Goal: Information Seeking & Learning: Learn about a topic

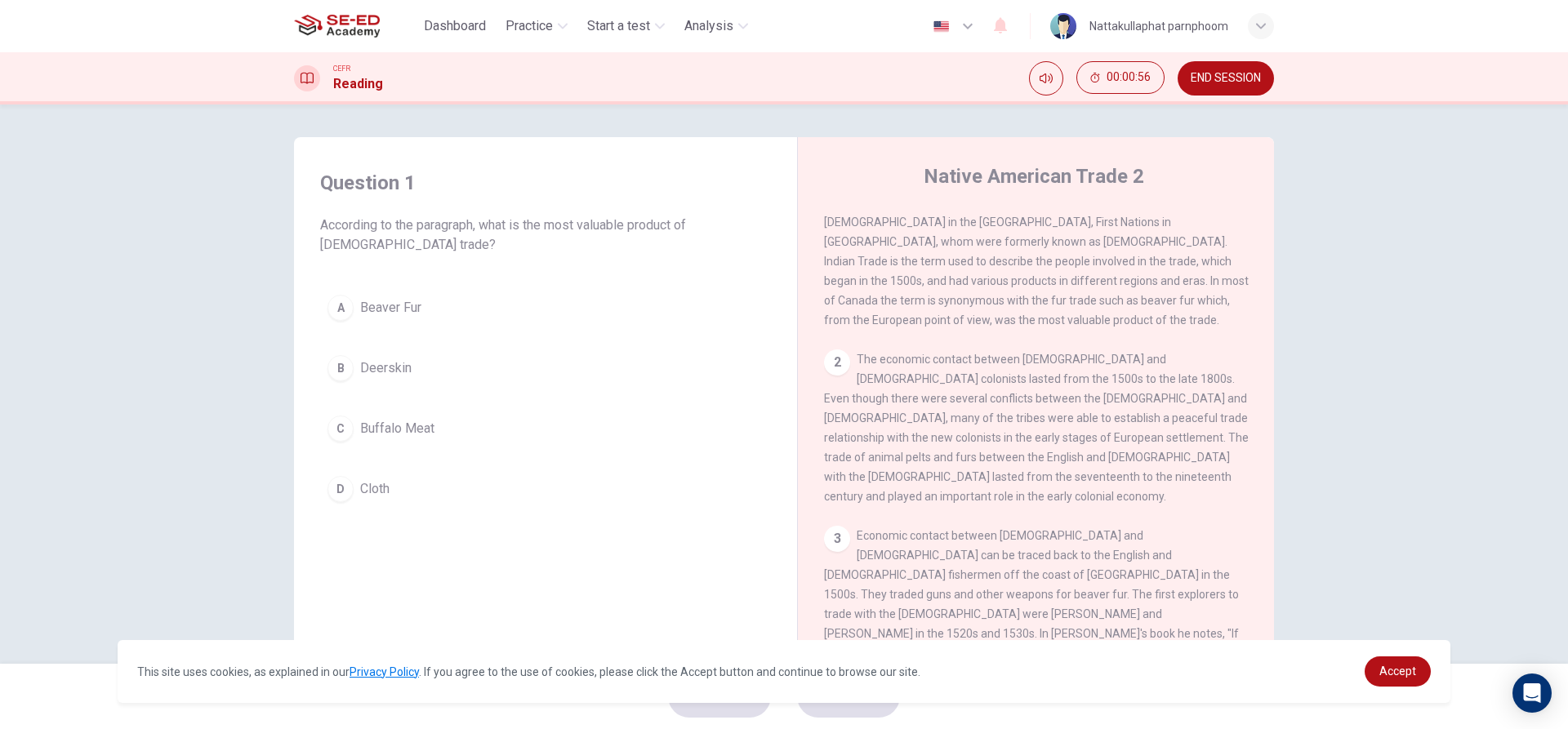
scroll to position [81, 0]
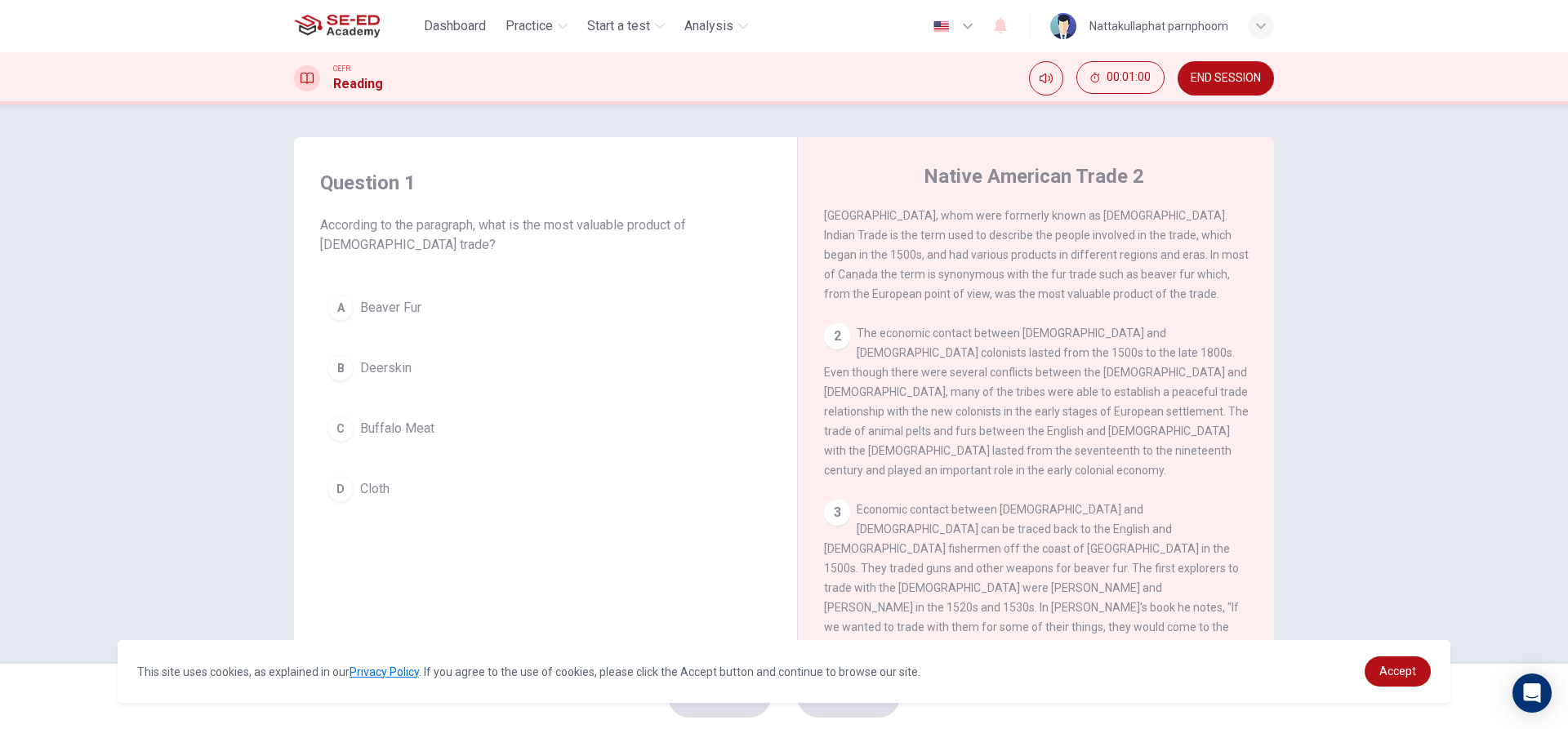
click at [350, 304] on button "A Beaver Fur" at bounding box center [546, 308] width 451 height 41
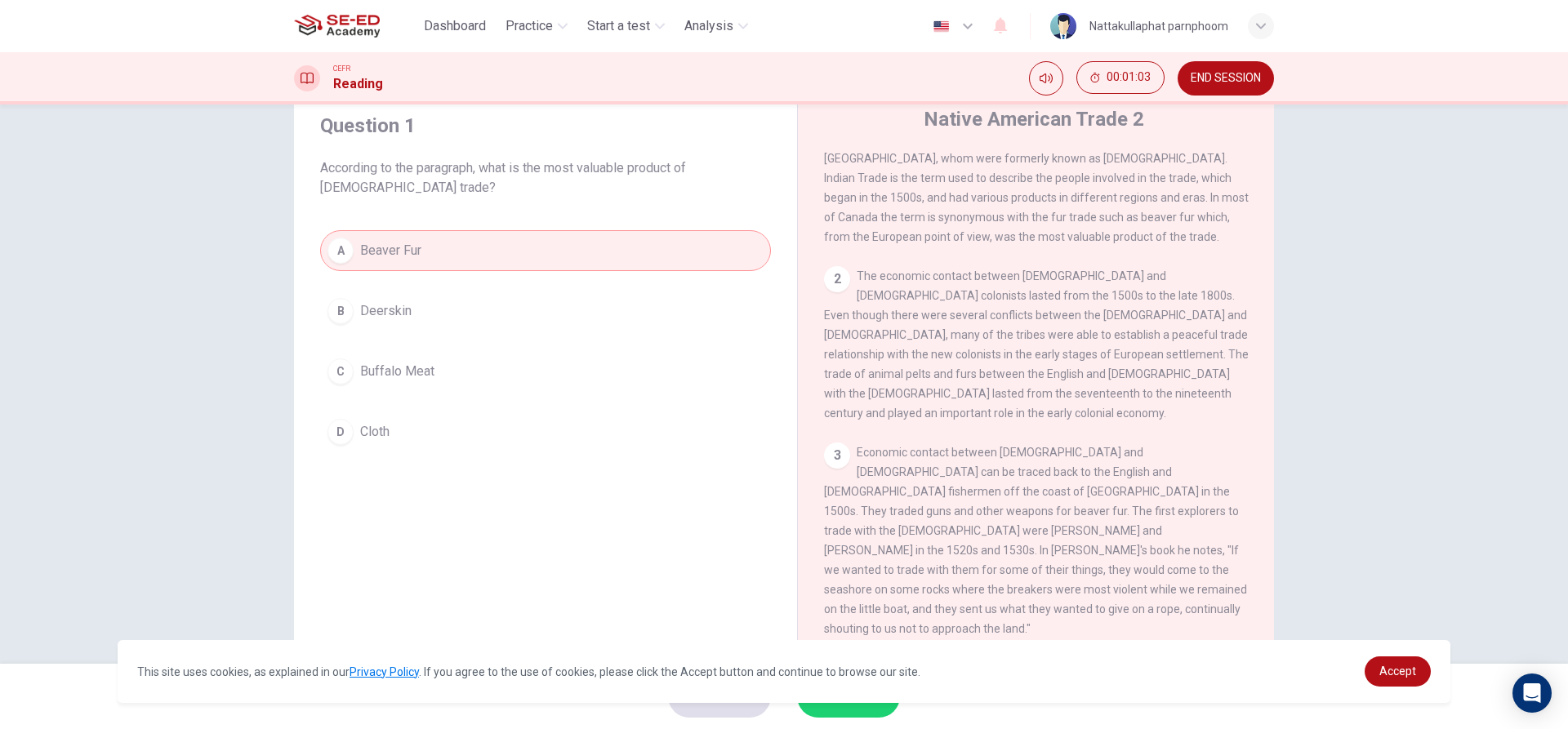
scroll to position [73, 0]
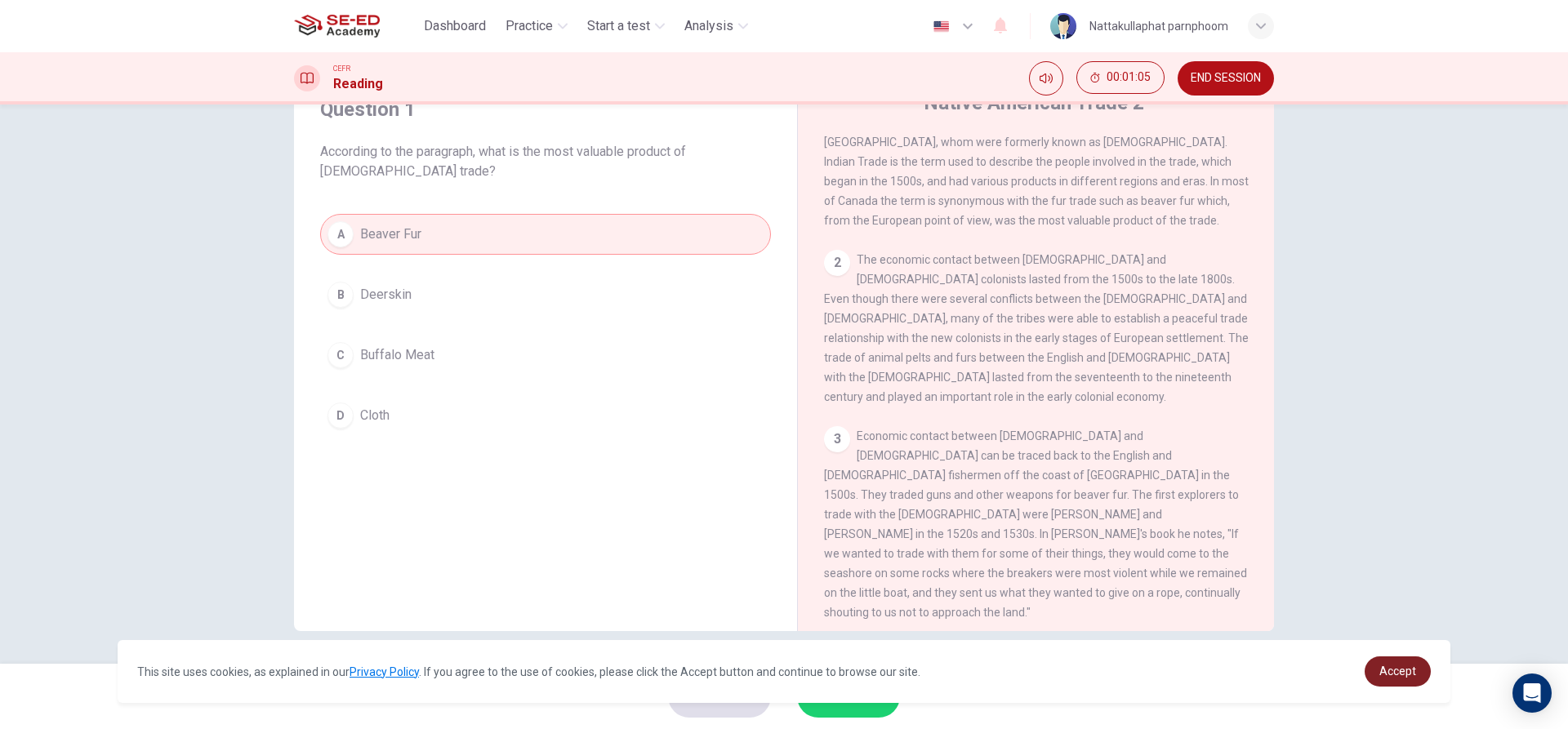
click at [1376, 672] on link "Accept" at bounding box center [1396, 671] width 66 height 30
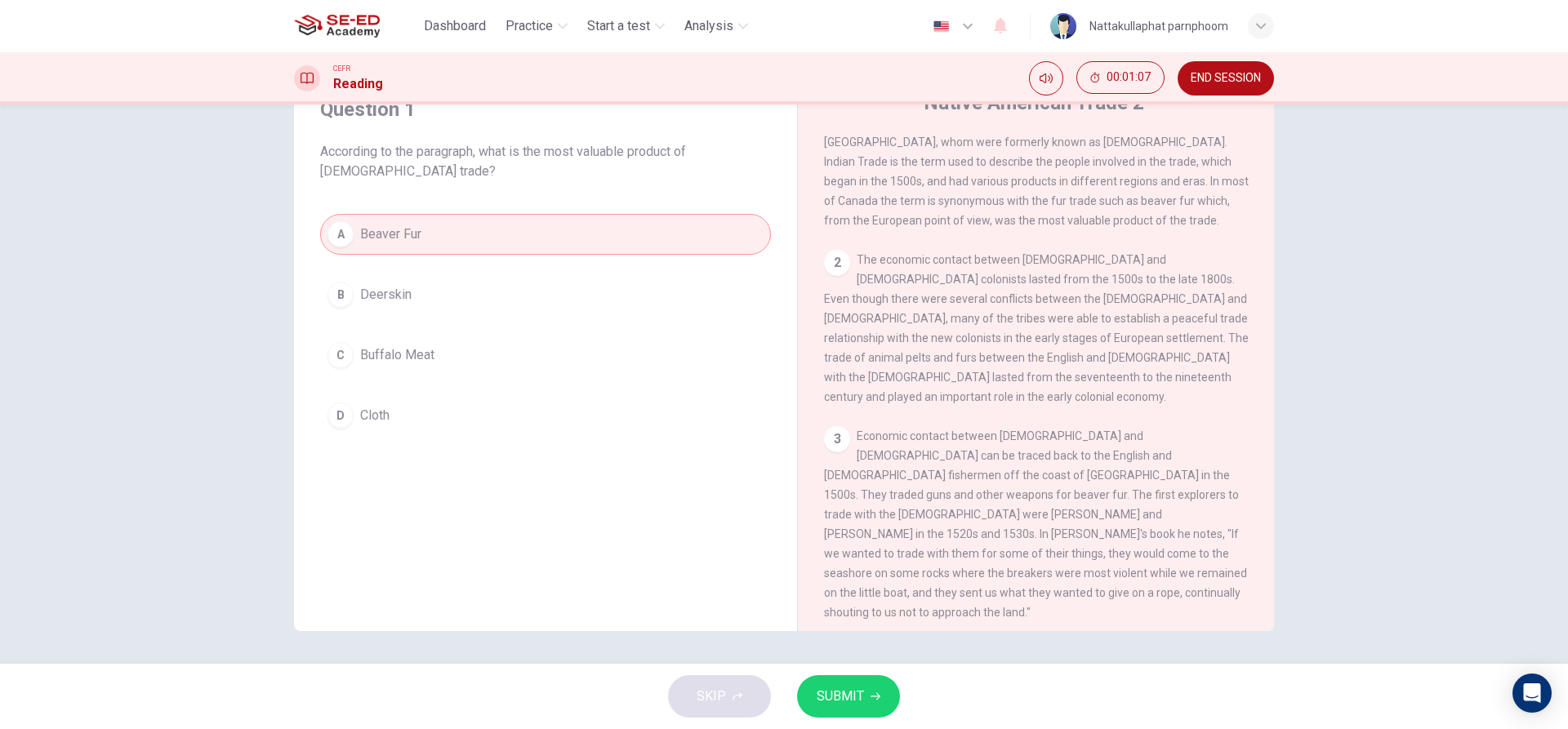
click at [824, 686] on span "SUBMIT" at bounding box center [840, 696] width 47 height 23
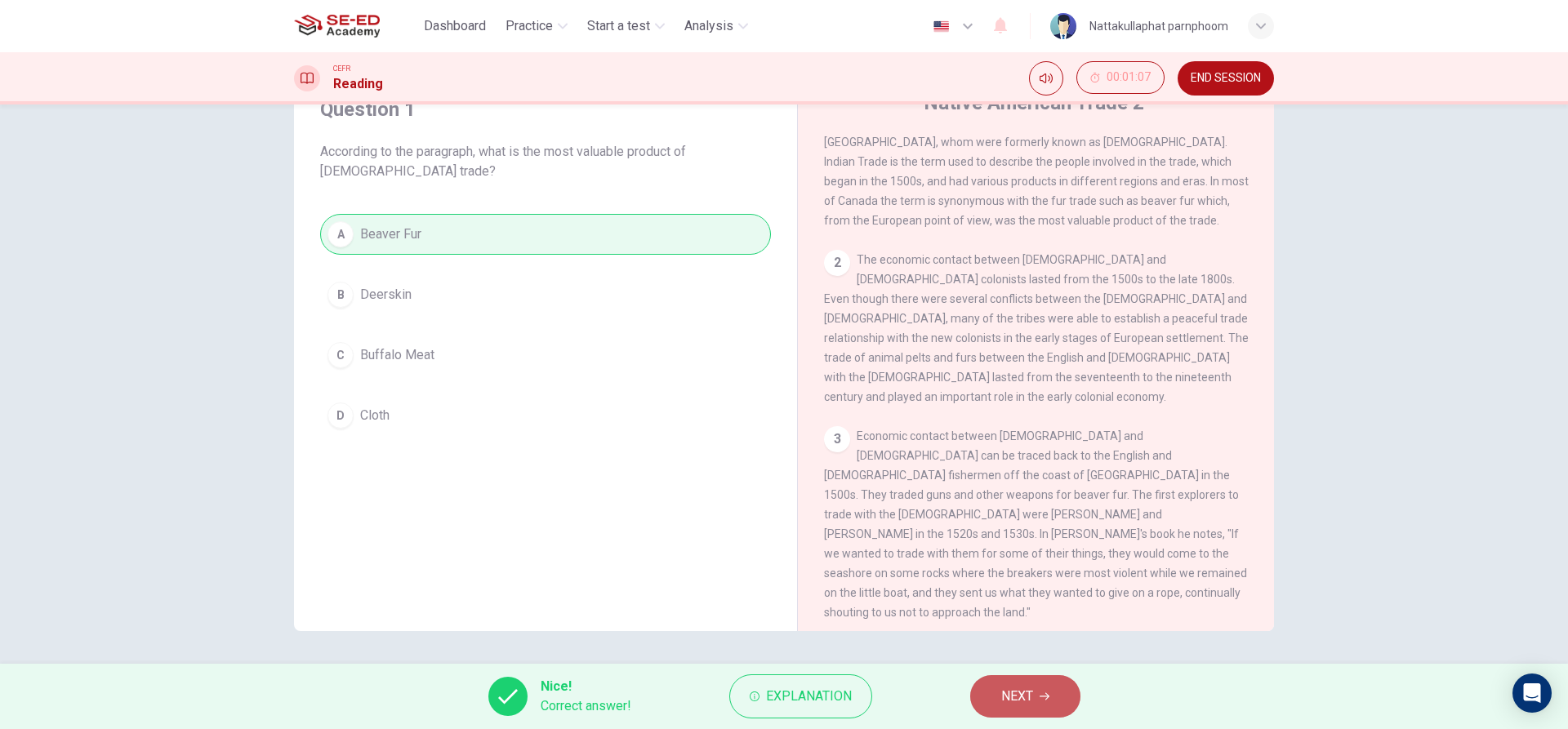
click at [1006, 705] on span "NEXT" at bounding box center [1017, 696] width 31 height 23
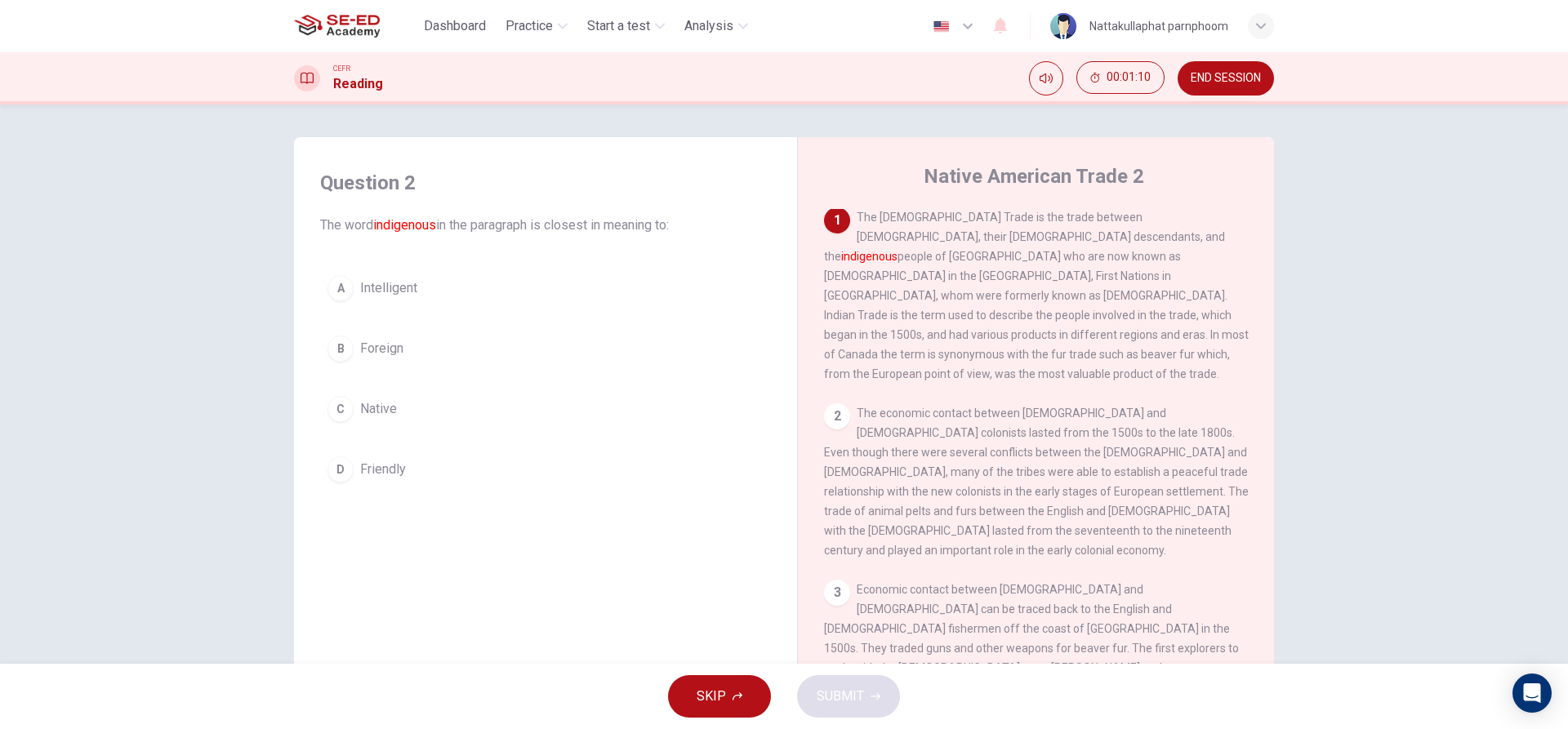
scroll to position [0, 0]
drag, startPoint x: 370, startPoint y: 225, endPoint x: 434, endPoint y: 227, distance: 64.0
click at [434, 227] on span "The word indigenous in the paragraph is closest in meaning to:" at bounding box center [546, 225] width 451 height 20
click at [345, 408] on div "C" at bounding box center [340, 409] width 26 height 26
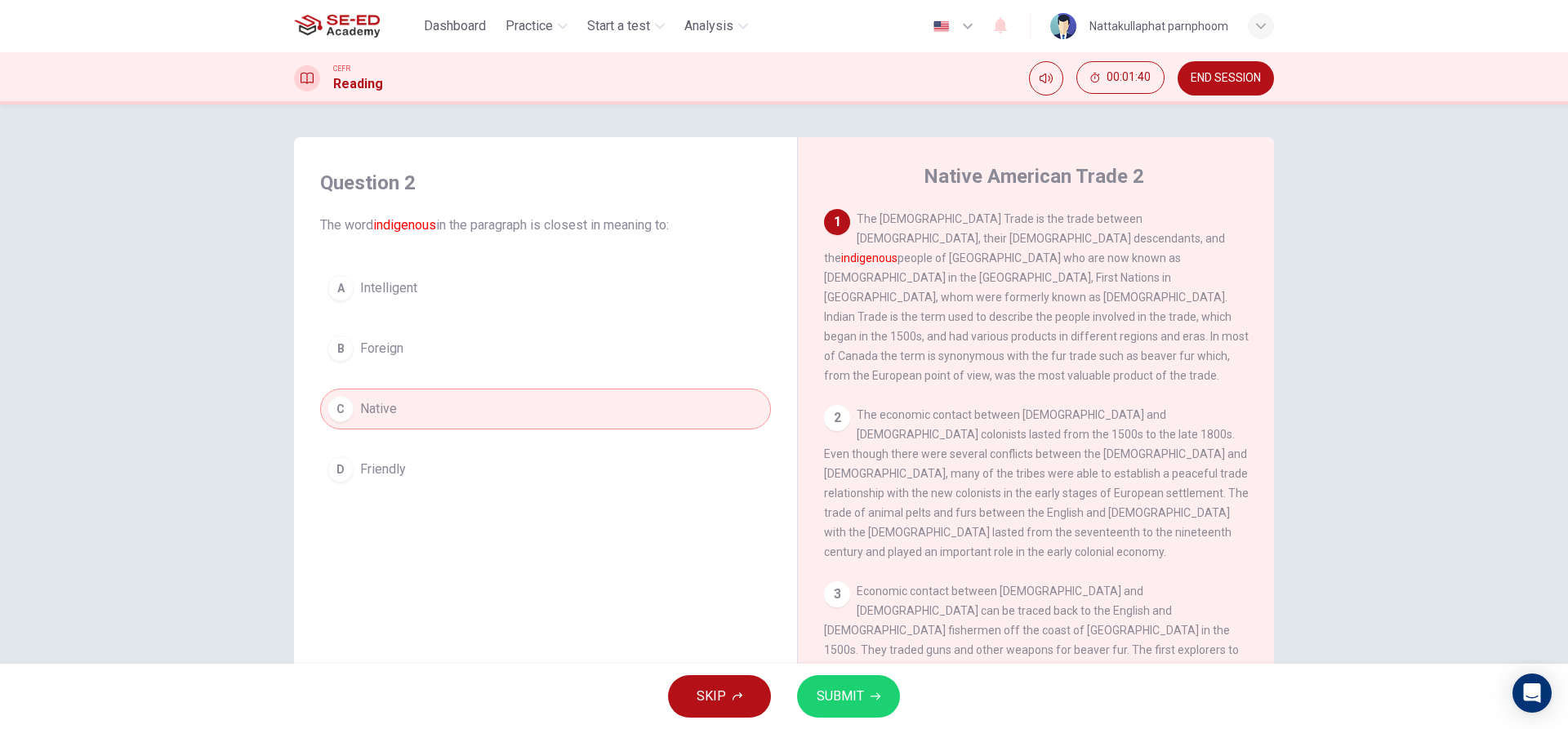
click at [858, 709] on button "SUBMIT" at bounding box center [848, 696] width 103 height 42
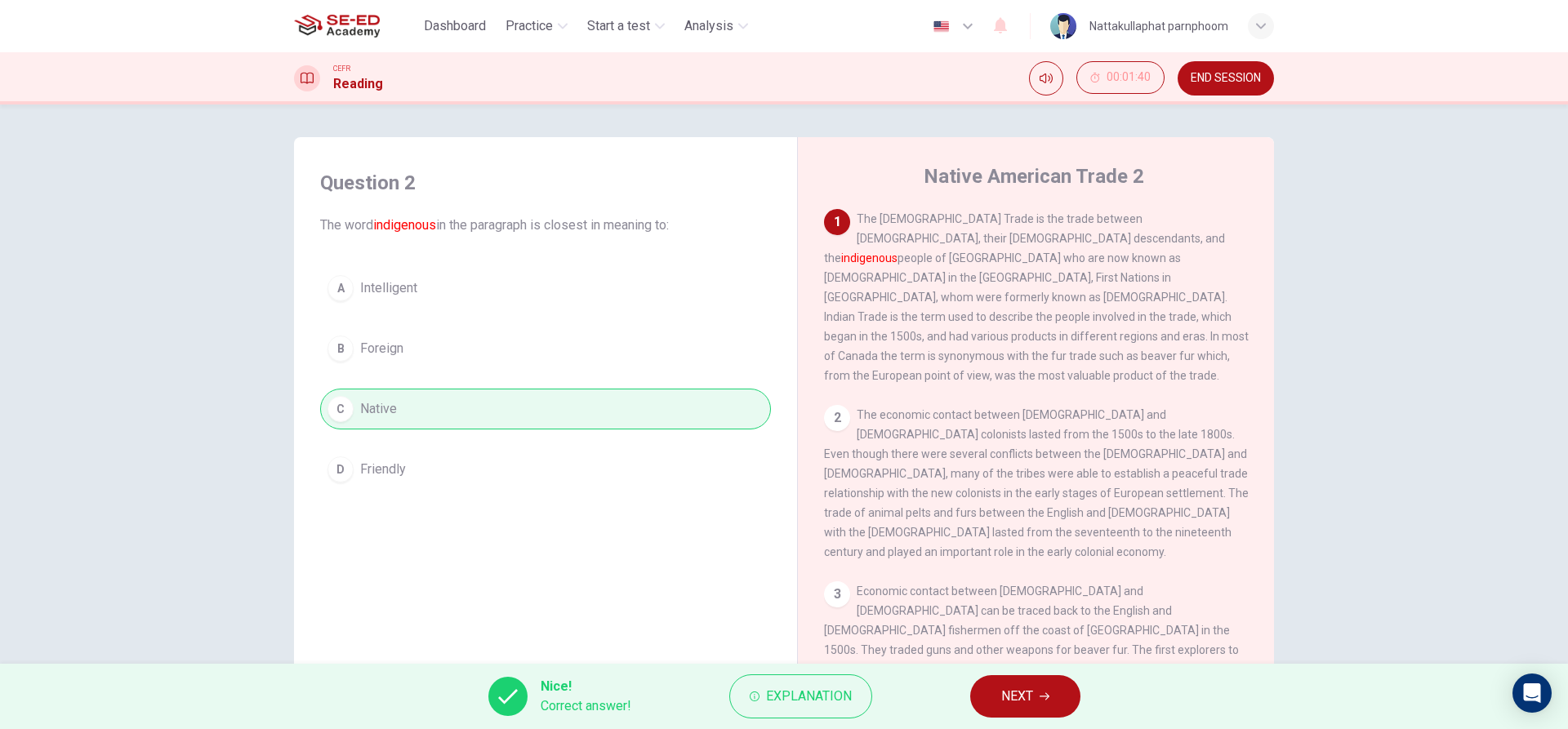
click at [1004, 689] on span "NEXT" at bounding box center [1017, 696] width 31 height 23
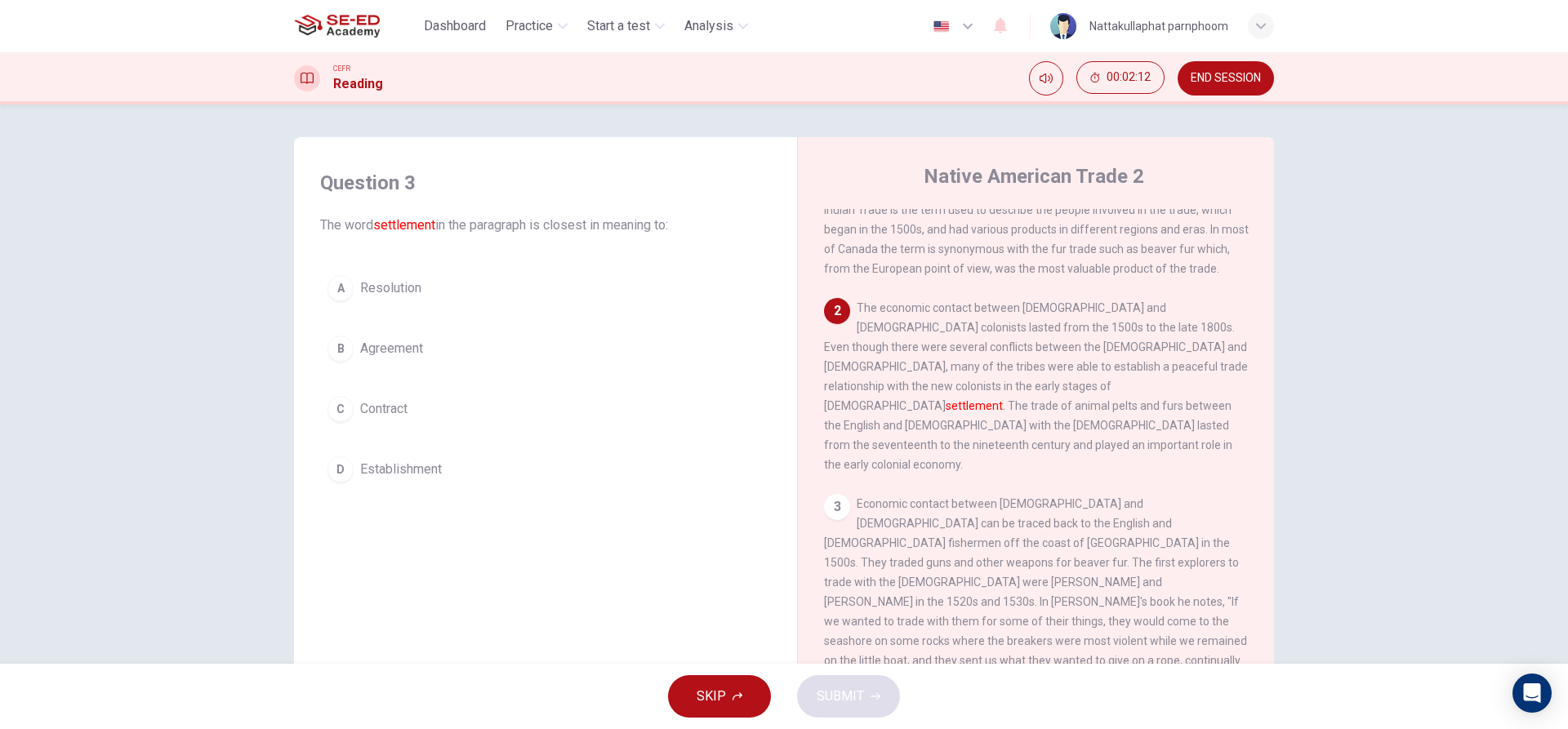
scroll to position [164, 0]
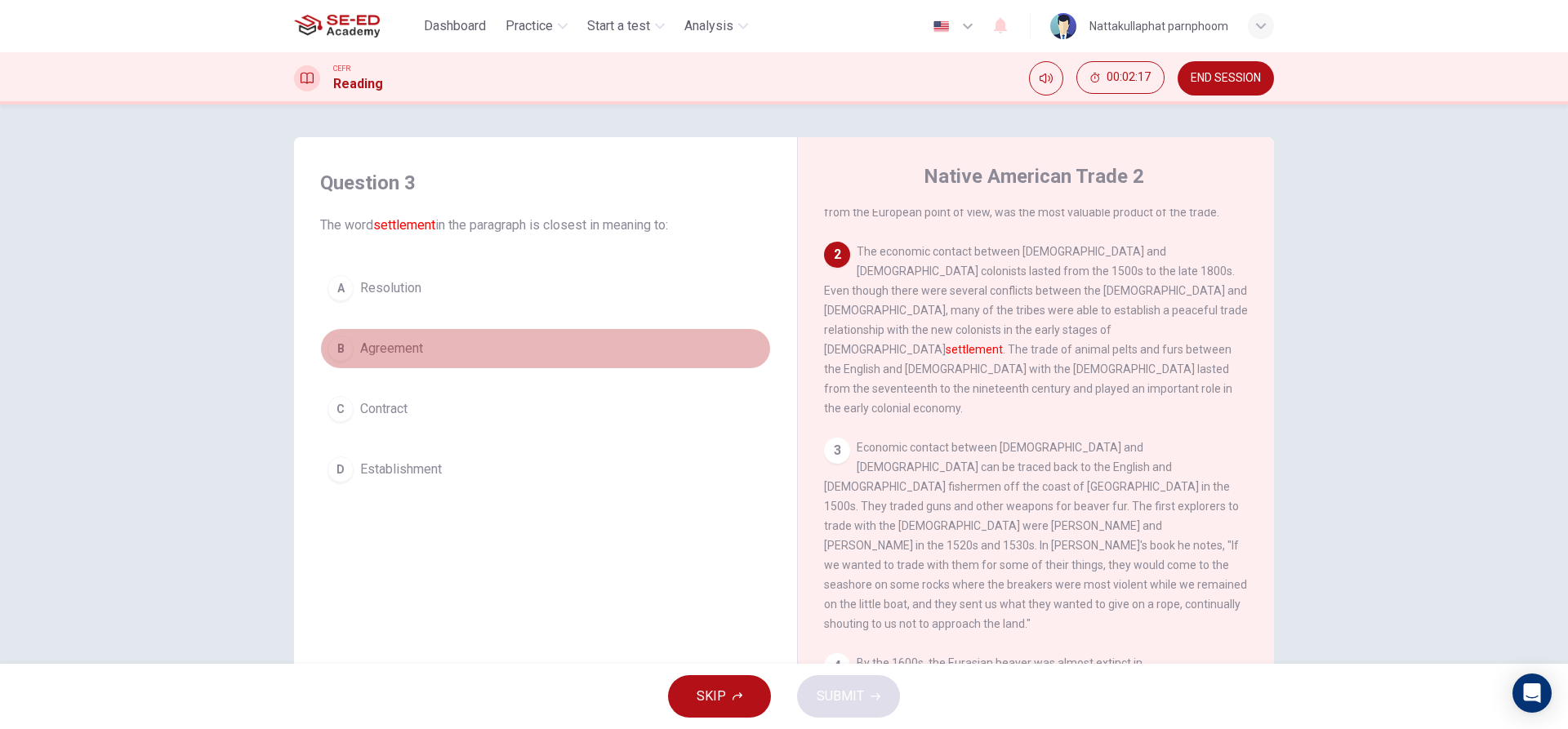
click at [420, 347] on button "B Agreement" at bounding box center [546, 349] width 451 height 41
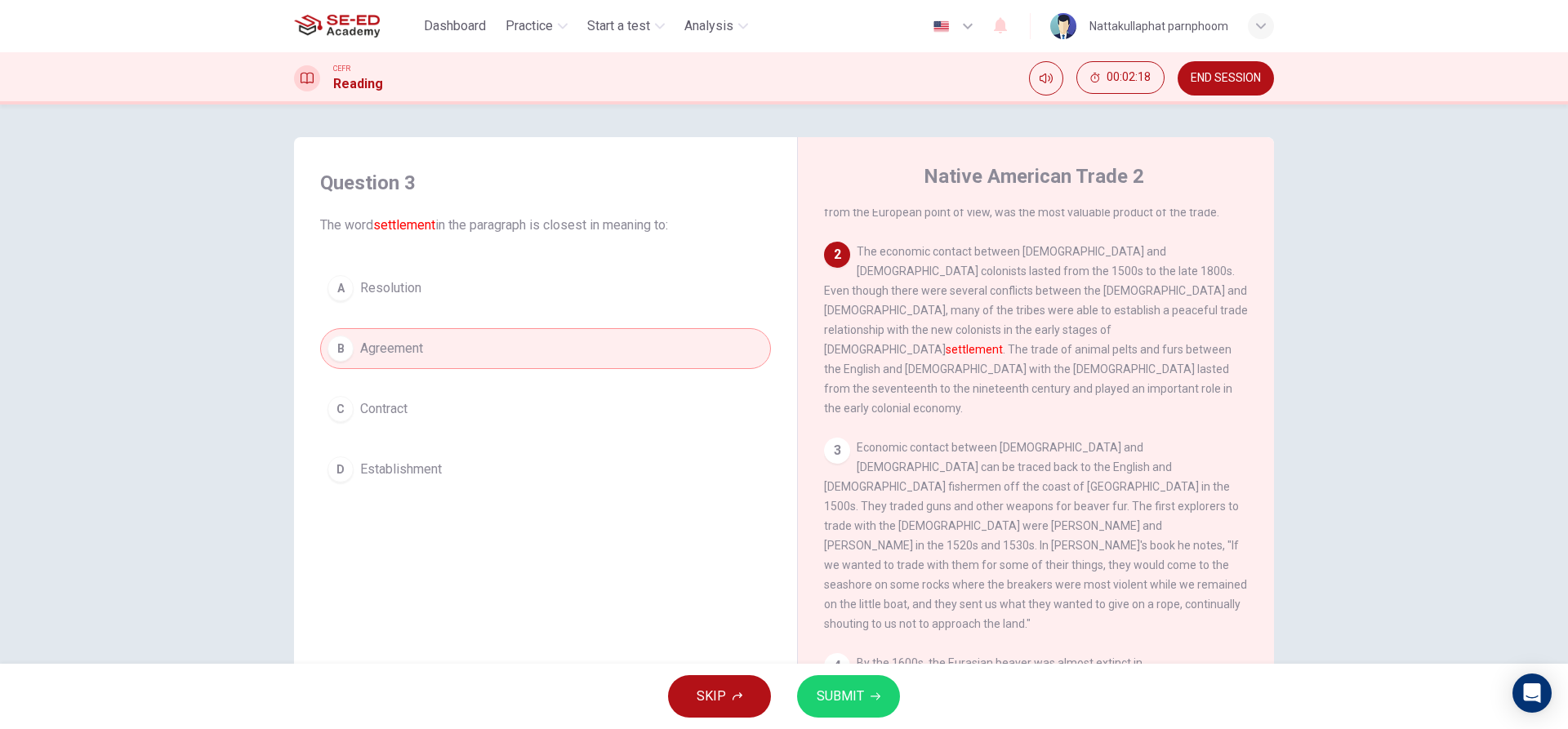
click at [875, 681] on button "SUBMIT" at bounding box center [848, 696] width 103 height 42
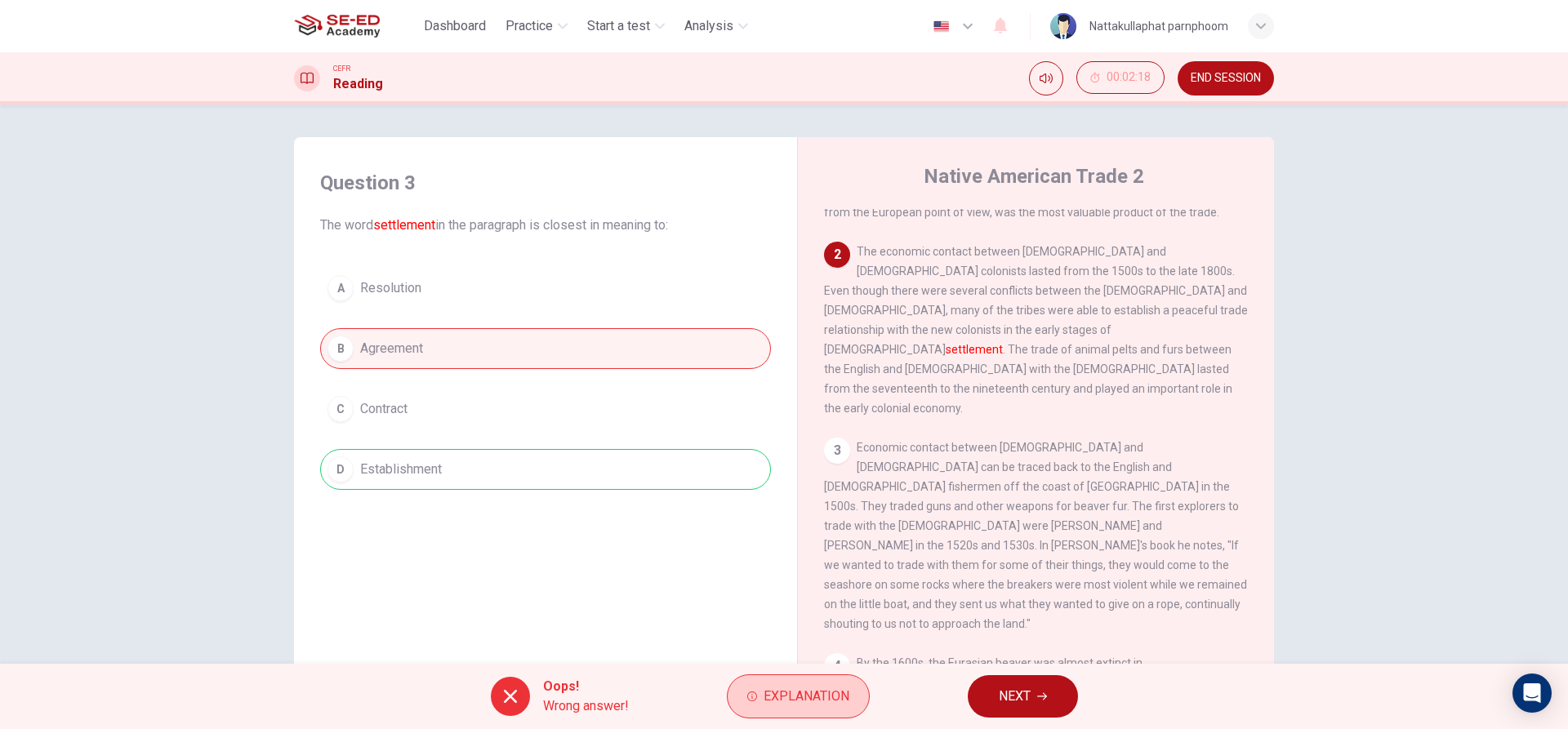
click at [815, 703] on span "Explanation" at bounding box center [806, 696] width 85 height 23
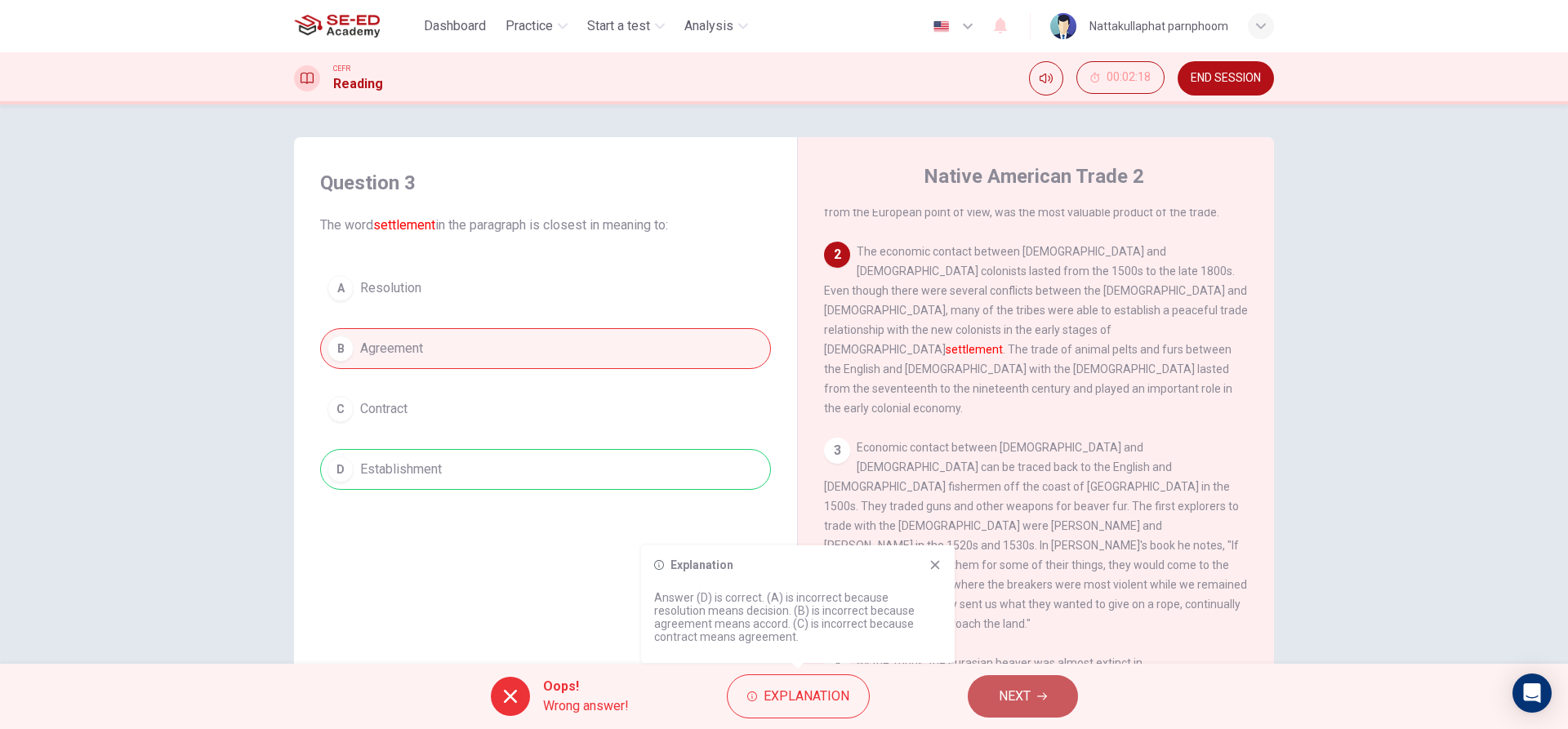
click at [1015, 690] on span "NEXT" at bounding box center [1014, 696] width 31 height 23
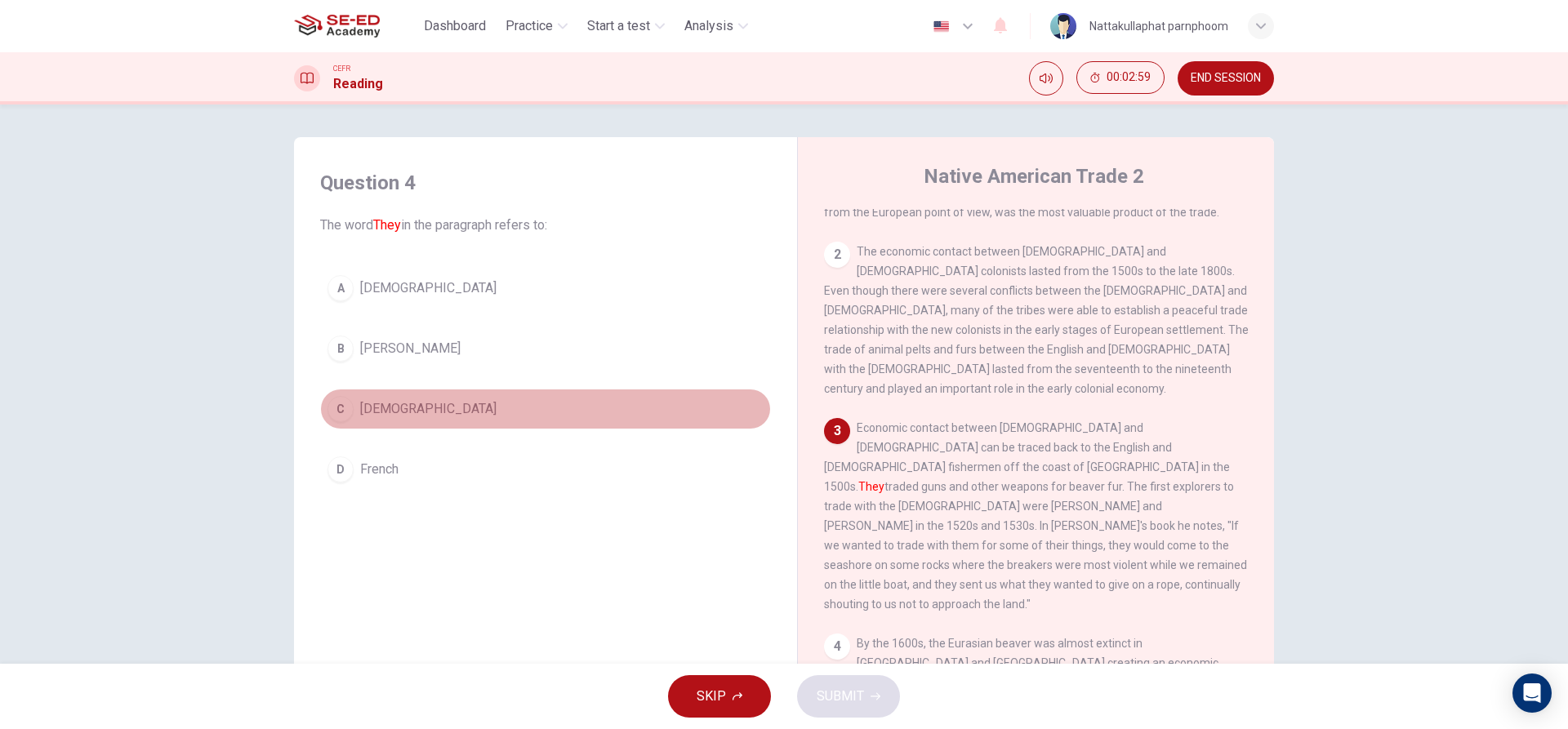
click at [405, 404] on span "Europeans" at bounding box center [427, 409] width 136 height 20
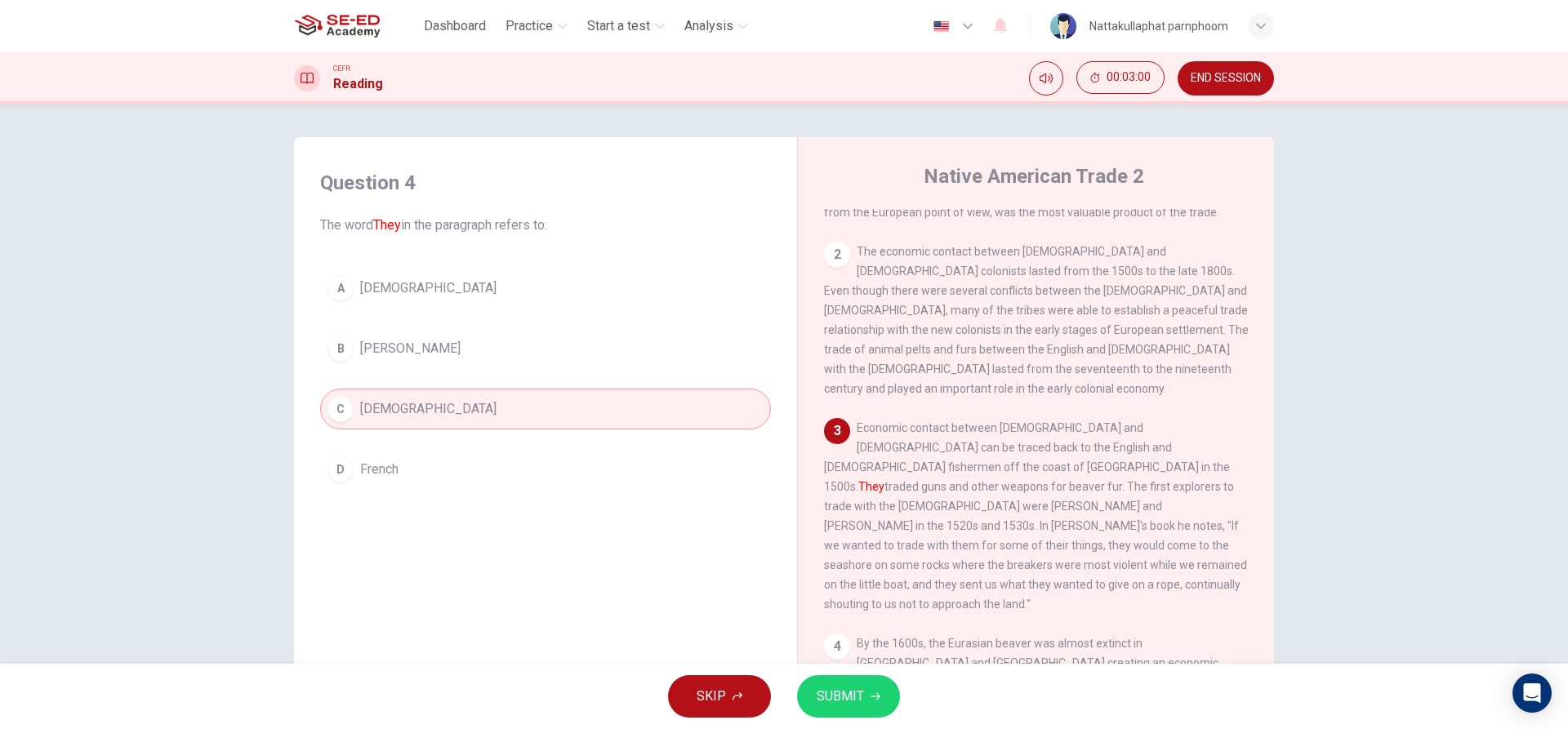
click at [865, 701] on button "SUBMIT" at bounding box center [848, 696] width 103 height 42
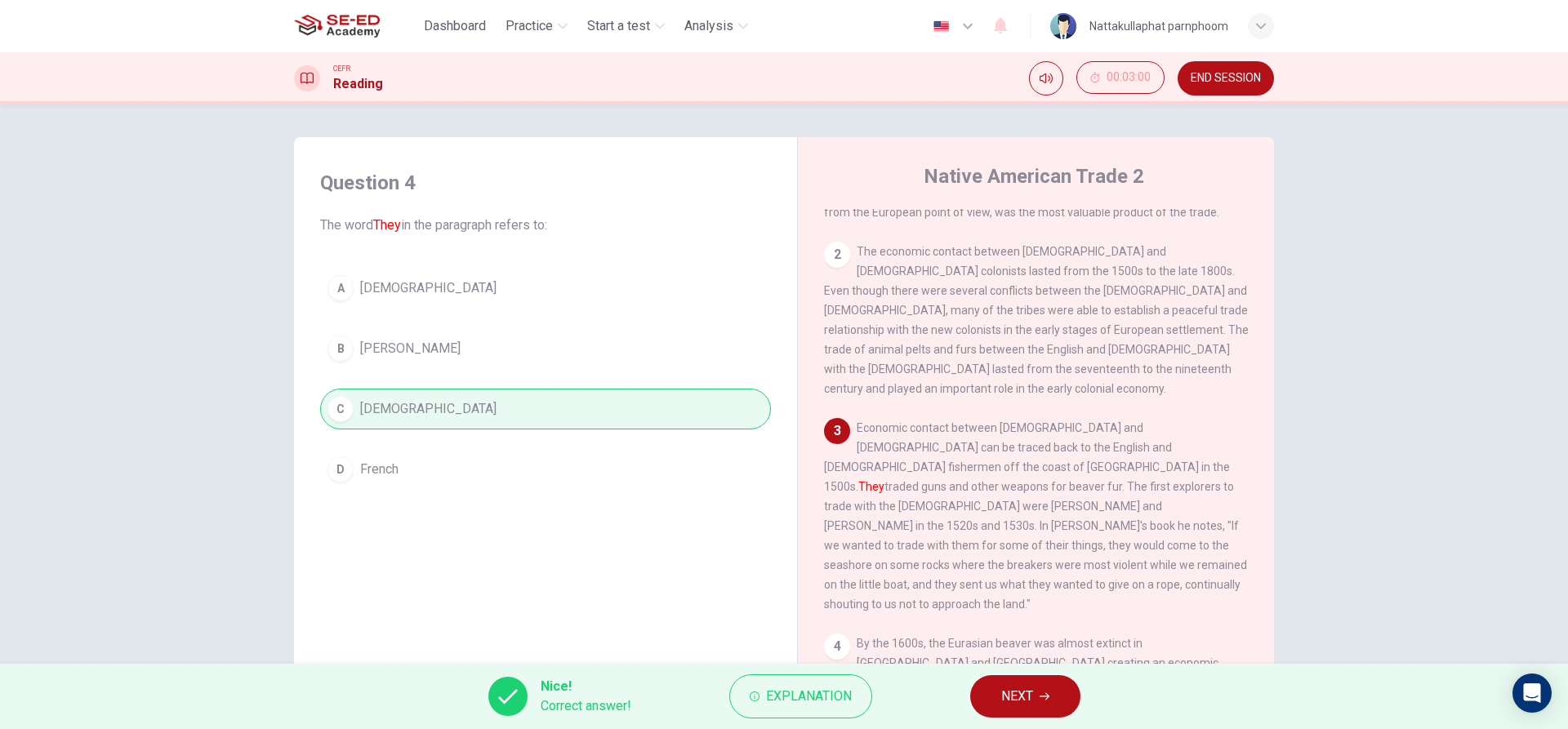
click at [1052, 682] on button "NEXT" at bounding box center [1025, 696] width 110 height 42
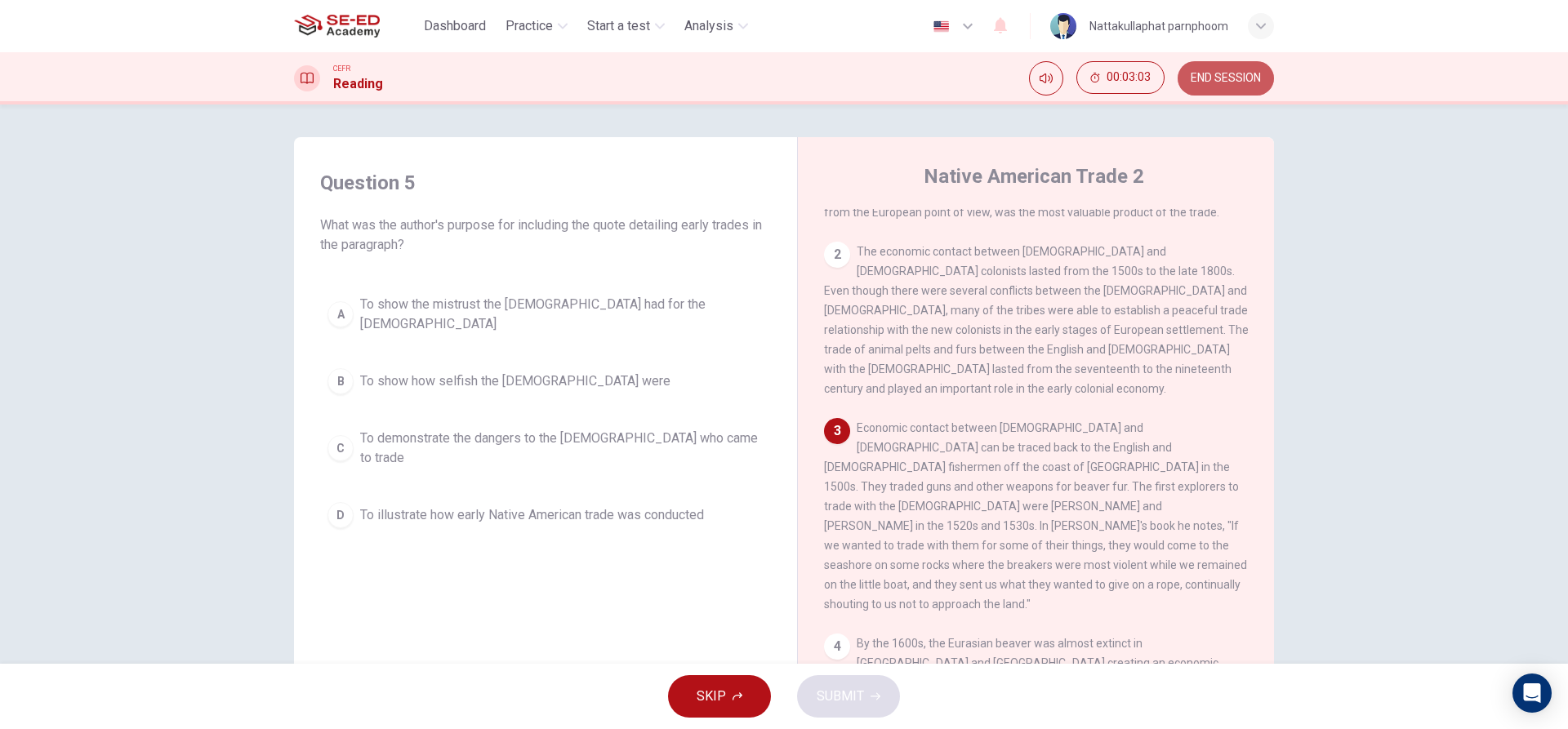
click at [1246, 94] on button "END SESSION" at bounding box center [1225, 77] width 96 height 34
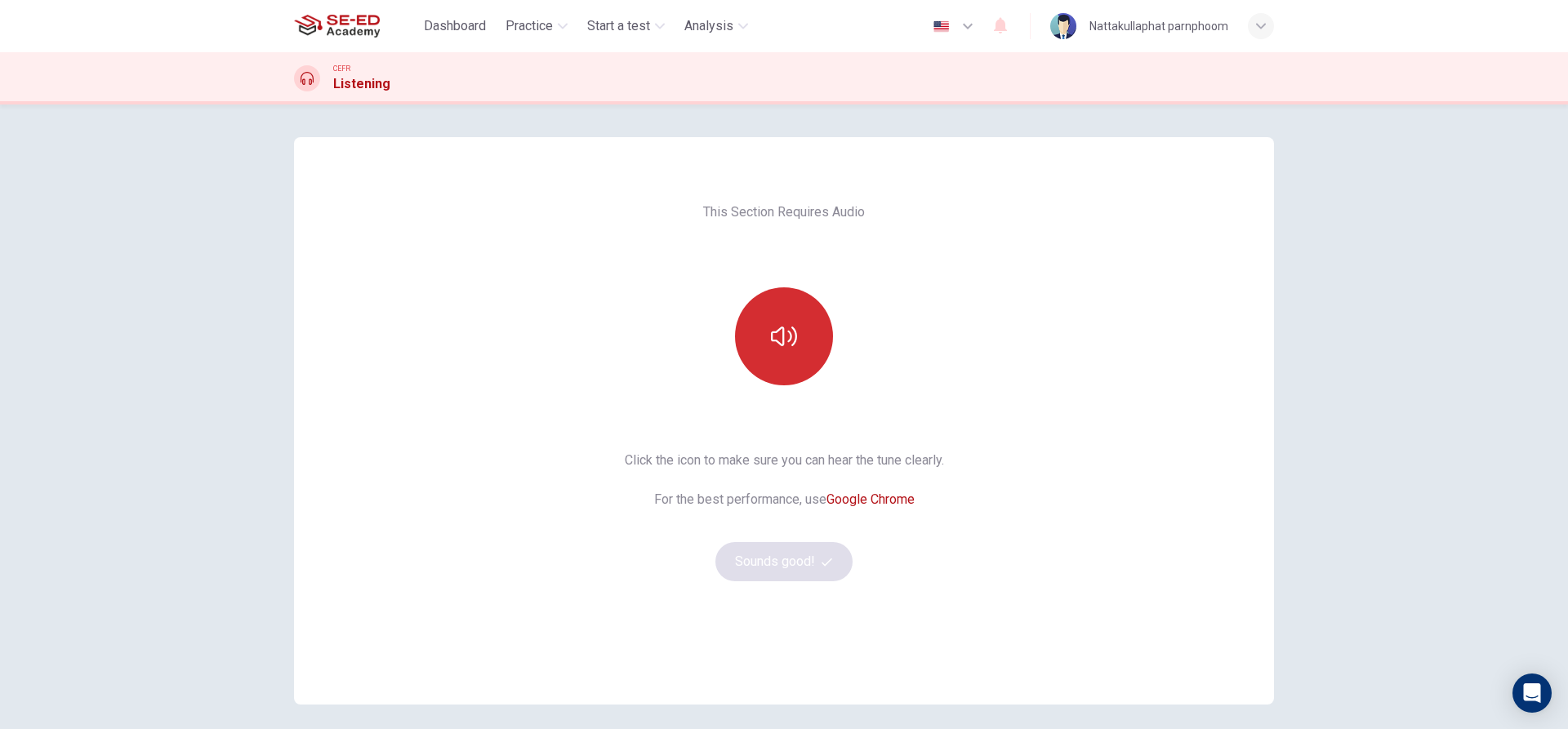
click at [795, 354] on button "button" at bounding box center [784, 336] width 98 height 98
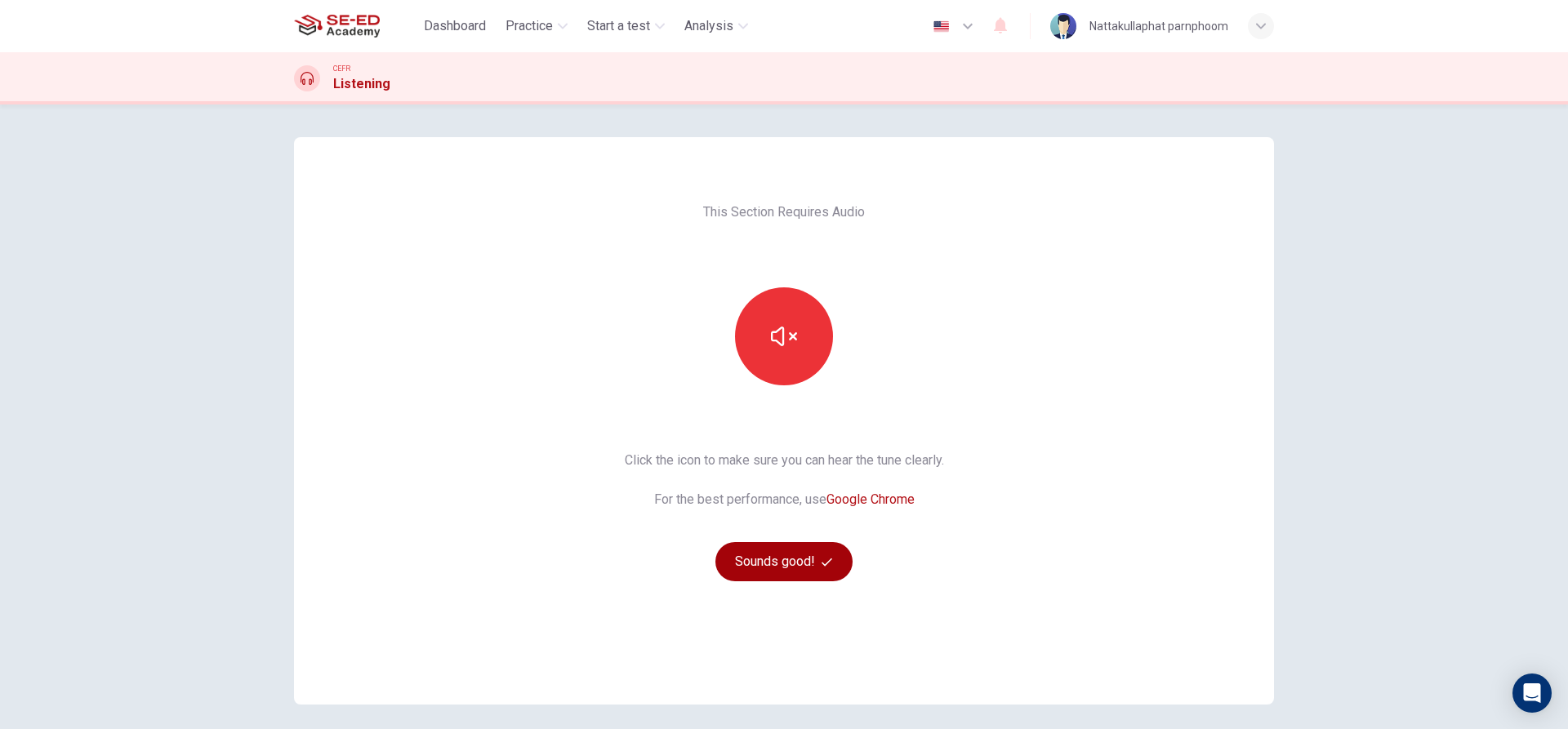
click at [788, 565] on button "Sounds good!" at bounding box center [784, 561] width 137 height 39
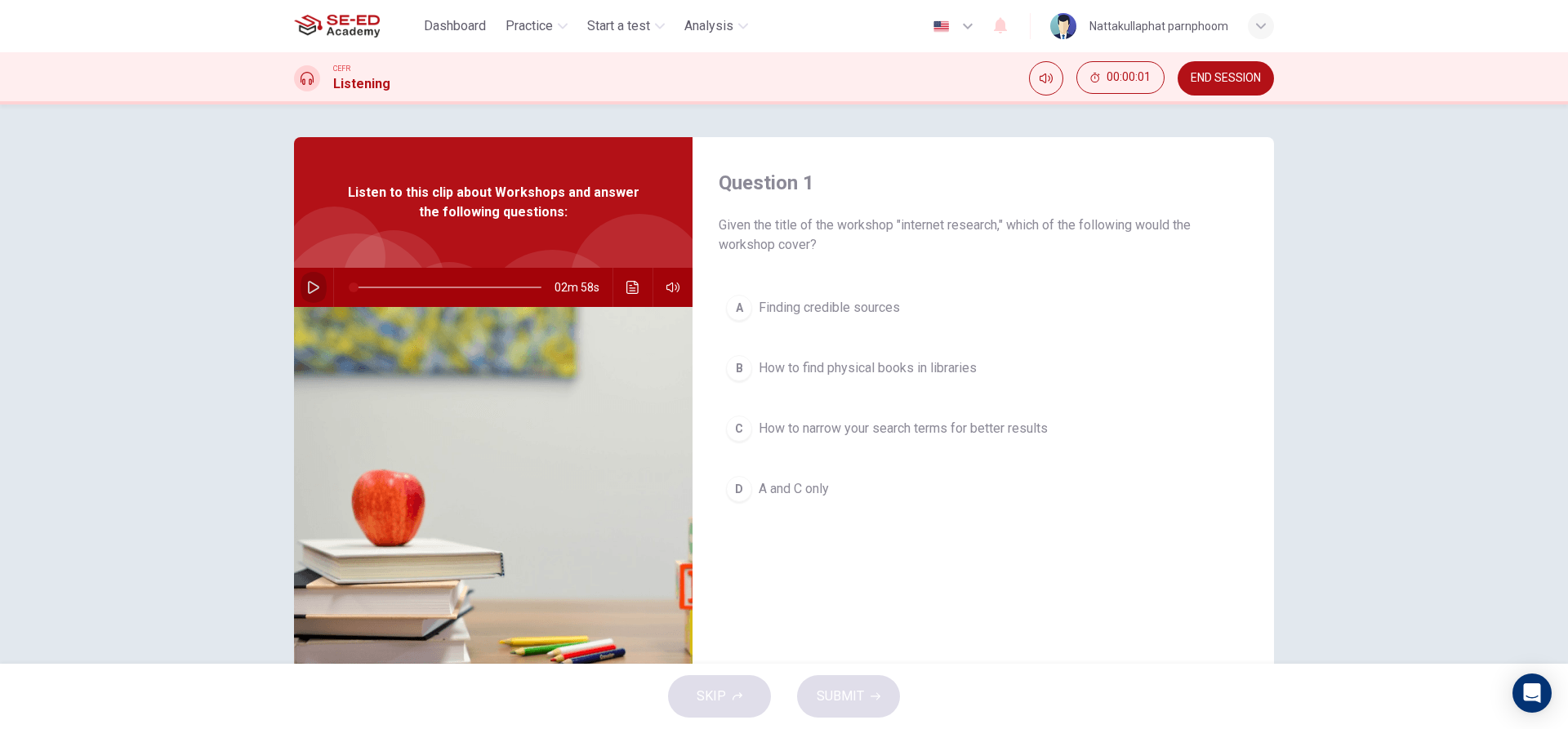
click at [308, 288] on icon "button" at bounding box center [314, 287] width 12 height 13
click at [1411, 153] on div "Question 1 Given the title of the workshop "internet research," which of the fo…" at bounding box center [784, 384] width 1568 height 559
drag, startPoint x: 356, startPoint y: 286, endPoint x: 281, endPoint y: 296, distance: 75.7
click at [286, 299] on div "Question 1 Given the title of the workshop "internet research," which of the fo…" at bounding box center [783, 420] width 1032 height 567
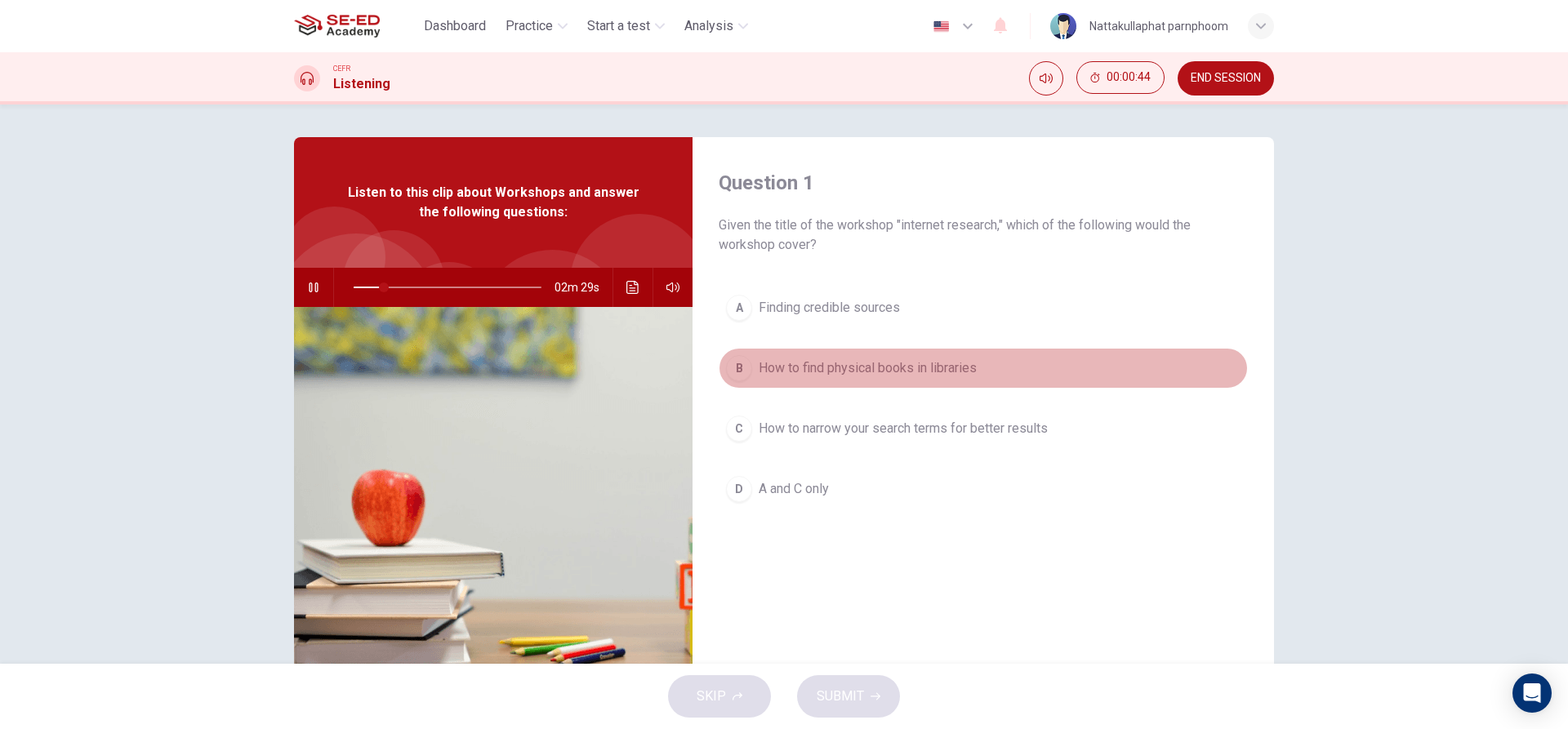
click at [834, 371] on span "How to find physical books in libraries" at bounding box center [867, 368] width 218 height 20
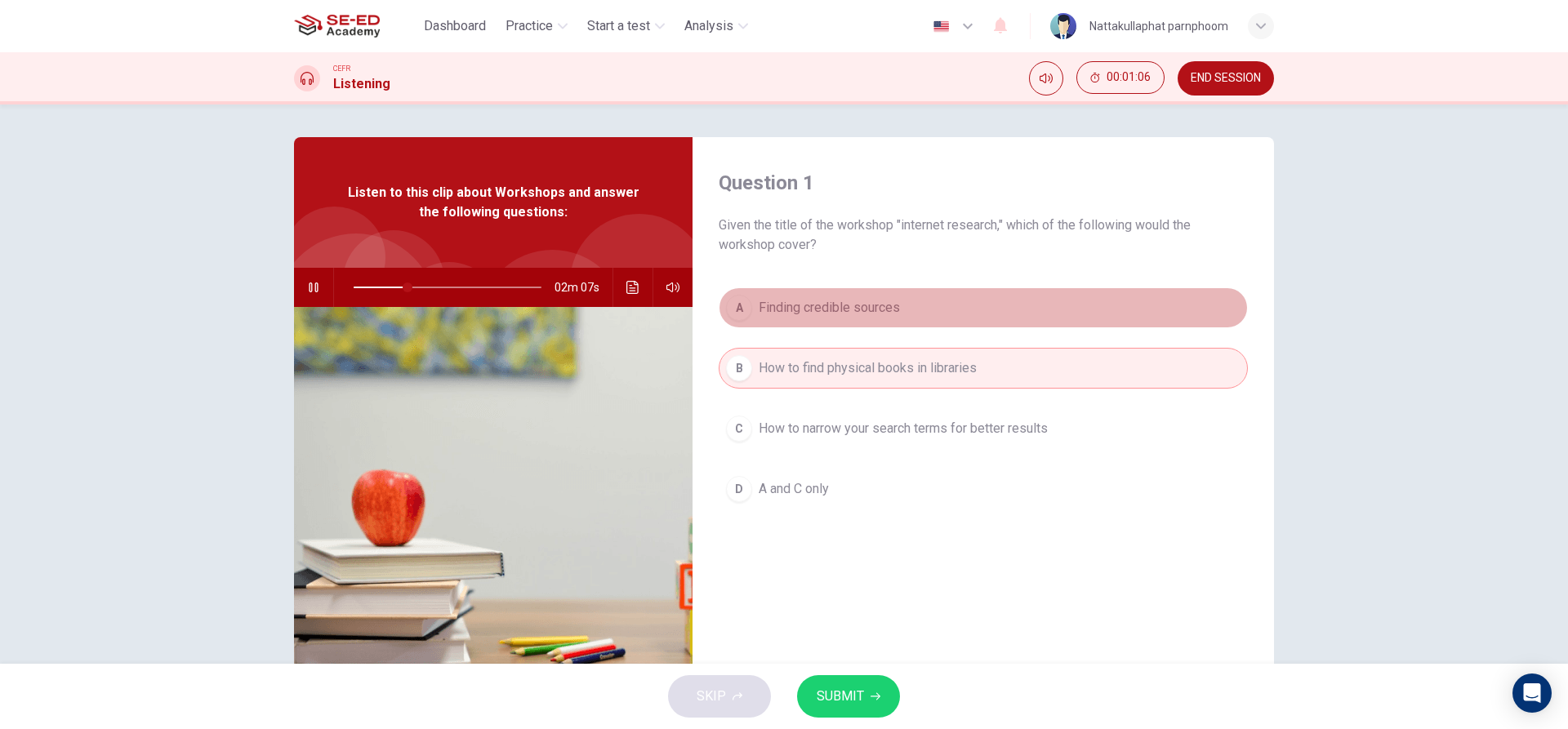
click at [821, 311] on span "Finding credible sources" at bounding box center [829, 308] width 141 height 20
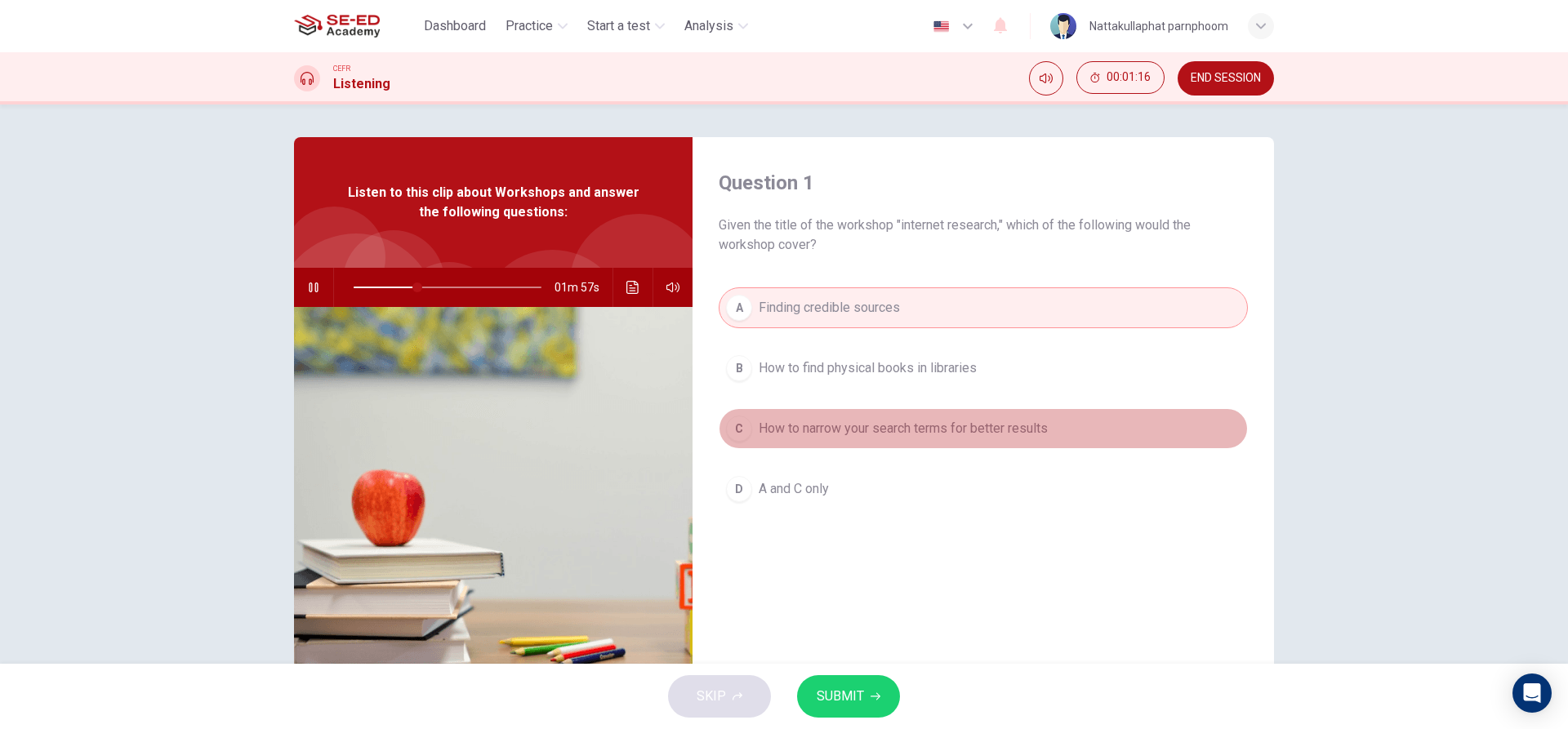
click at [916, 426] on span "How to narrow your search terms for better results" at bounding box center [903, 428] width 289 height 20
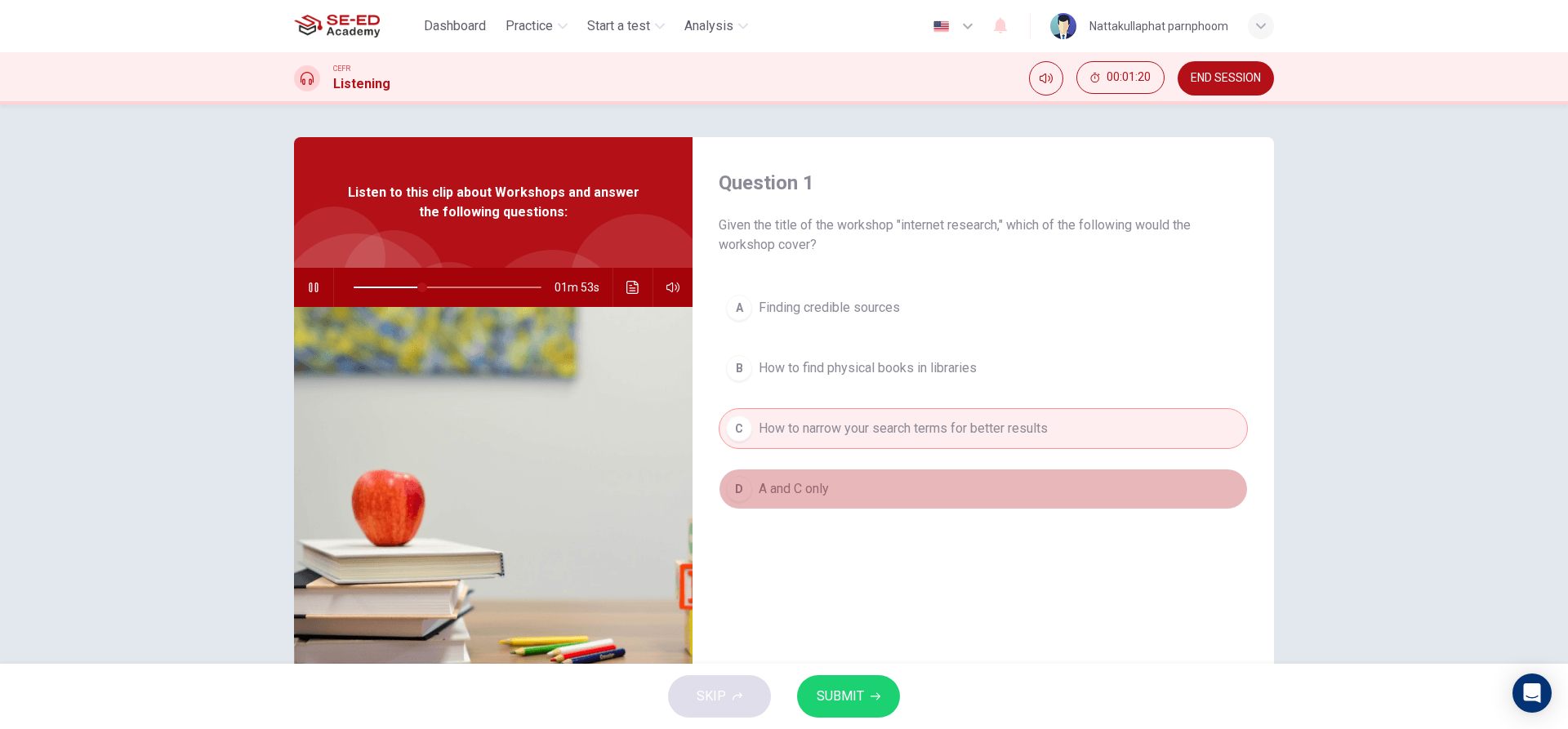
click at [851, 489] on button "D A and C only" at bounding box center [983, 489] width 529 height 41
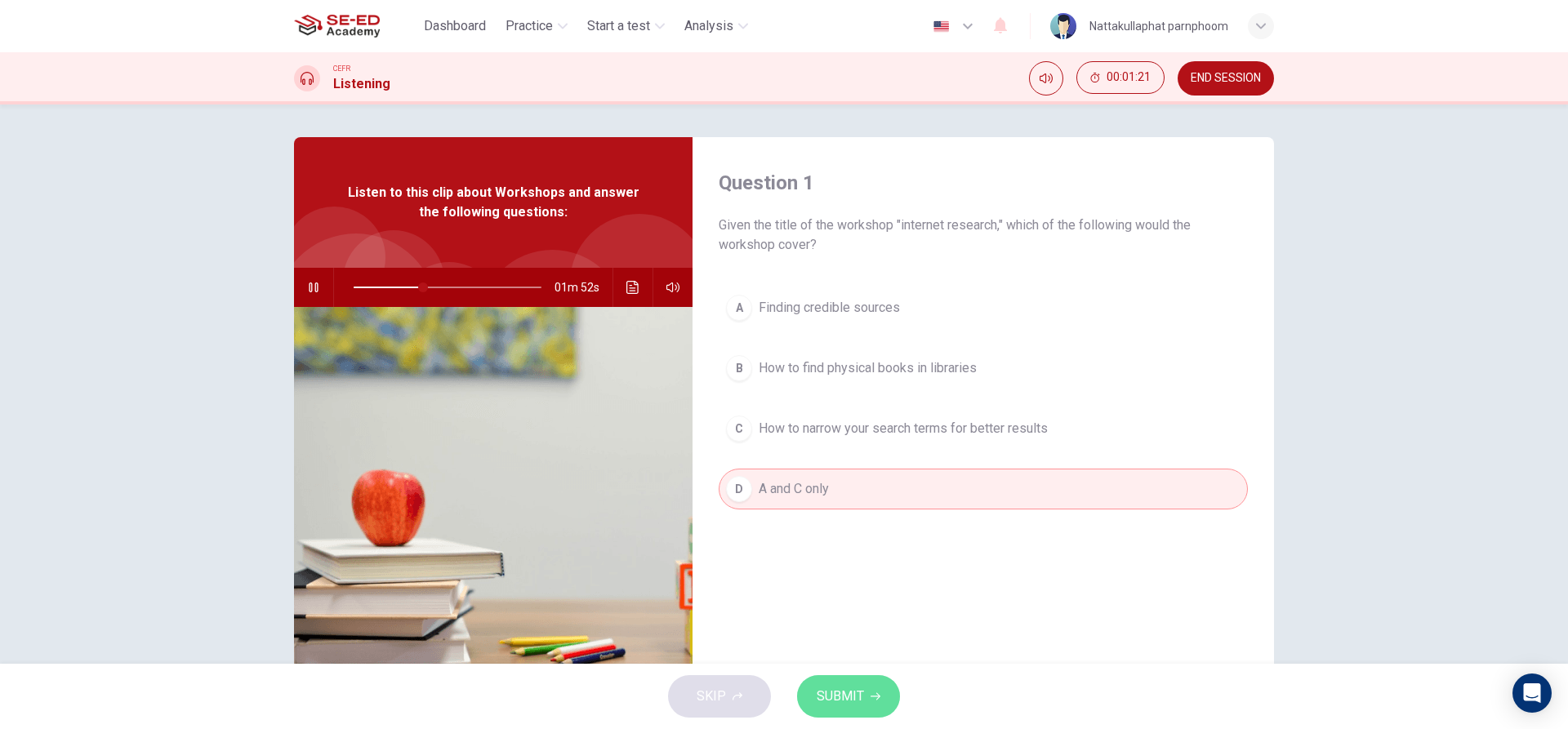
click at [820, 704] on span "SUBMIT" at bounding box center [840, 696] width 47 height 23
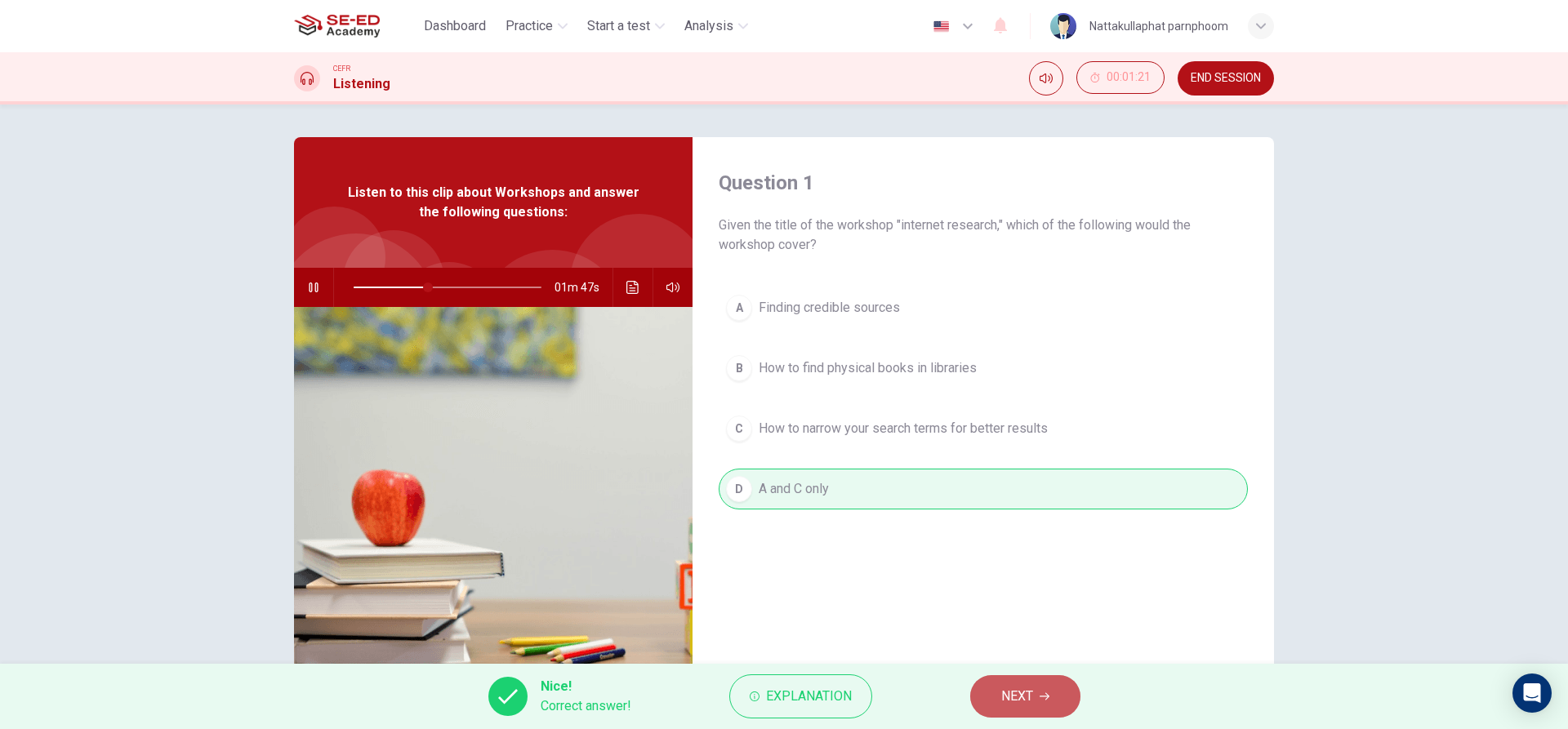
click at [1026, 693] on span "NEXT" at bounding box center [1017, 696] width 31 height 23
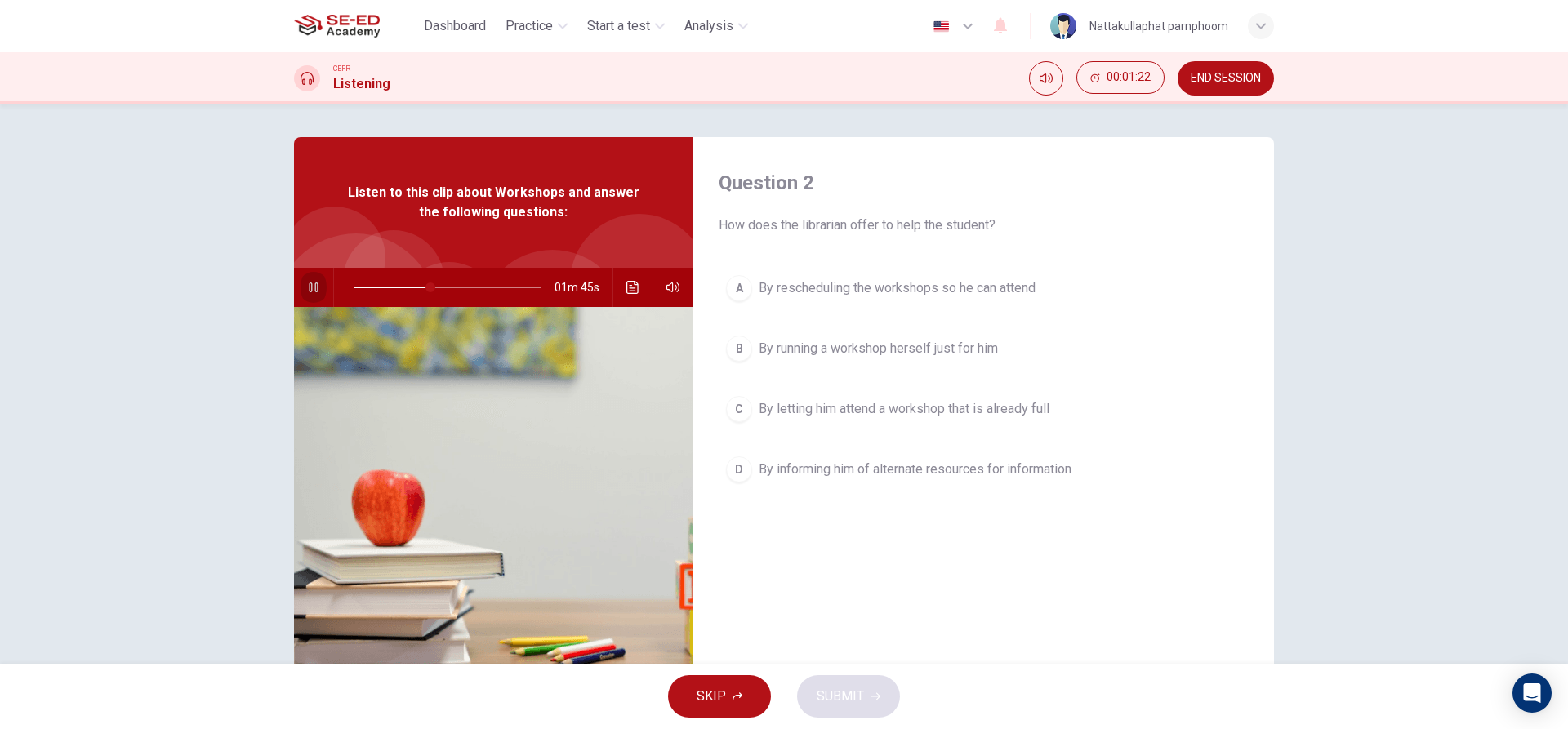
click at [307, 281] on icon "button" at bounding box center [313, 287] width 13 height 13
click at [319, 282] on button "button" at bounding box center [314, 287] width 26 height 39
click at [316, 281] on icon "button" at bounding box center [313, 287] width 13 height 13
click at [388, 286] on span at bounding box center [448, 287] width 188 height 23
click at [306, 279] on button "button" at bounding box center [314, 287] width 26 height 39
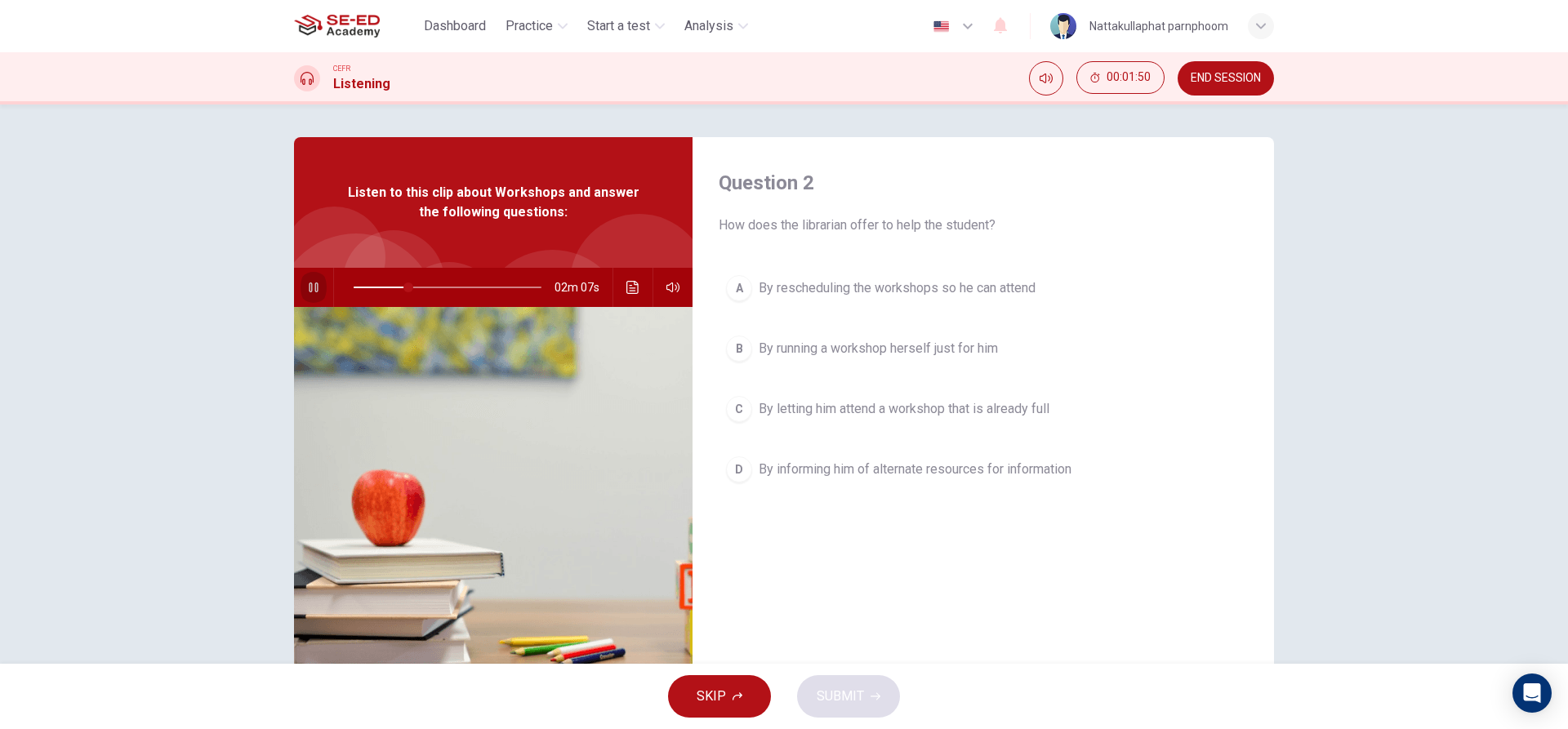
click at [313, 279] on button "button" at bounding box center [314, 287] width 26 height 39
click at [317, 281] on button "button" at bounding box center [314, 287] width 26 height 39
click at [628, 283] on icon "Click to see the audio transcription" at bounding box center [632, 287] width 13 height 13
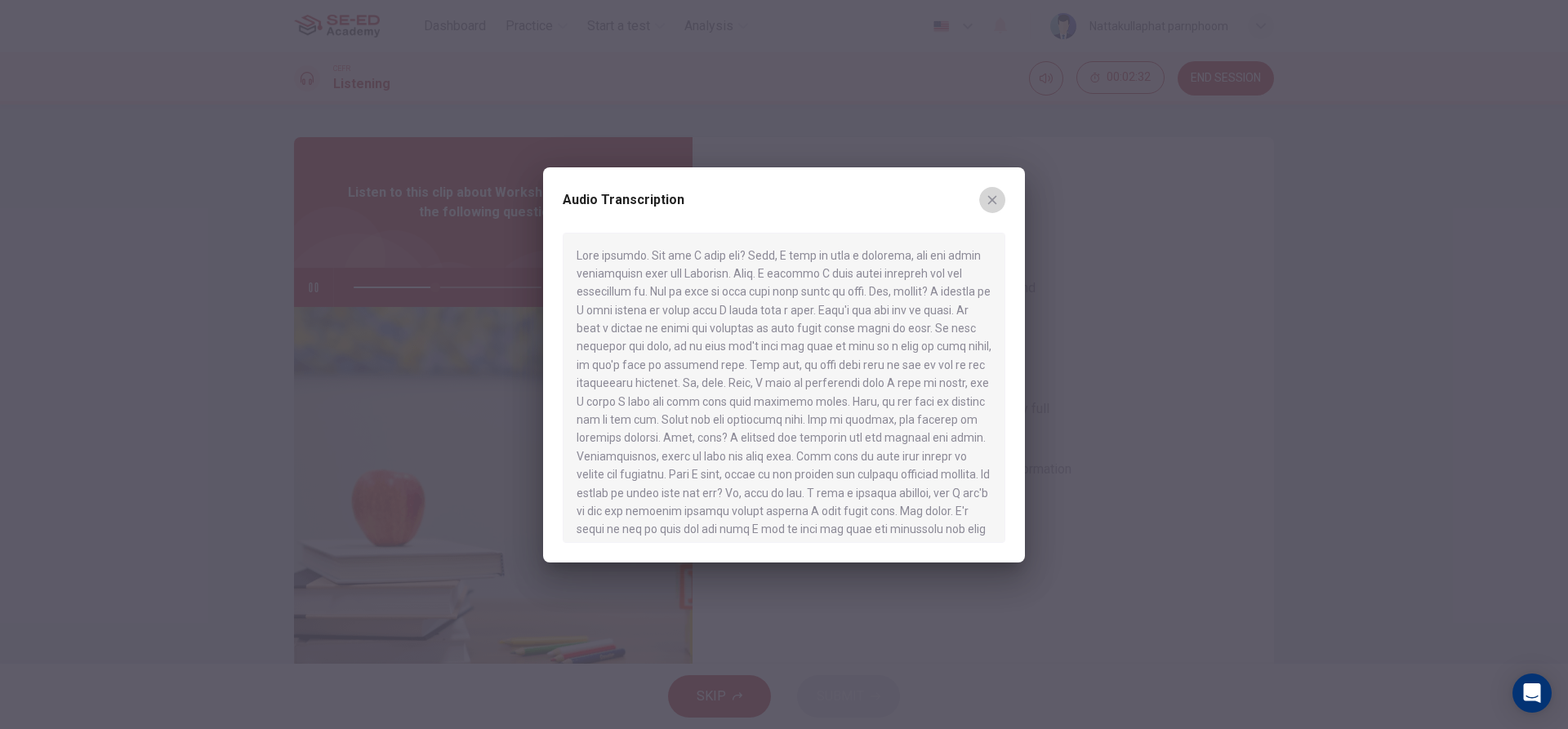
click at [995, 193] on icon "button" at bounding box center [992, 199] width 13 height 13
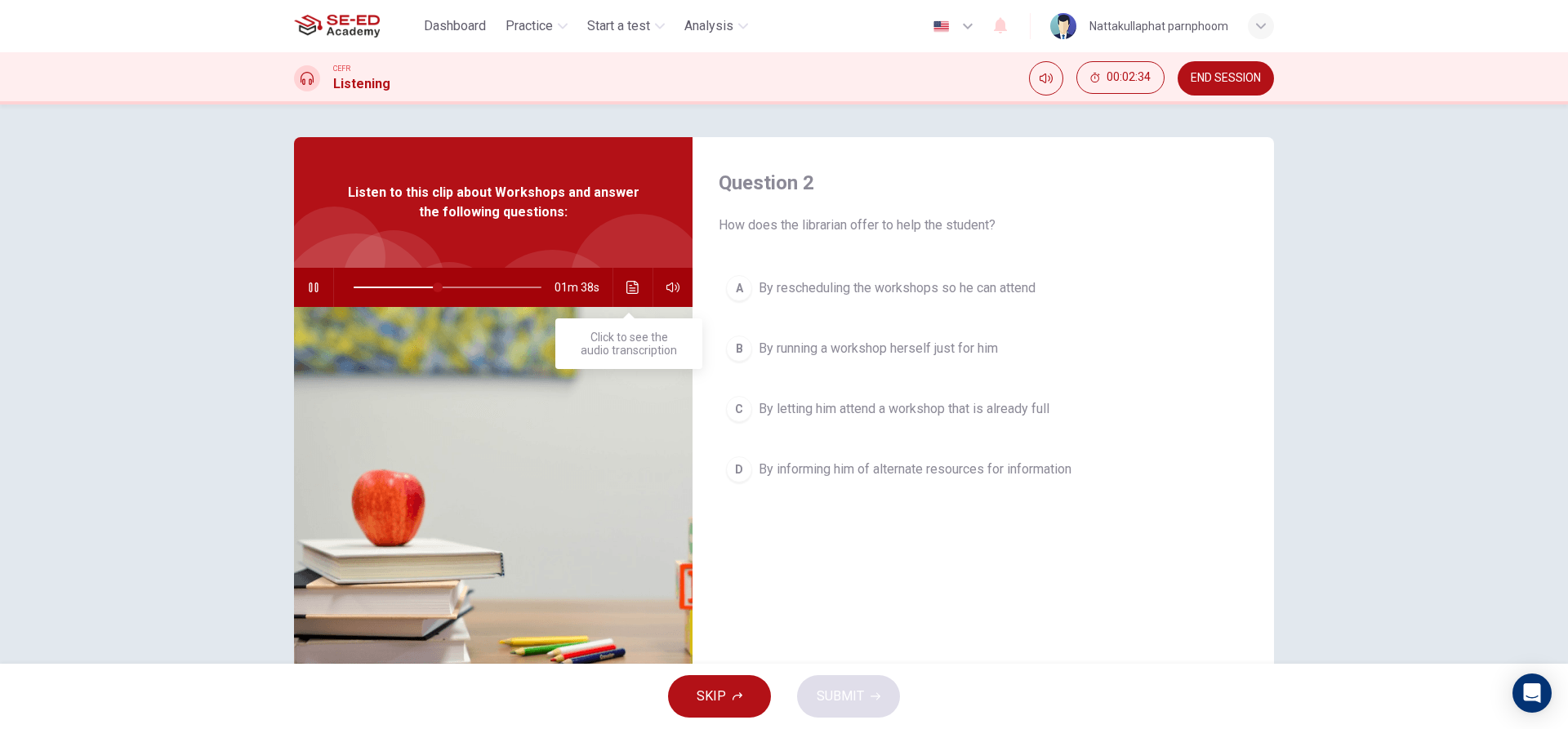
click at [630, 277] on button "Click to see the audio transcription" at bounding box center [632, 287] width 26 height 39
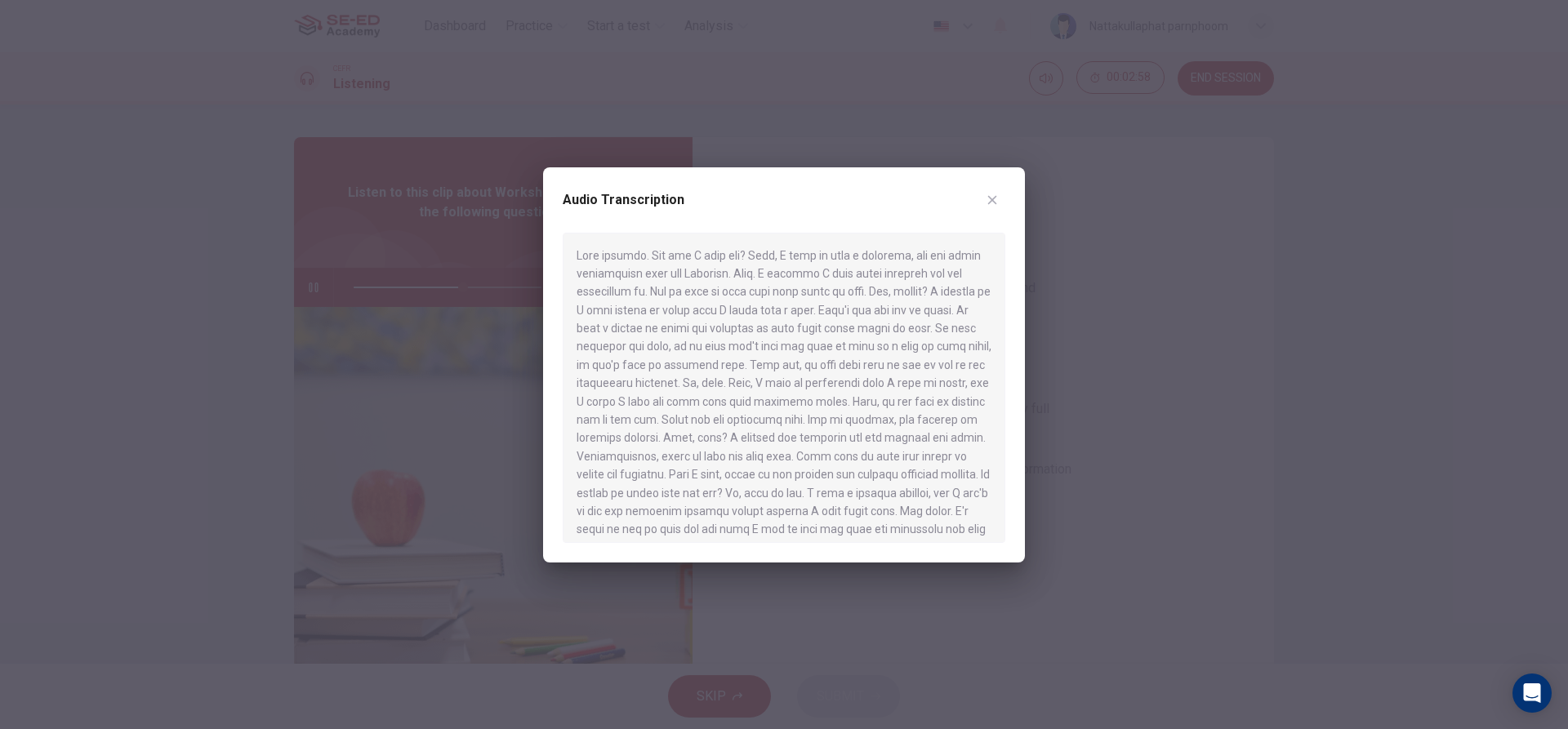
drag, startPoint x: 619, startPoint y: 323, endPoint x: 610, endPoint y: 347, distance: 25.6
click at [610, 347] on div at bounding box center [784, 387] width 443 height 311
click at [997, 205] on icon "button" at bounding box center [992, 199] width 13 height 13
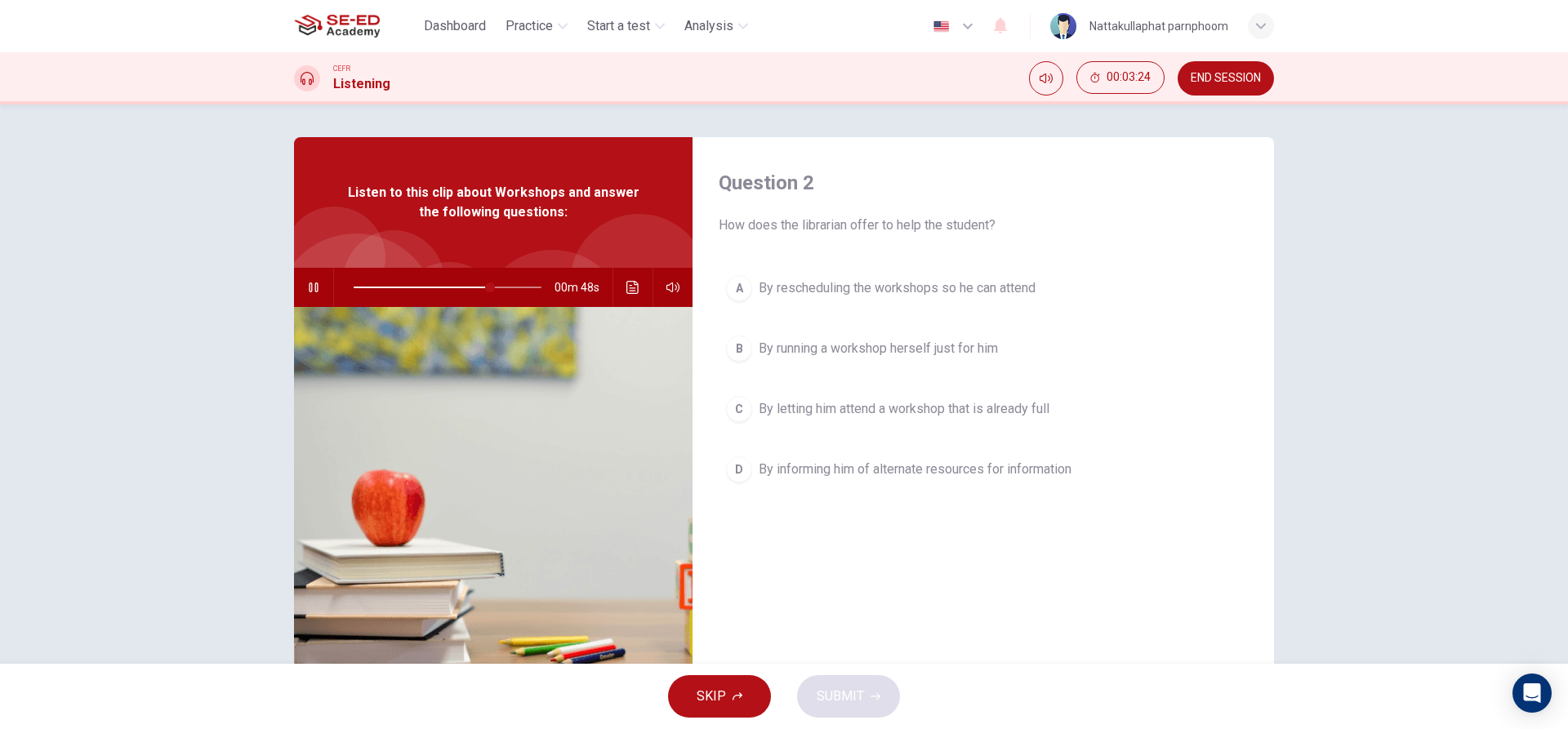
click at [810, 461] on span "By informing him of alternate resources for information" at bounding box center [914, 469] width 313 height 20
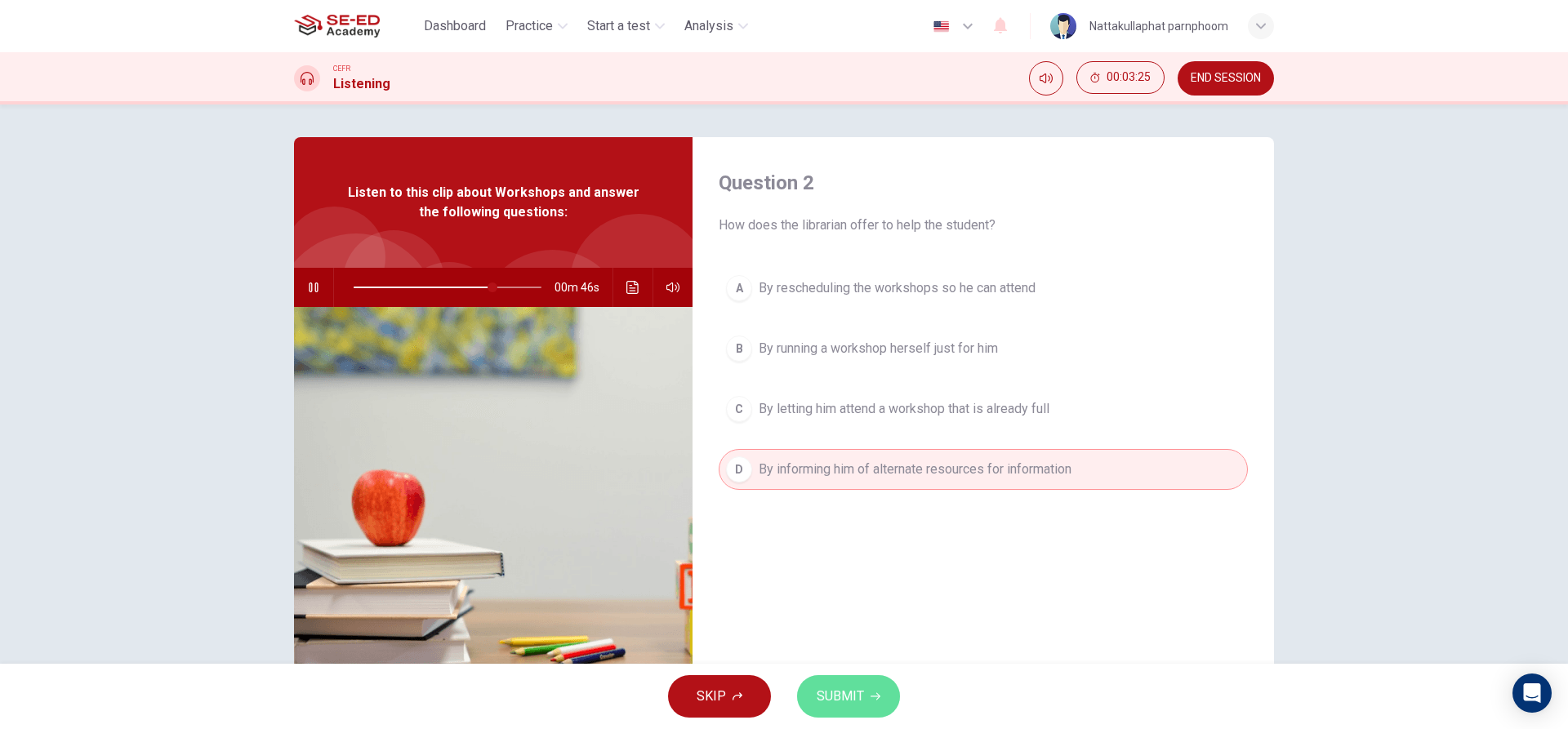
click at [872, 678] on button "SUBMIT" at bounding box center [848, 696] width 103 height 42
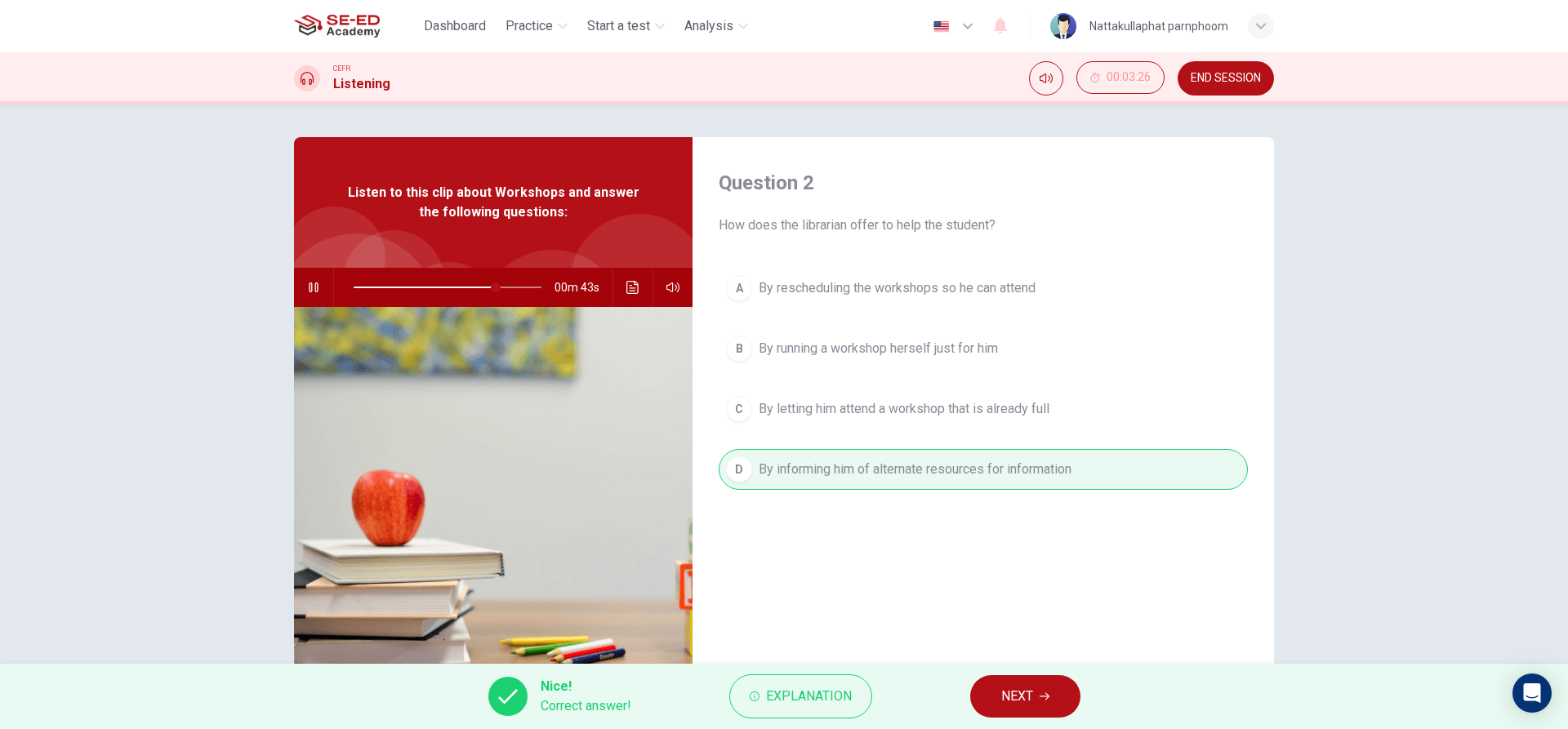
click at [1016, 698] on span "NEXT" at bounding box center [1017, 696] width 31 height 23
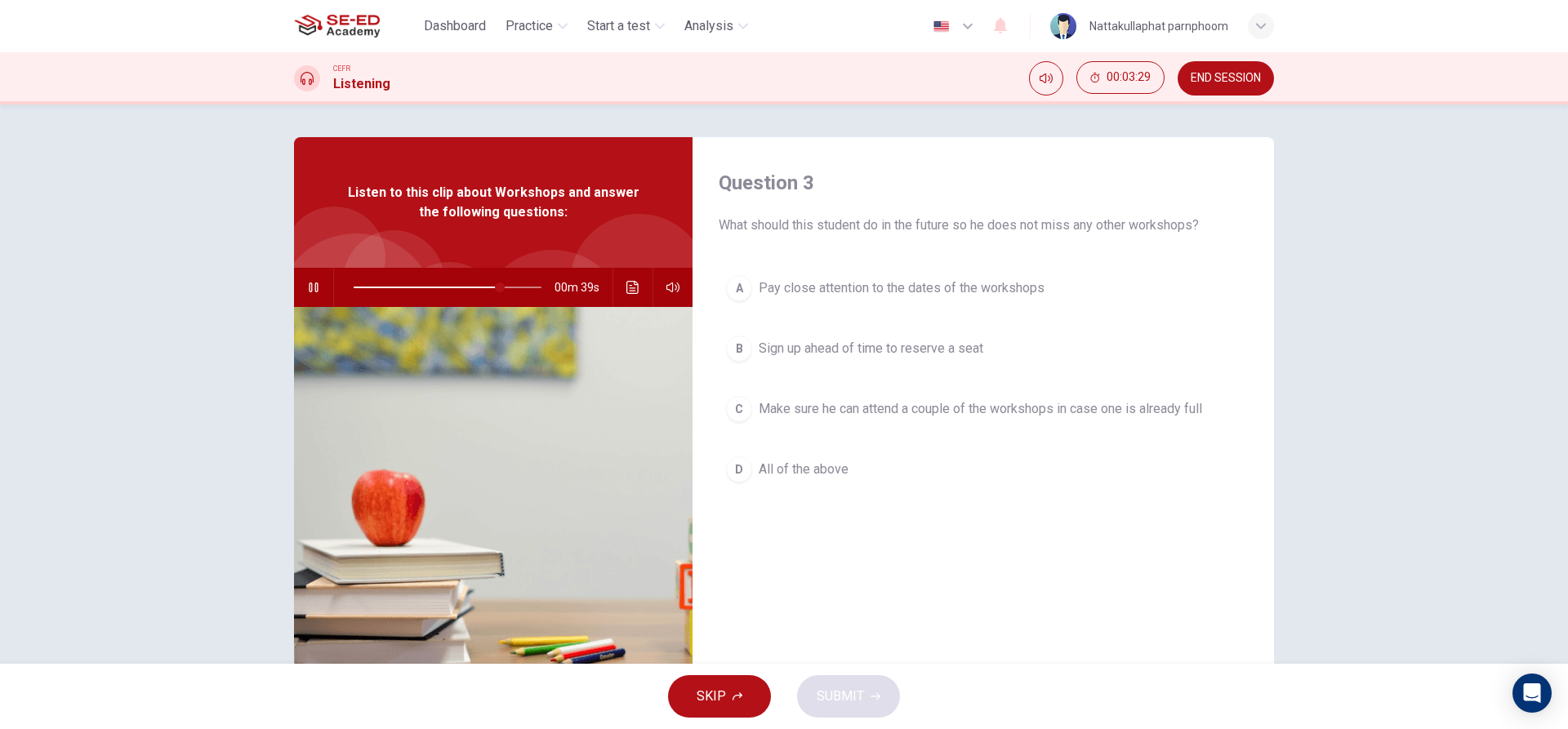
click at [314, 286] on icon "button" at bounding box center [313, 287] width 9 height 10
type input "78"
click at [1216, 80] on span "END SESSION" at bounding box center [1226, 77] width 71 height 13
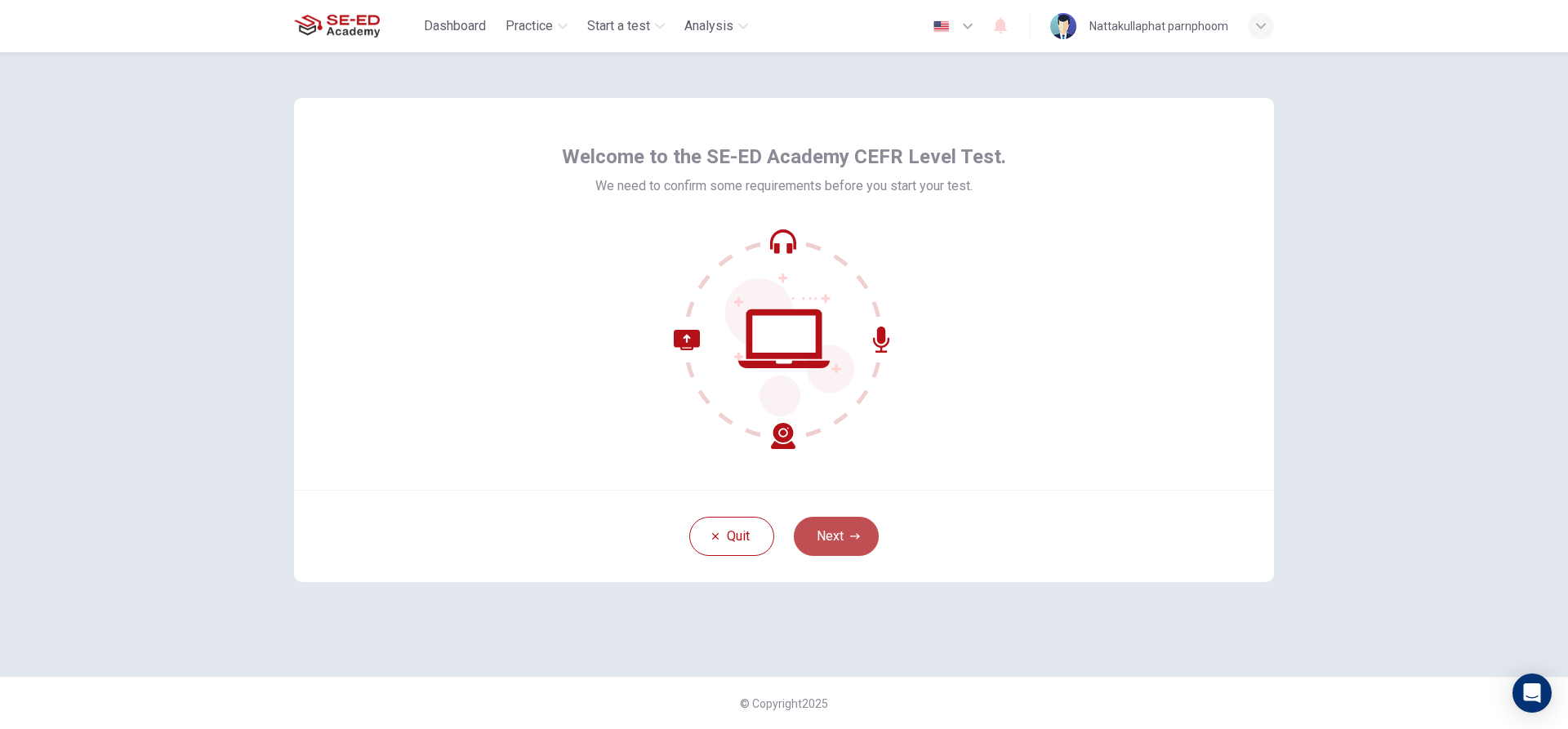
click at [832, 546] on button "Next" at bounding box center [836, 536] width 85 height 39
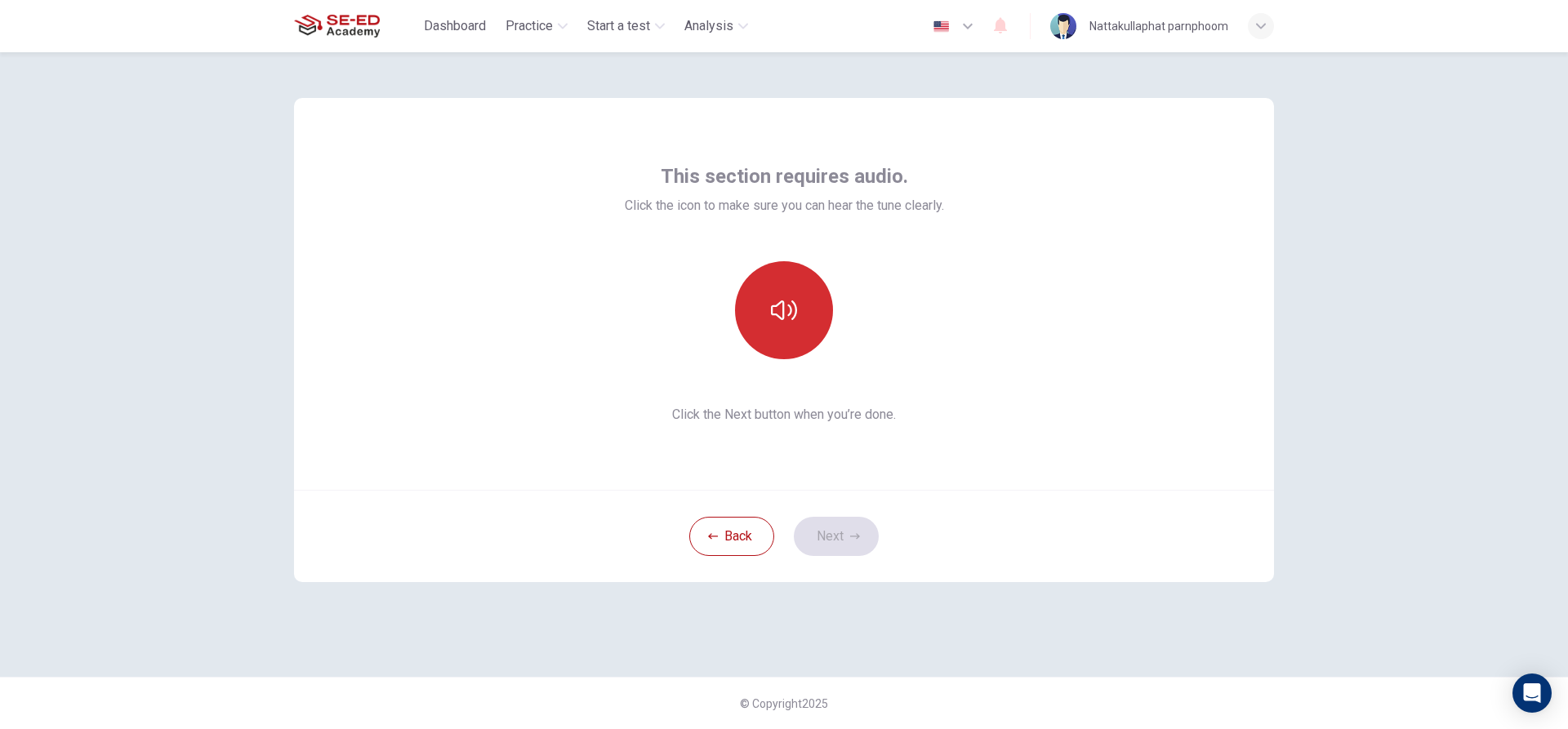
click at [773, 313] on icon "button" at bounding box center [784, 310] width 26 height 26
click at [834, 535] on button "Next" at bounding box center [836, 536] width 85 height 39
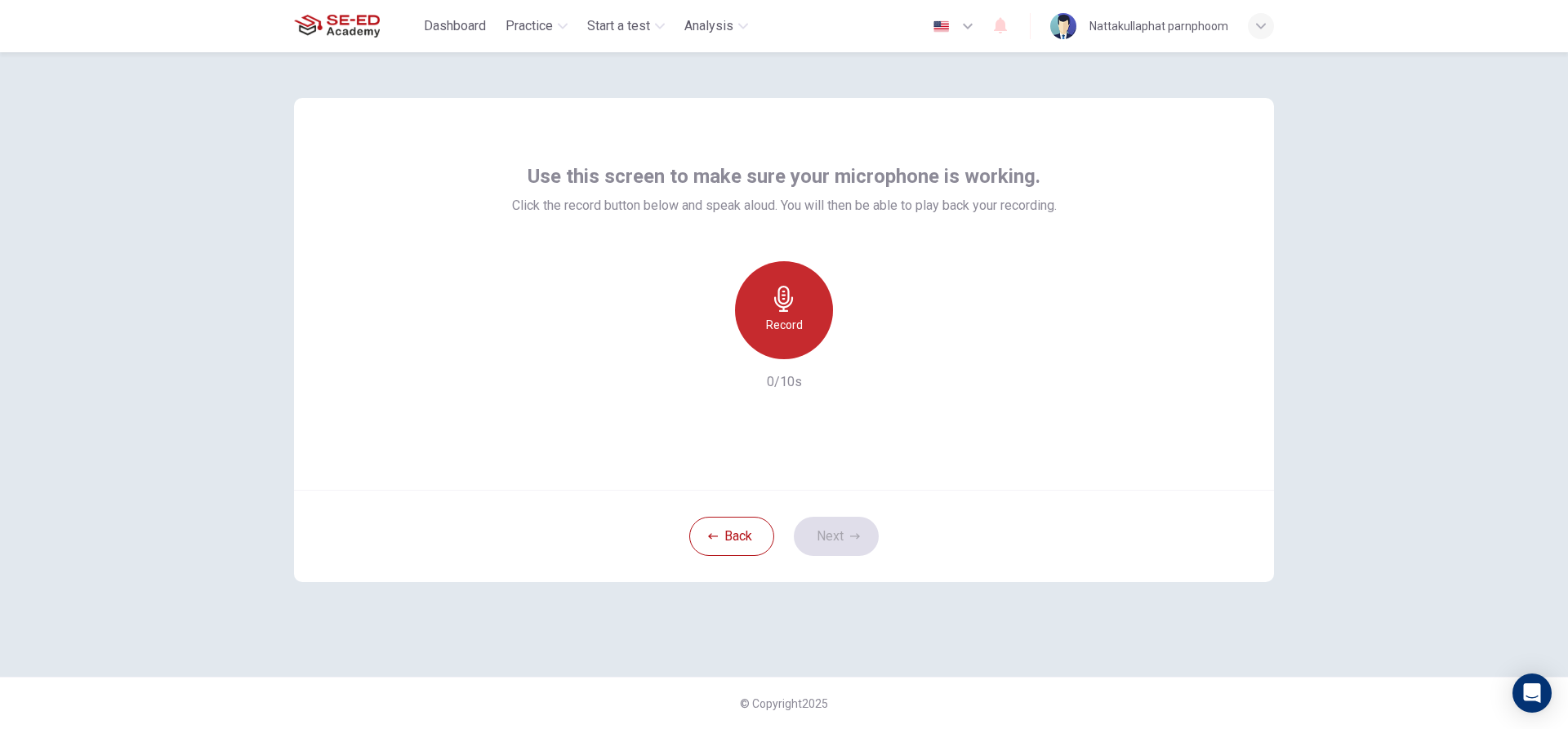
click at [806, 298] on div "Record" at bounding box center [784, 311] width 98 height 98
click at [793, 296] on icon "button" at bounding box center [784, 299] width 26 height 26
click at [855, 347] on icon "button" at bounding box center [858, 346] width 17 height 17
click at [846, 531] on button "Next" at bounding box center [836, 536] width 85 height 39
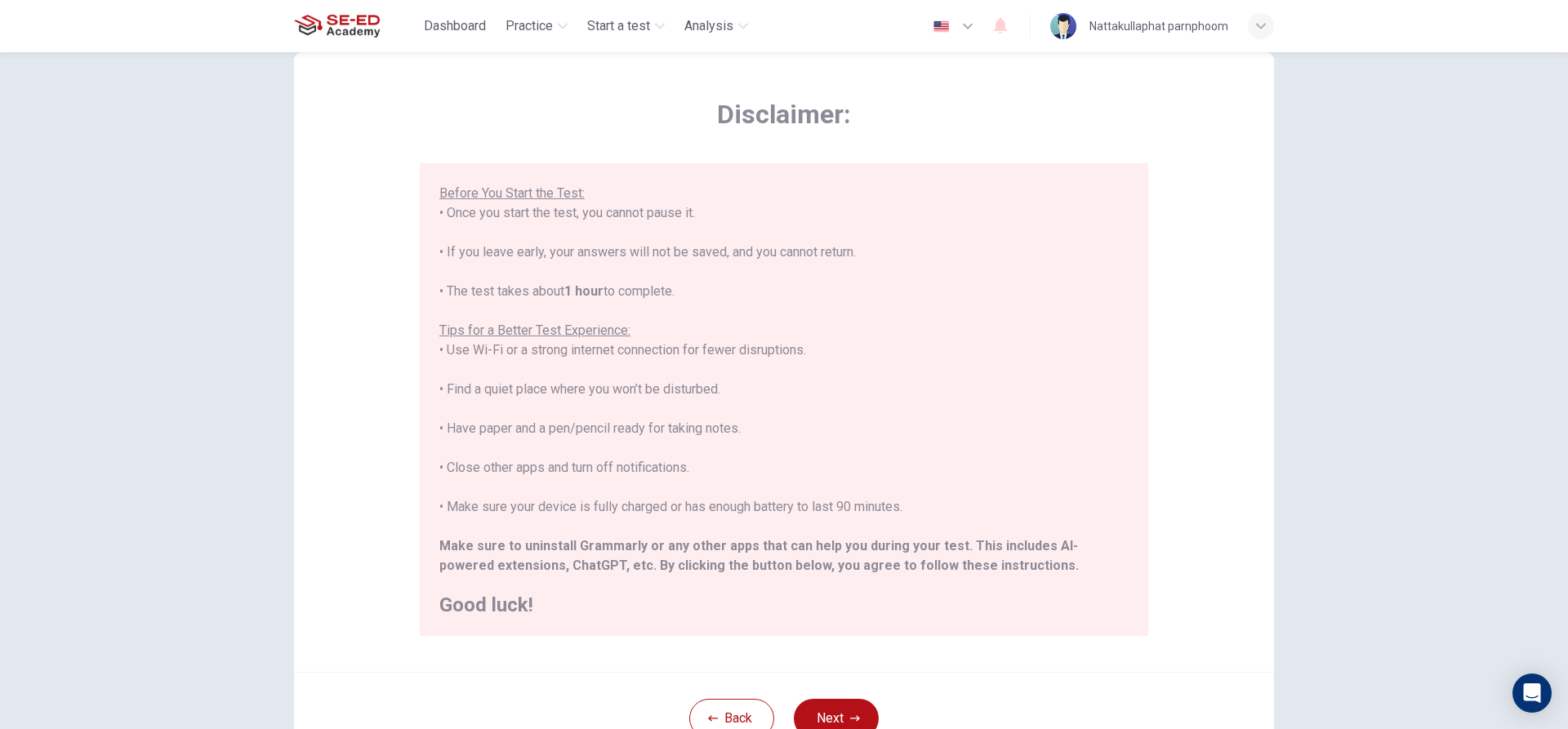
scroll to position [81, 0]
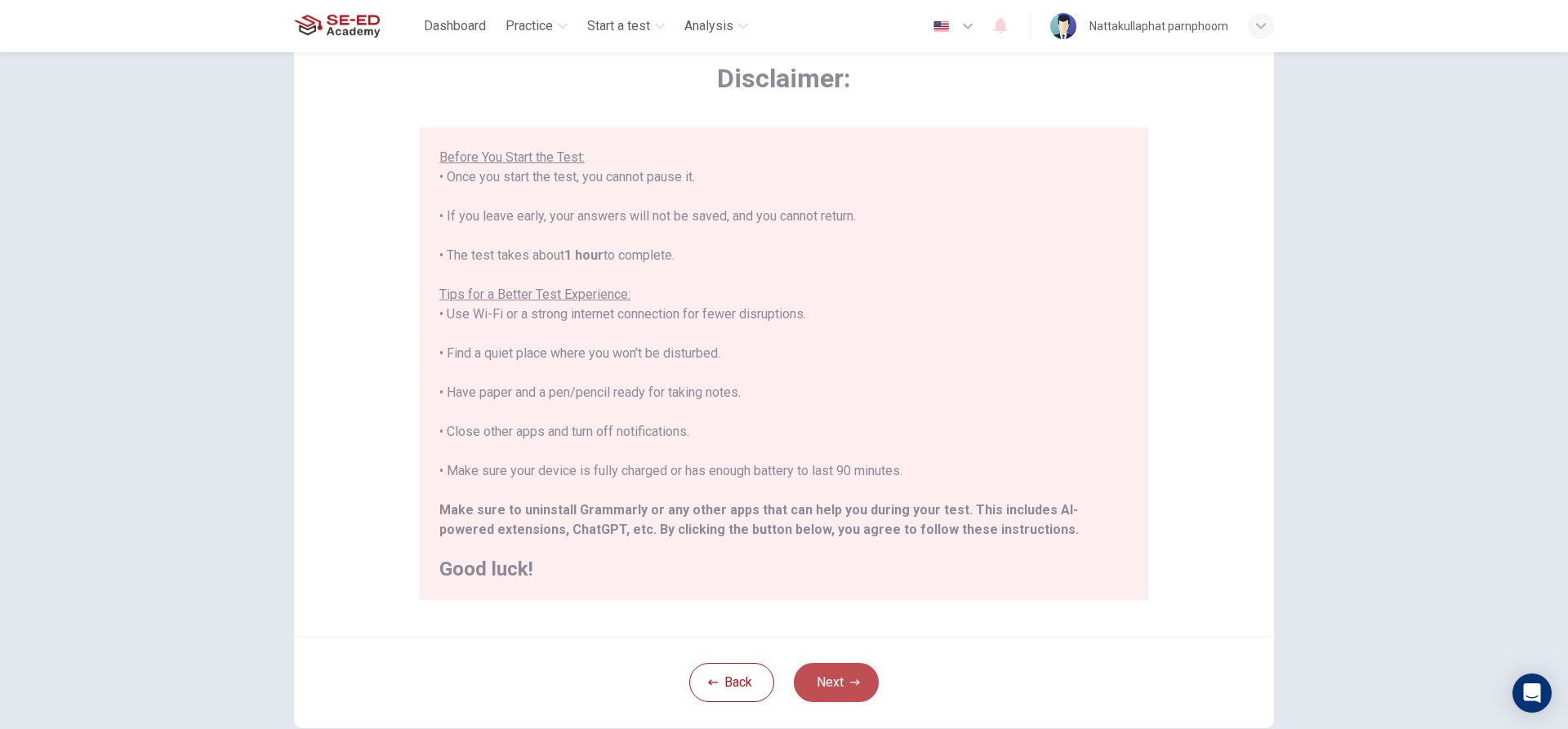
click at [819, 678] on button "Next" at bounding box center [836, 683] width 85 height 39
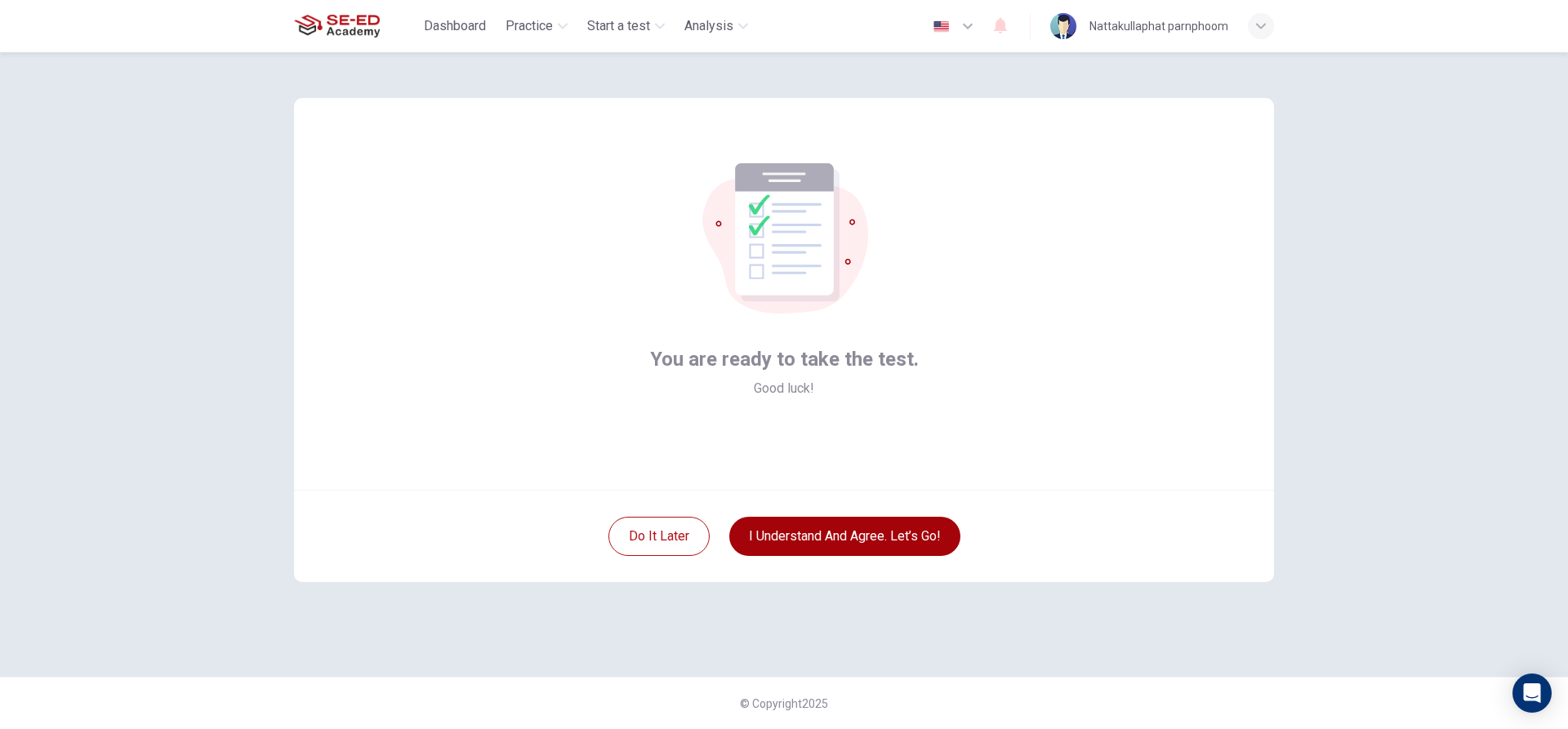
click at [824, 527] on button "I understand and agree. Let’s go!" at bounding box center [845, 536] width 231 height 39
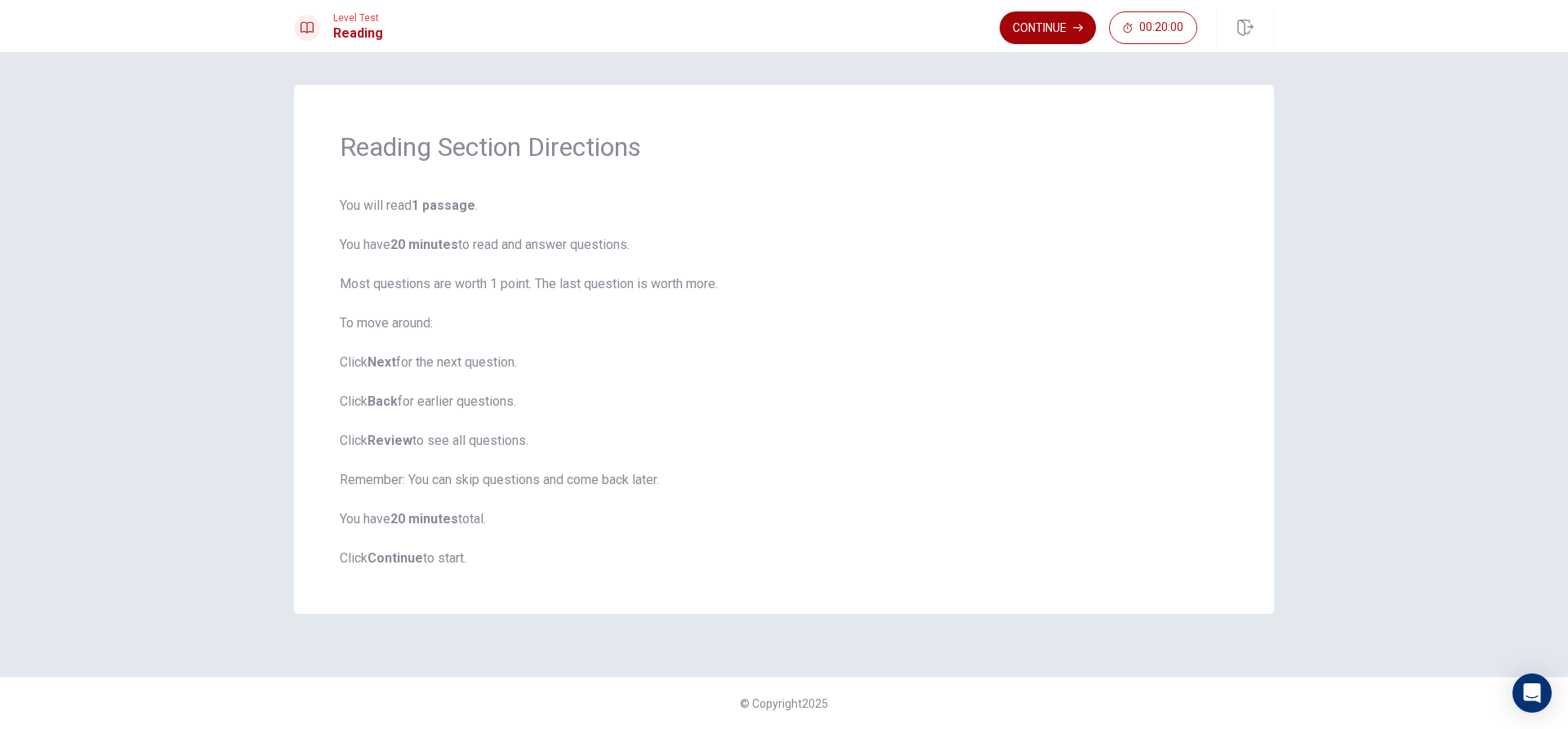
click at [1060, 39] on button "Continue" at bounding box center [1048, 27] width 96 height 32
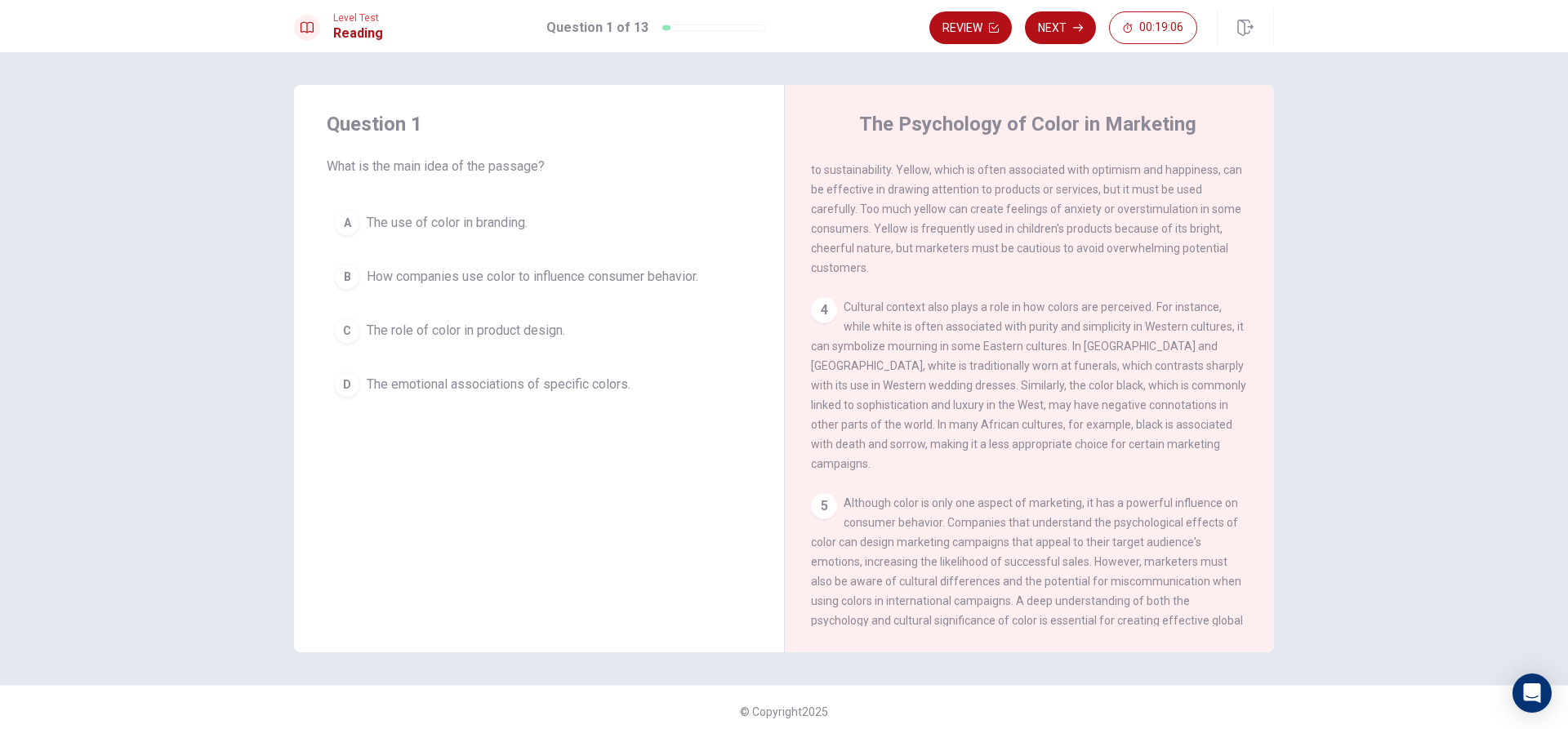
scroll to position [465, 0]
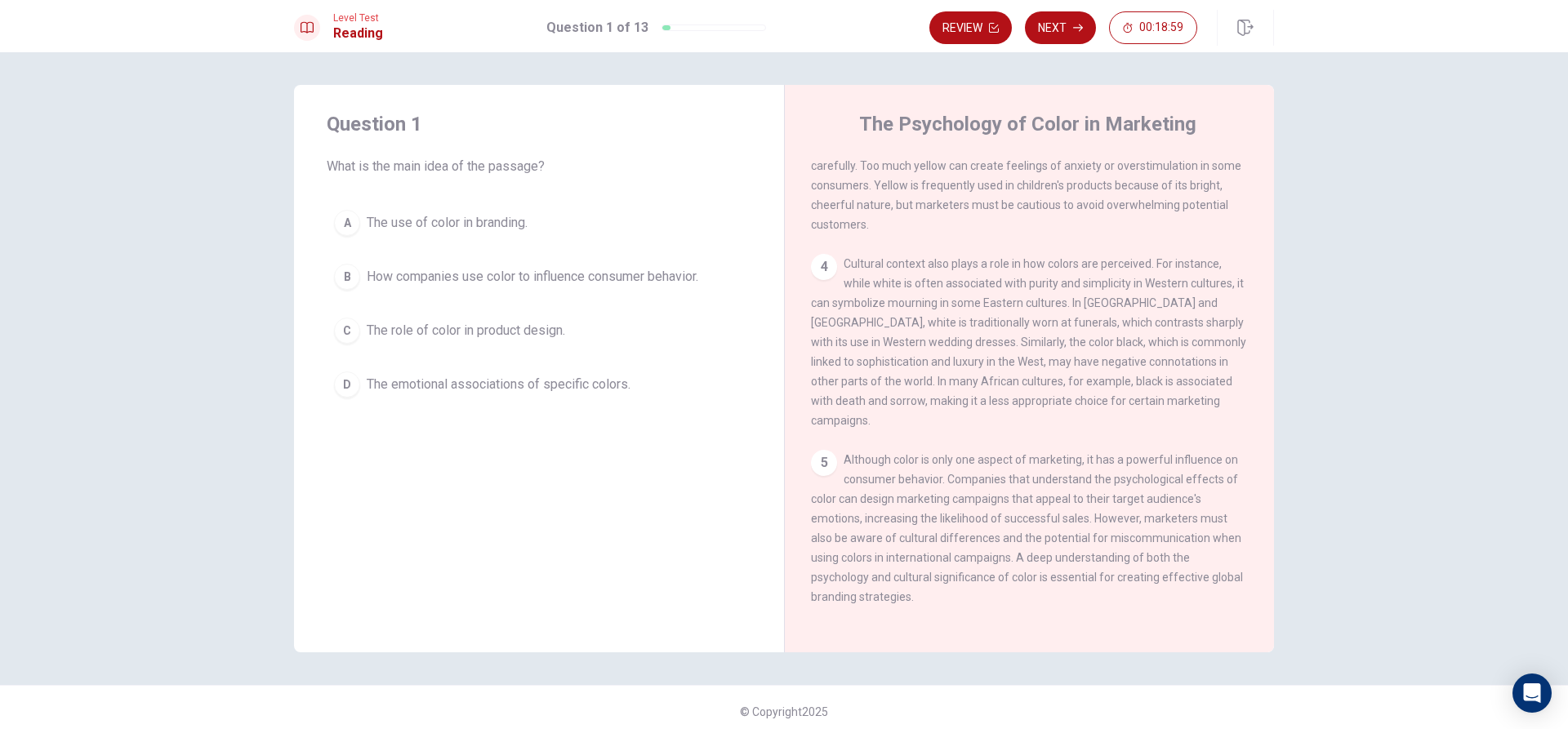
click at [524, 336] on span "The role of color in product design." at bounding box center [466, 330] width 198 height 20
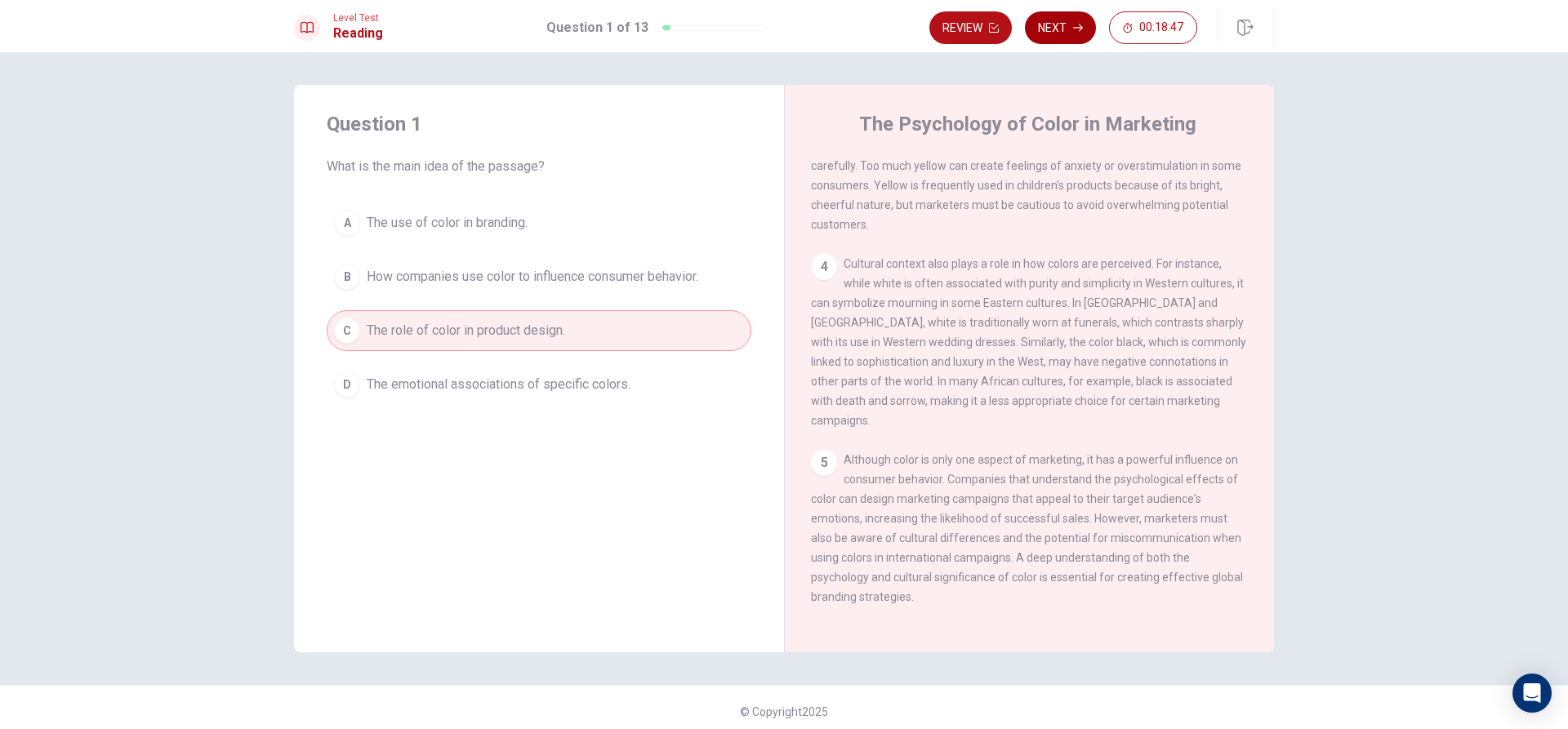
click at [1071, 22] on button "Next" at bounding box center [1060, 27] width 71 height 32
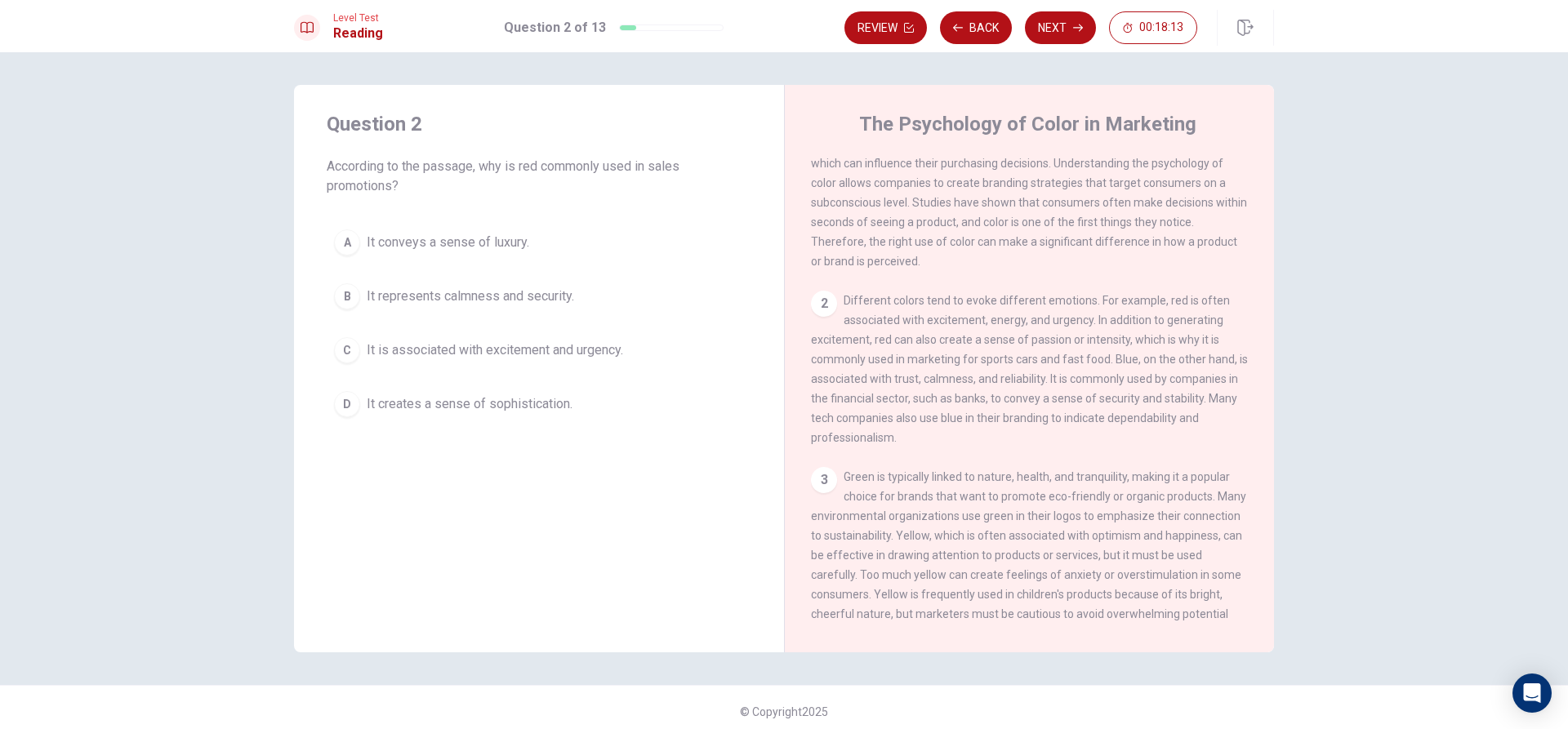
scroll to position [0, 0]
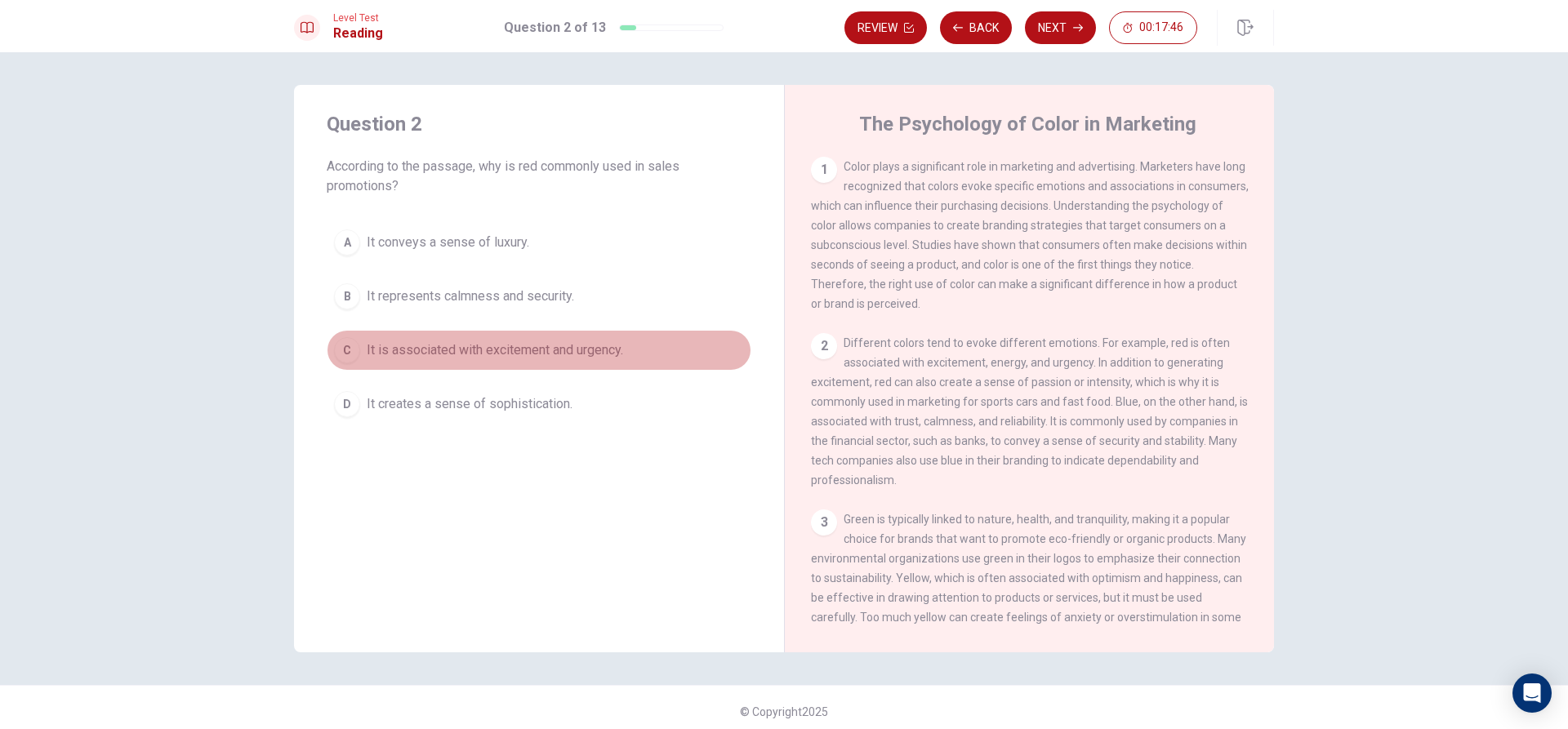
click at [486, 346] on span "It is associated with excitement and urgency." at bounding box center [495, 350] width 257 height 20
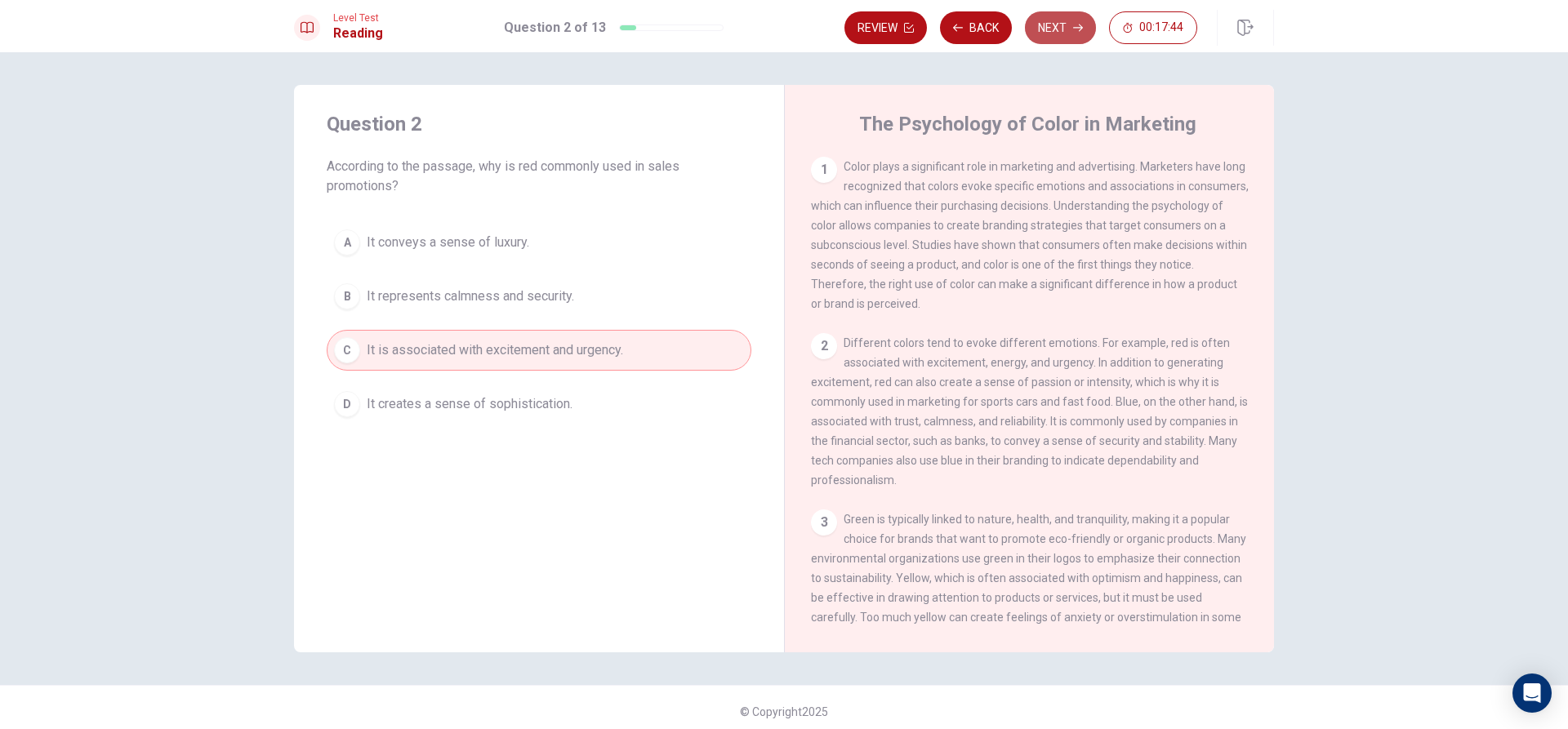
click at [1054, 38] on button "Next" at bounding box center [1060, 27] width 71 height 32
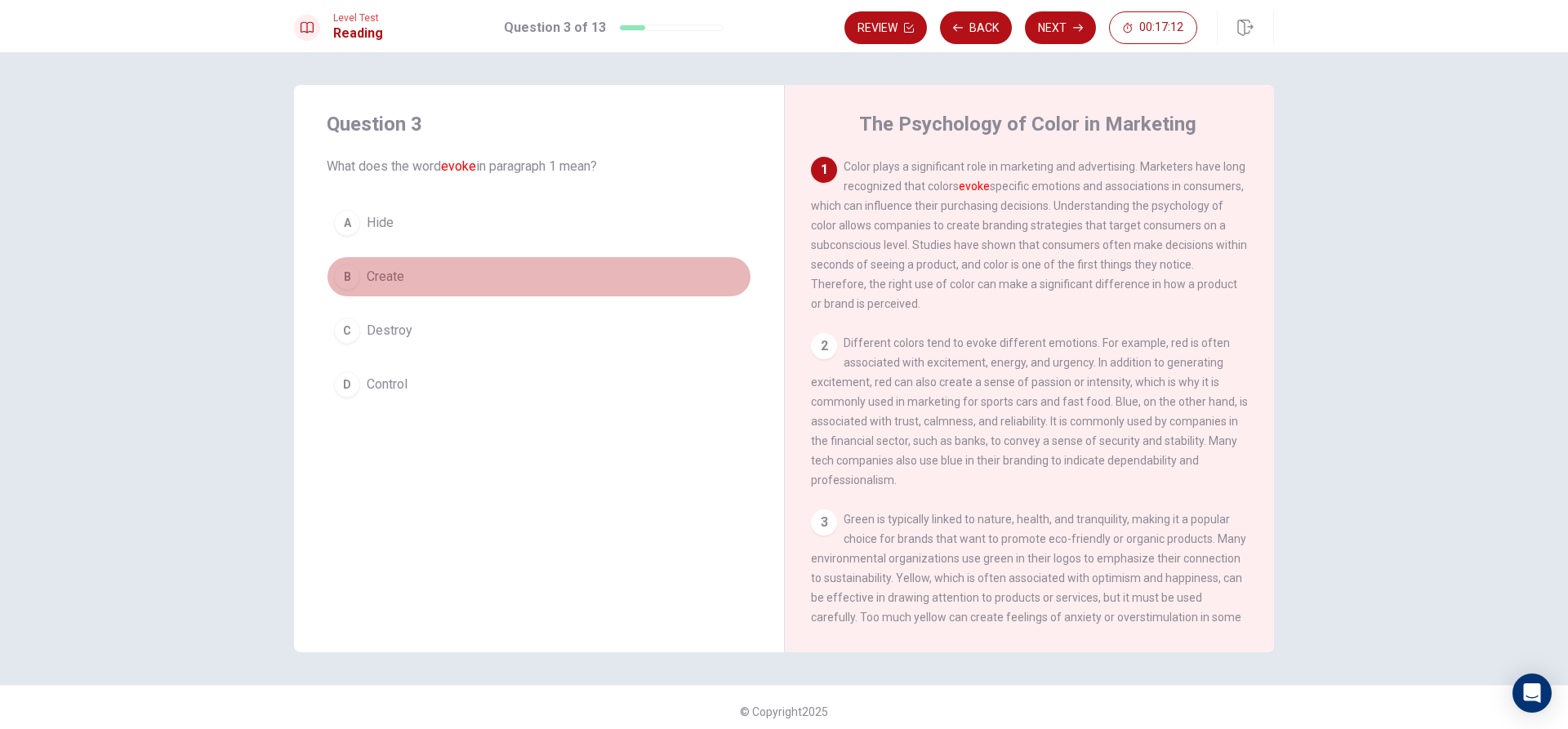
click at [415, 265] on button "B Create" at bounding box center [538, 277] width 424 height 41
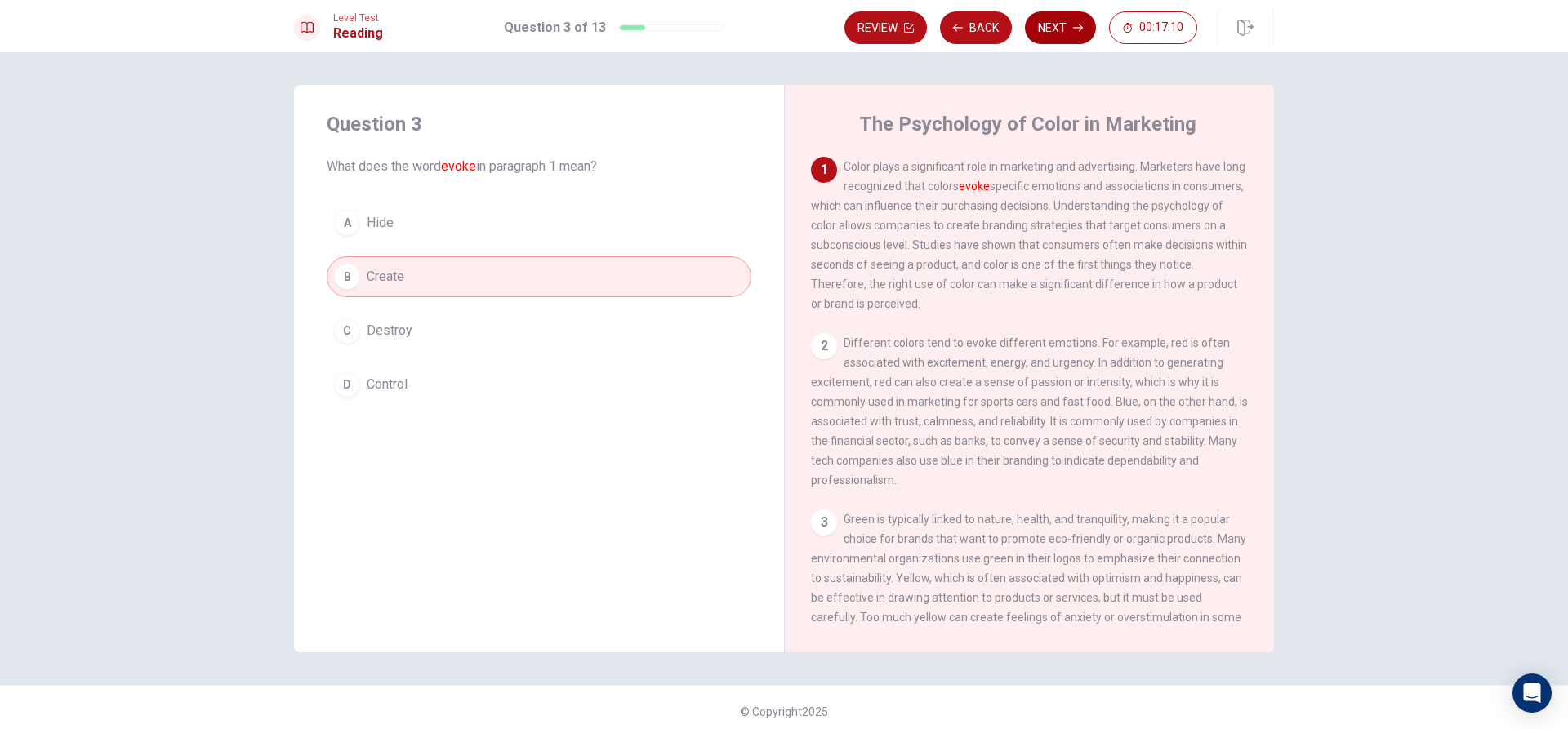
click at [1066, 25] on button "Next" at bounding box center [1060, 27] width 71 height 32
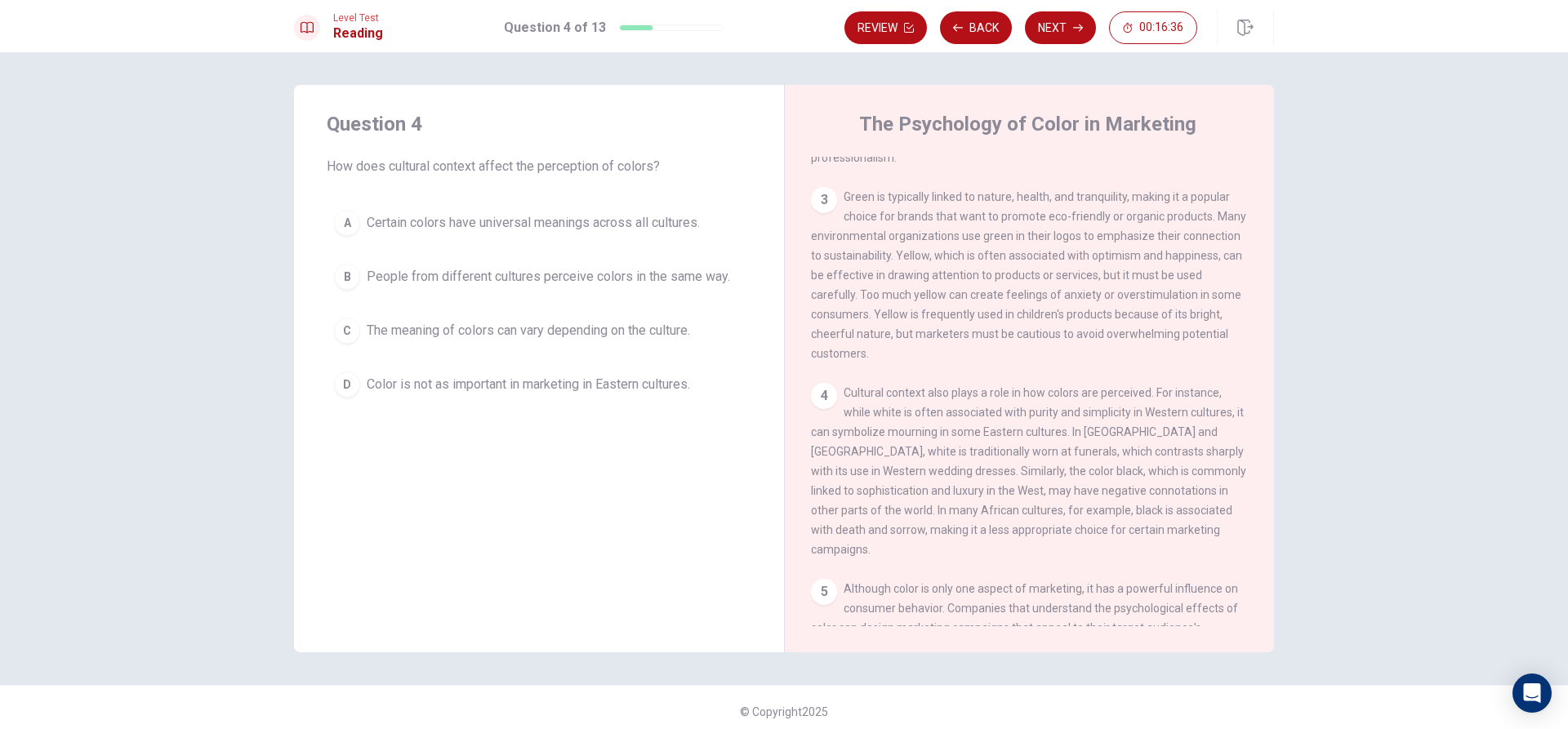
scroll to position [326, 0]
click at [661, 226] on span "Certain colors have universal meanings across all cultures." at bounding box center [533, 222] width 333 height 20
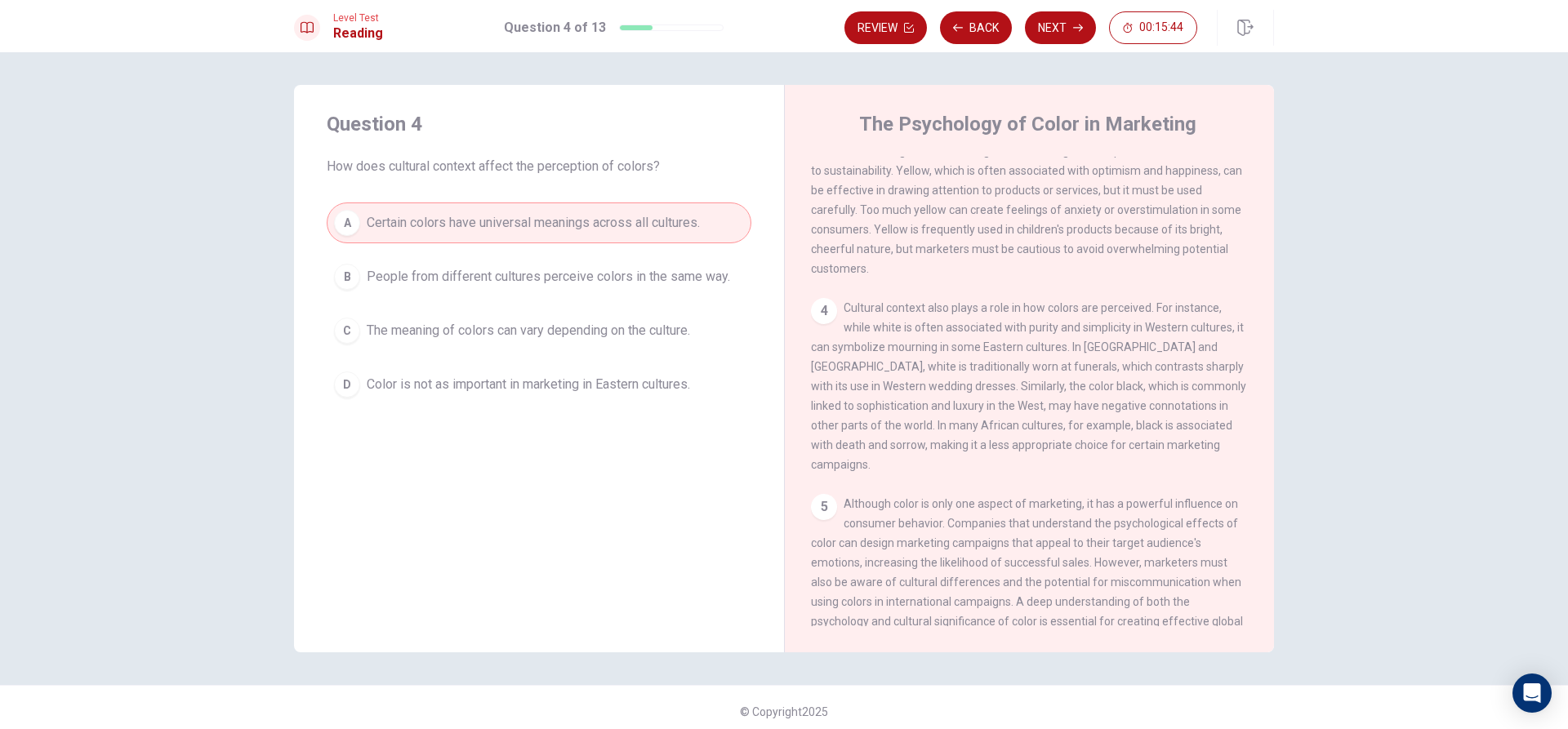
scroll to position [409, 0]
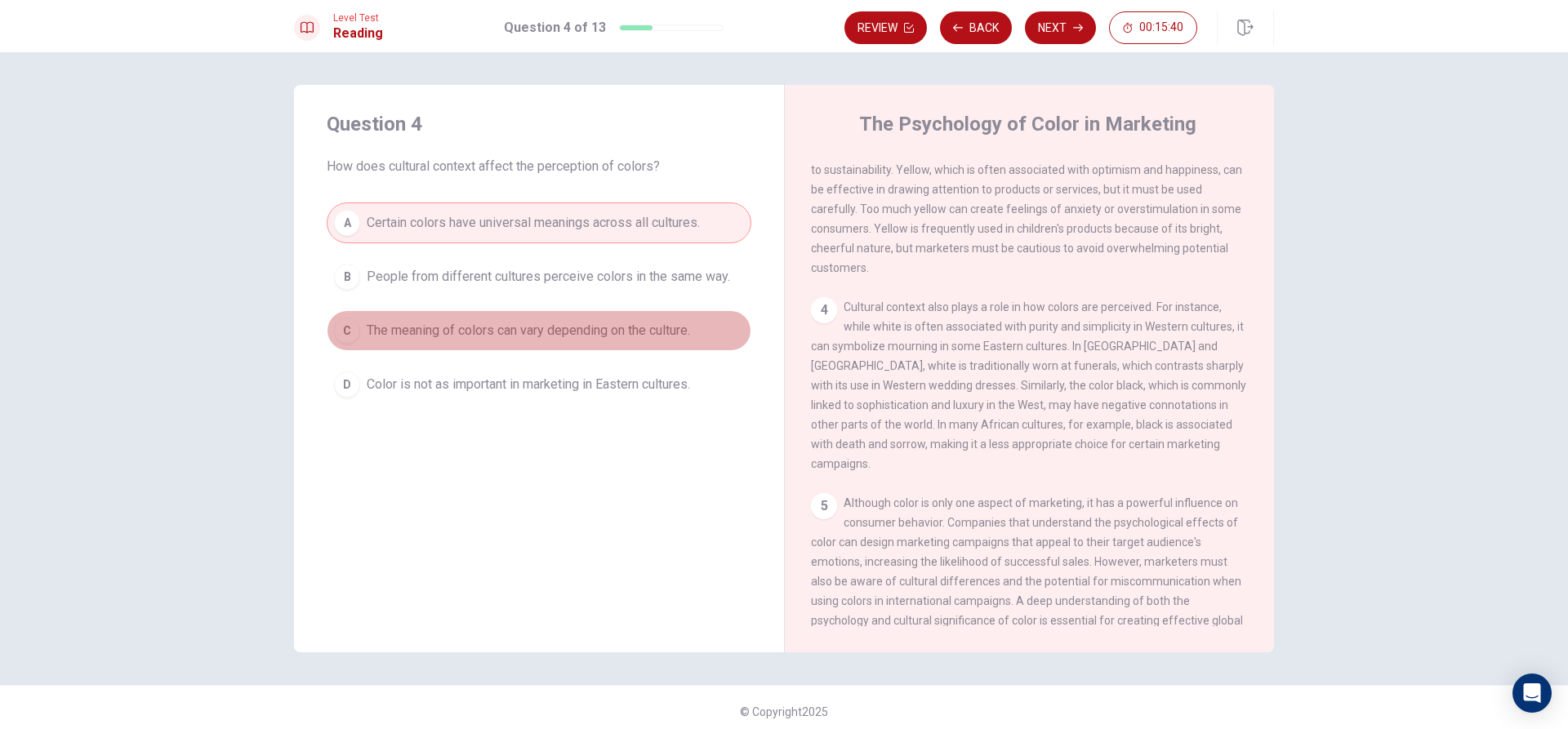
click at [539, 331] on span "The meaning of colors can vary depending on the culture." at bounding box center [528, 330] width 323 height 20
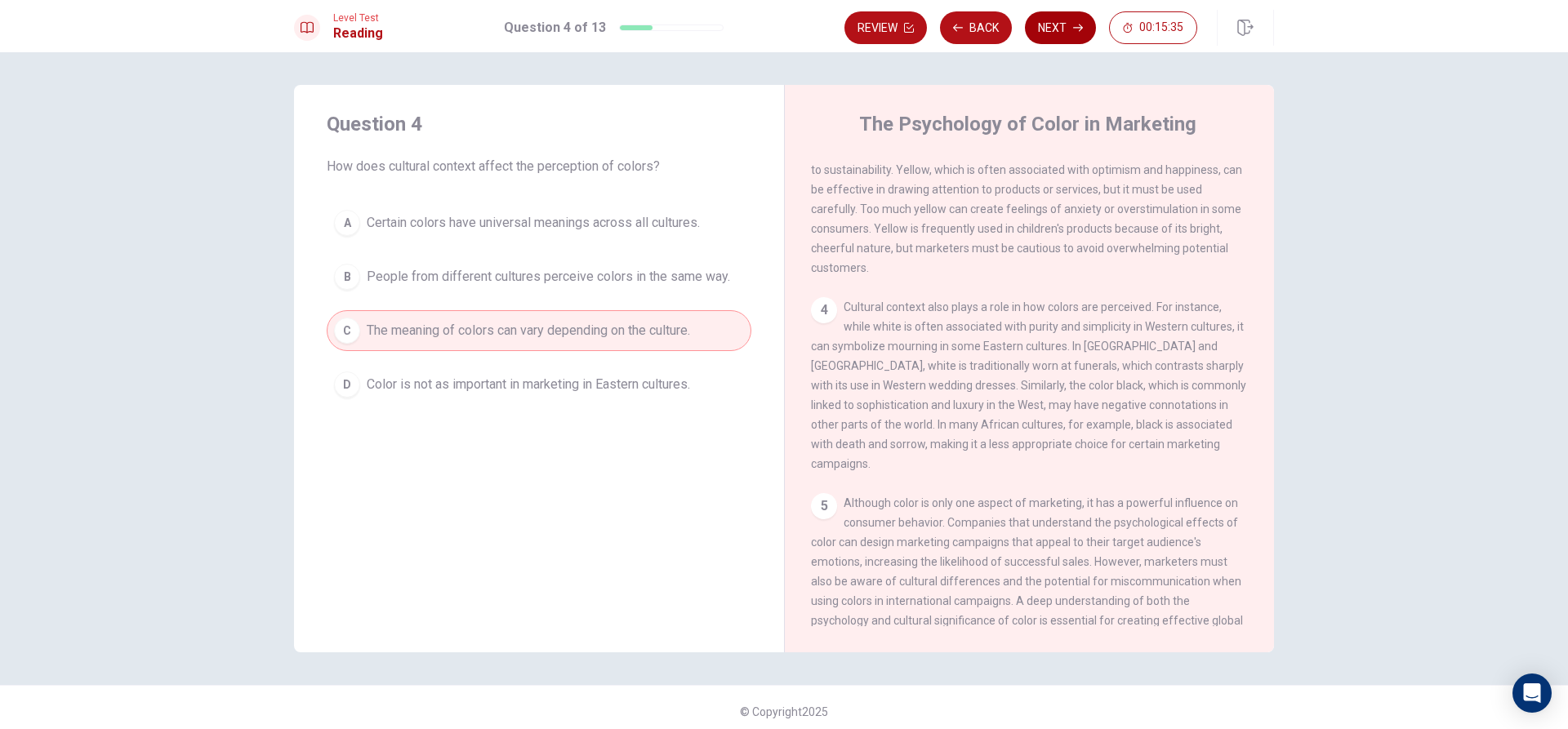
click at [1049, 29] on button "Next" at bounding box center [1060, 27] width 71 height 32
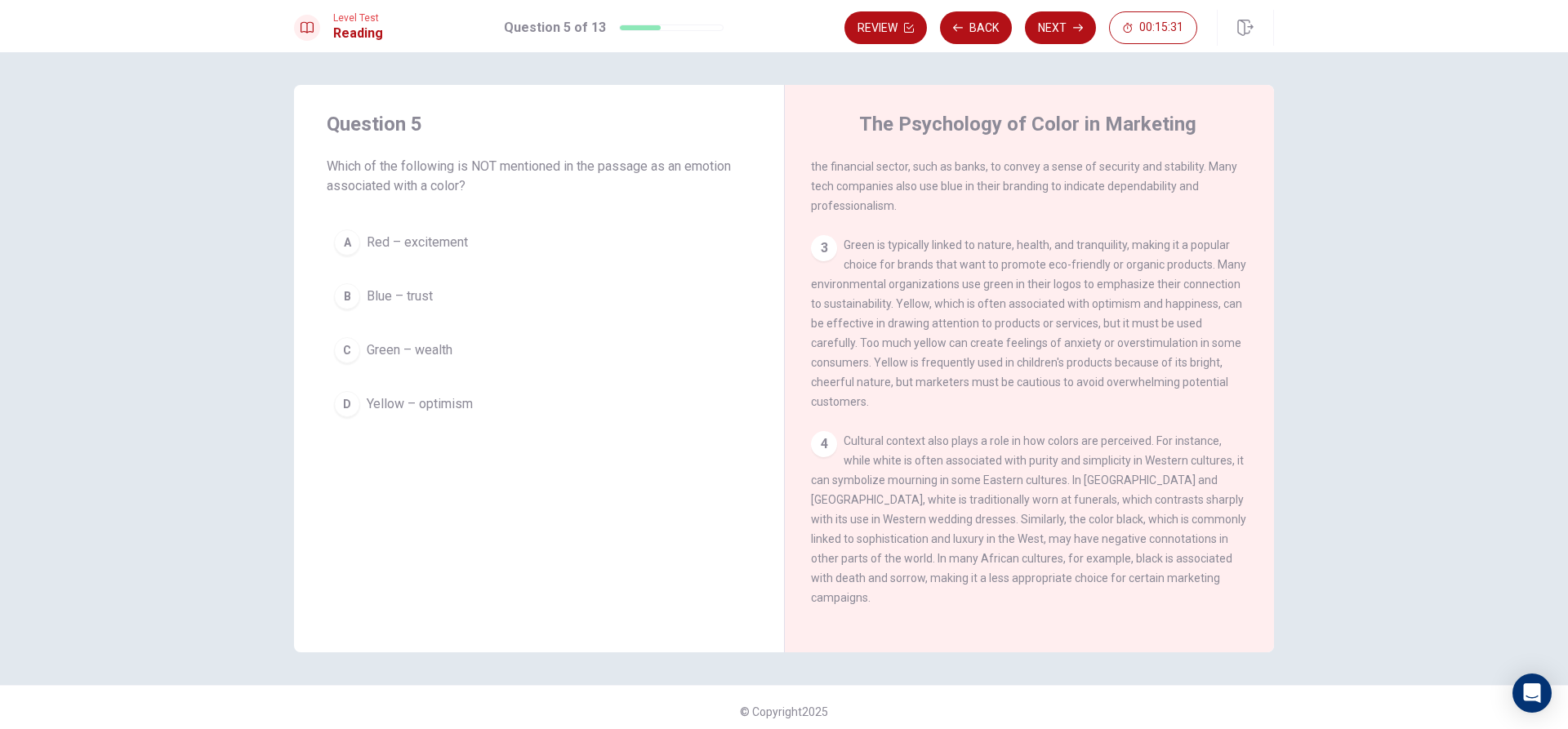
scroll to position [245, 0]
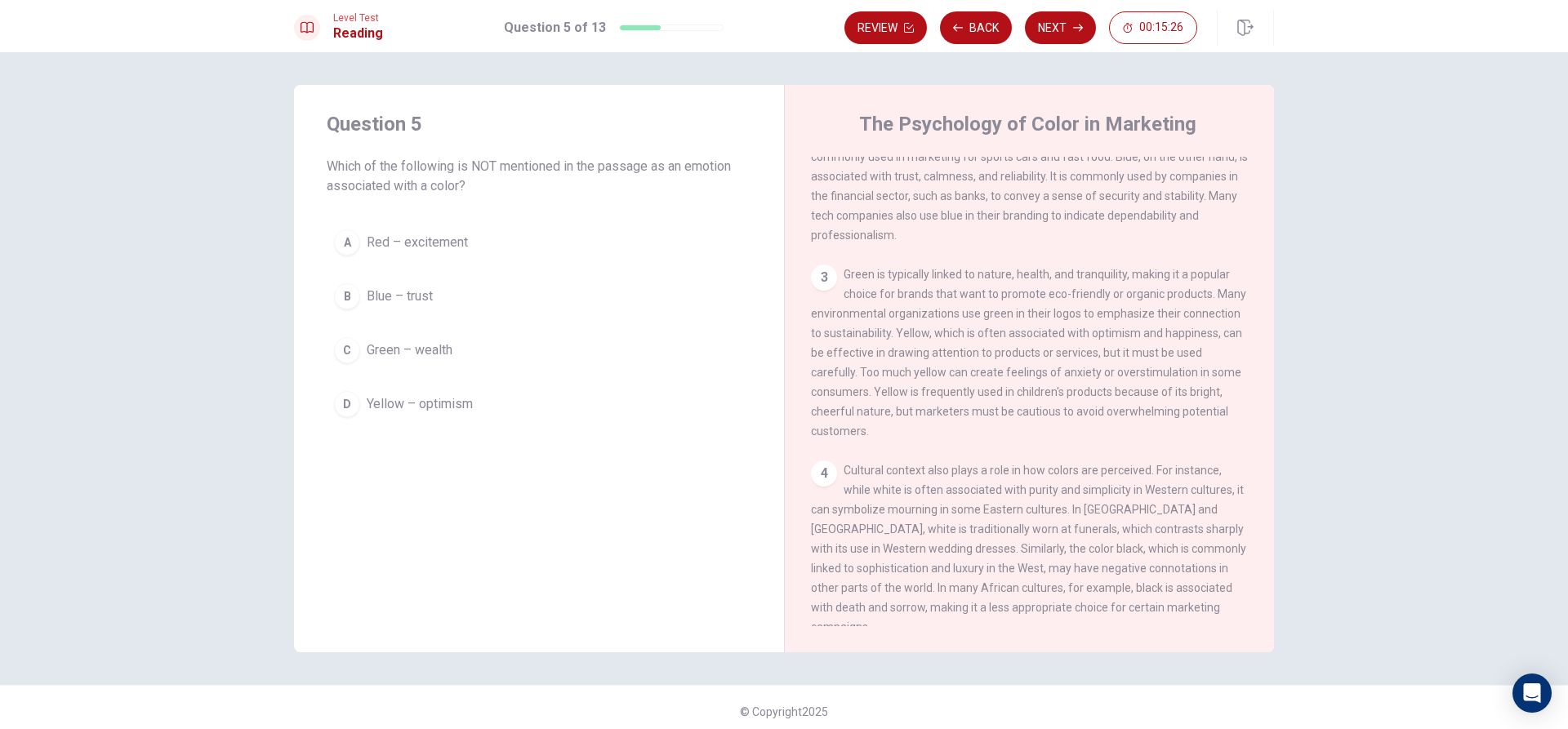
click at [501, 356] on button "C Green – wealth" at bounding box center [538, 351] width 424 height 41
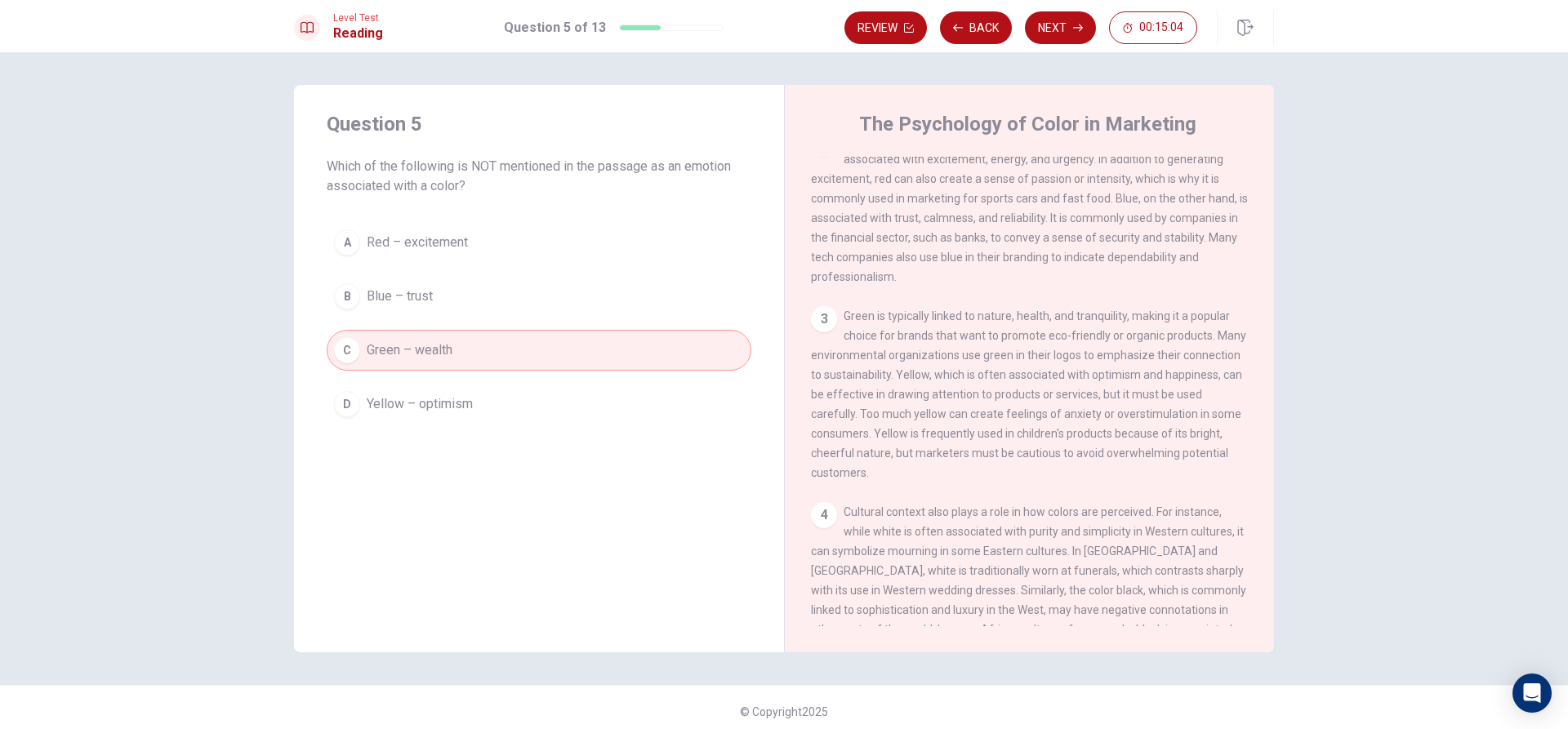
scroll to position [164, 0]
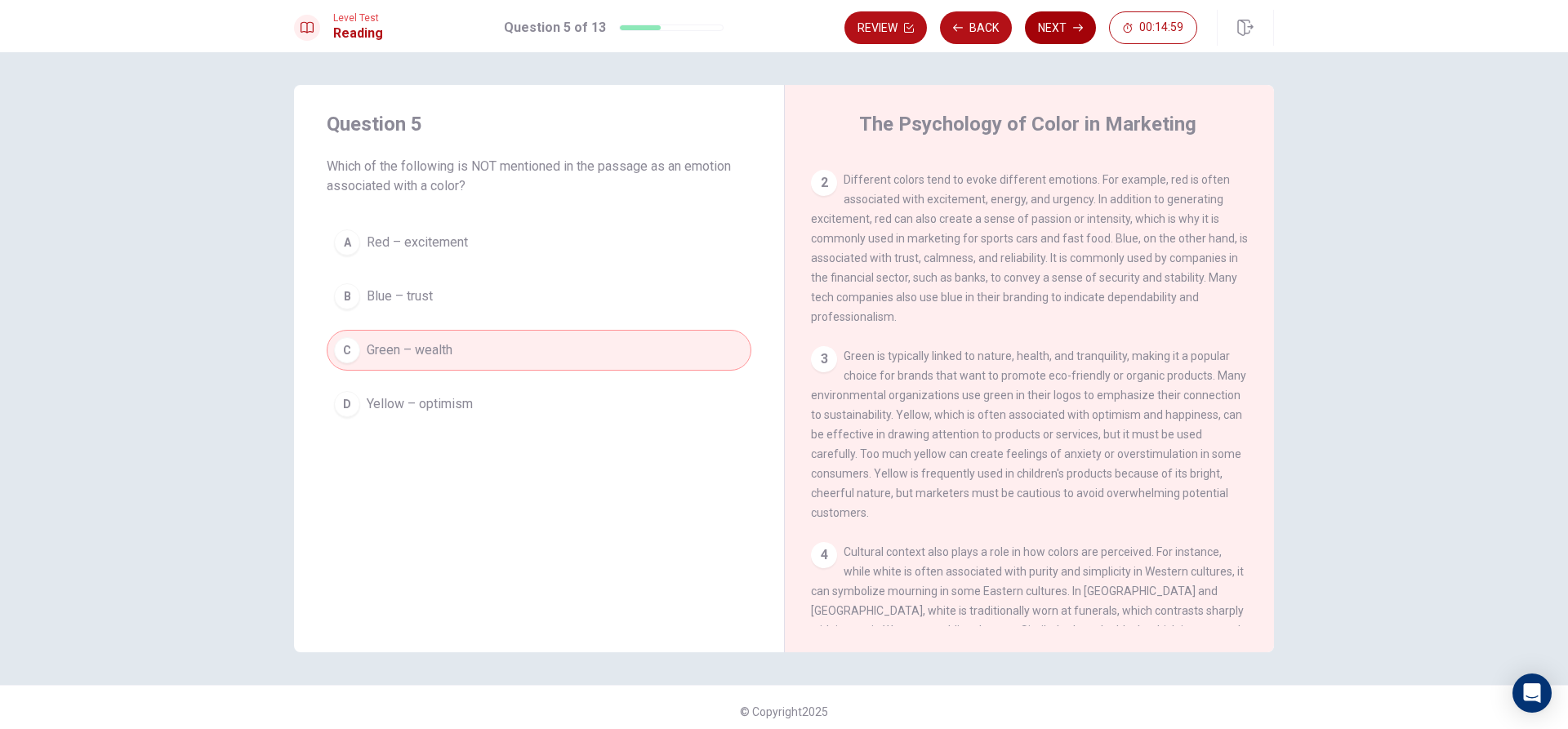
click at [1064, 37] on button "Next" at bounding box center [1060, 27] width 71 height 32
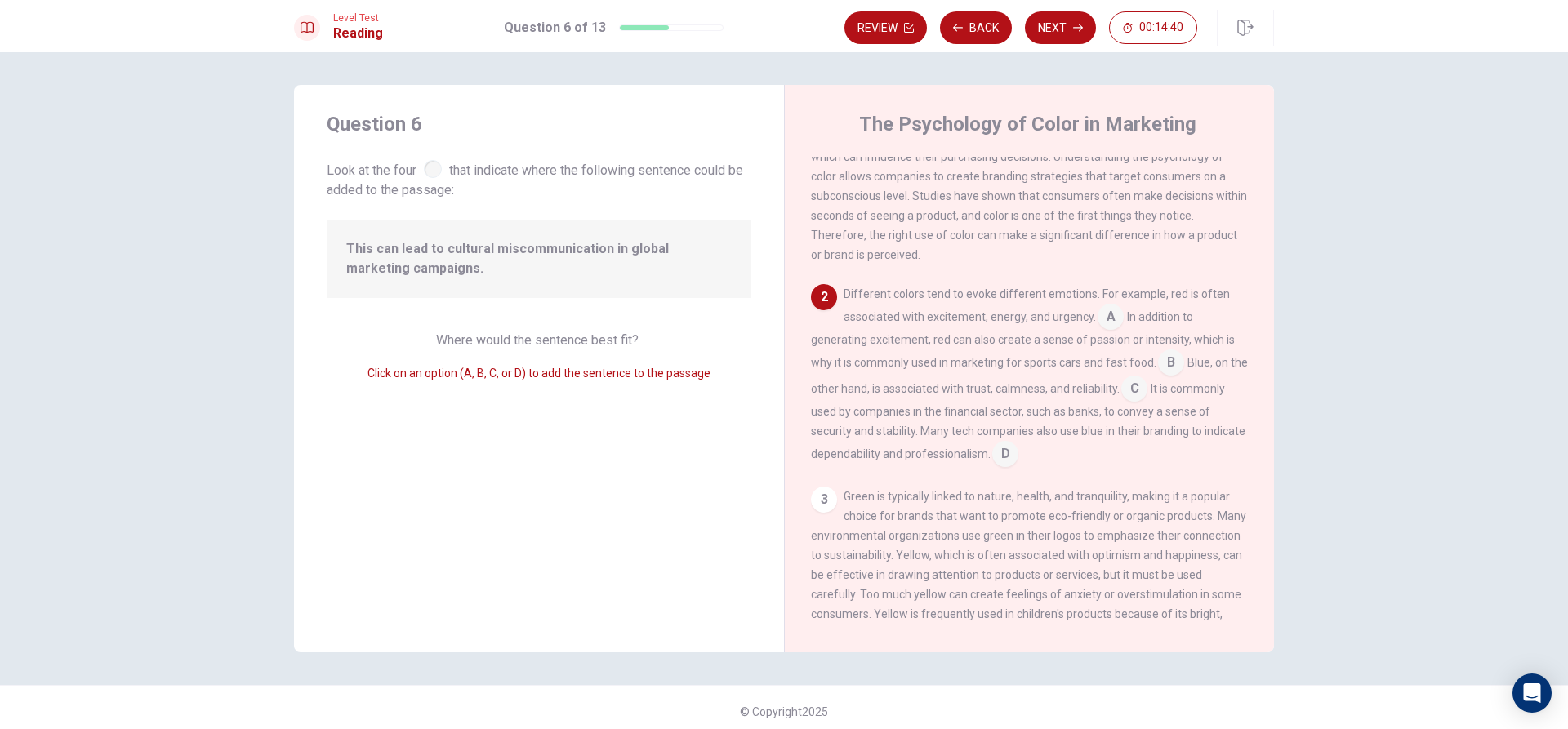
scroll to position [0, 0]
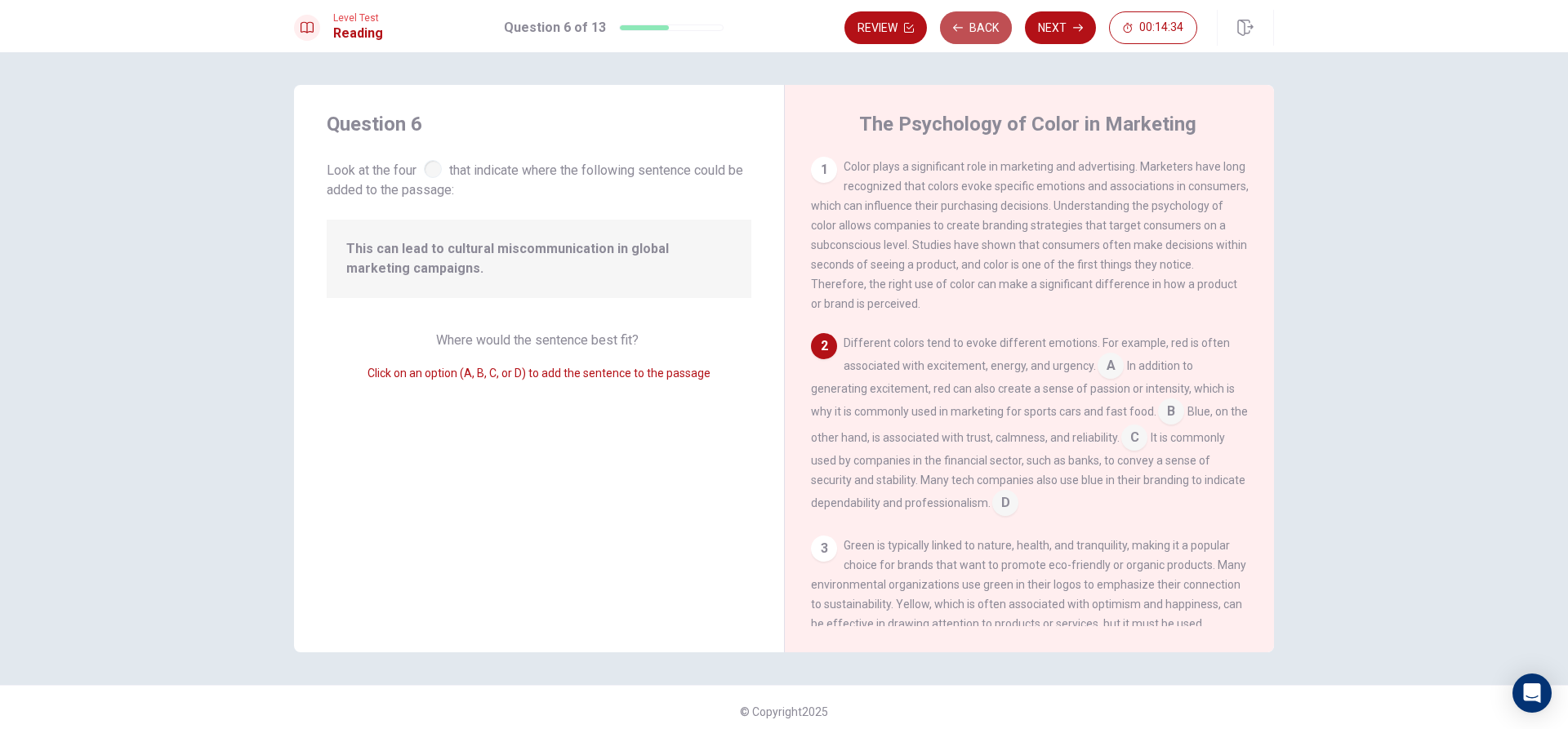
click at [992, 35] on button "Back" at bounding box center [975, 27] width 72 height 32
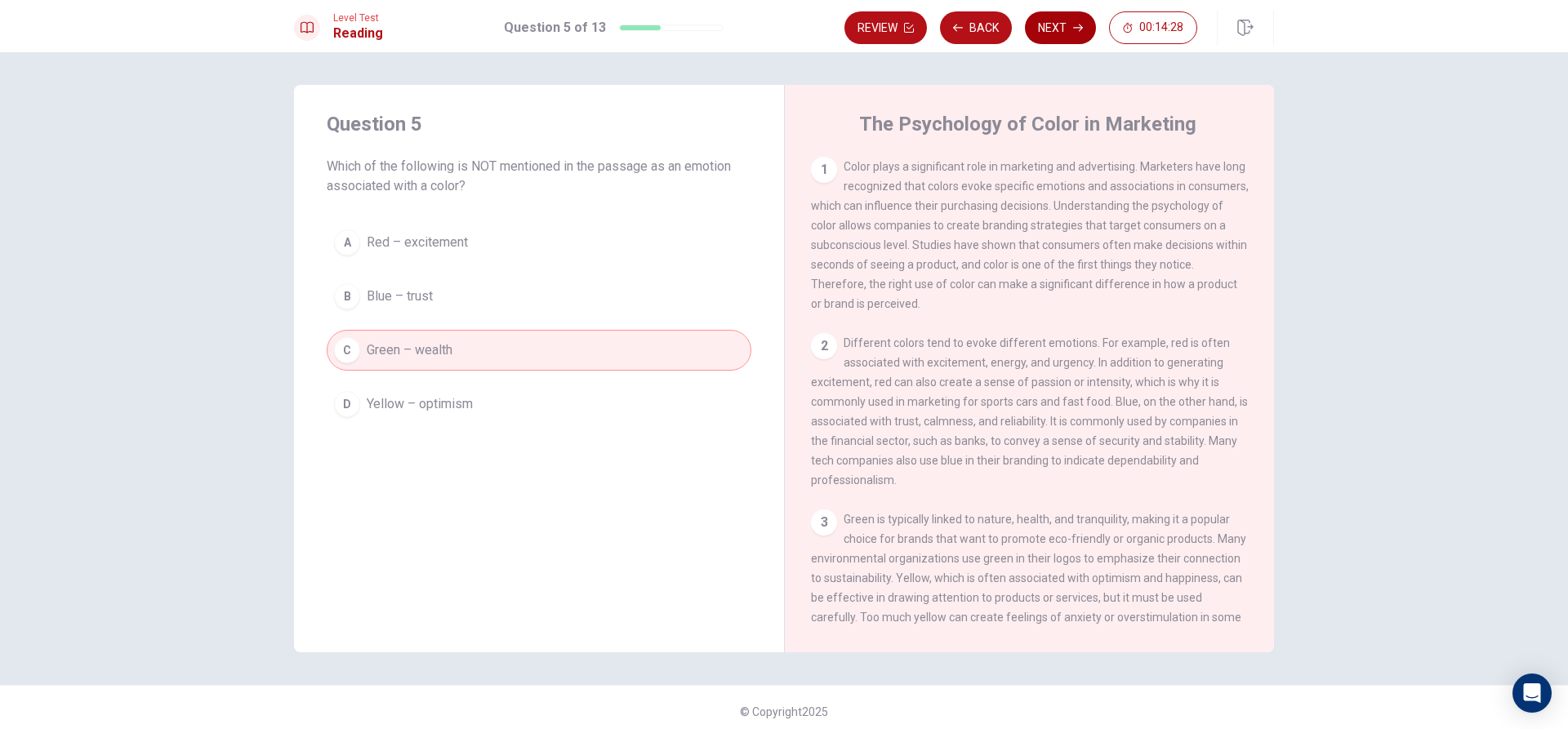
click at [1061, 23] on button "Next" at bounding box center [1060, 27] width 71 height 32
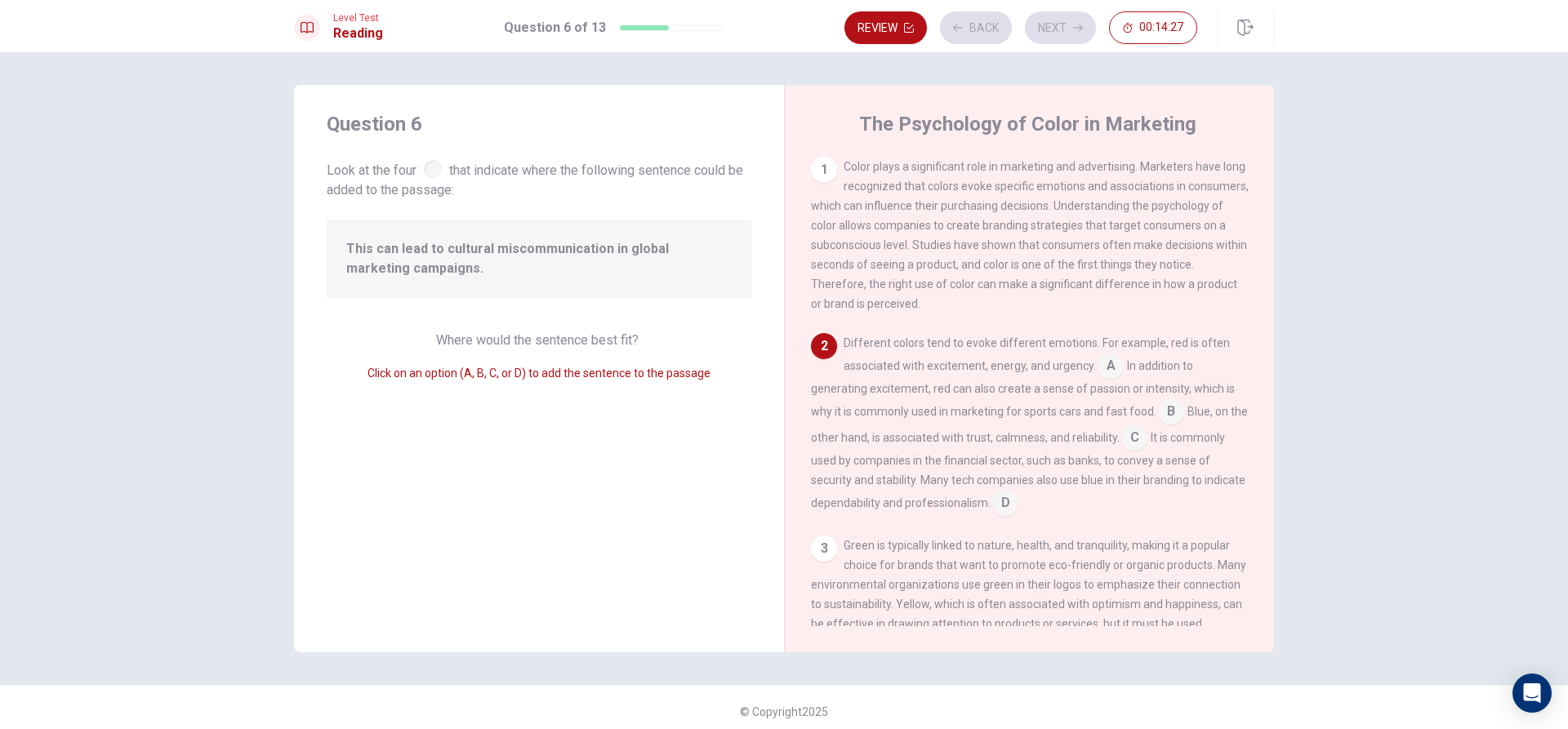
scroll to position [60, 0]
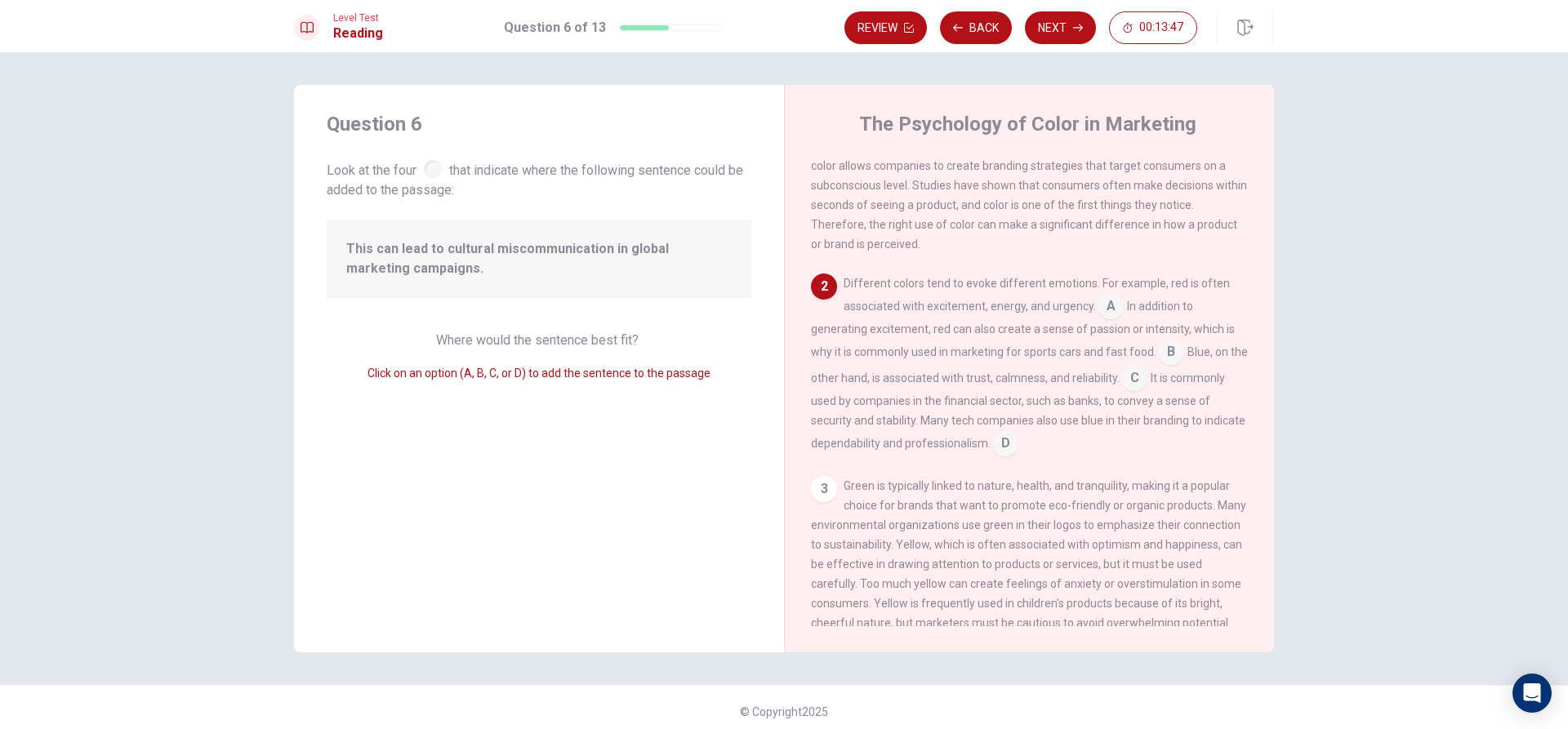
click at [1103, 314] on input at bounding box center [1110, 308] width 26 height 26
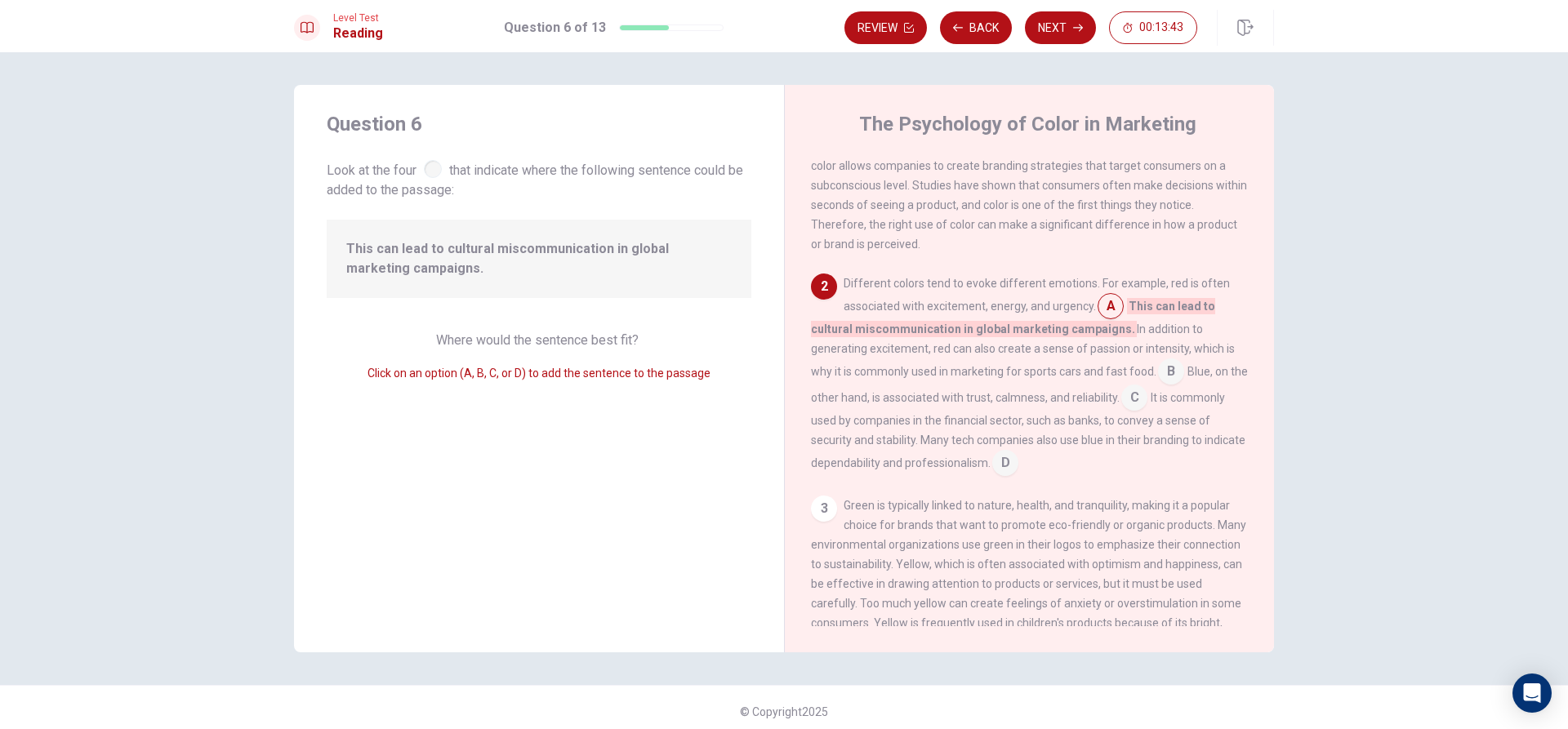
click at [1018, 462] on input at bounding box center [1004, 464] width 26 height 26
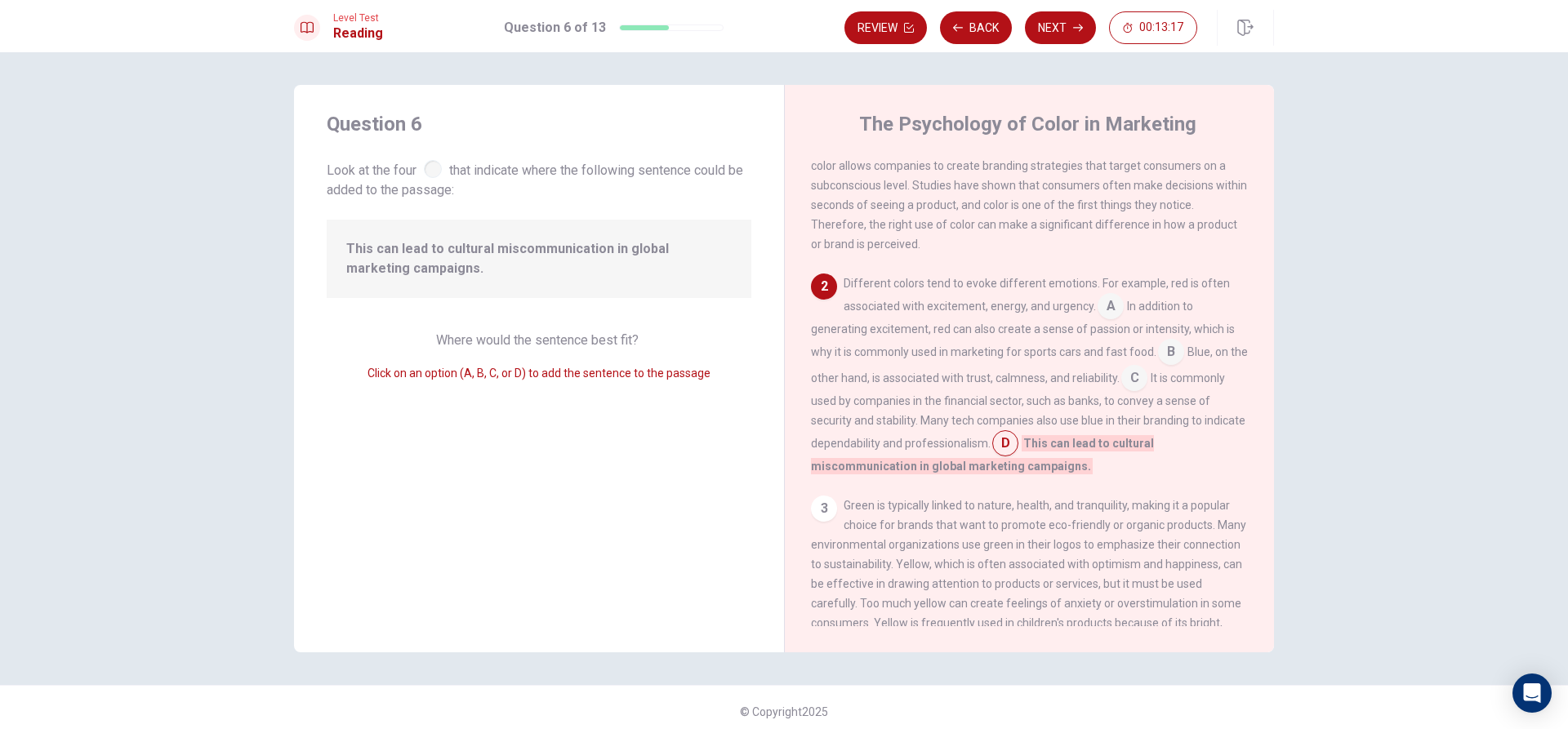
click at [1098, 307] on input at bounding box center [1110, 308] width 26 height 26
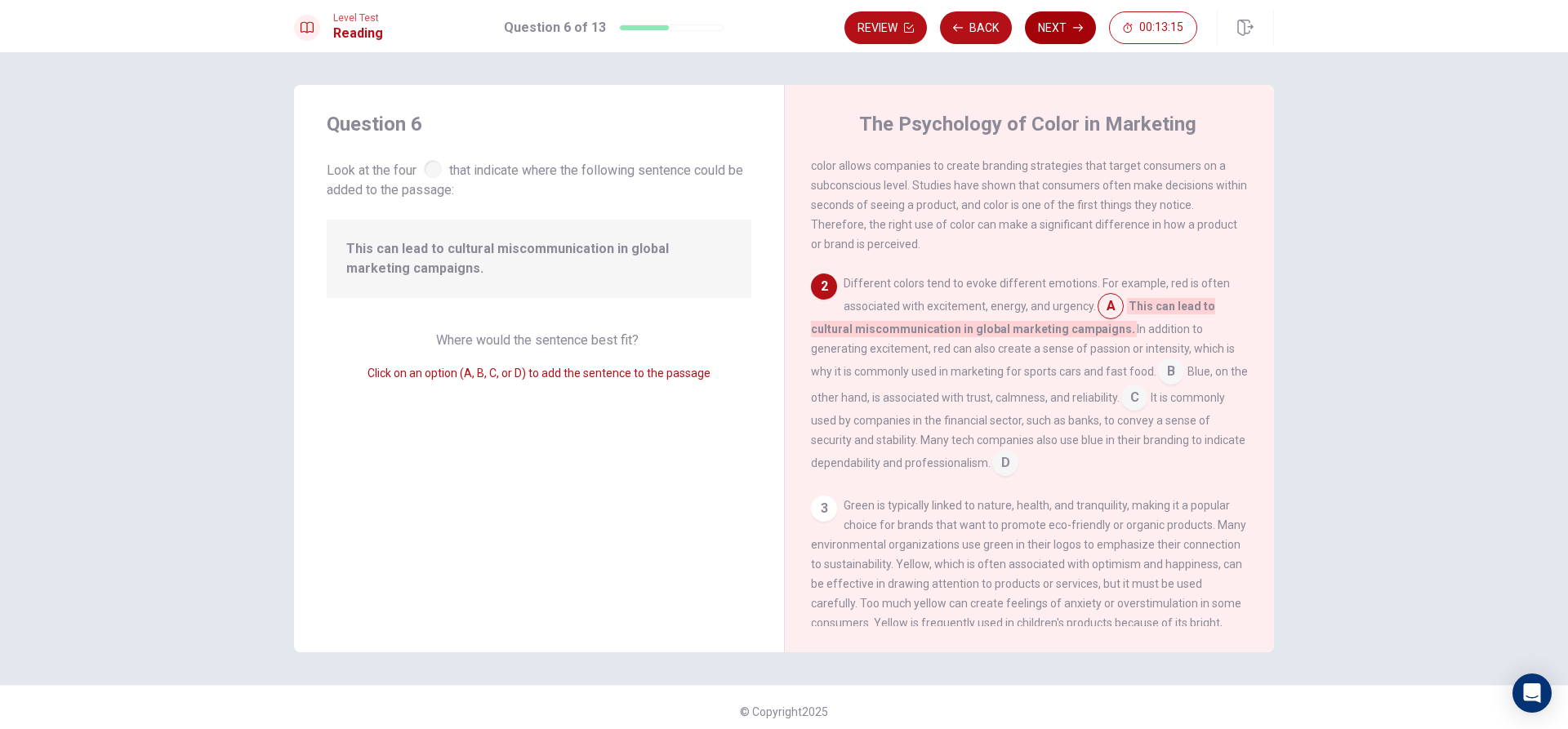
click at [1070, 20] on button "Next" at bounding box center [1060, 27] width 71 height 32
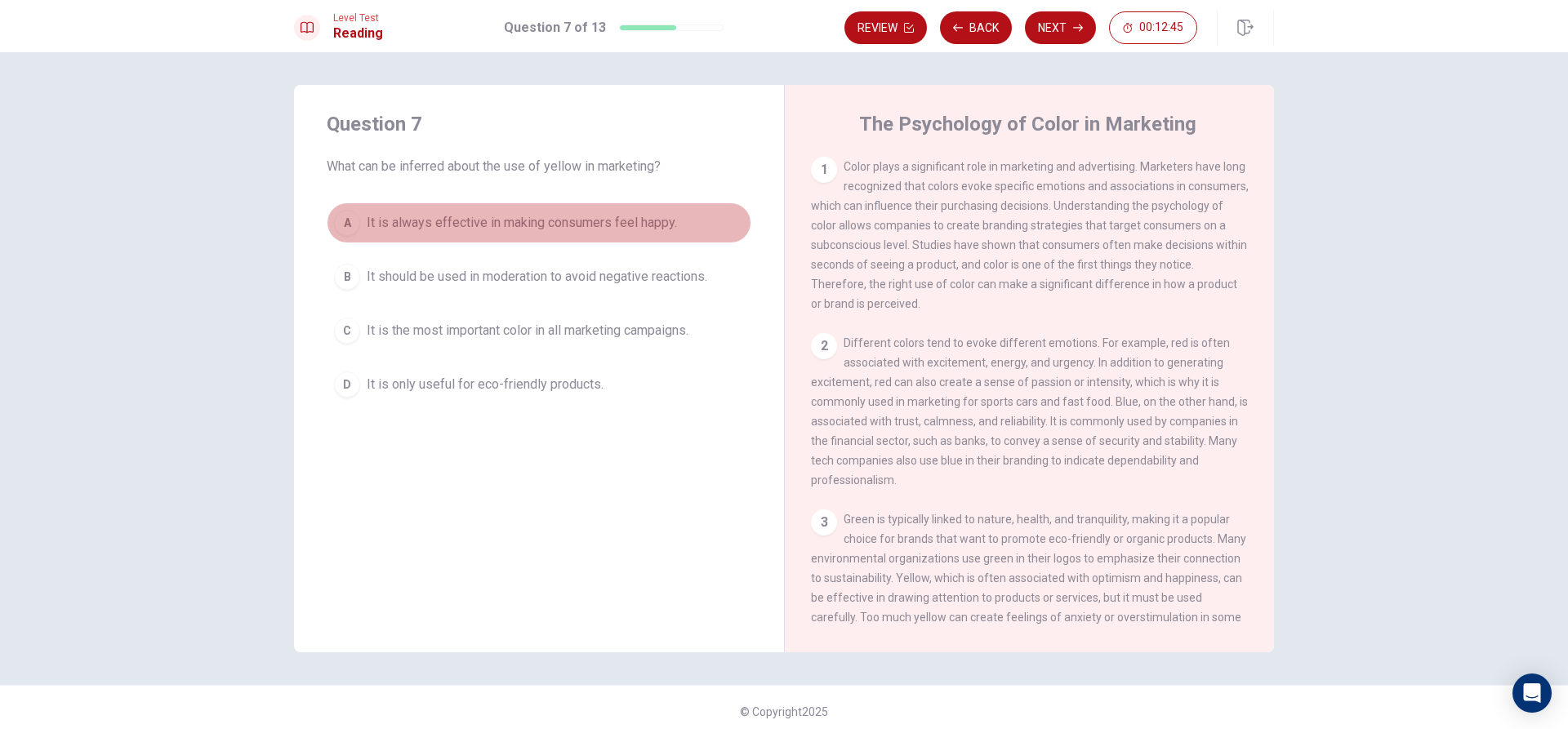
click at [423, 229] on span "It is always effective in making consumers feel happy." at bounding box center [521, 222] width 311 height 20
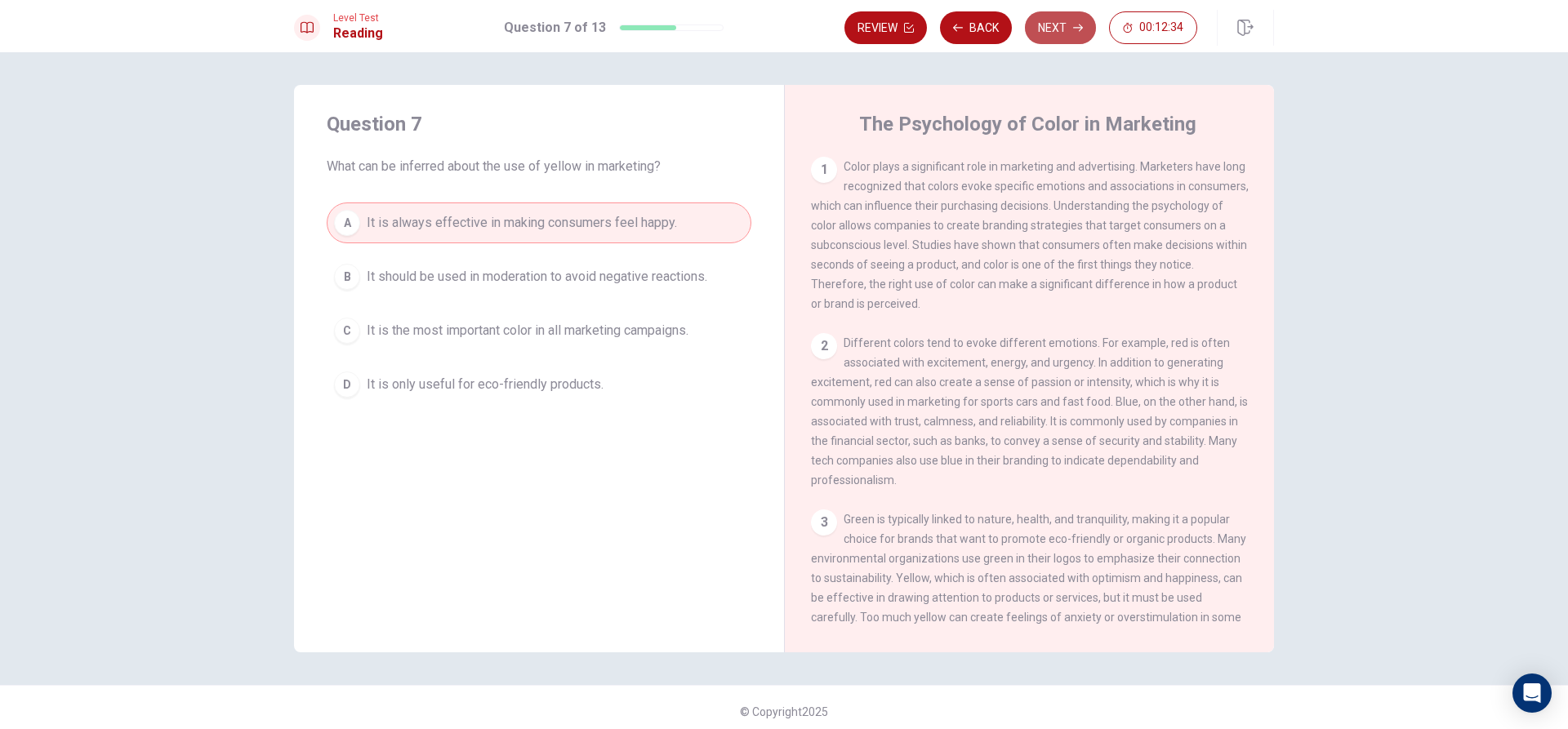
click at [1045, 34] on button "Next" at bounding box center [1060, 27] width 71 height 32
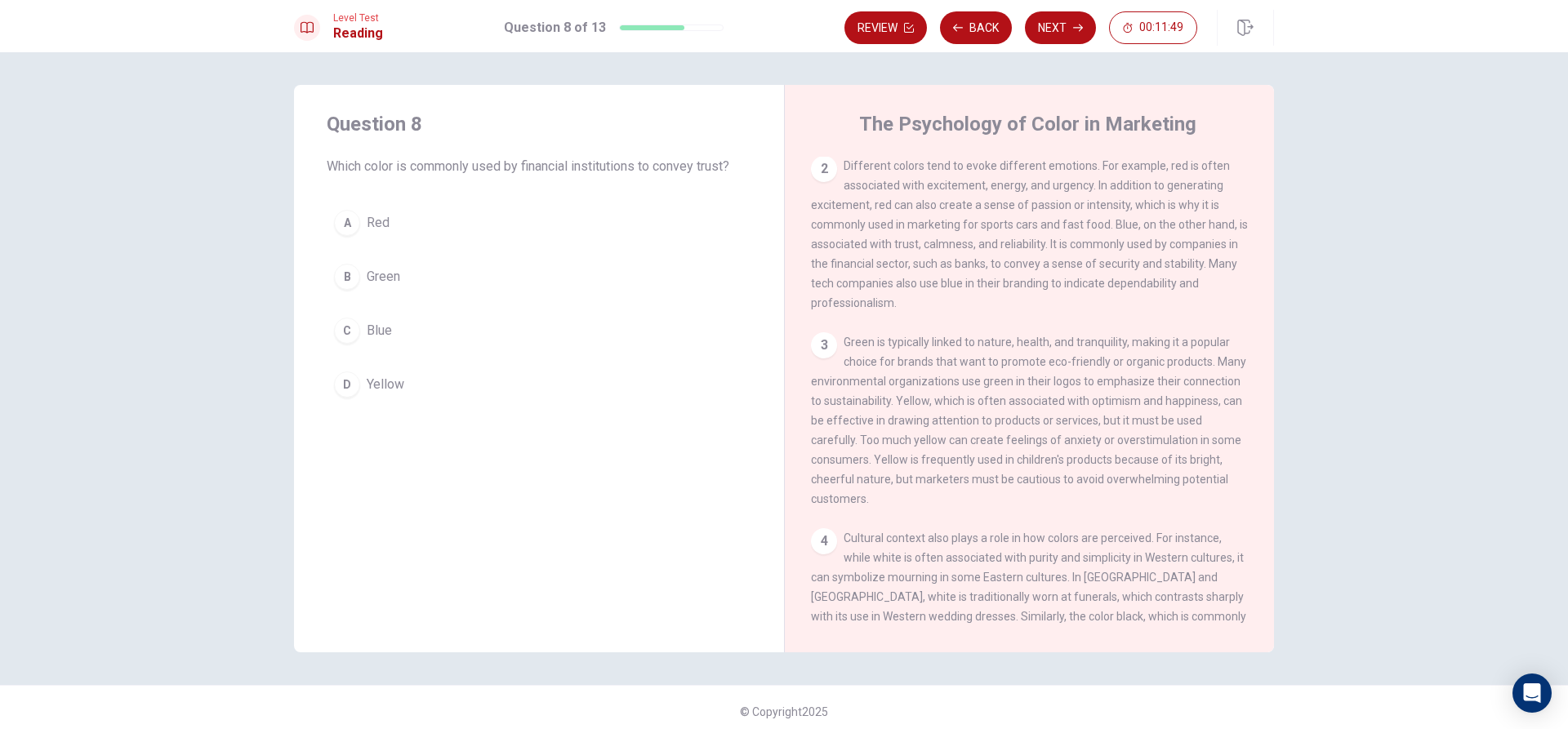
scroll to position [139, 0]
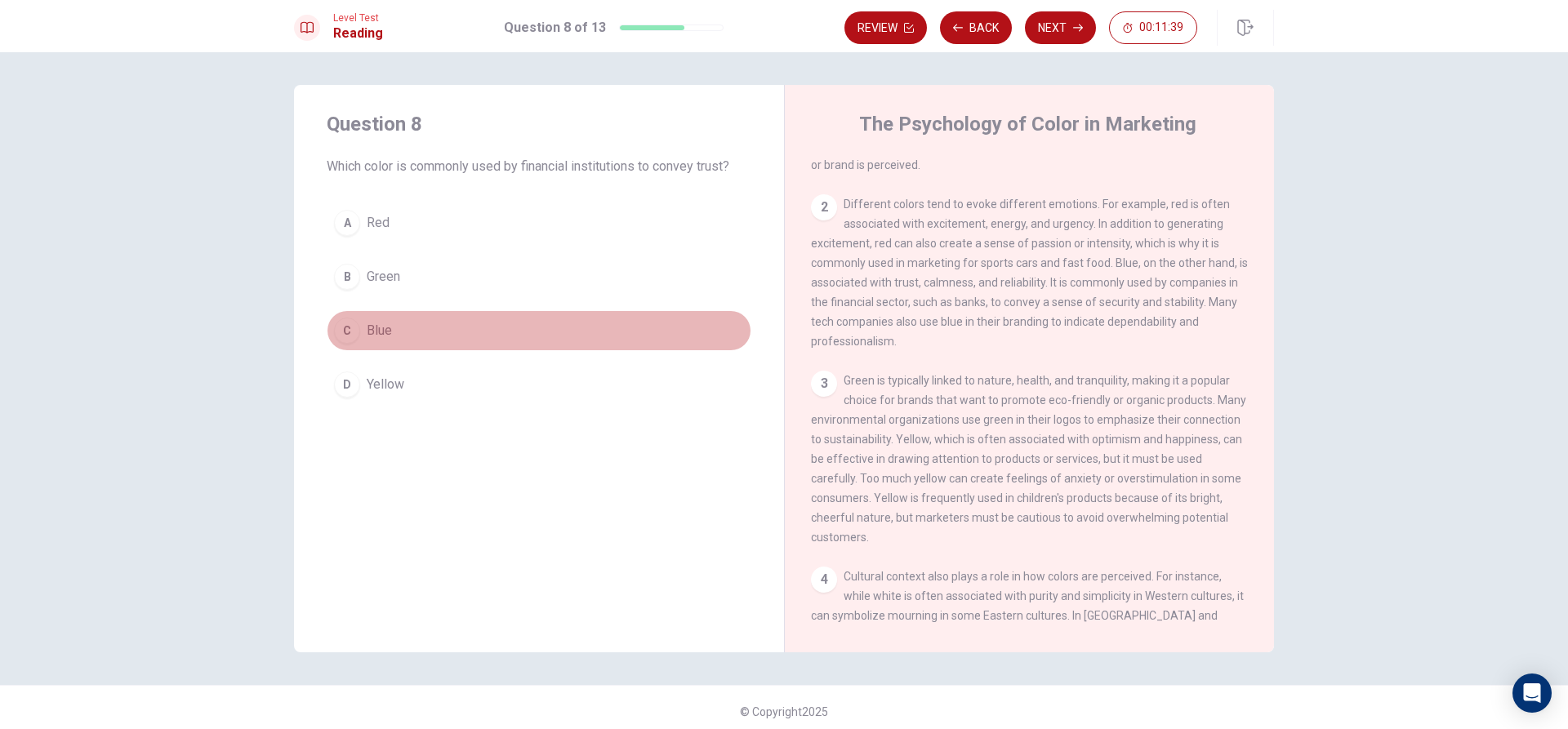
click at [383, 315] on button "C Blue" at bounding box center [538, 331] width 424 height 41
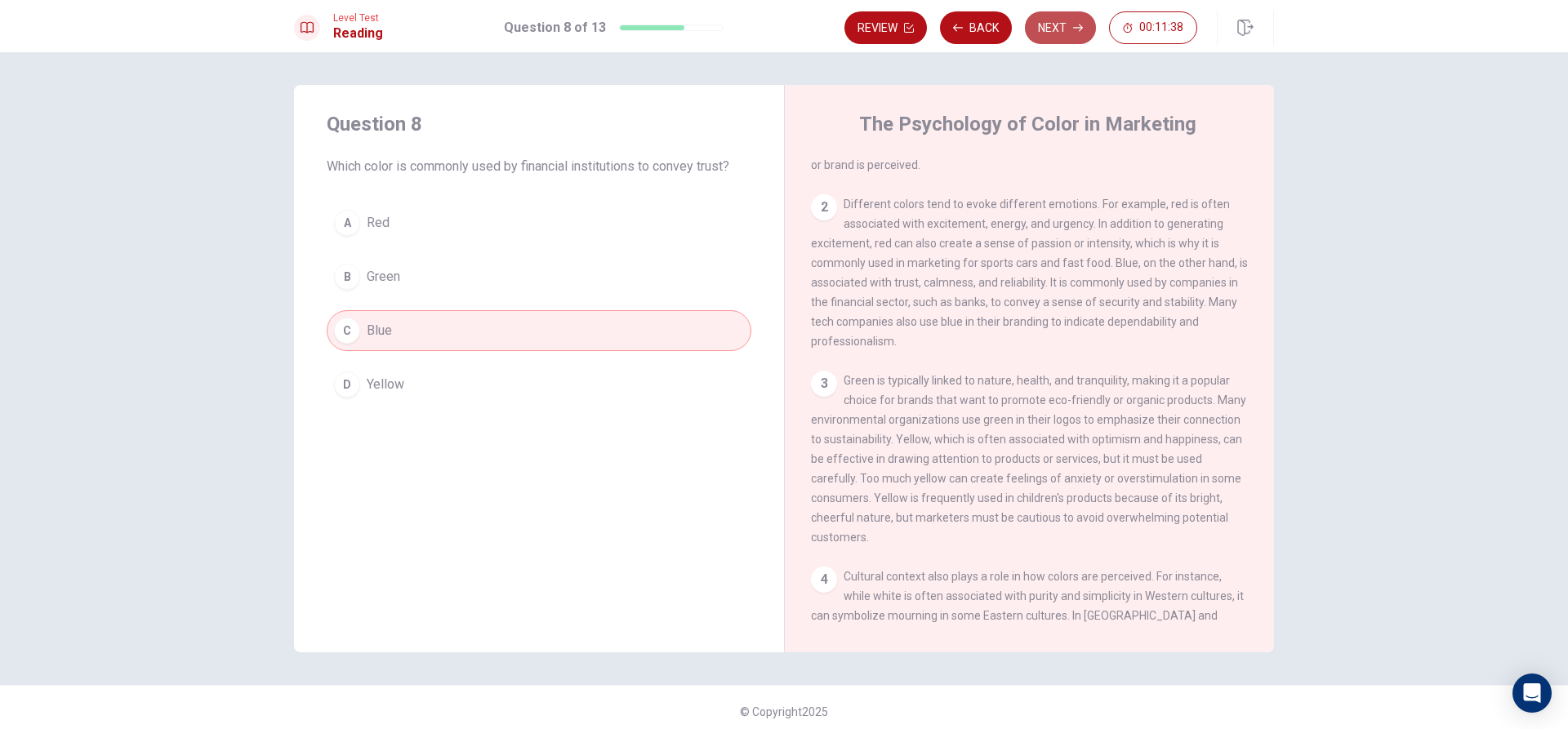
click at [1051, 31] on button "Next" at bounding box center [1060, 27] width 71 height 32
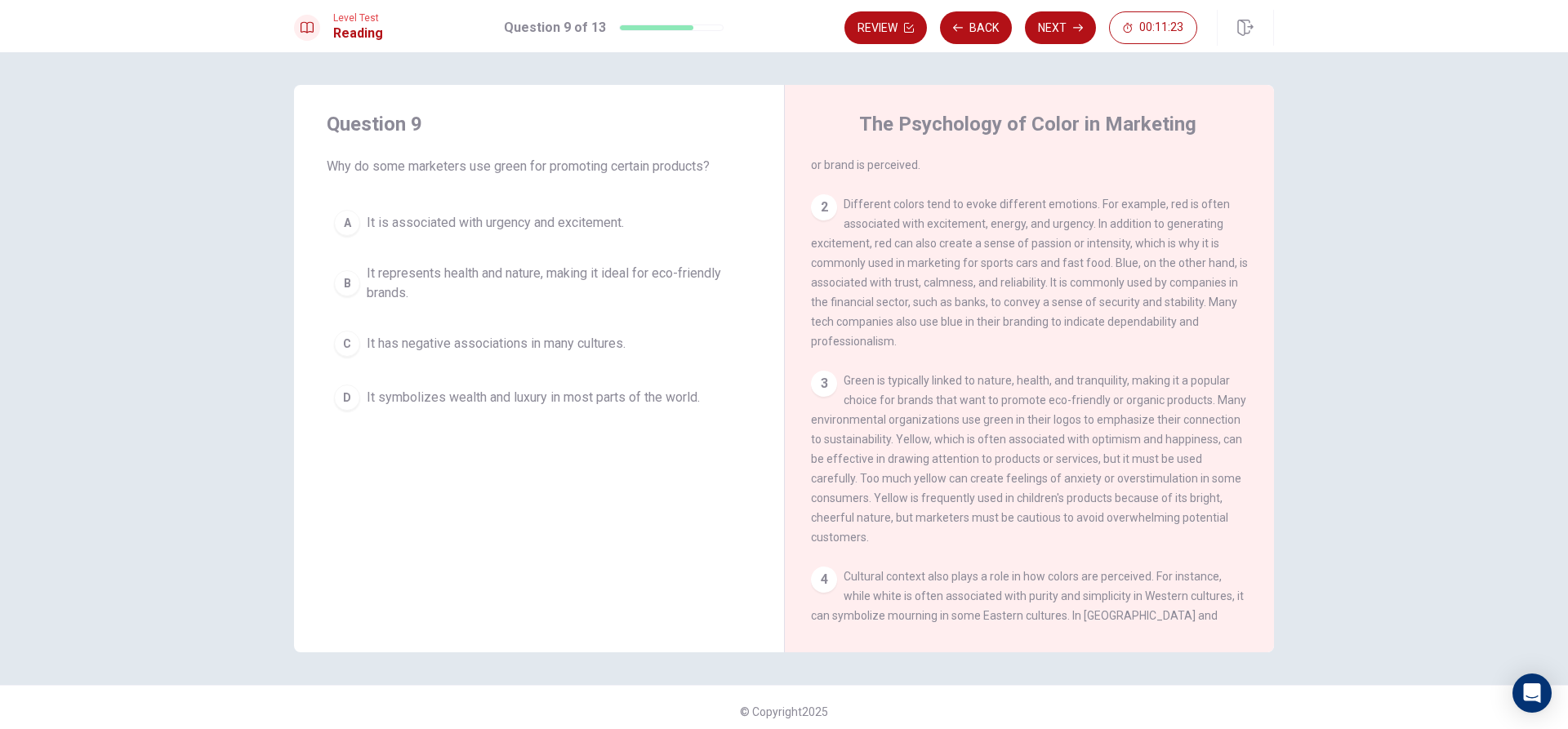
click at [659, 288] on span "It represents health and nature, making it ideal for eco-friendly brands." at bounding box center [555, 283] width 377 height 39
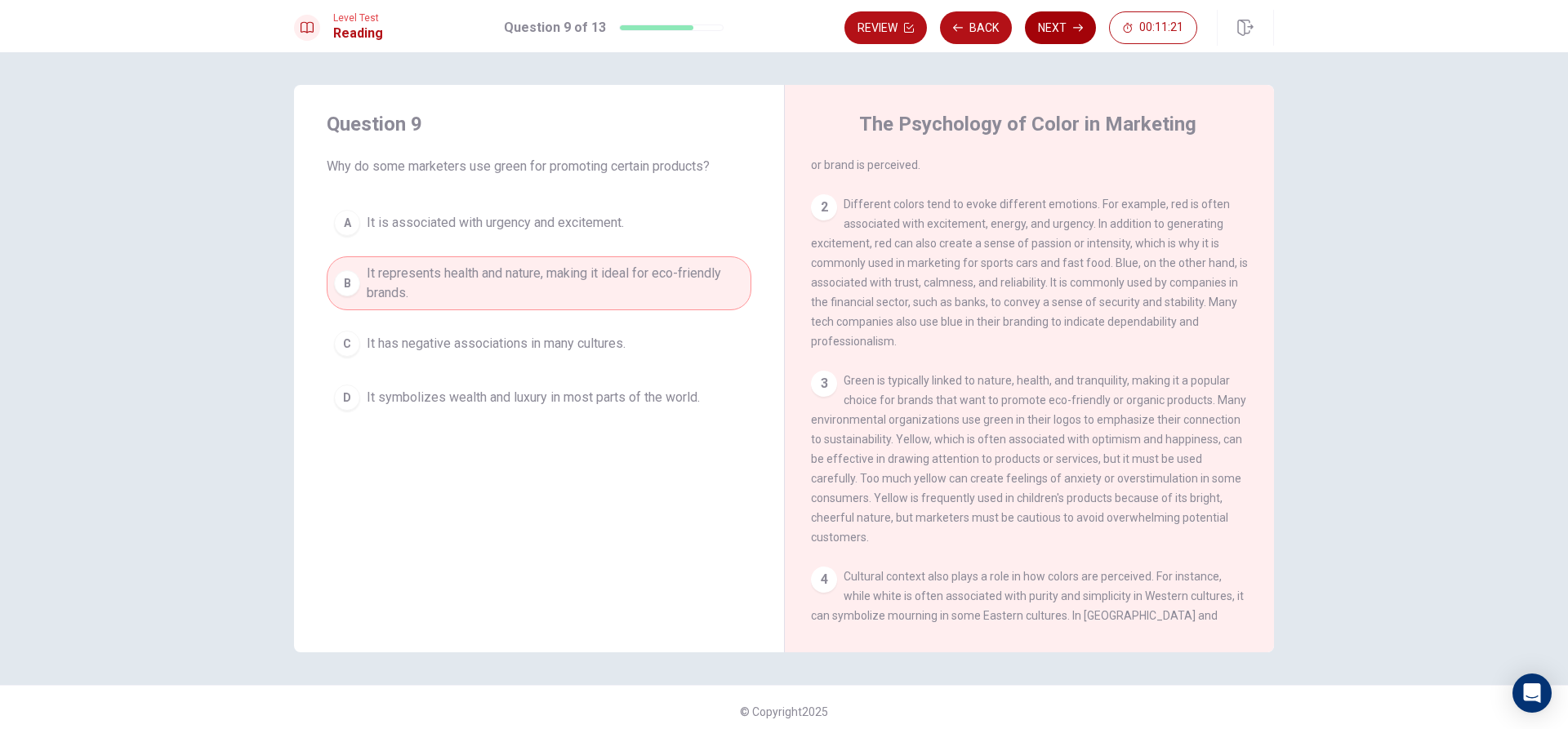
click at [1079, 41] on button "Next" at bounding box center [1060, 27] width 71 height 32
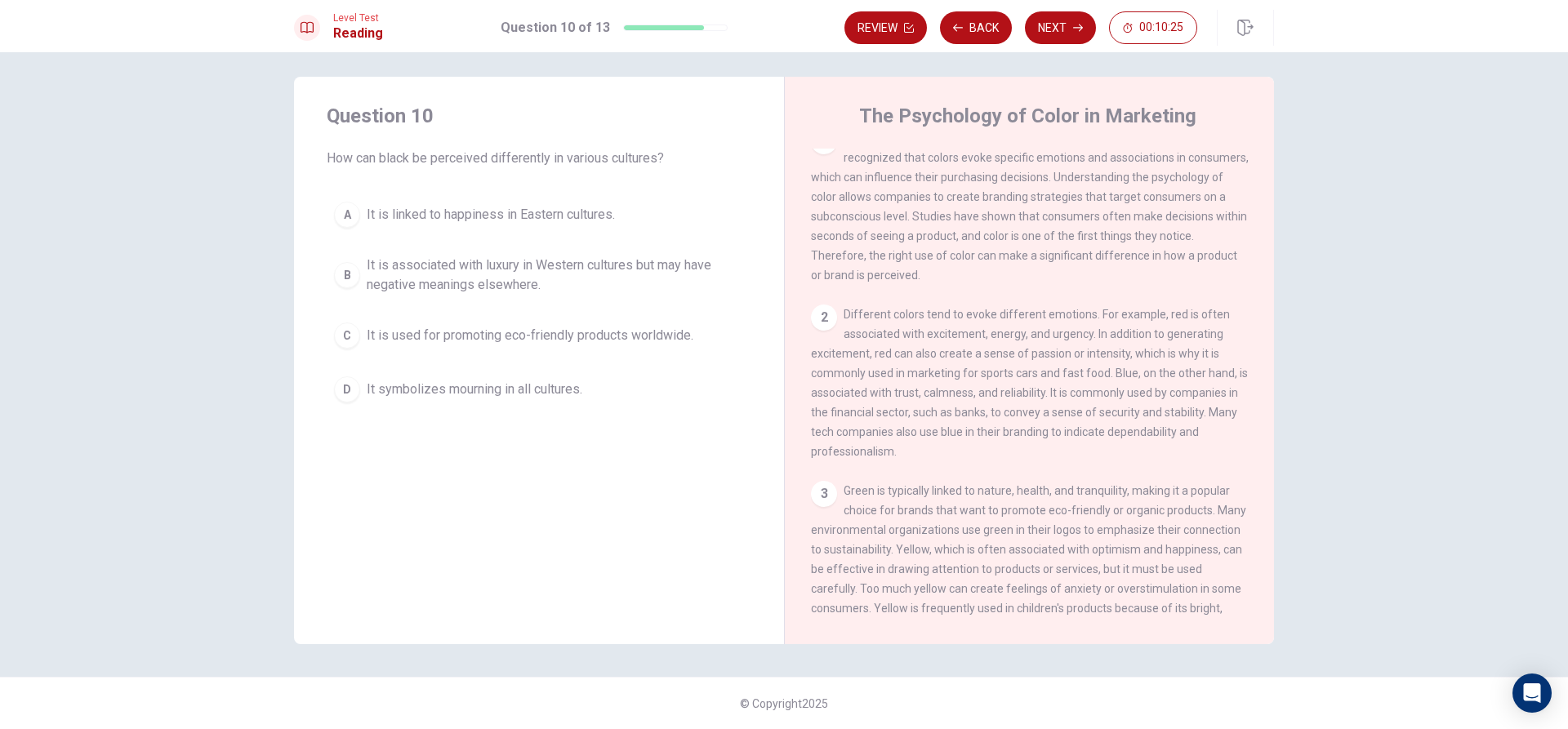
scroll to position [0, 0]
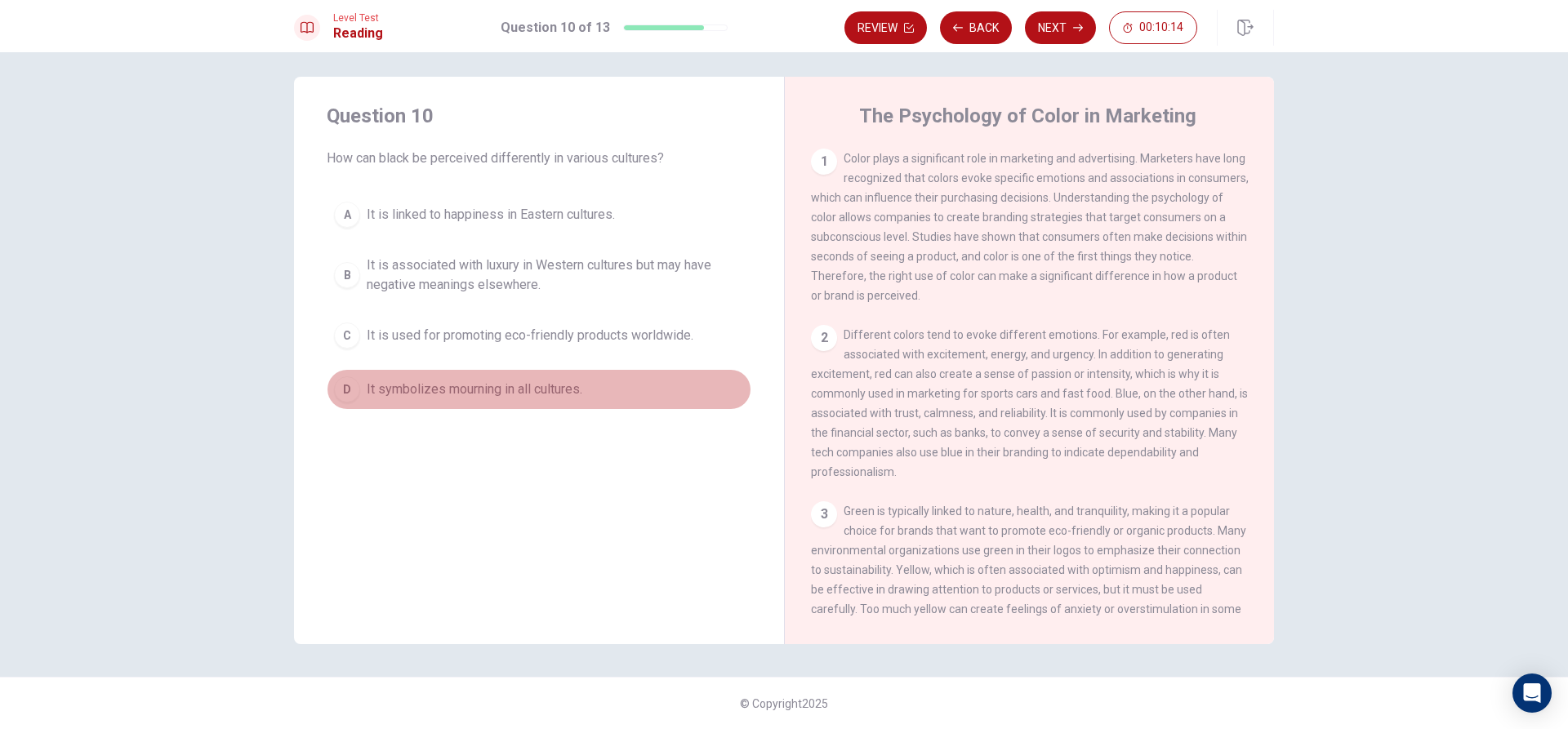
click at [528, 378] on button "D It symbolizes mourning in all cultures." at bounding box center [538, 390] width 424 height 41
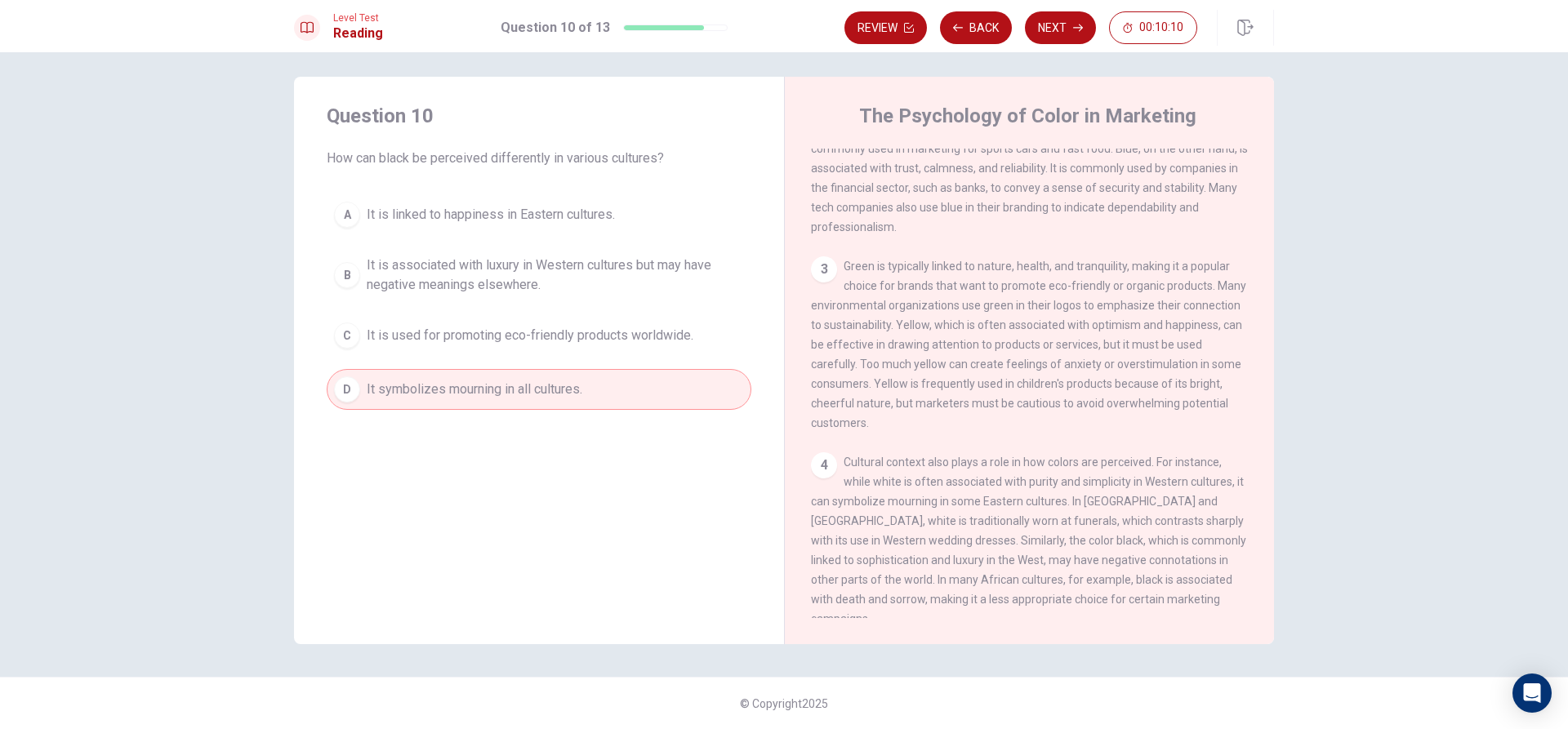
scroll to position [326, 0]
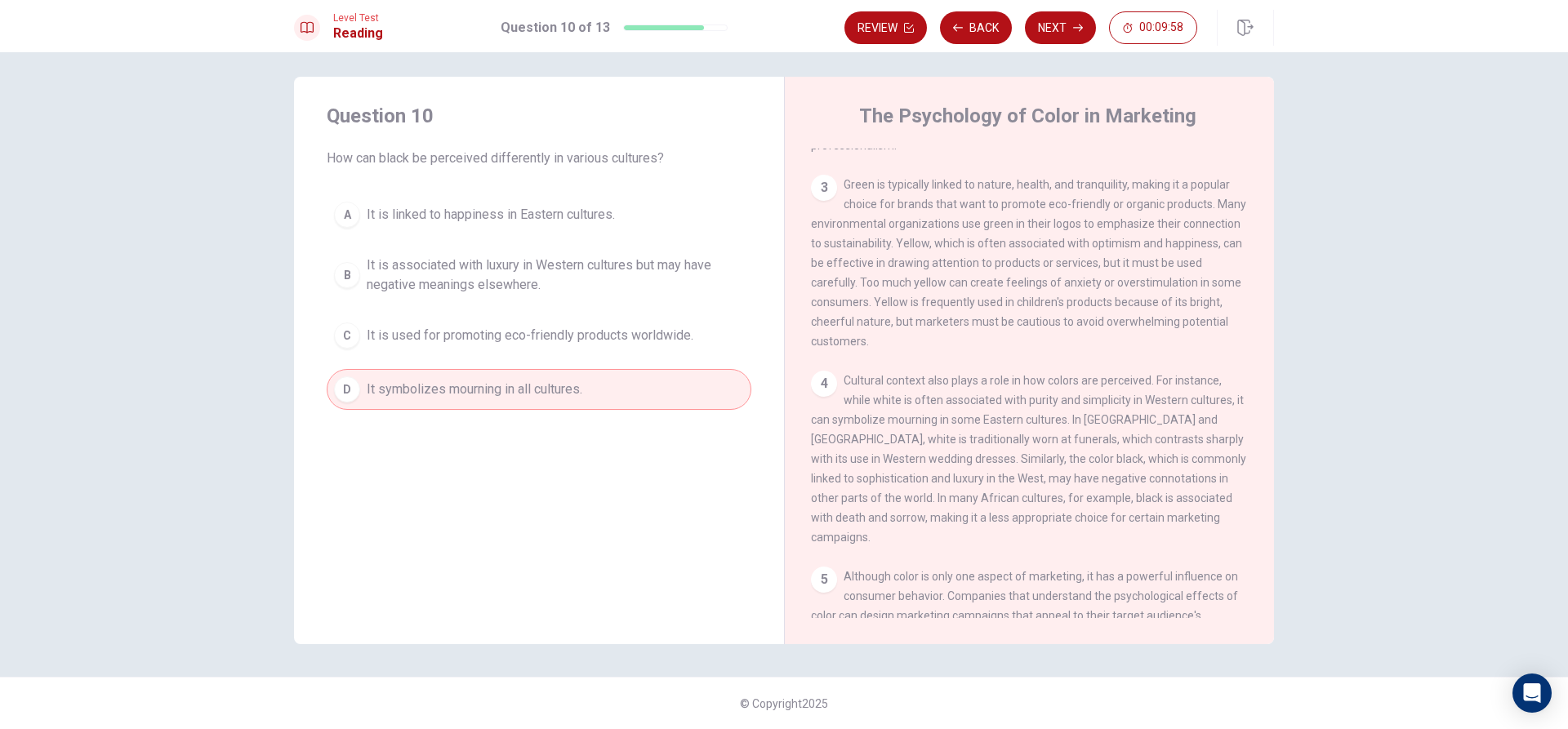
click at [587, 273] on span "It is associated with luxury in Western cultures but may have negative meanings…" at bounding box center [555, 275] width 377 height 39
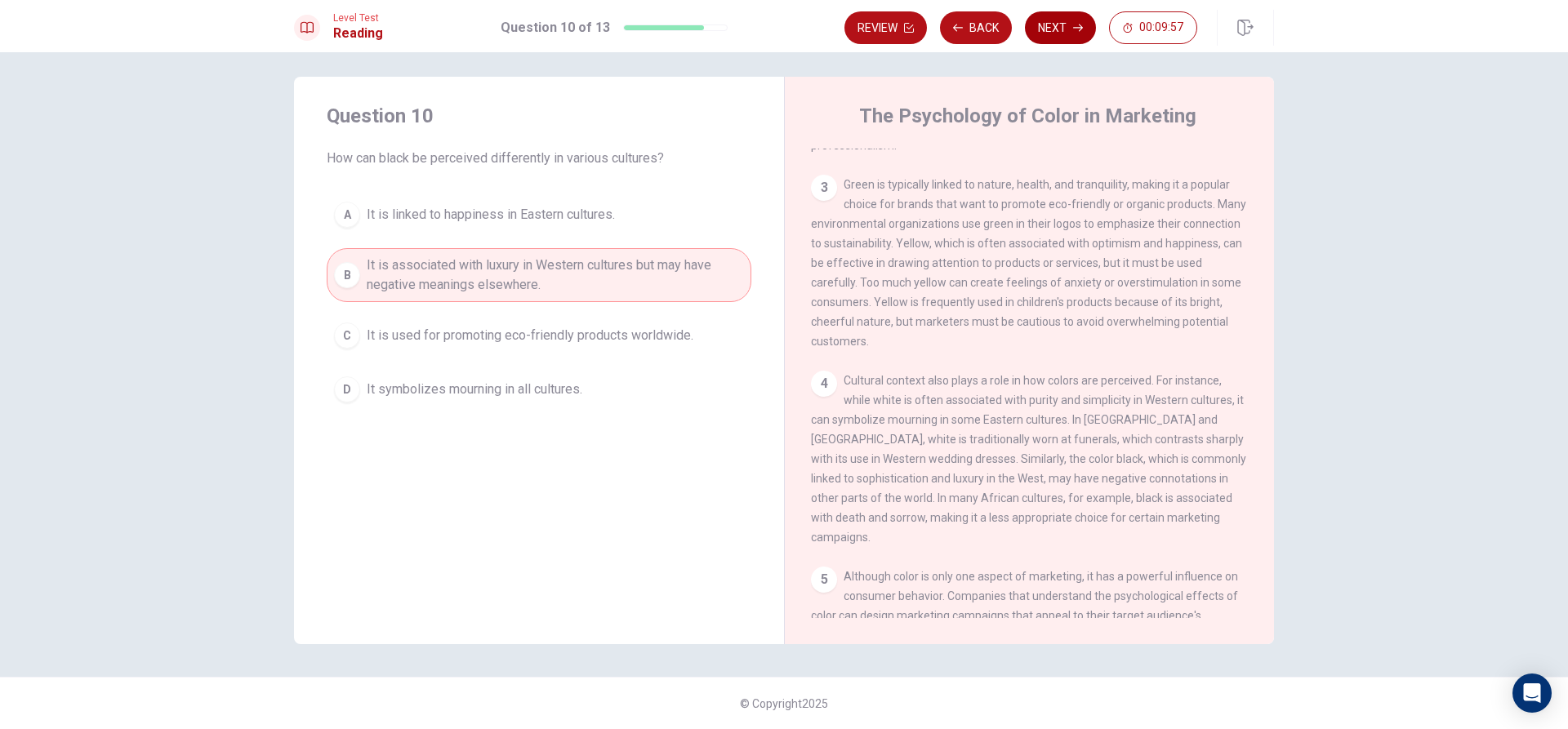
click at [1075, 25] on icon "button" at bounding box center [1078, 27] width 10 height 10
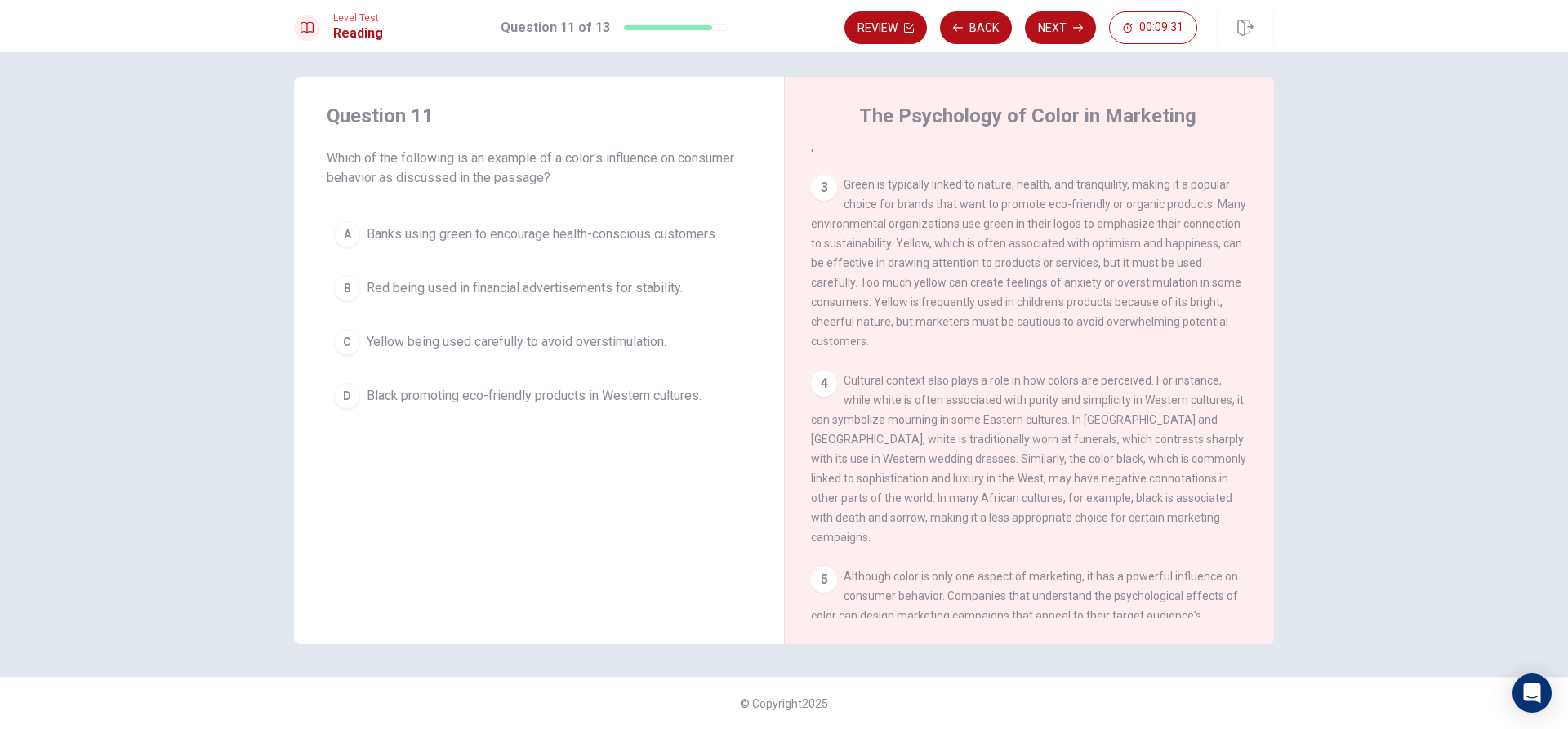
click at [616, 225] on span "Banks using green to encourage health-conscious customers." at bounding box center [542, 234] width 351 height 20
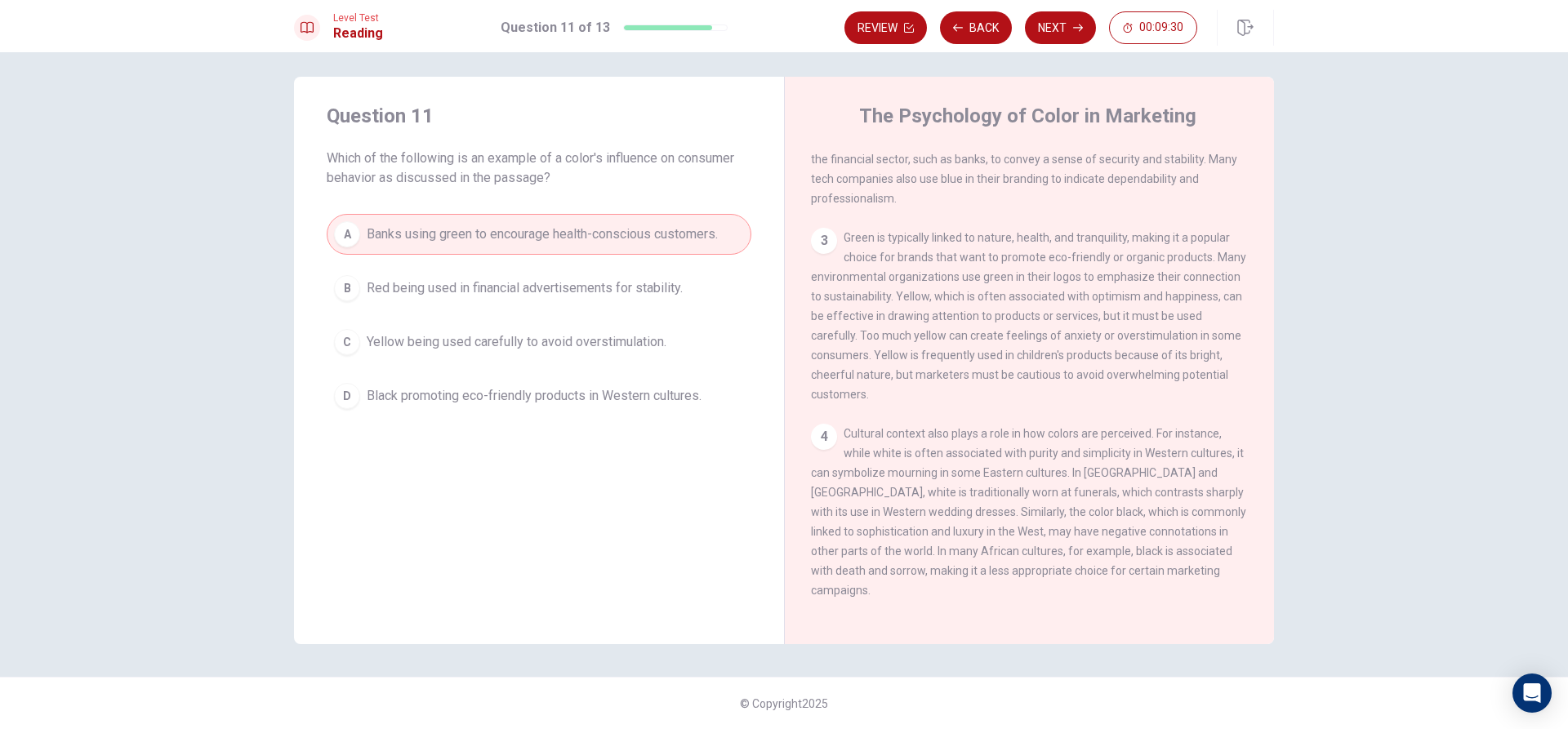
scroll to position [245, 0]
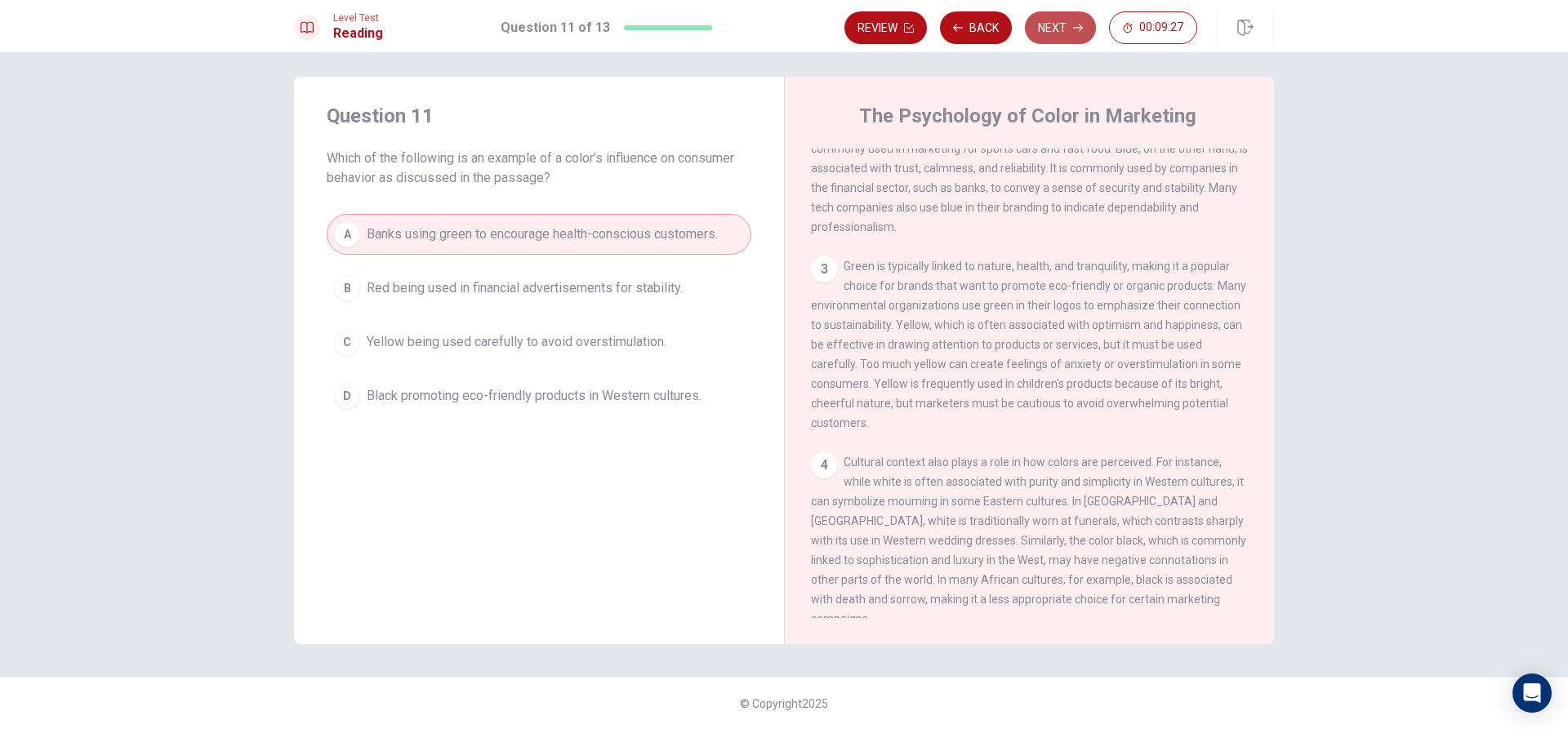
click at [1065, 30] on button "Next" at bounding box center [1060, 27] width 71 height 32
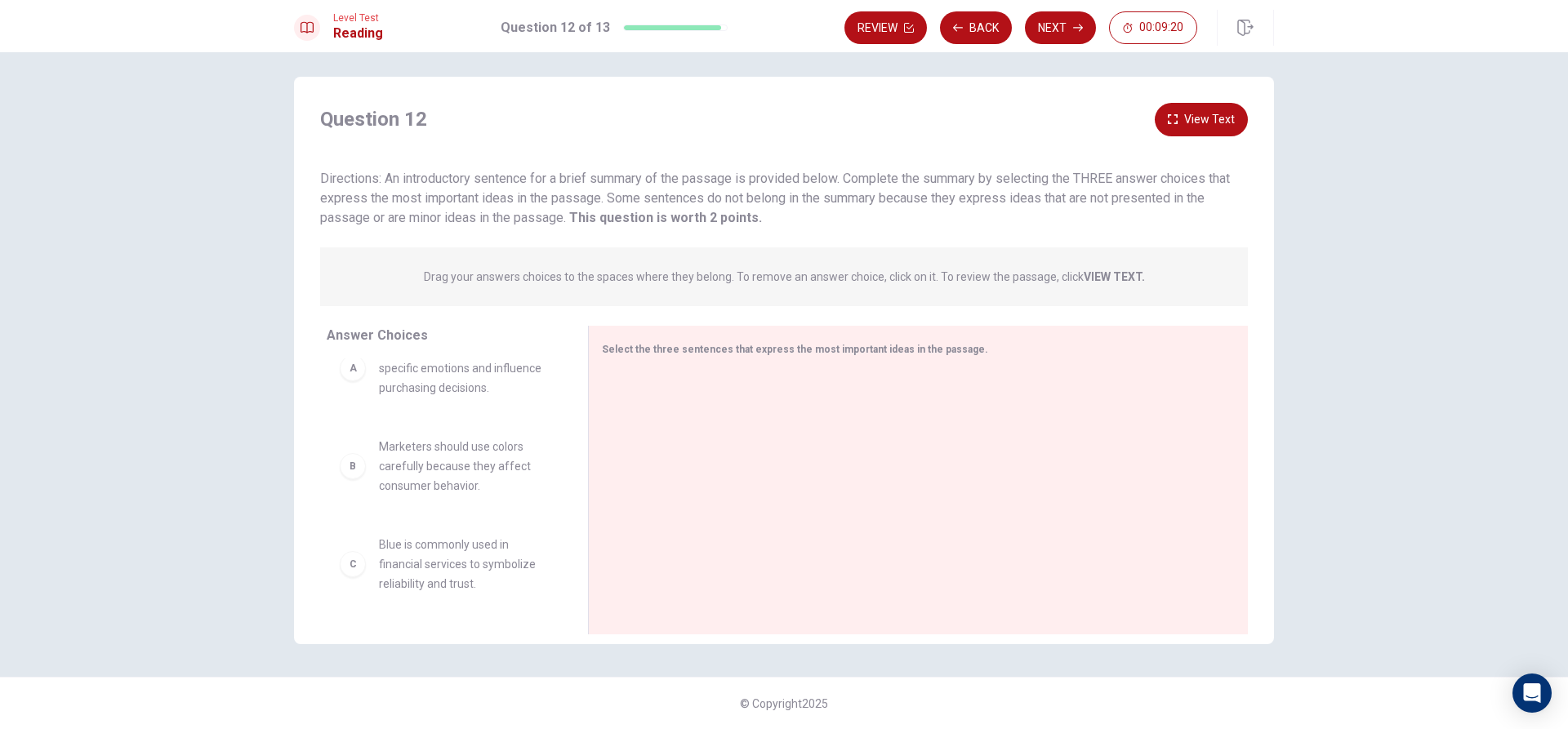
scroll to position [0, 0]
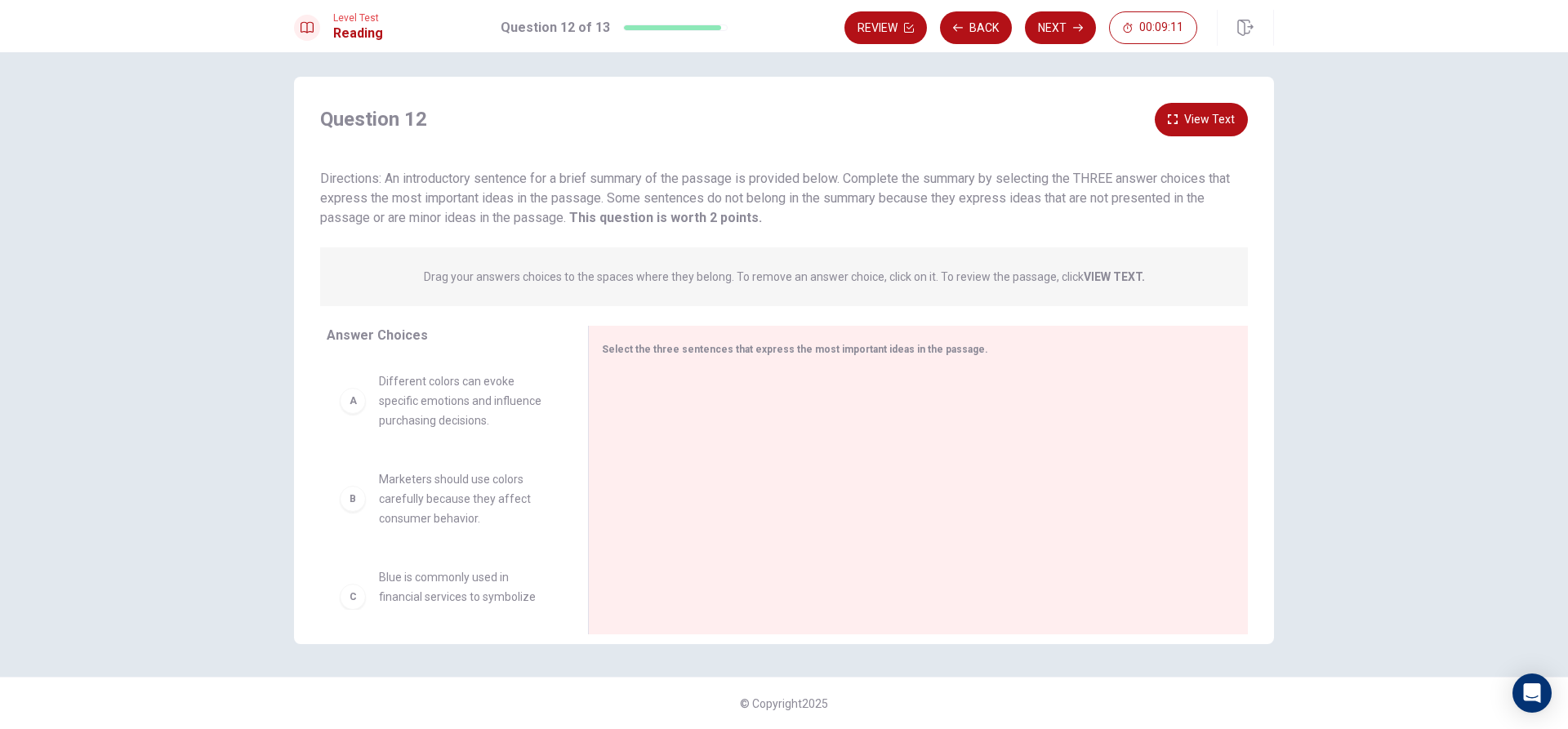
click at [542, 281] on p "Drag your answers choices to the spaces where they belong. To remove an answer …" at bounding box center [784, 276] width 721 height 13
drag, startPoint x: 391, startPoint y: 410, endPoint x: 378, endPoint y: 387, distance: 26.4
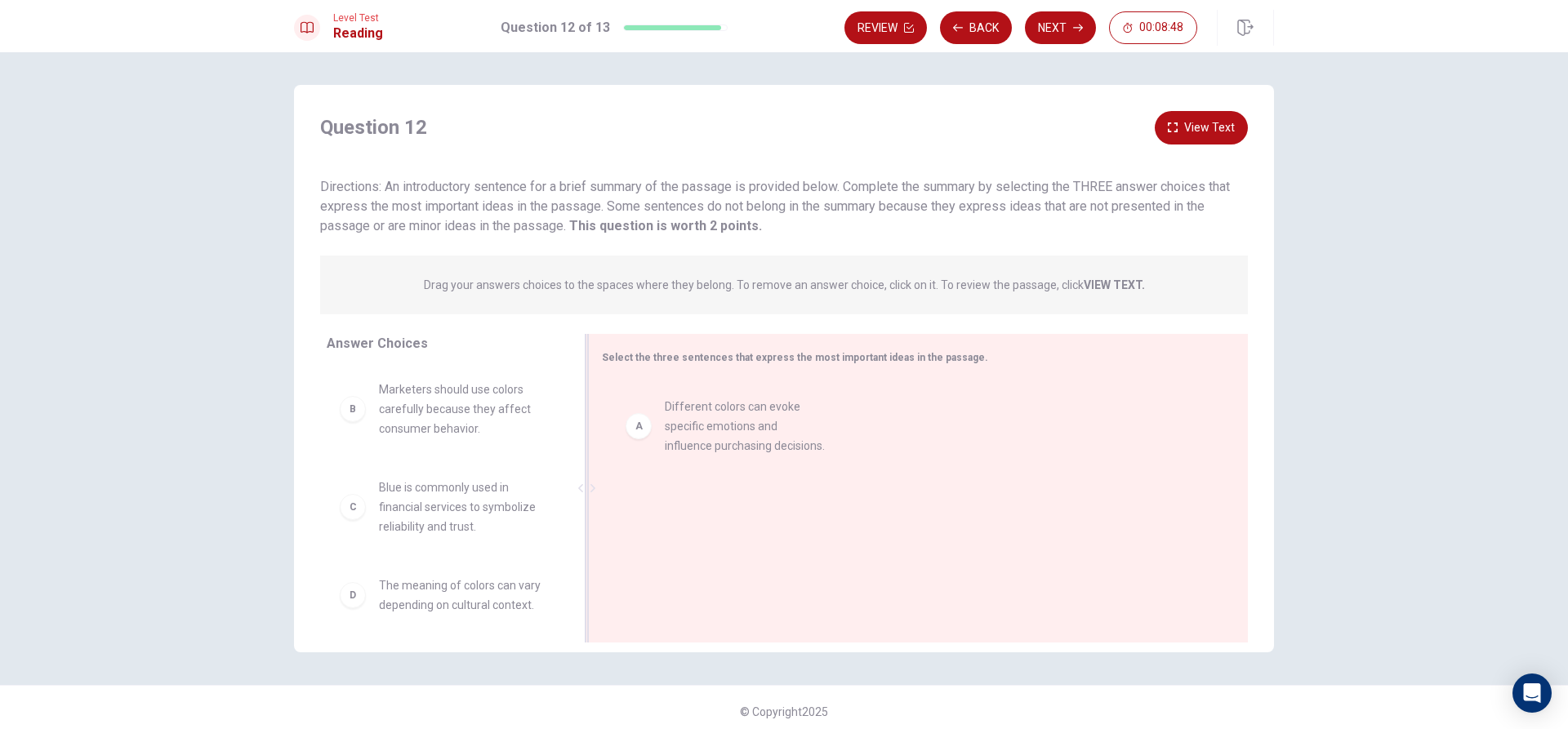
drag, startPoint x: 463, startPoint y: 413, endPoint x: 758, endPoint y: 430, distance: 295.5
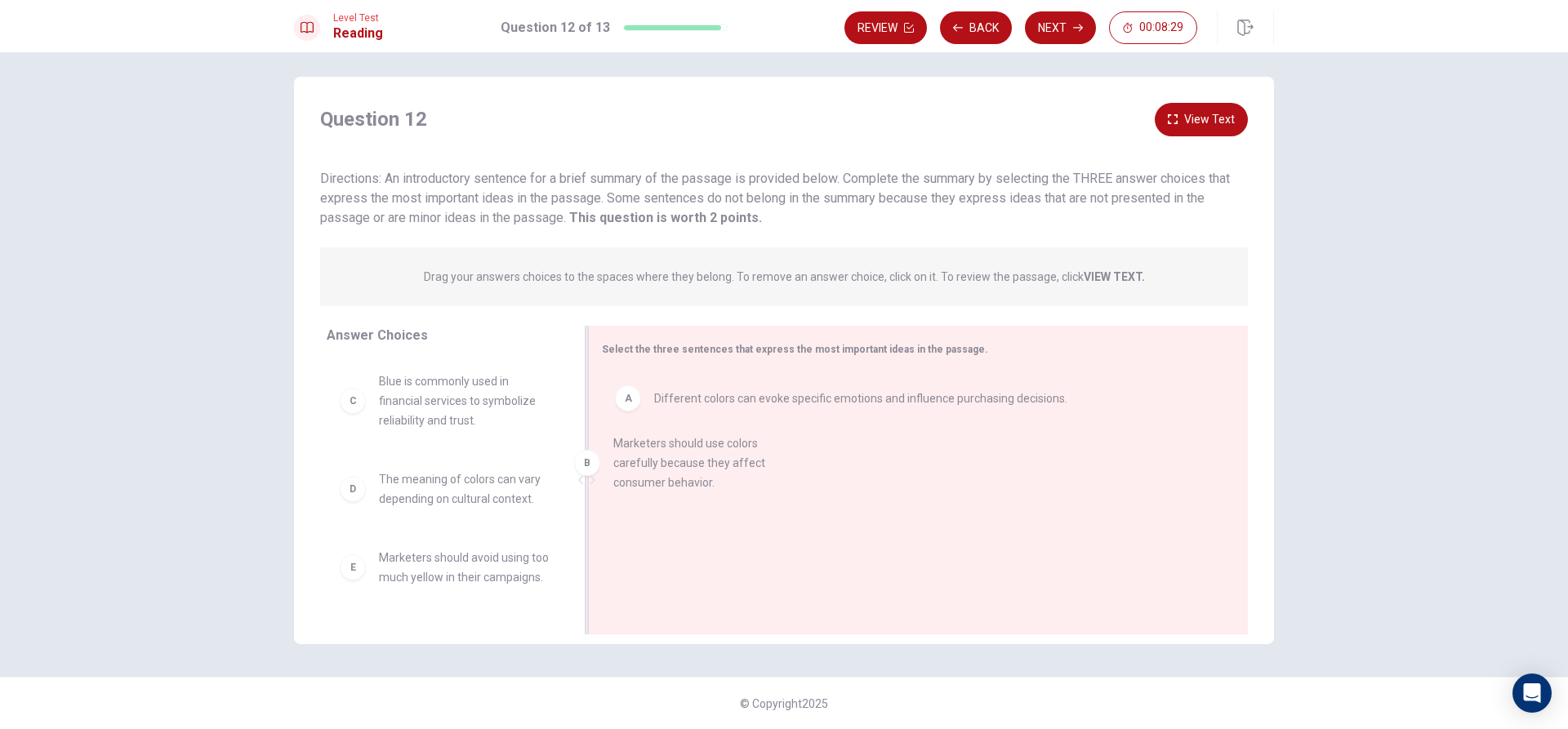
drag, startPoint x: 462, startPoint y: 410, endPoint x: 710, endPoint y: 473, distance: 255.9
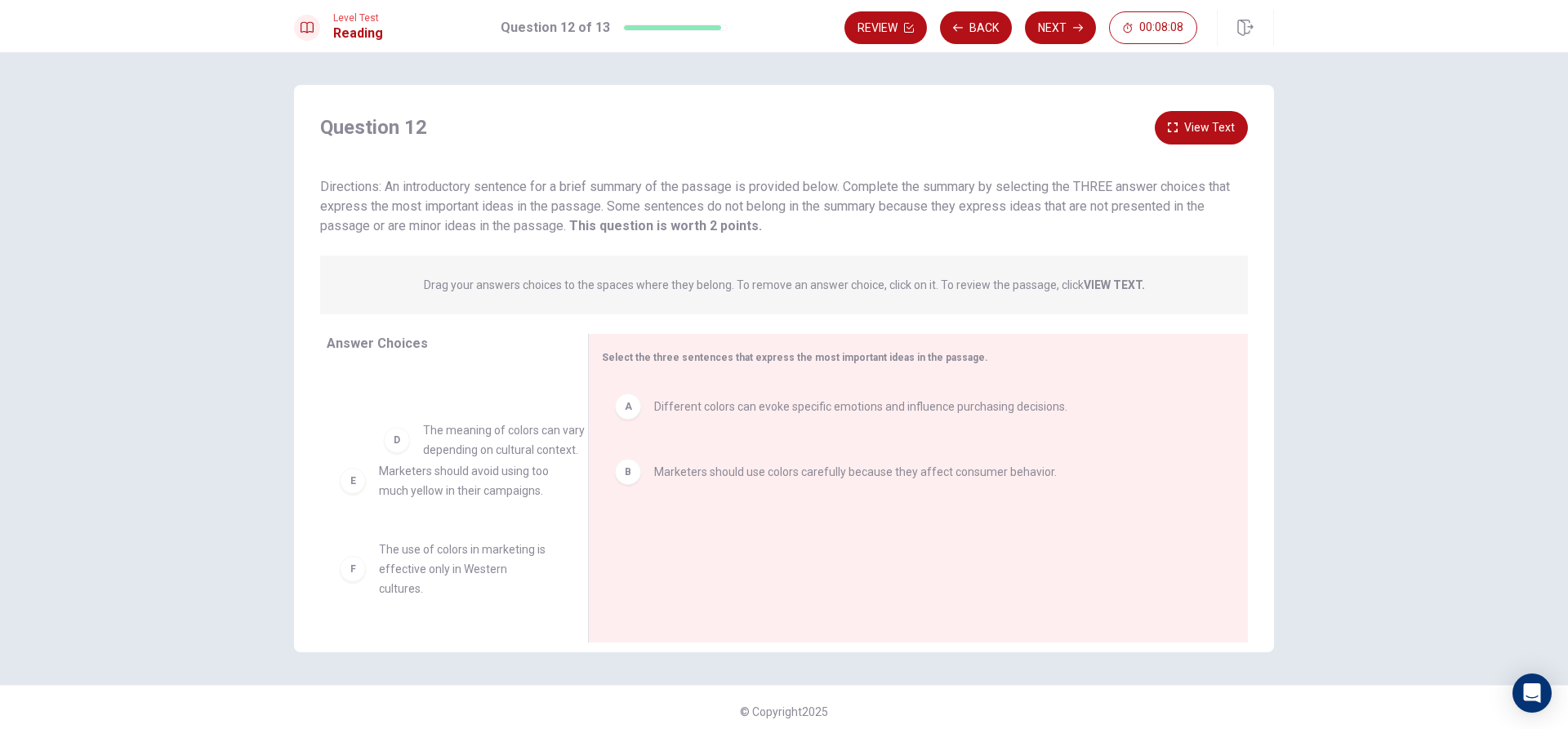
scroll to position [80, 0]
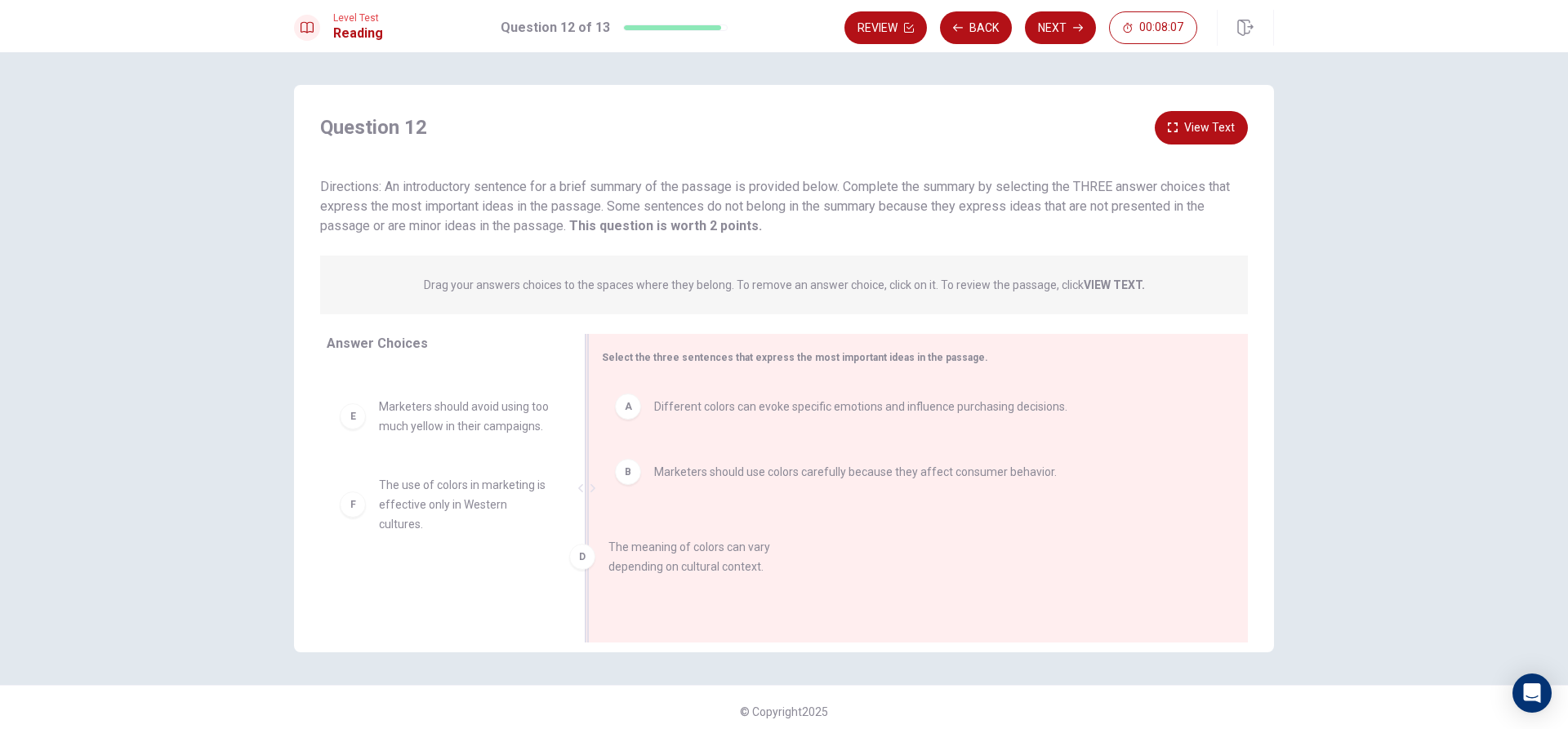
drag, startPoint x: 459, startPoint y: 420, endPoint x: 699, endPoint y: 560, distance: 277.8
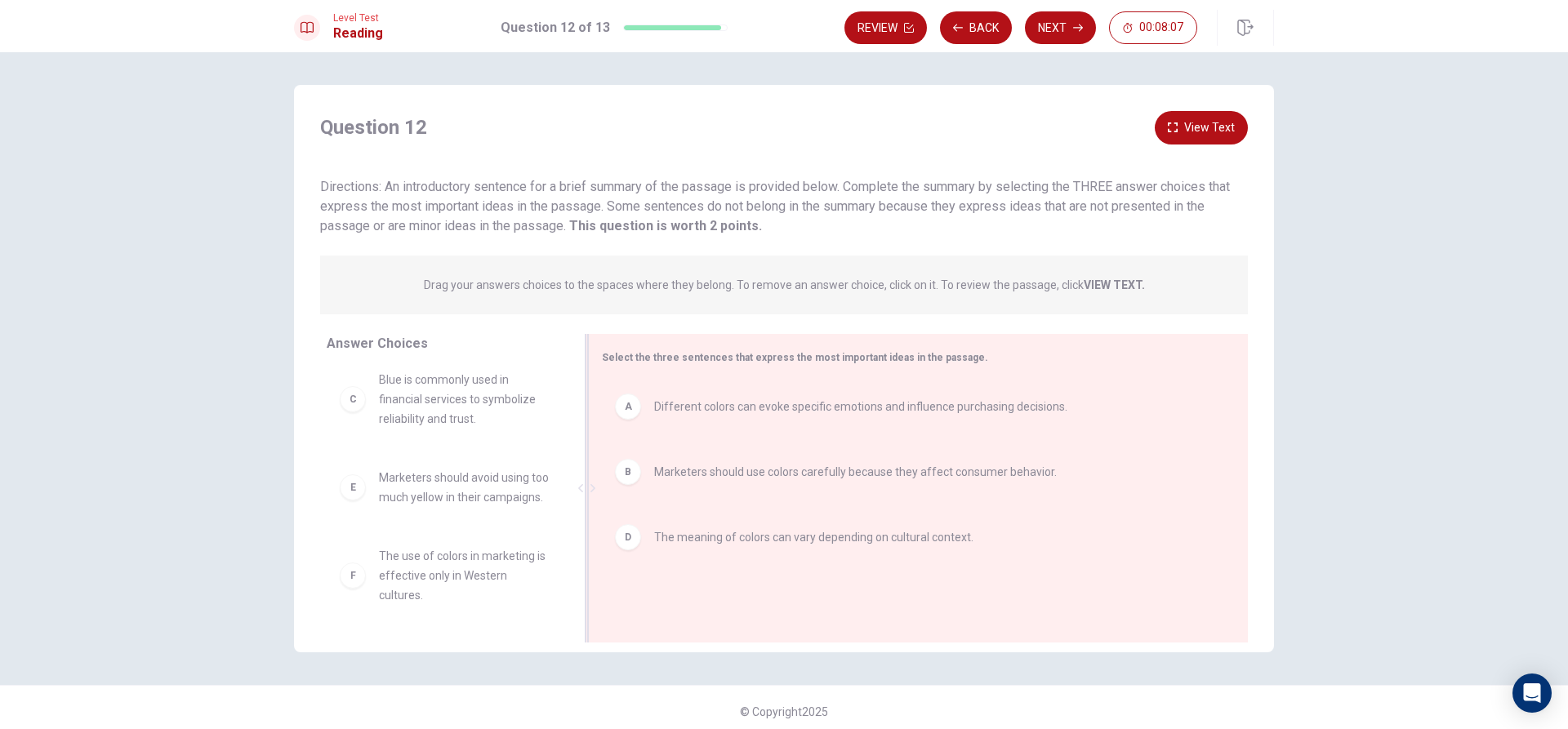
scroll to position [29, 0]
drag, startPoint x: 440, startPoint y: 573, endPoint x: 675, endPoint y: 569, distance: 235.0
click at [1054, 41] on button "Next" at bounding box center [1060, 27] width 71 height 32
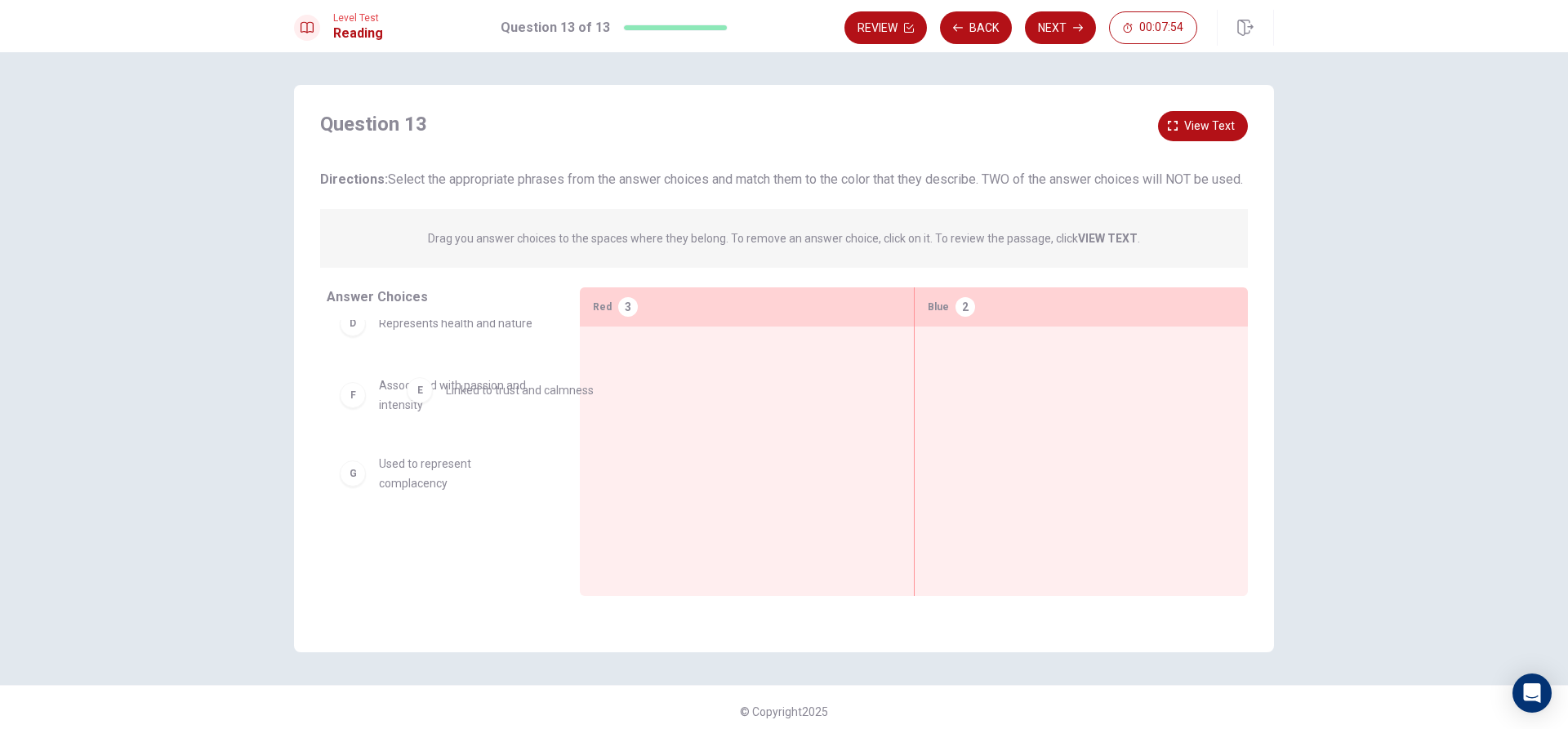
scroll to position [248, 0]
drag, startPoint x: 523, startPoint y: 413, endPoint x: 1074, endPoint y: 371, distance: 552.6
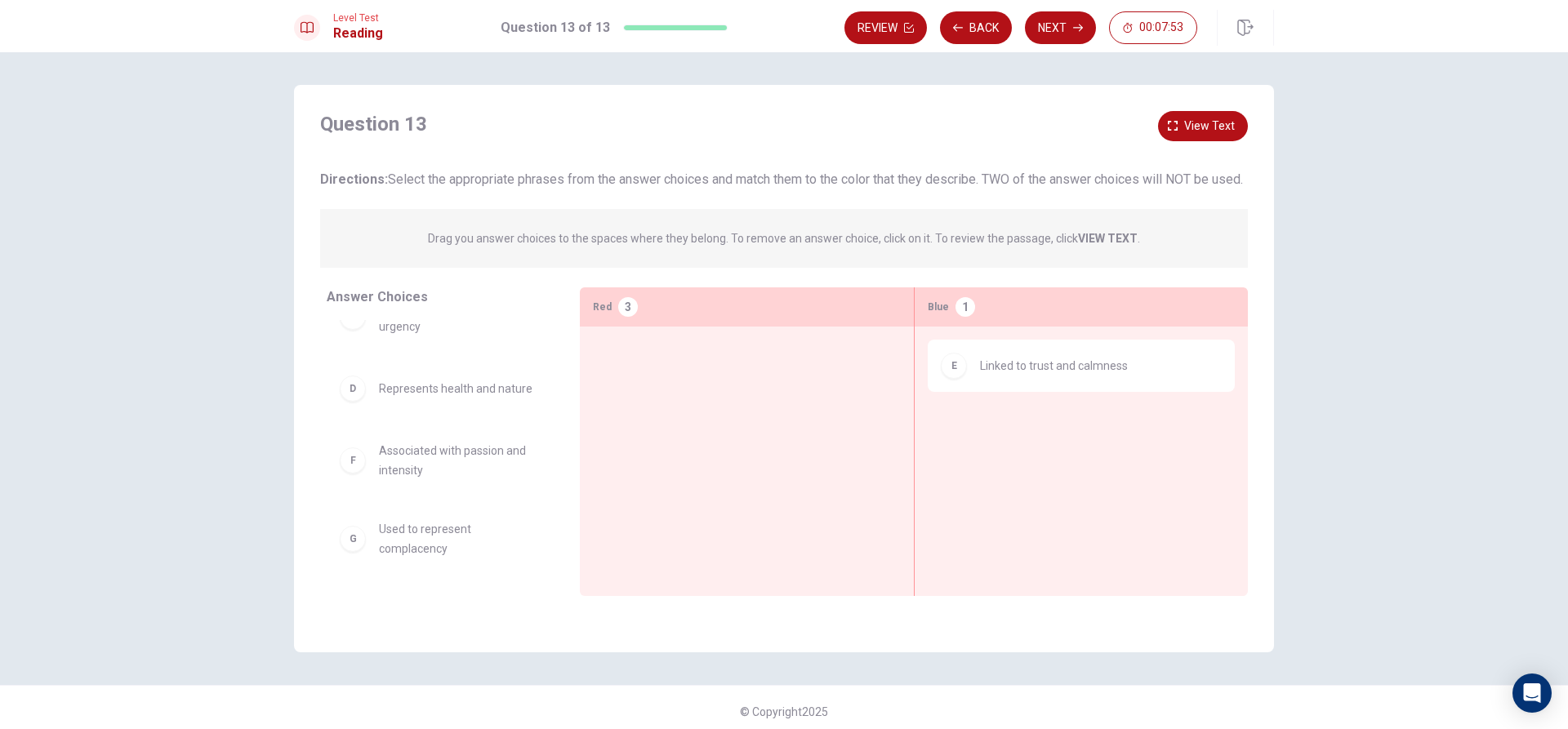
scroll to position [193, 0]
drag, startPoint x: 439, startPoint y: 488, endPoint x: 758, endPoint y: 418, distance: 326.6
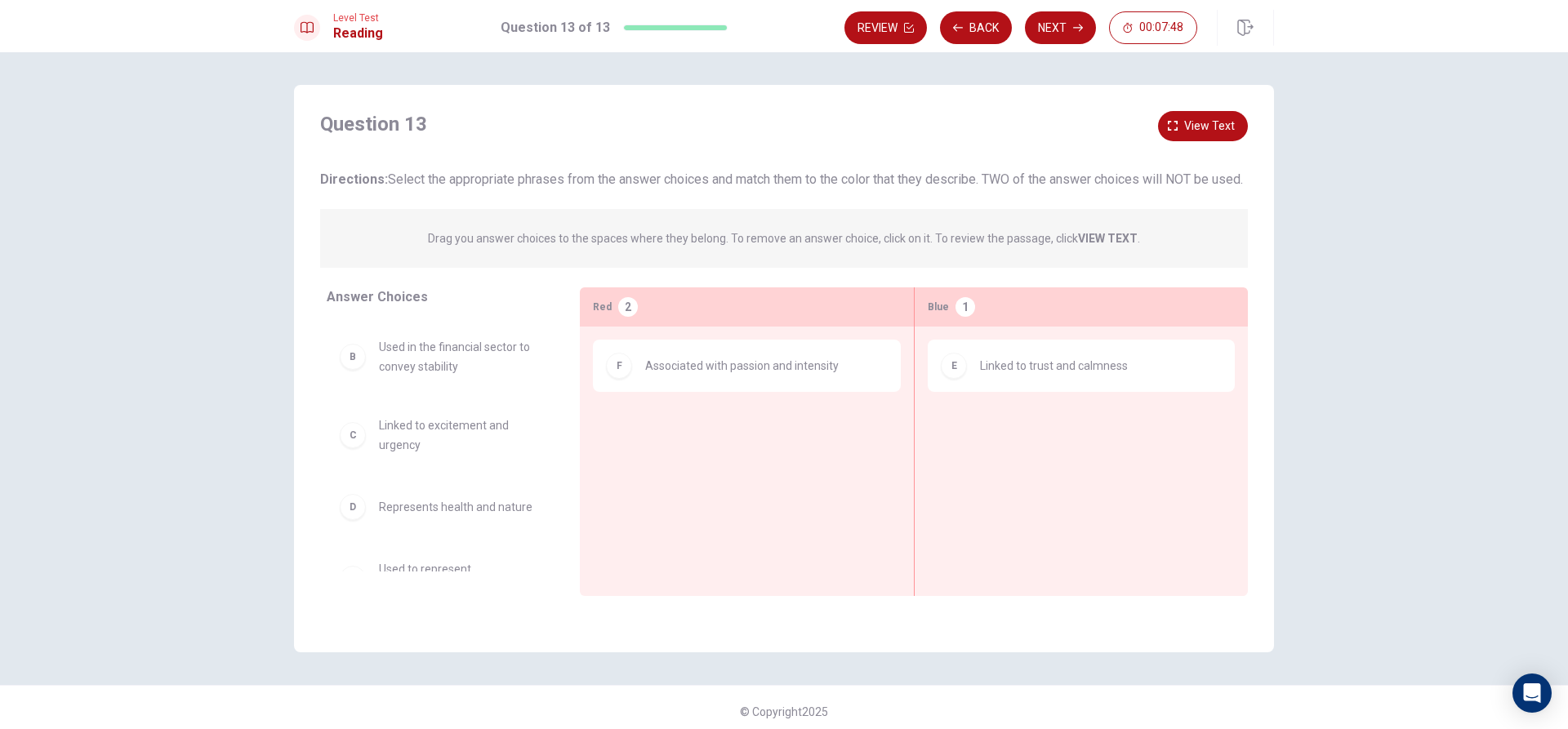
scroll to position [115, 0]
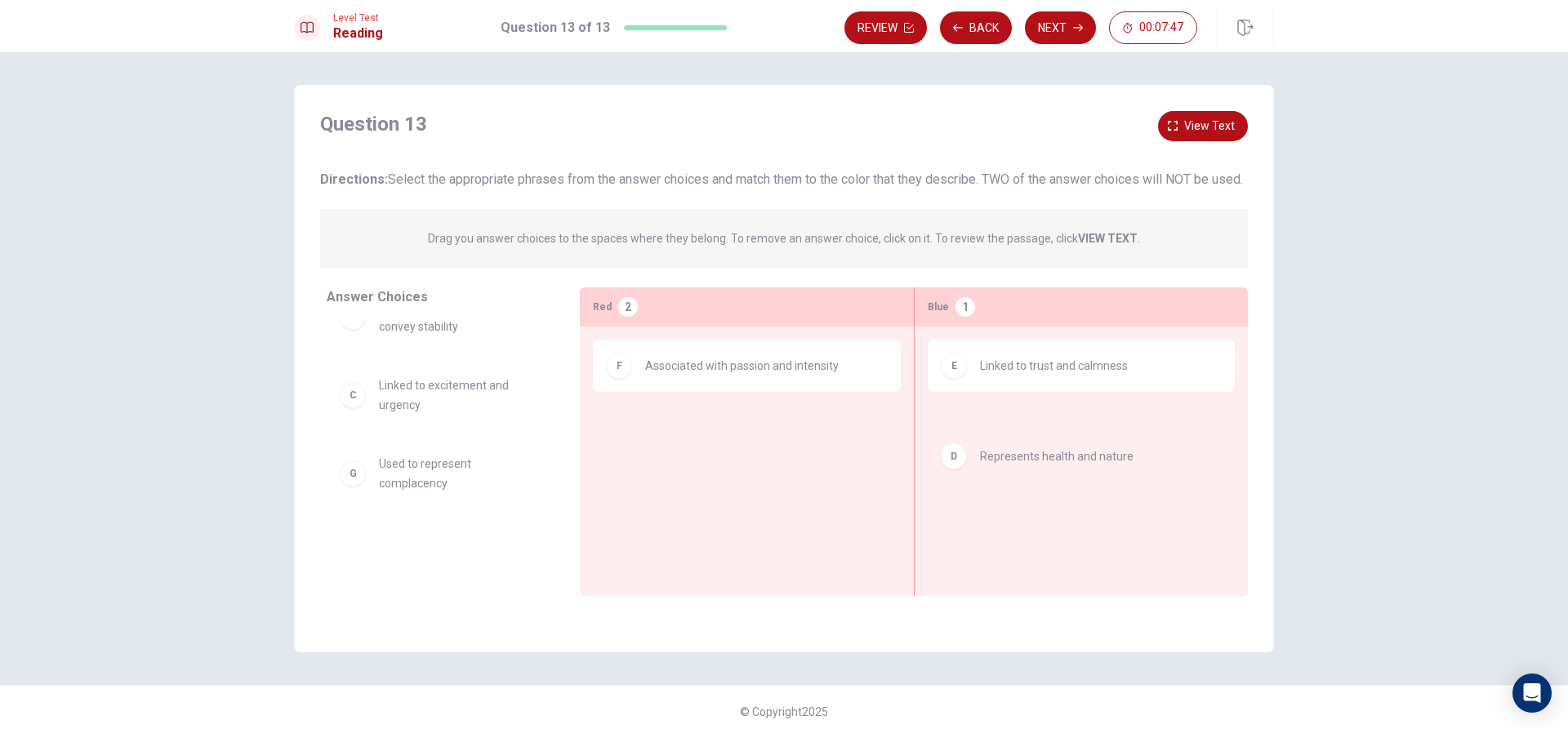
drag, startPoint x: 451, startPoint y: 497, endPoint x: 1059, endPoint y: 462, distance: 609.0
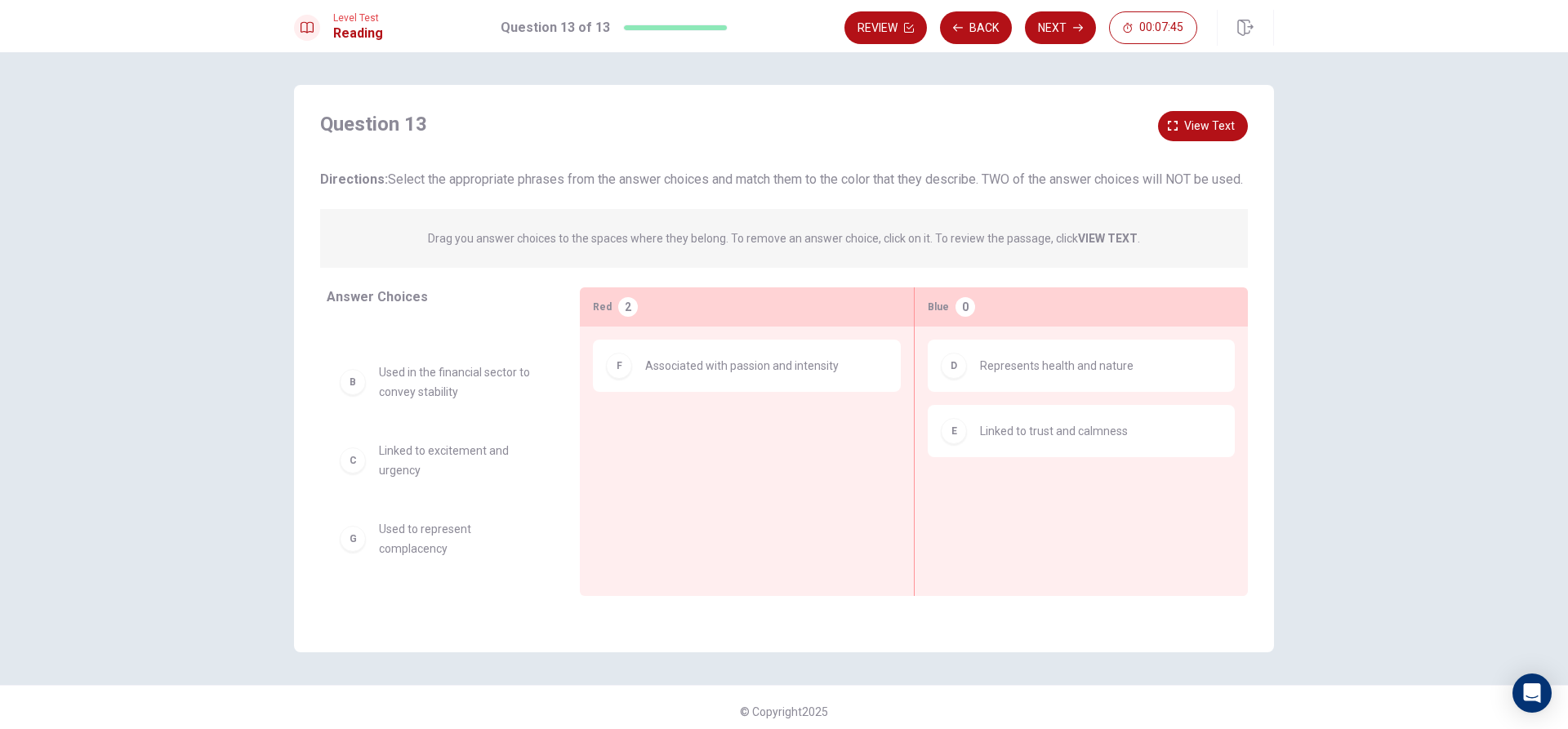
scroll to position [48, 0]
drag, startPoint x: 453, startPoint y: 384, endPoint x: 658, endPoint y: 448, distance: 214.8
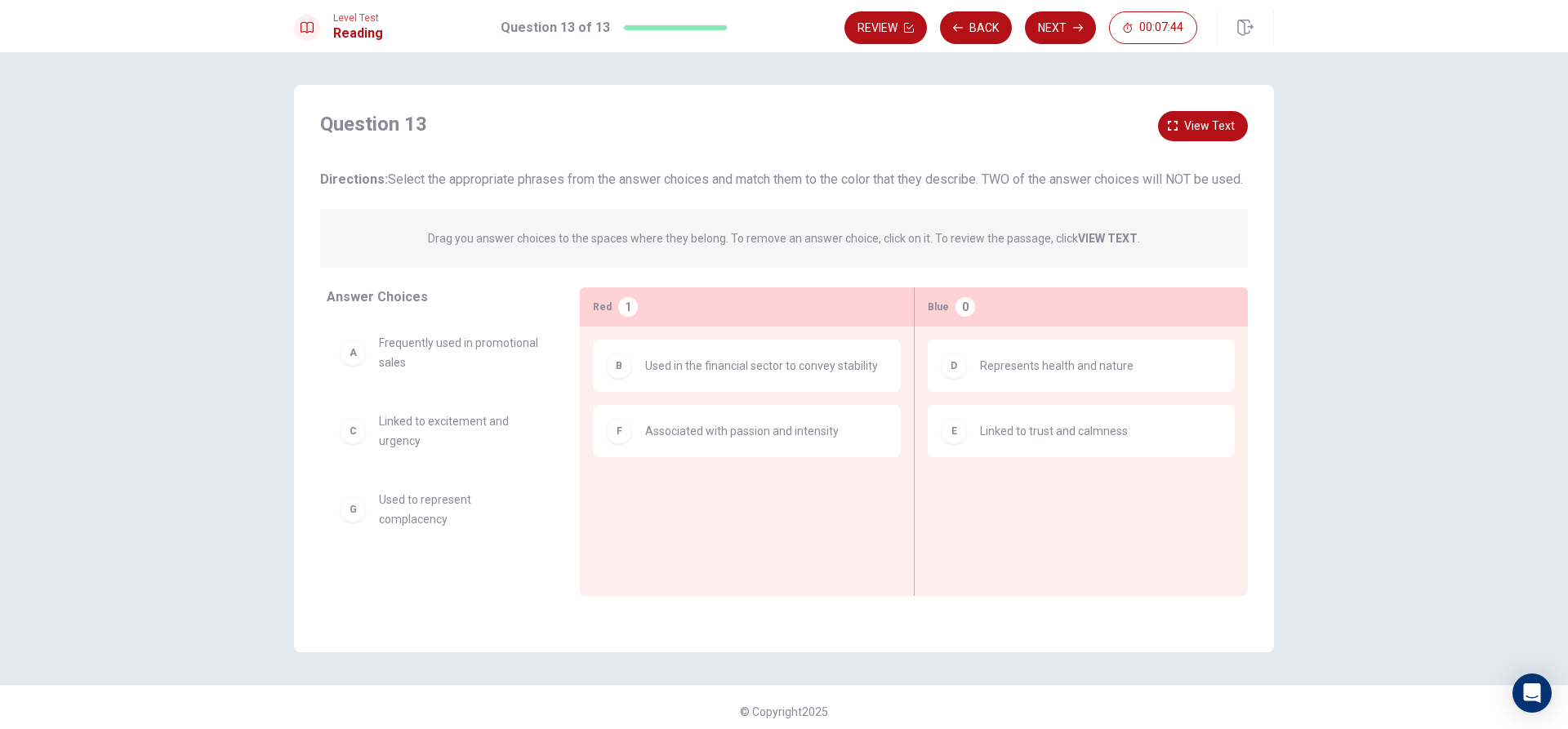
scroll to position [0, 0]
drag, startPoint x: 526, startPoint y: 416, endPoint x: 724, endPoint y: 486, distance: 210.0
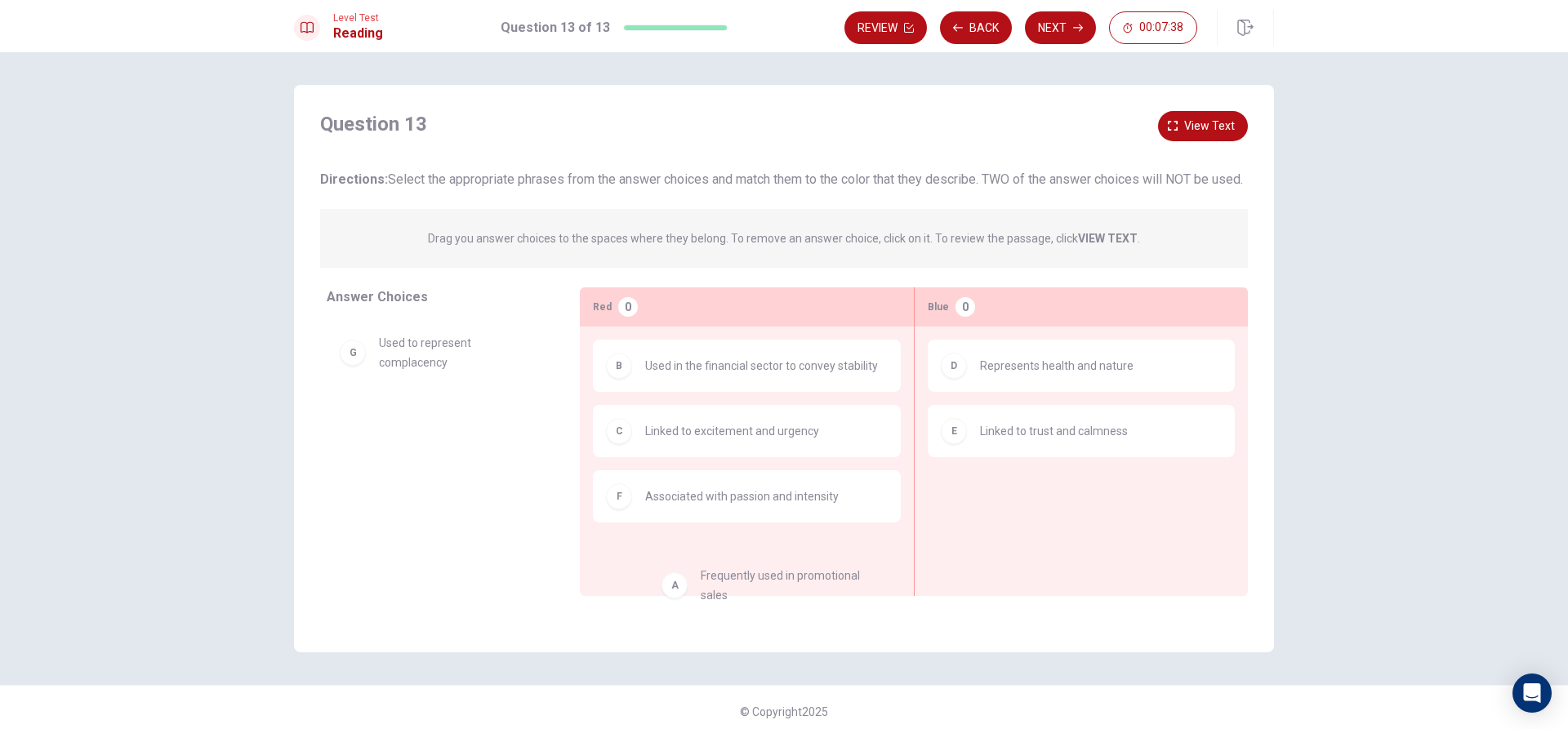
drag, startPoint x: 498, startPoint y: 374, endPoint x: 660, endPoint y: 494, distance: 201.6
drag, startPoint x: 502, startPoint y: 460, endPoint x: 1086, endPoint y: 520, distance: 587.1
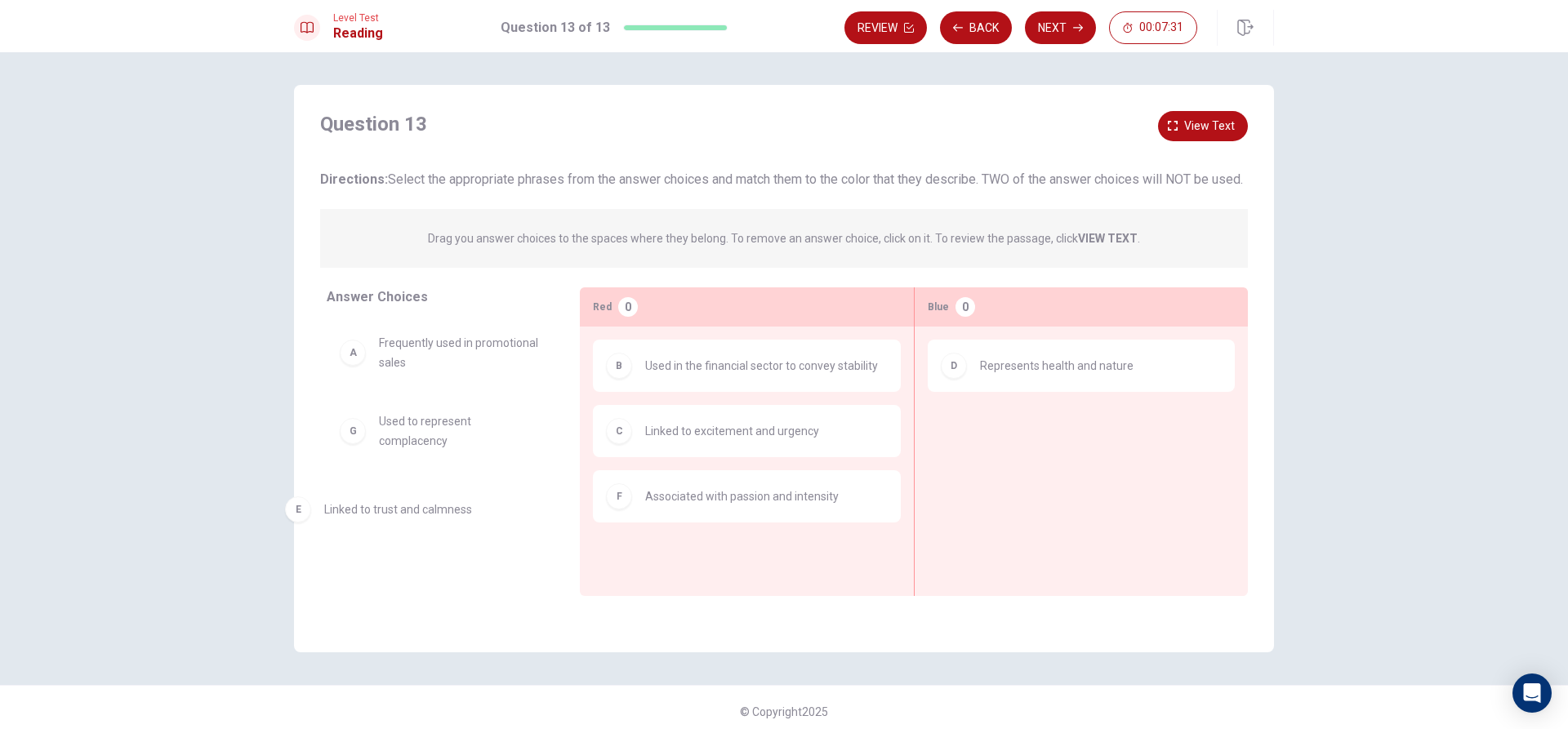
drag, startPoint x: 1041, startPoint y: 462, endPoint x: 429, endPoint y: 508, distance: 613.7
drag, startPoint x: 520, startPoint y: 445, endPoint x: 1202, endPoint y: 467, distance: 682.4
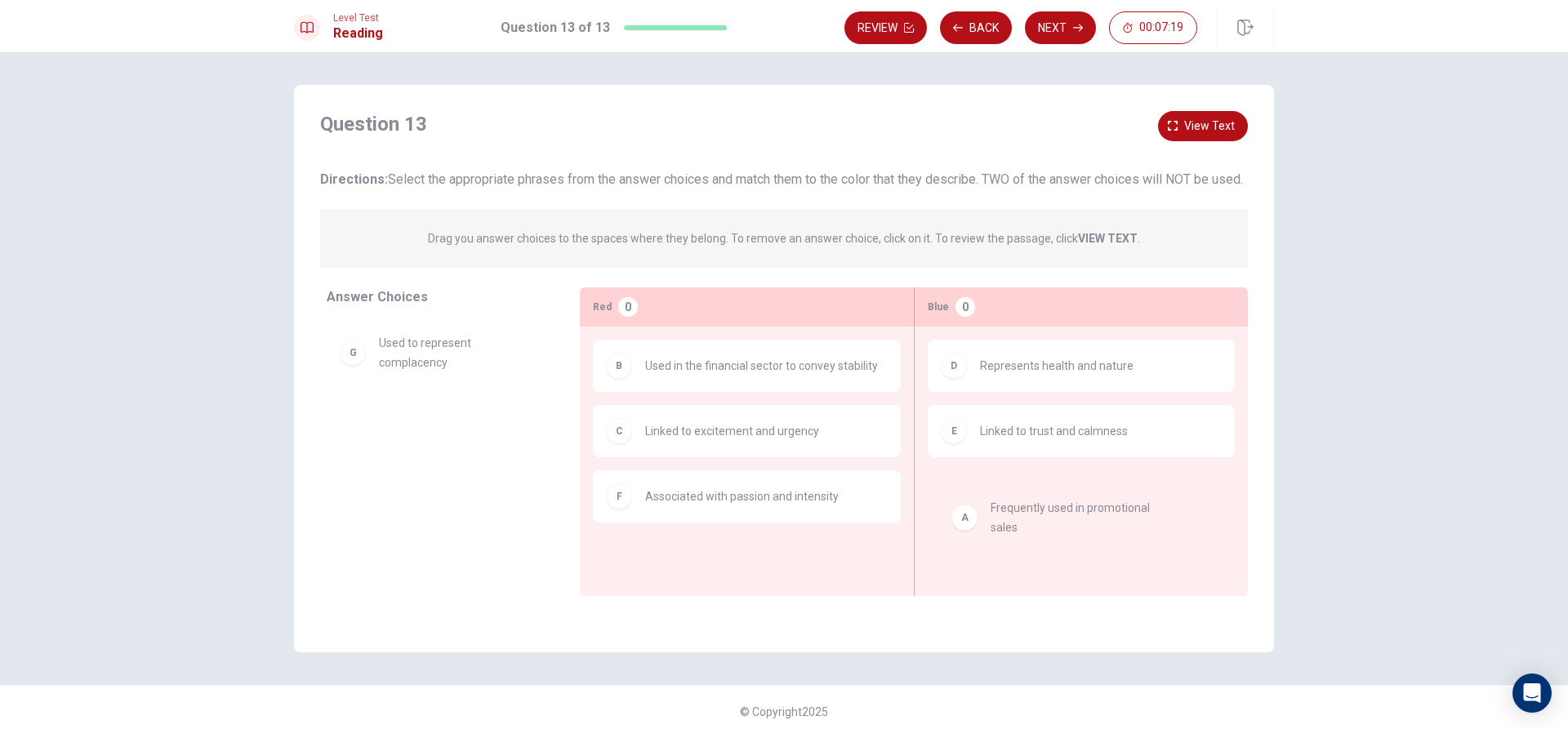
drag, startPoint x: 434, startPoint y: 367, endPoint x: 1057, endPoint y: 519, distance: 641.3
click at [1045, 22] on button "Next" at bounding box center [1060, 27] width 71 height 32
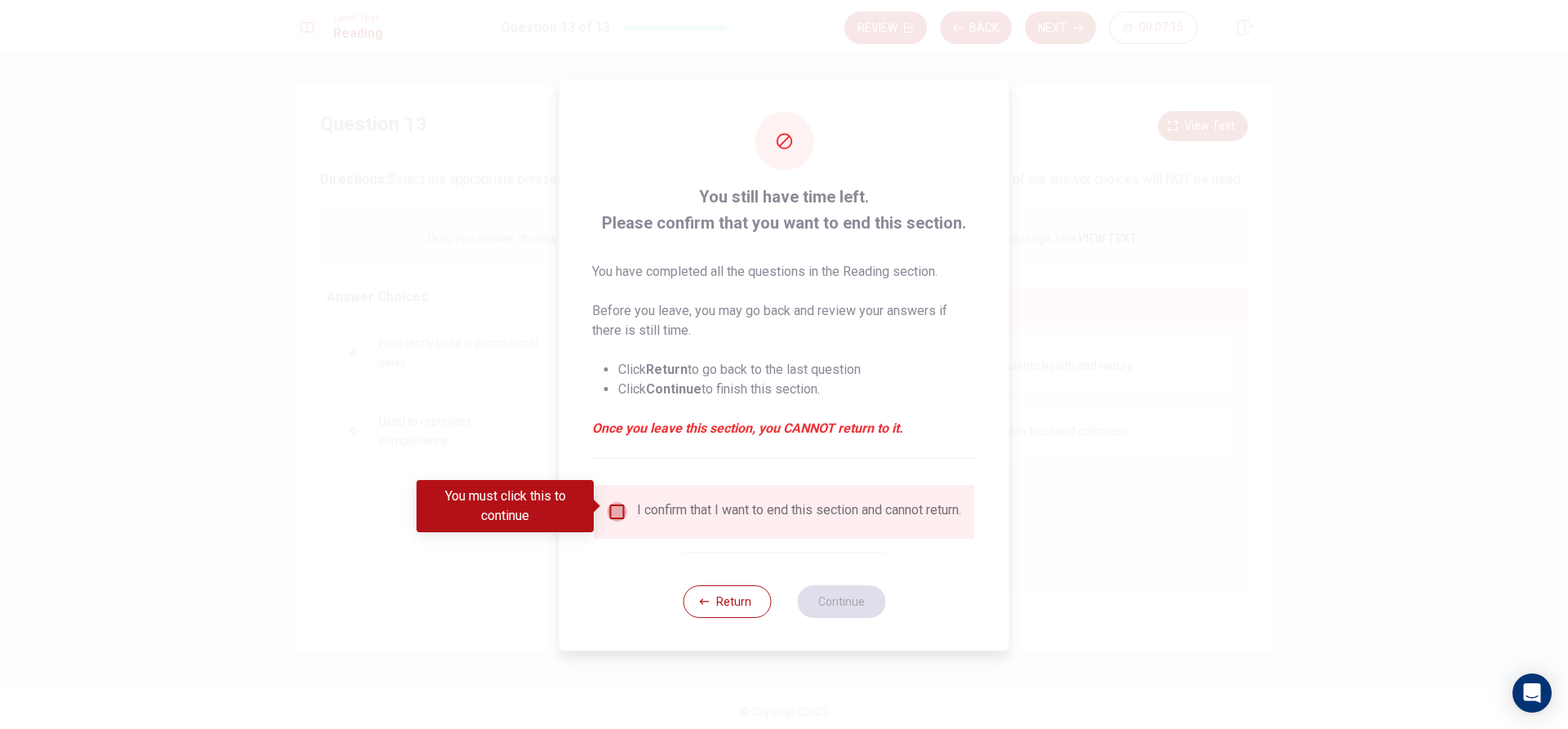
click at [621, 505] on input "You must click this to continue" at bounding box center [617, 511] width 20 height 20
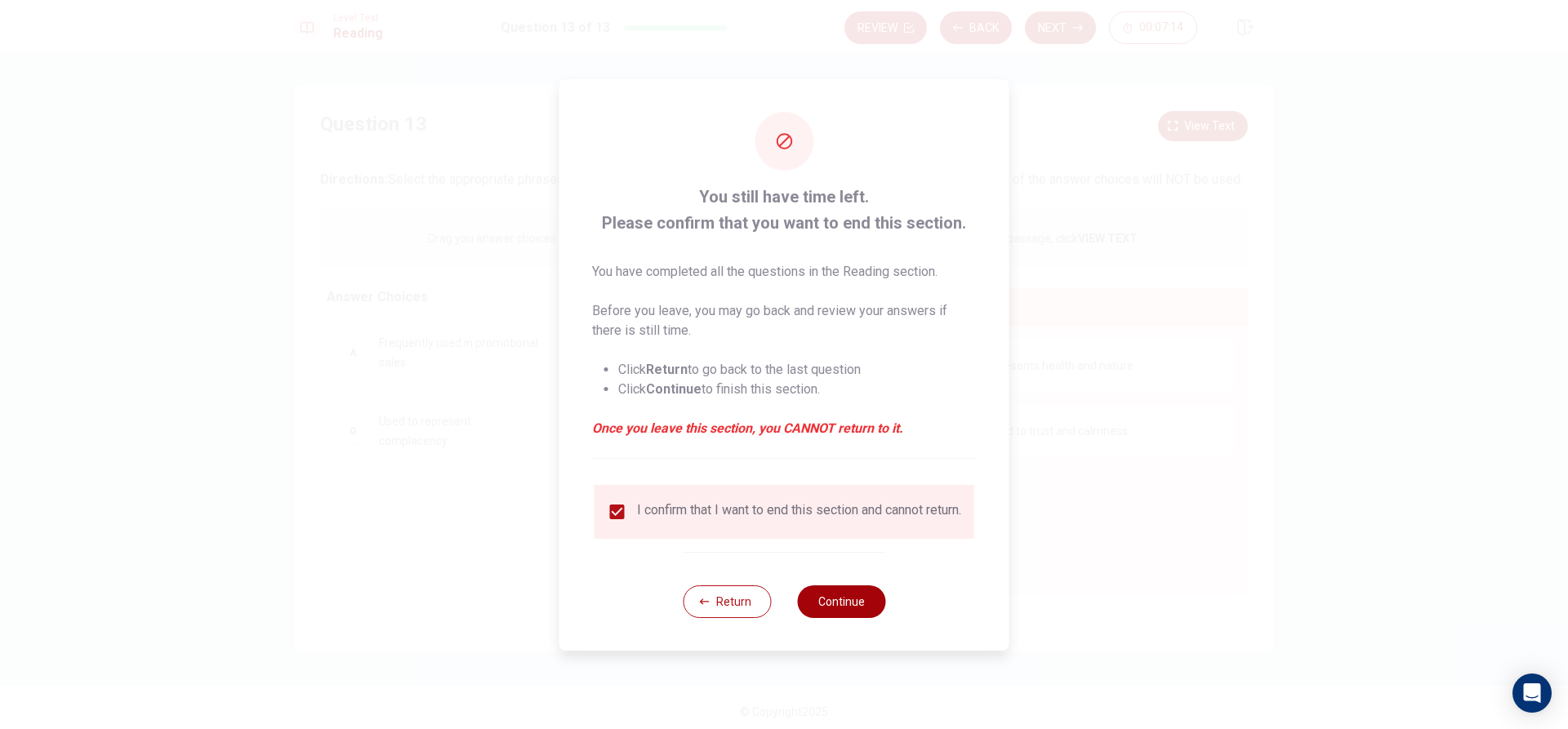
click at [841, 600] on button "Continue" at bounding box center [841, 601] width 88 height 32
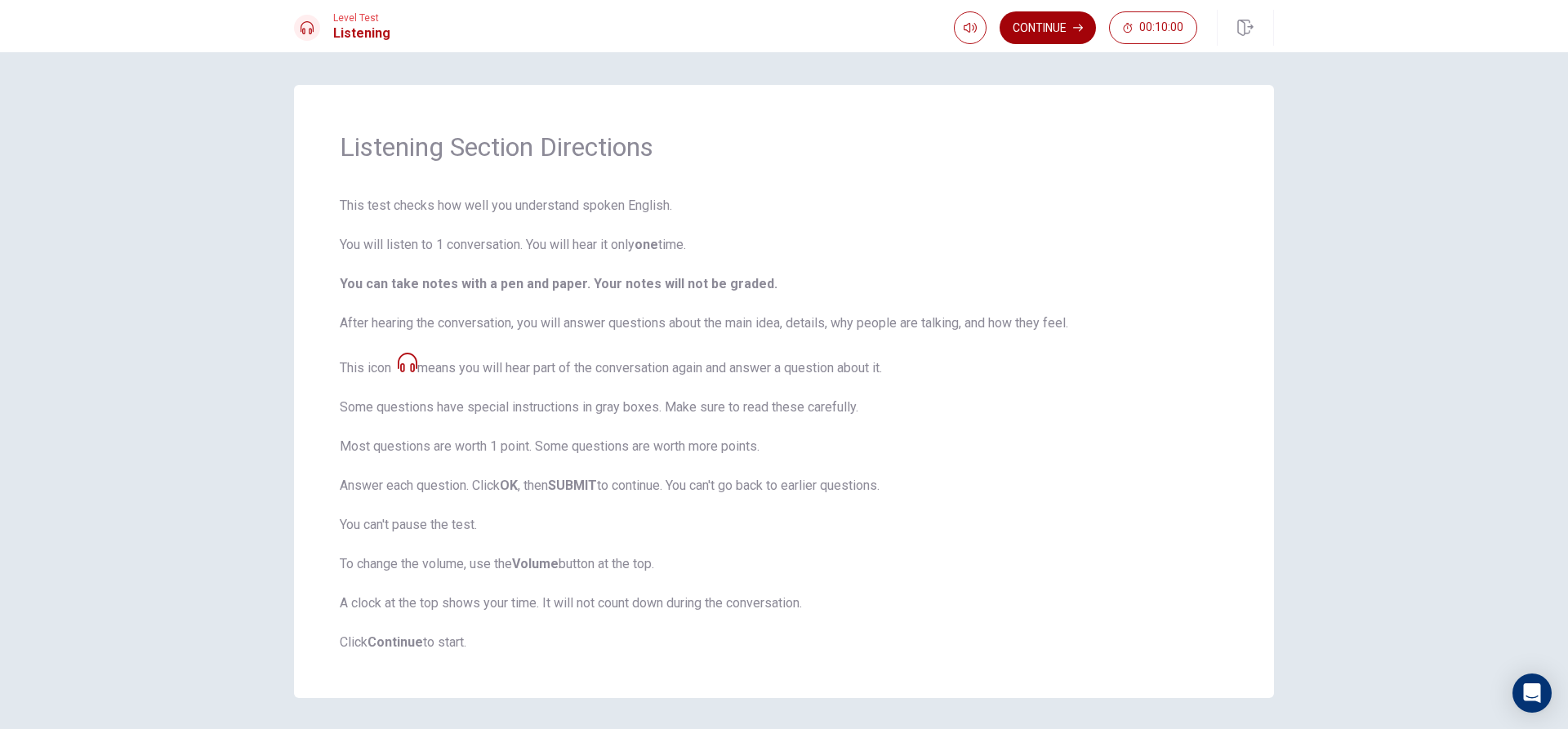
click at [1041, 28] on button "Continue" at bounding box center [1048, 27] width 96 height 32
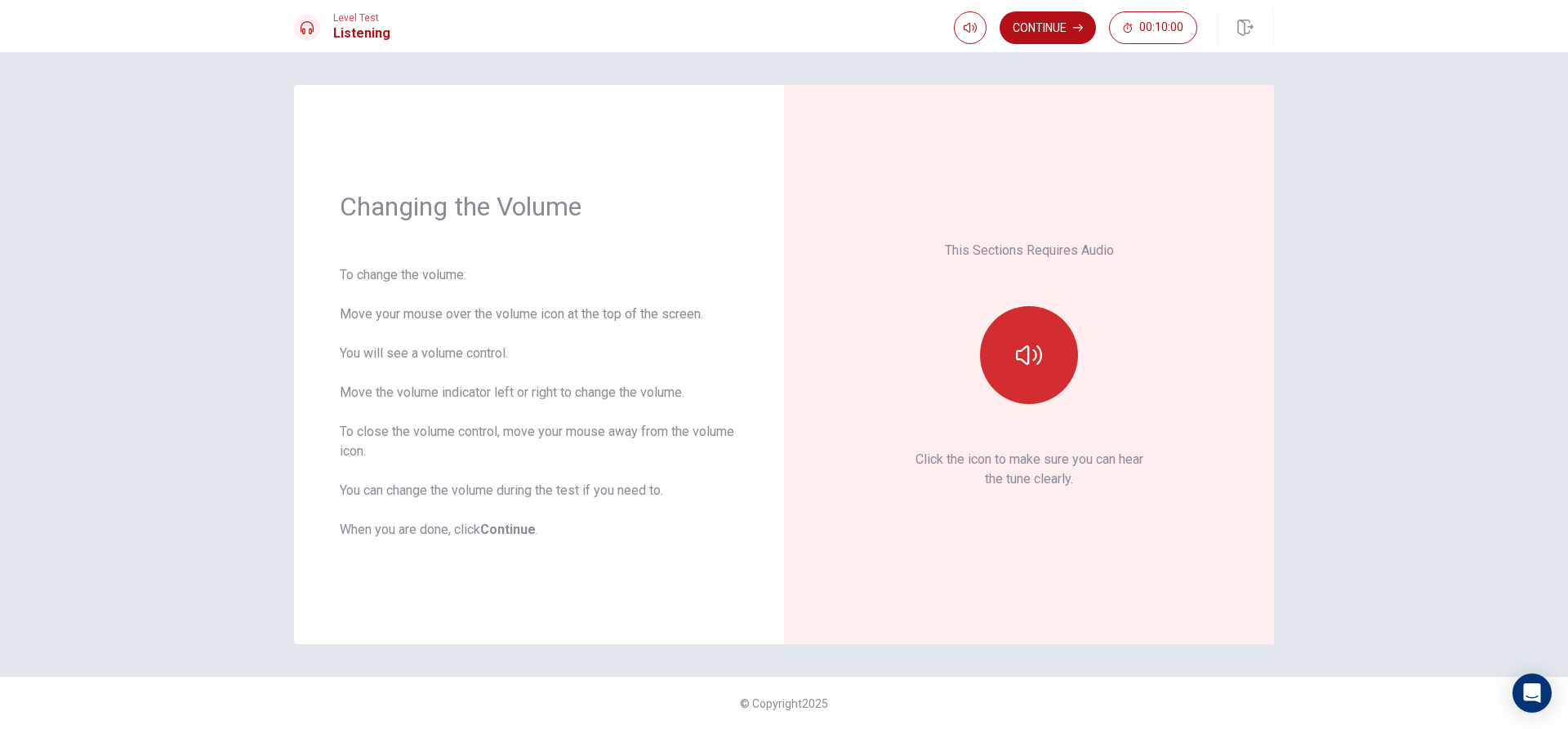
click at [1031, 319] on button "button" at bounding box center [1029, 355] width 98 height 98
click at [1061, 36] on button "Continue" at bounding box center [1048, 27] width 96 height 32
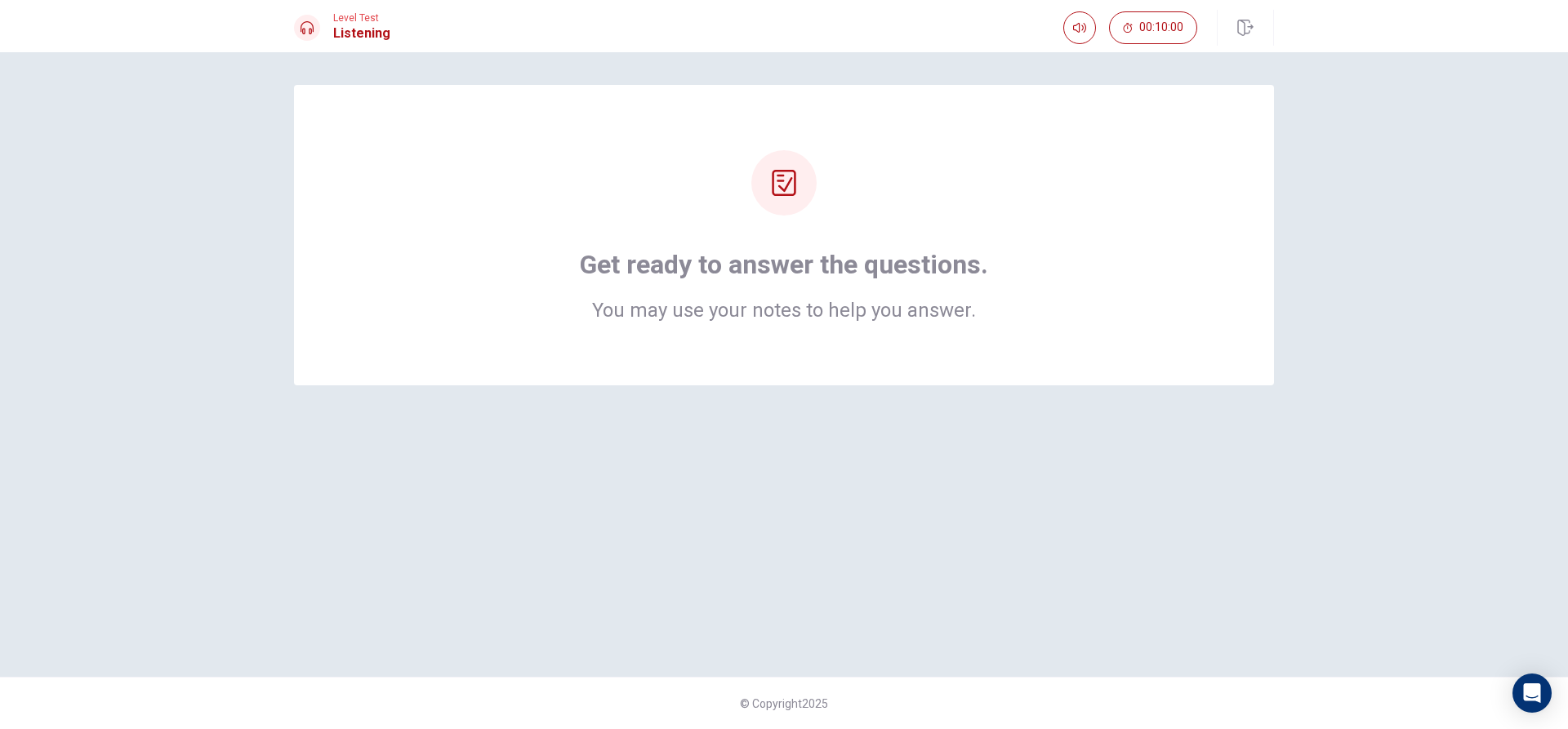
click at [928, 269] on h1 "Get ready to answer the questions." at bounding box center [784, 264] width 409 height 32
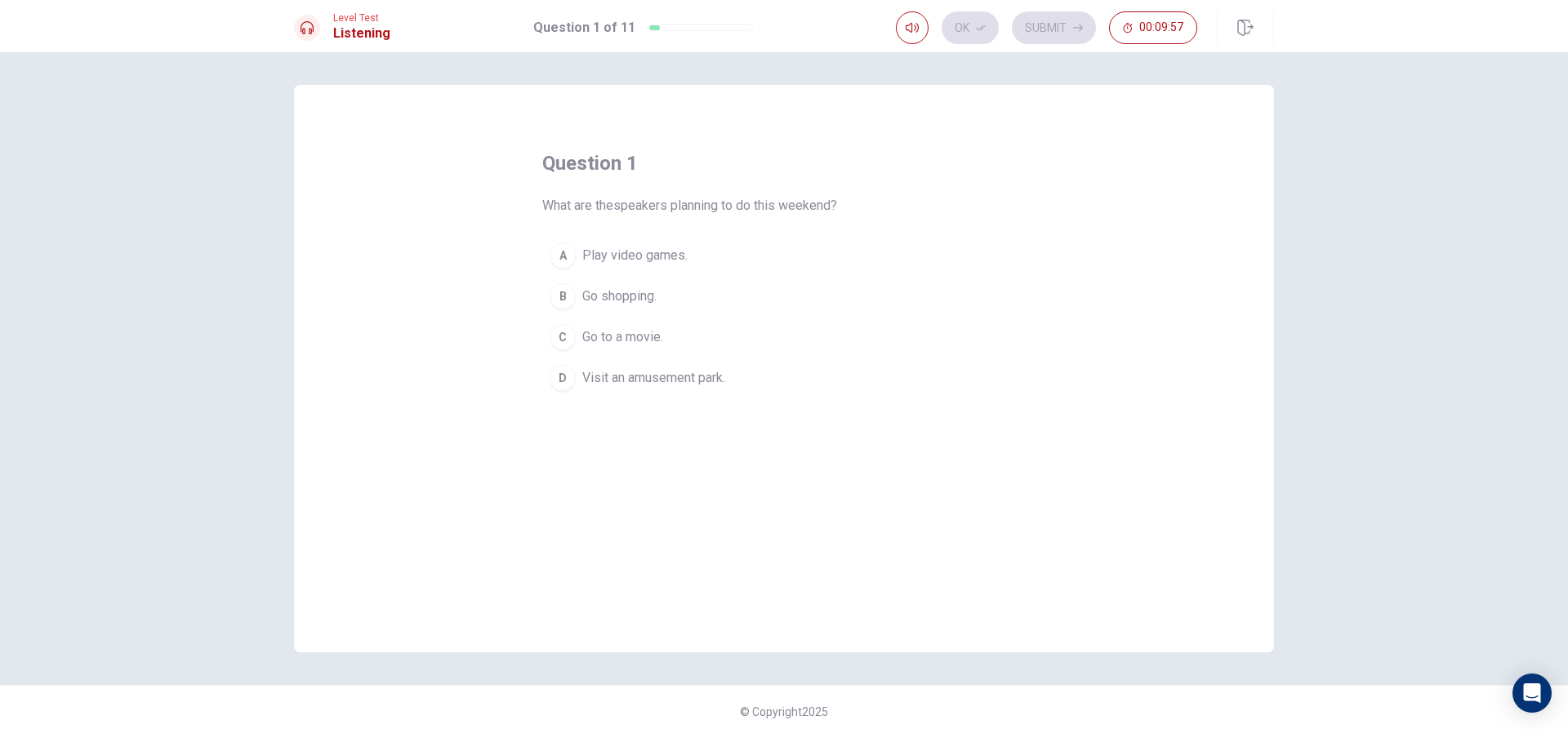
click at [677, 382] on span "Visit an amusement park." at bounding box center [654, 378] width 143 height 20
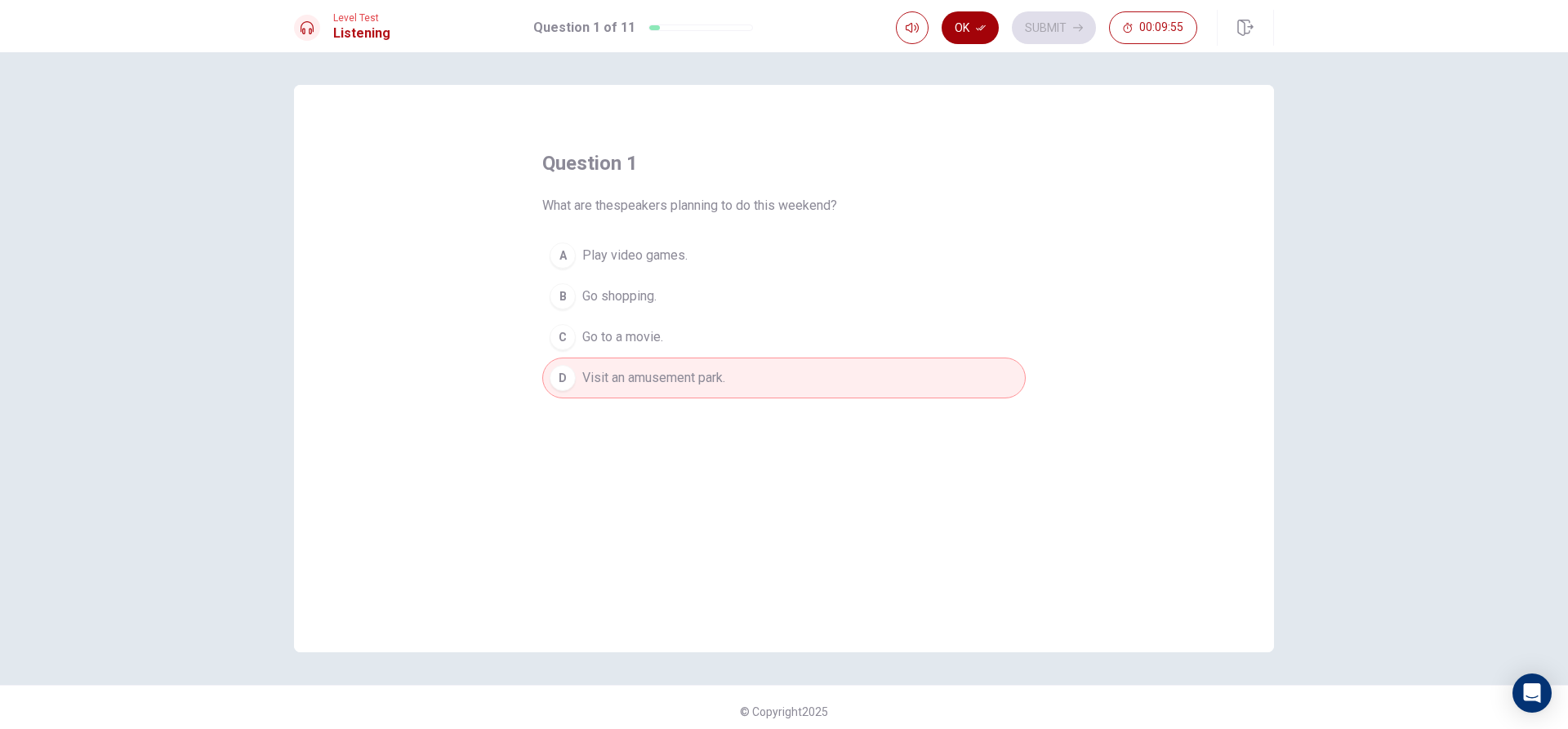
click at [983, 37] on button "Ok" at bounding box center [970, 27] width 57 height 32
click at [1045, 32] on button "Submit" at bounding box center [1054, 27] width 84 height 32
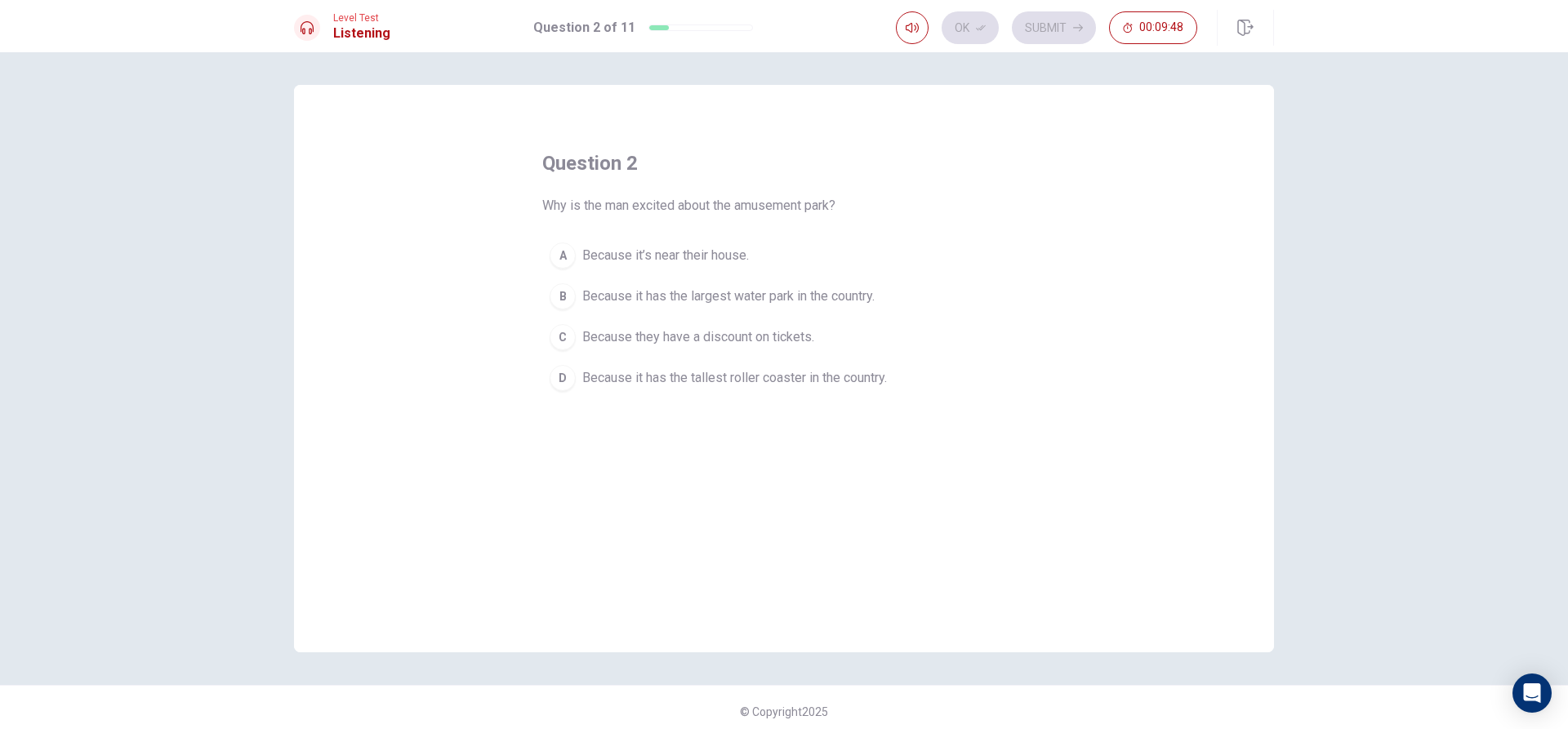
click at [815, 370] on span "Because it has the tallest roller coaster in the country." at bounding box center [734, 378] width 305 height 20
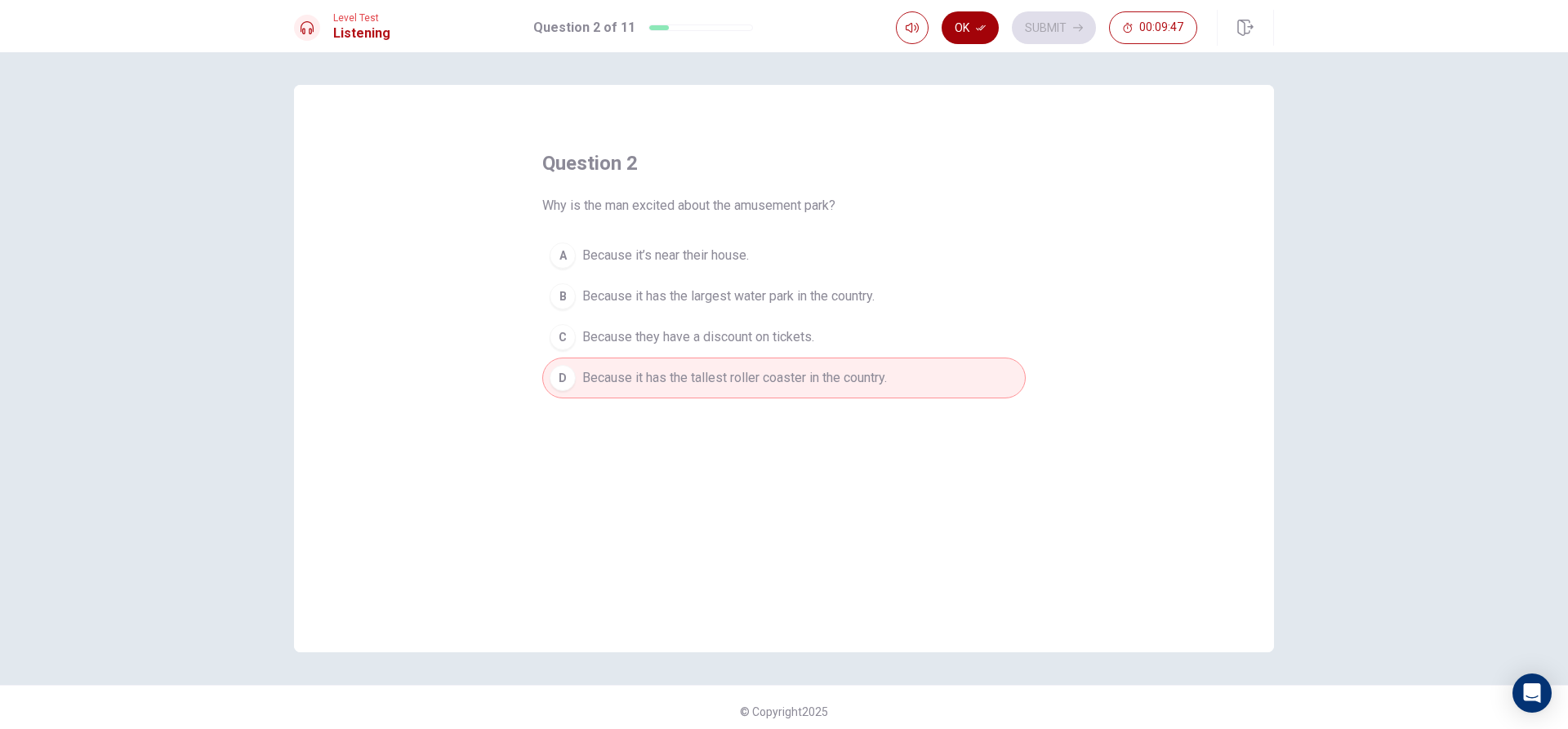
click at [982, 39] on button "Ok" at bounding box center [970, 27] width 57 height 32
click at [1045, 38] on button "Submit" at bounding box center [1054, 27] width 84 height 32
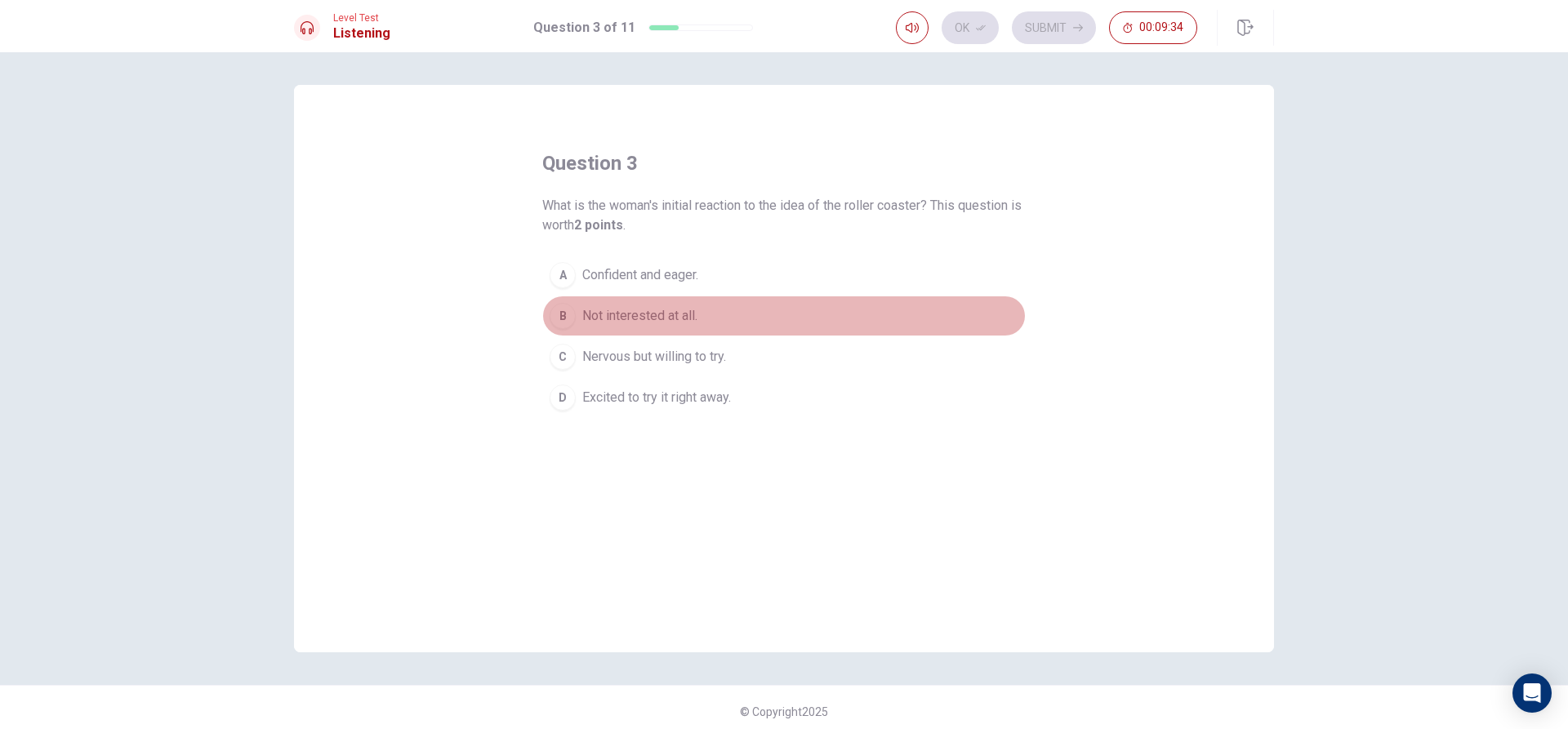
click at [701, 316] on button "B Not interested at all." at bounding box center [783, 316] width 483 height 41
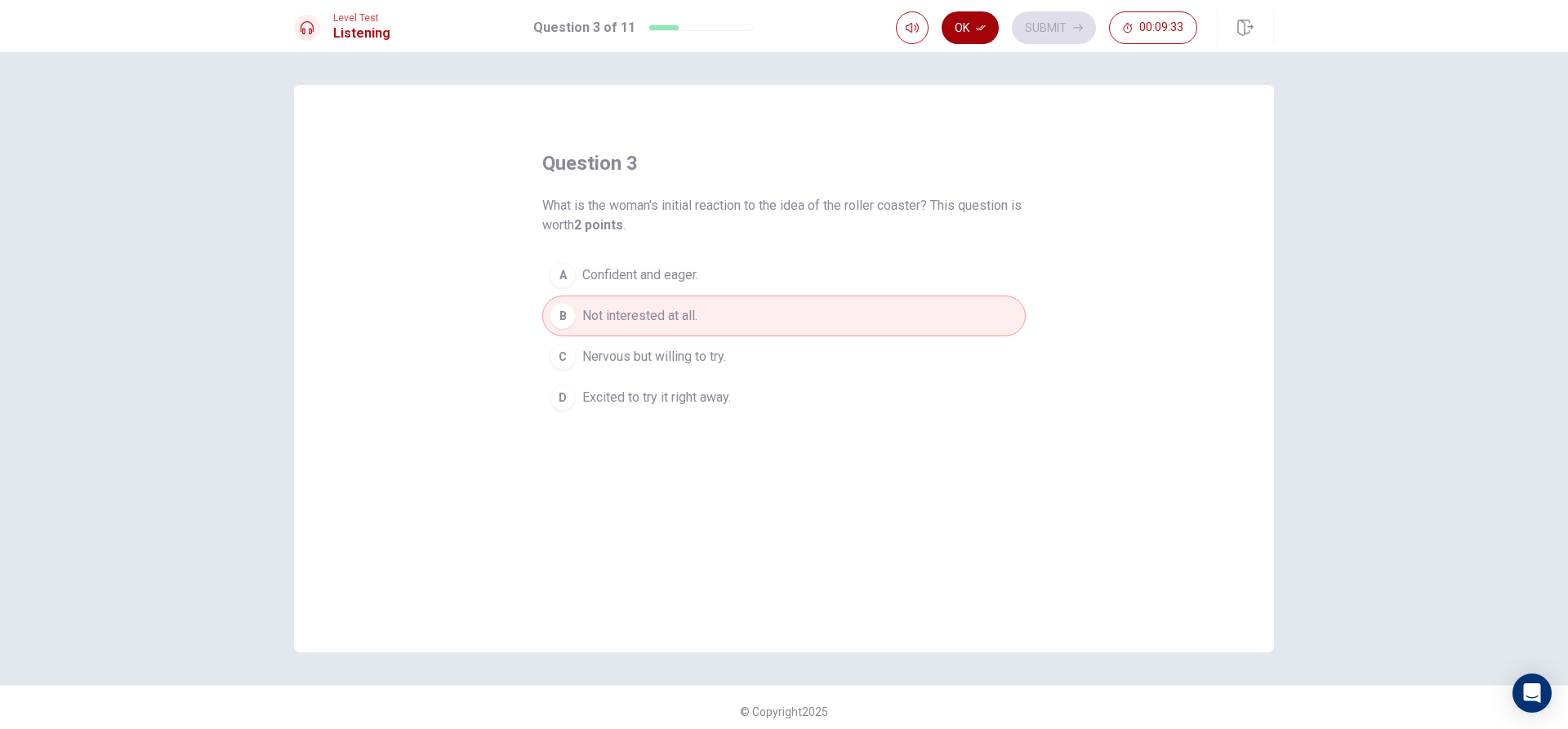
click at [979, 31] on icon "button" at bounding box center [981, 27] width 10 height 10
click at [1075, 17] on button "Submit" at bounding box center [1054, 27] width 84 height 32
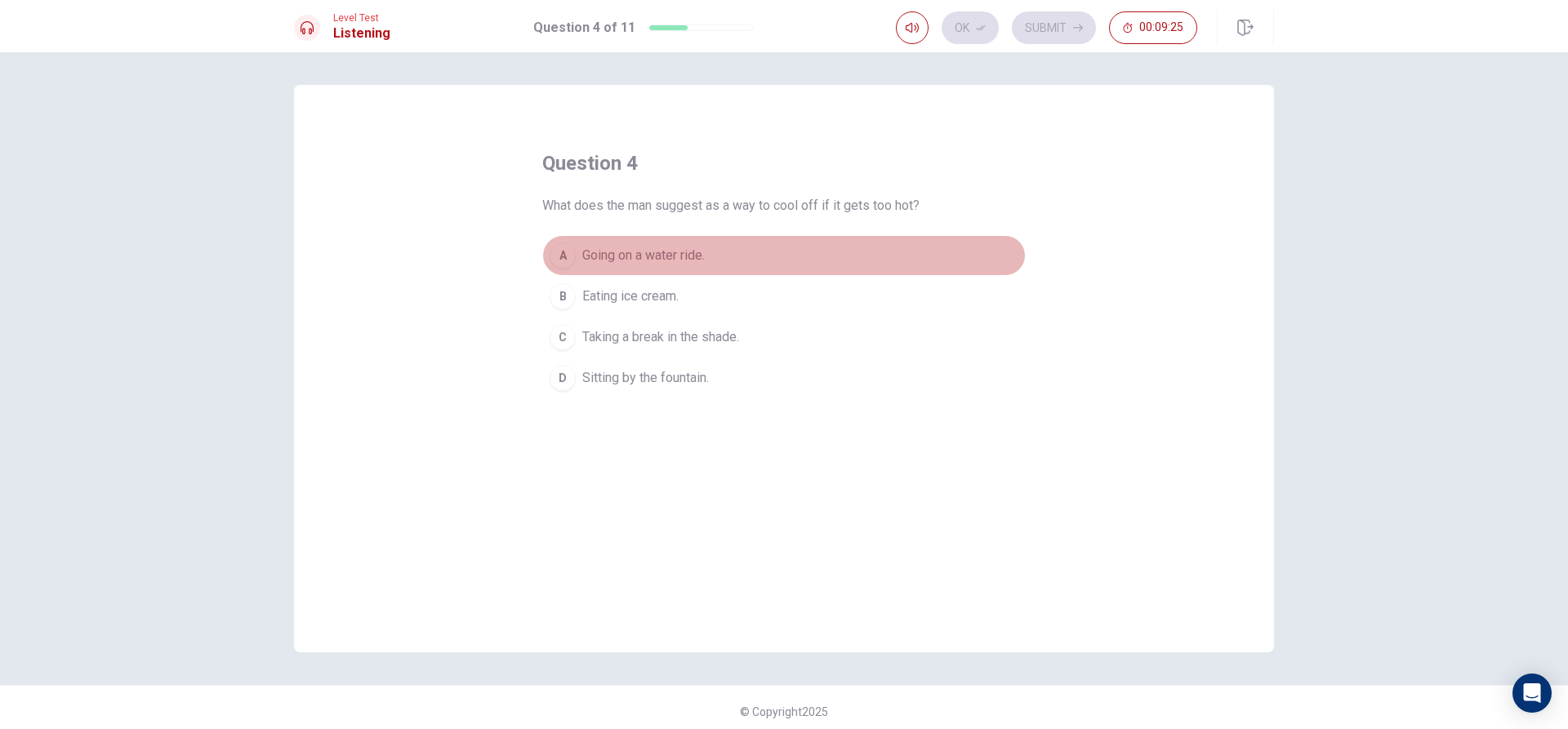
click at [722, 245] on button "A Going on a water ride." at bounding box center [783, 256] width 483 height 41
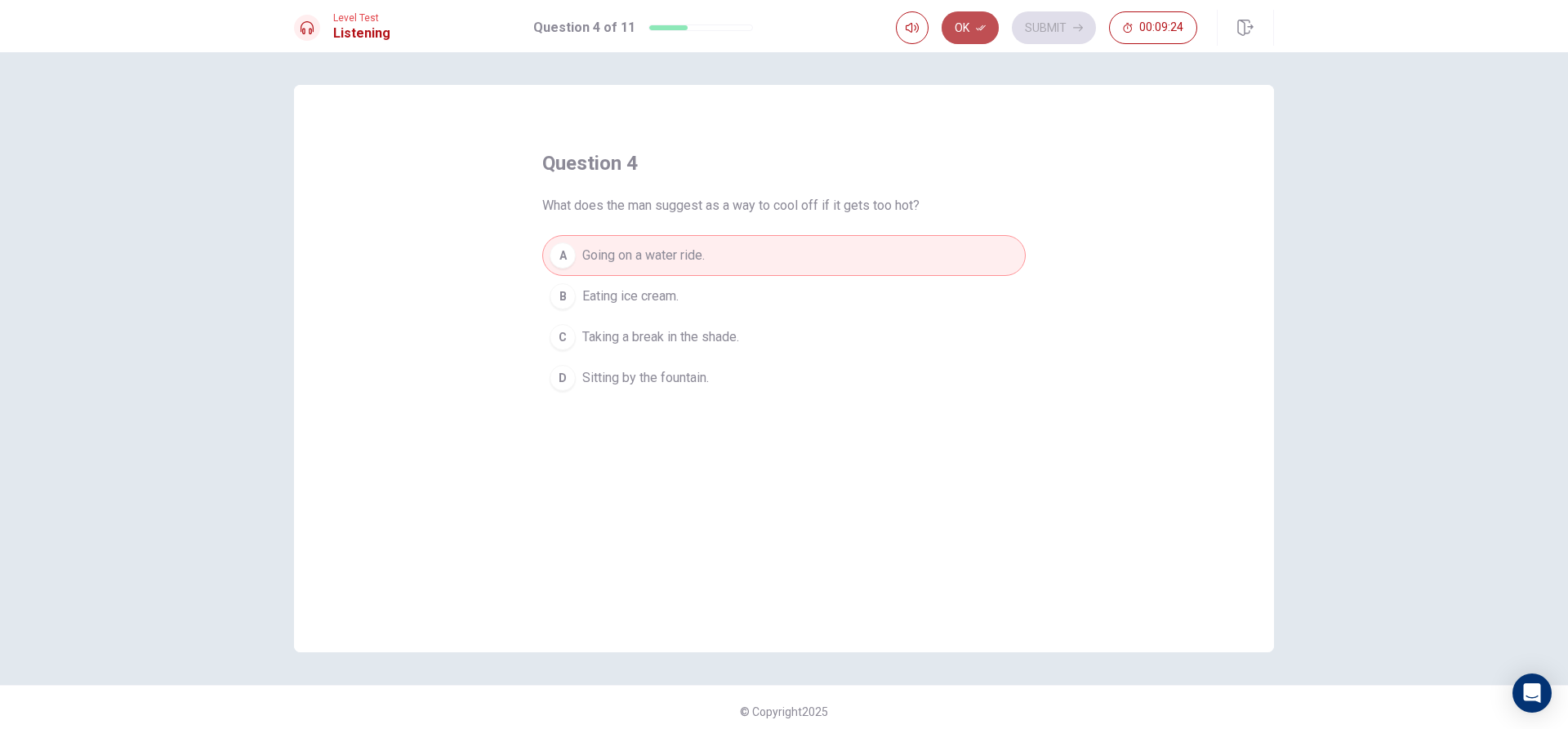
drag, startPoint x: 966, startPoint y: 27, endPoint x: 1025, endPoint y: 28, distance: 59.0
click at [972, 26] on button "Ok" at bounding box center [970, 27] width 57 height 32
click at [1042, 31] on button "Submit" at bounding box center [1054, 27] width 84 height 32
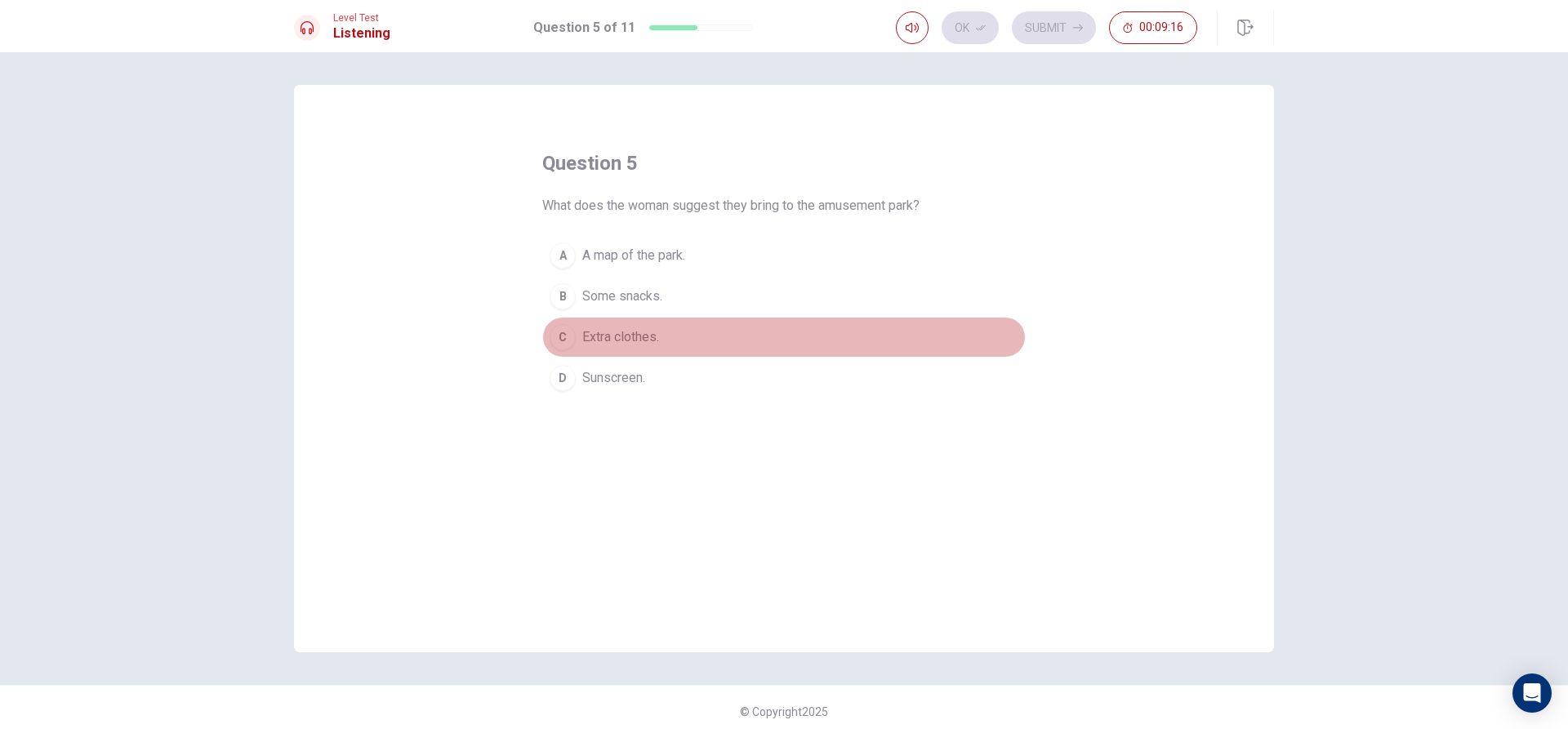
click at [664, 329] on button "C Extra clothes." at bounding box center [783, 337] width 483 height 41
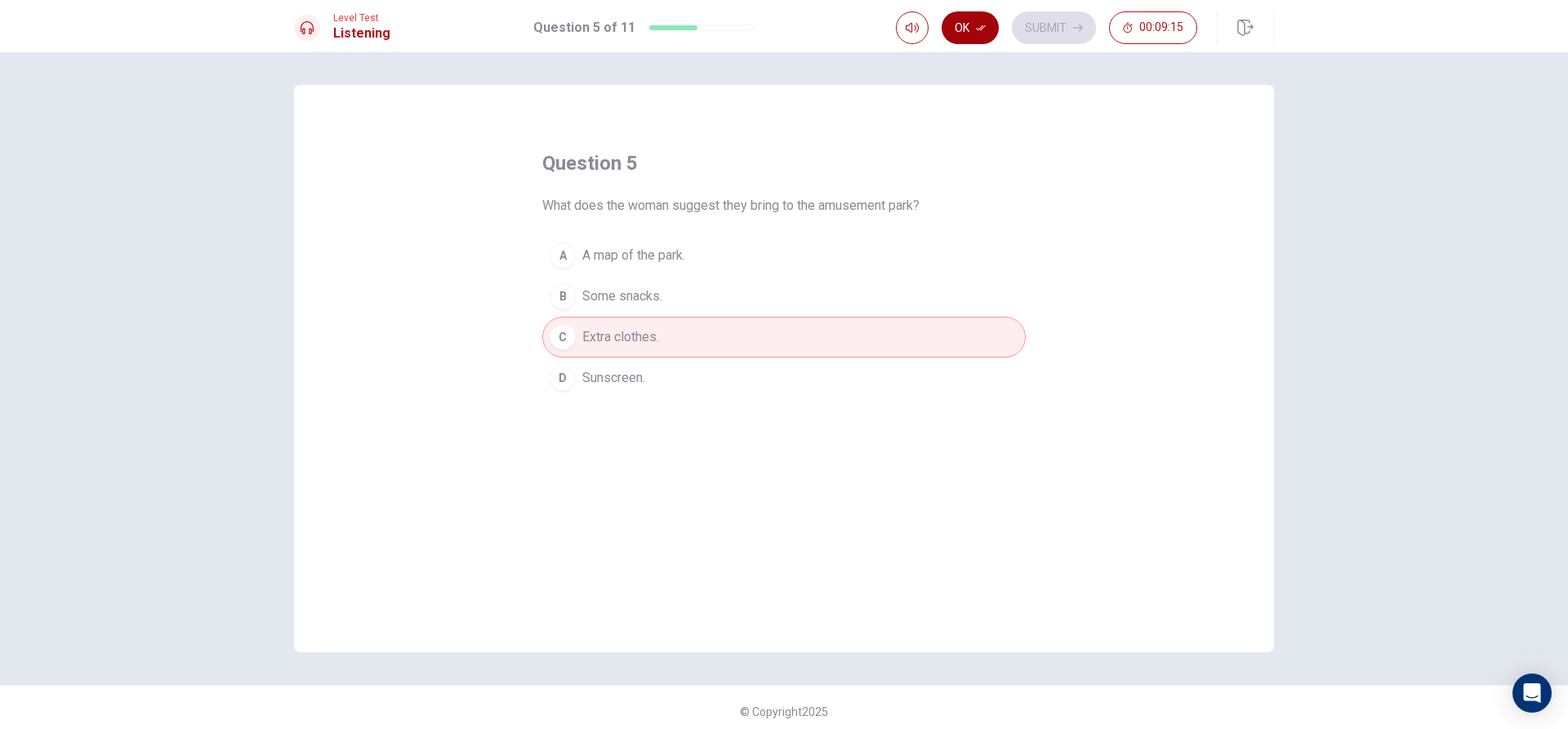
drag, startPoint x: 968, startPoint y: 30, endPoint x: 1014, endPoint y: 21, distance: 46.9
click at [970, 30] on button "Ok" at bounding box center [970, 27] width 57 height 32
click at [1050, 15] on button "Submit" at bounding box center [1054, 27] width 84 height 32
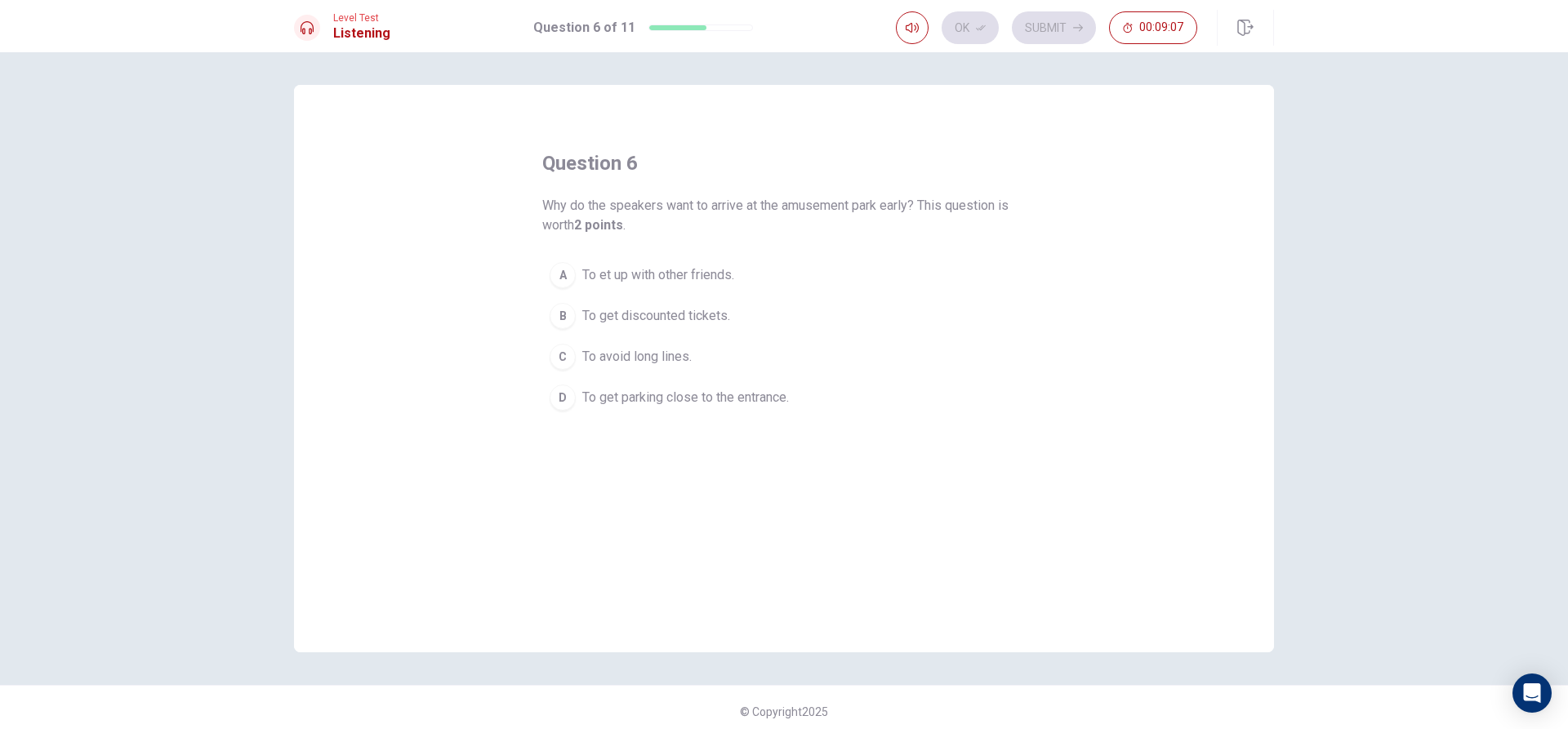
click at [701, 346] on button "C To avoid long lines." at bounding box center [783, 357] width 483 height 41
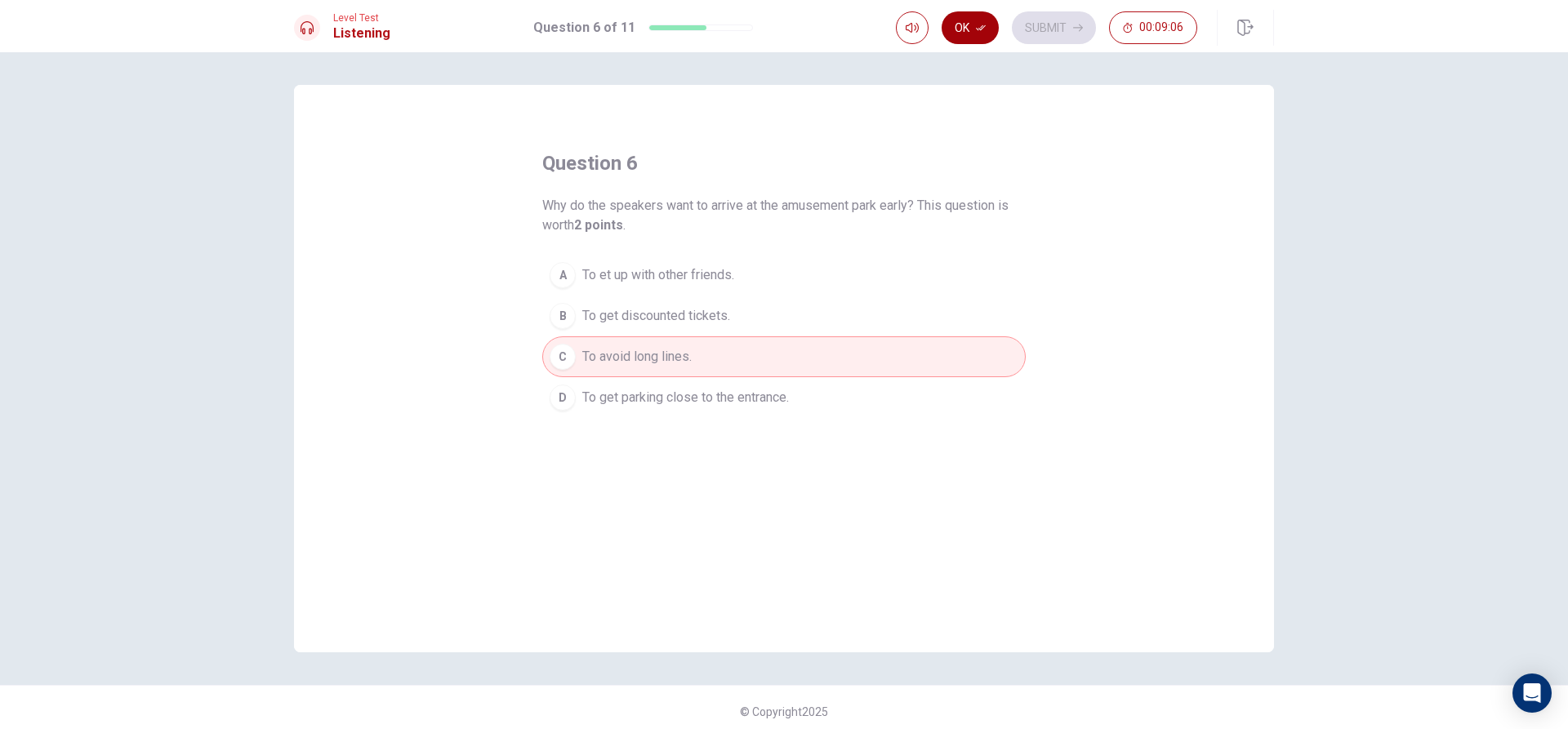
click at [958, 37] on button "Ok" at bounding box center [970, 27] width 57 height 32
click at [1031, 33] on button "Submit" at bounding box center [1054, 27] width 84 height 32
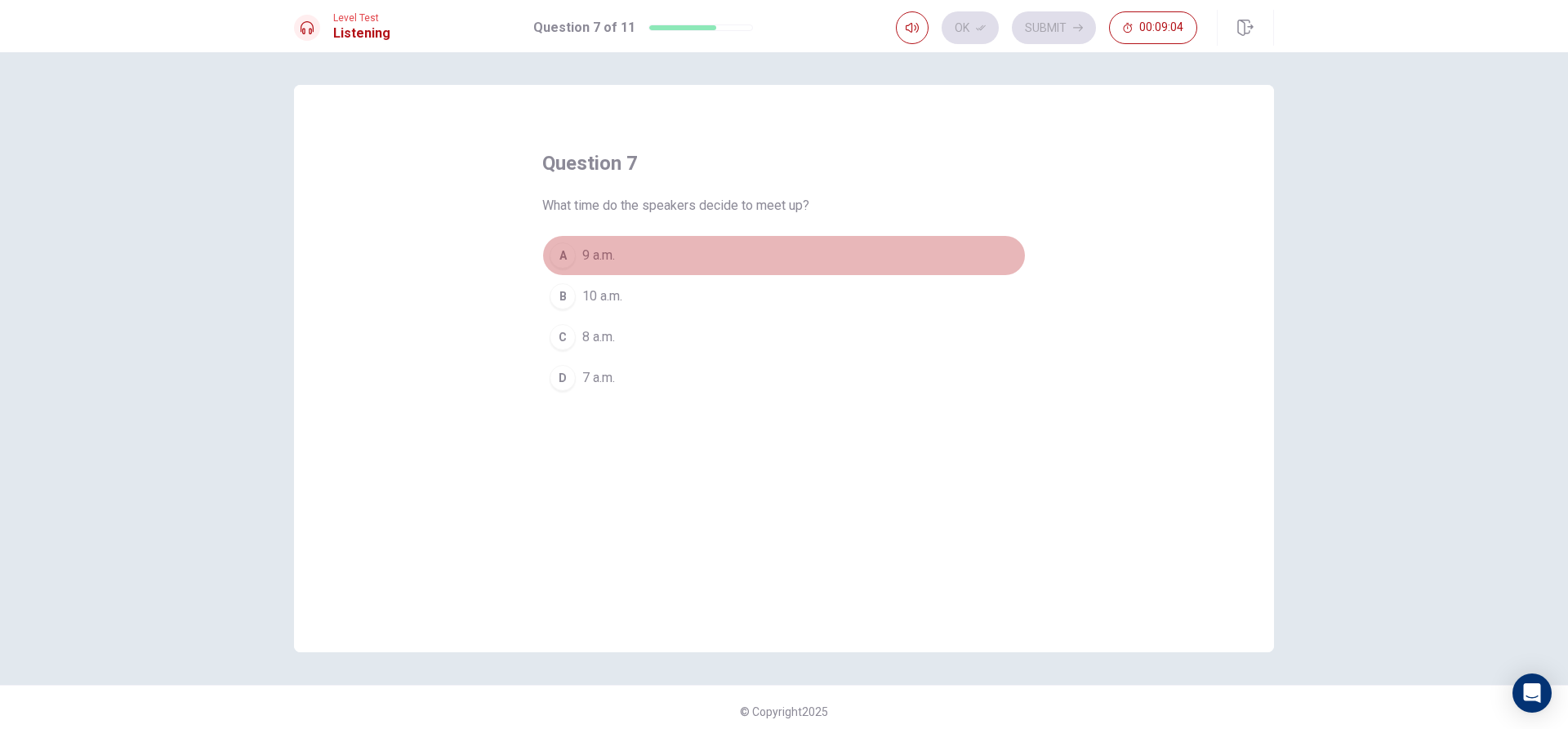
click at [636, 253] on button "A 9 a.m." at bounding box center [783, 256] width 483 height 41
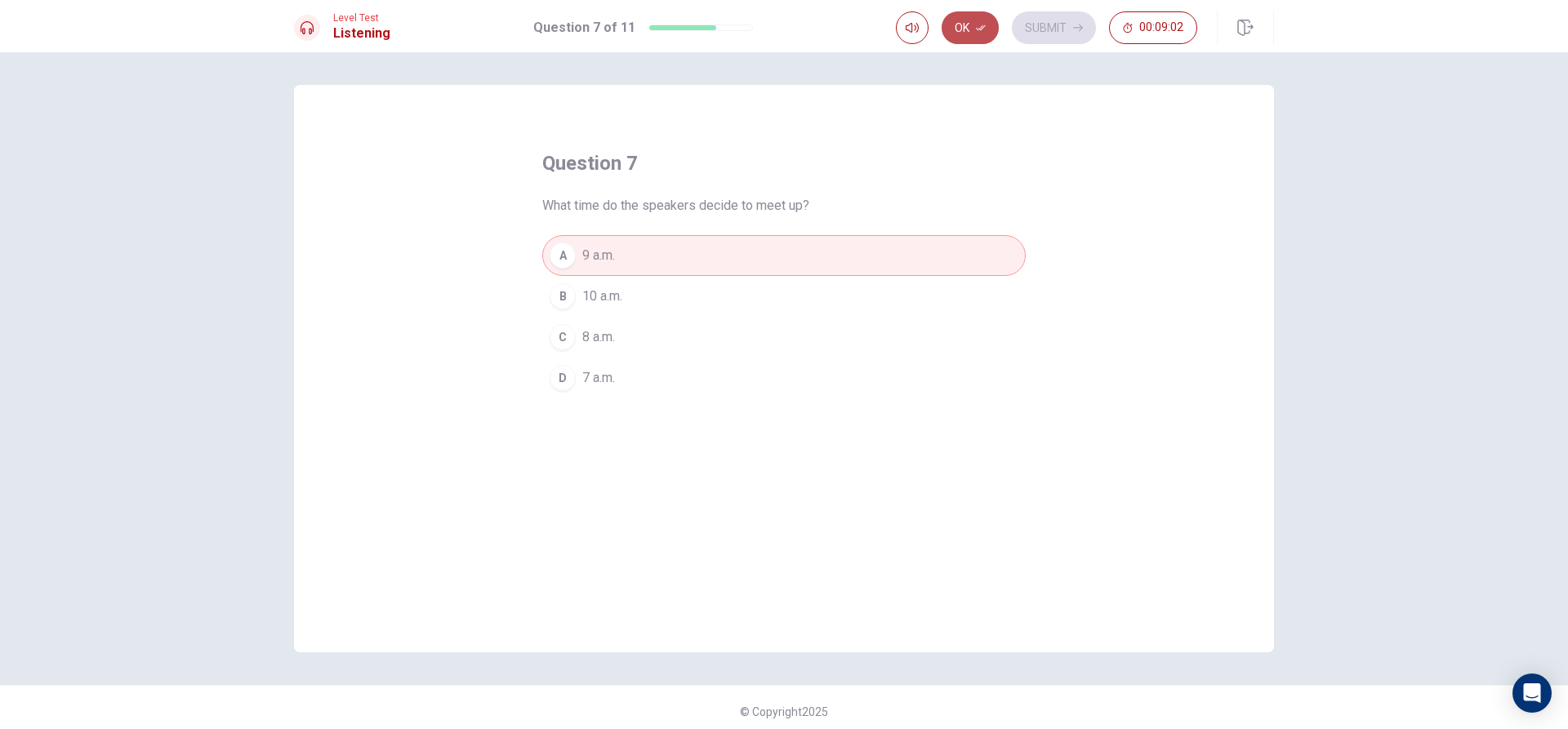
click at [964, 33] on button "Ok" at bounding box center [970, 27] width 57 height 32
click at [1040, 36] on button "Submit" at bounding box center [1054, 27] width 84 height 32
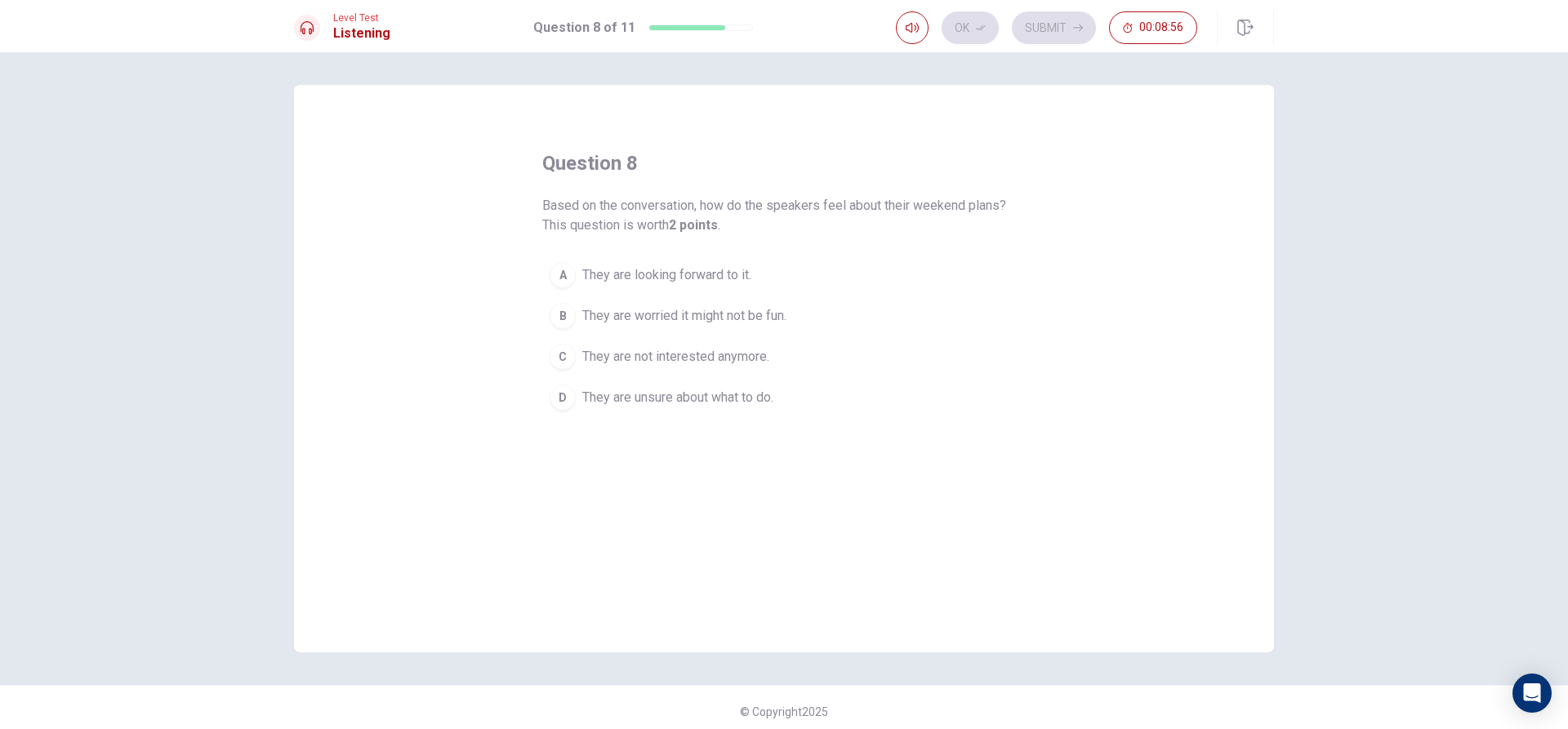
click at [736, 272] on span "They are looking forward to it." at bounding box center [666, 275] width 169 height 20
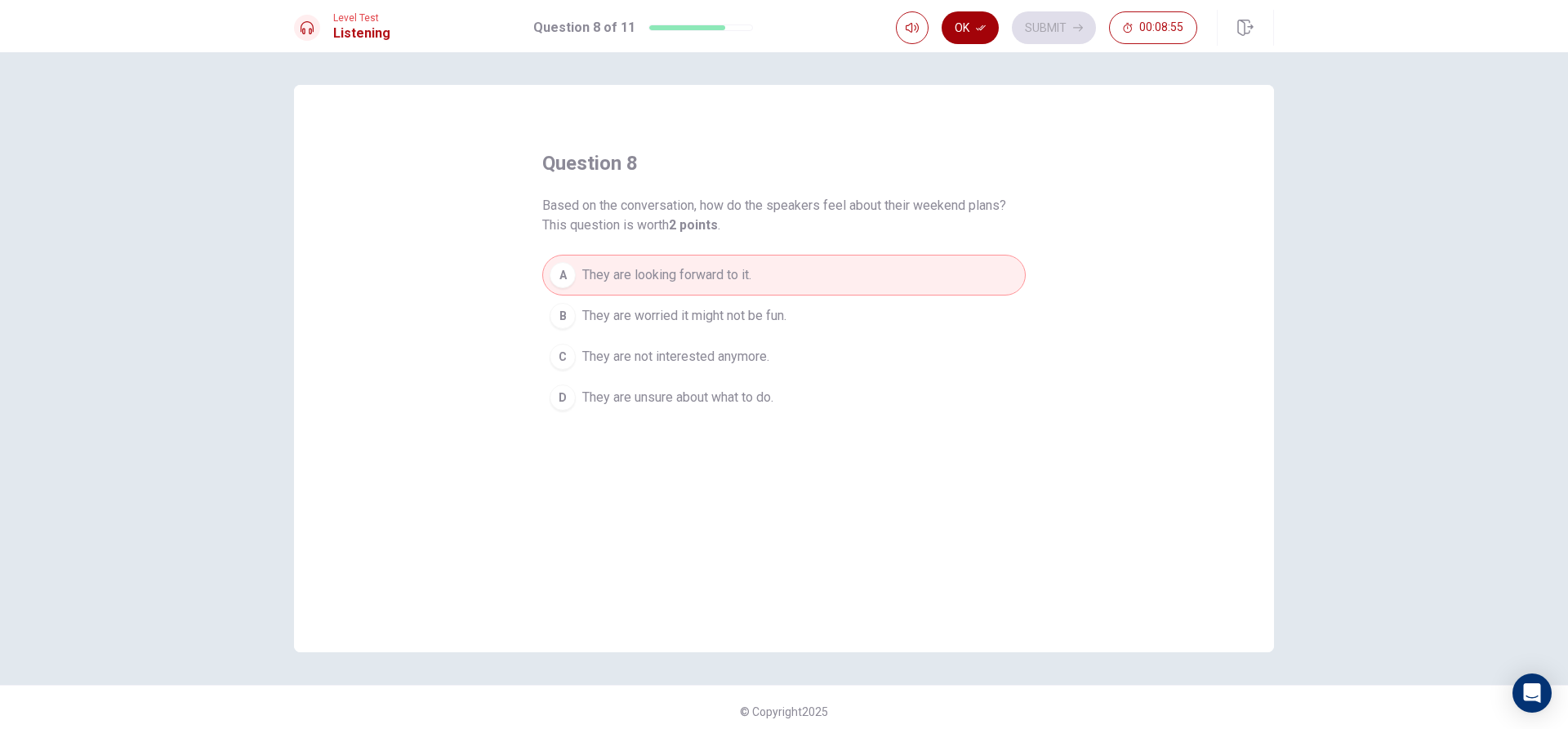
click at [977, 42] on button "Ok" at bounding box center [970, 27] width 57 height 32
click at [1028, 31] on button "Submit" at bounding box center [1054, 27] width 84 height 32
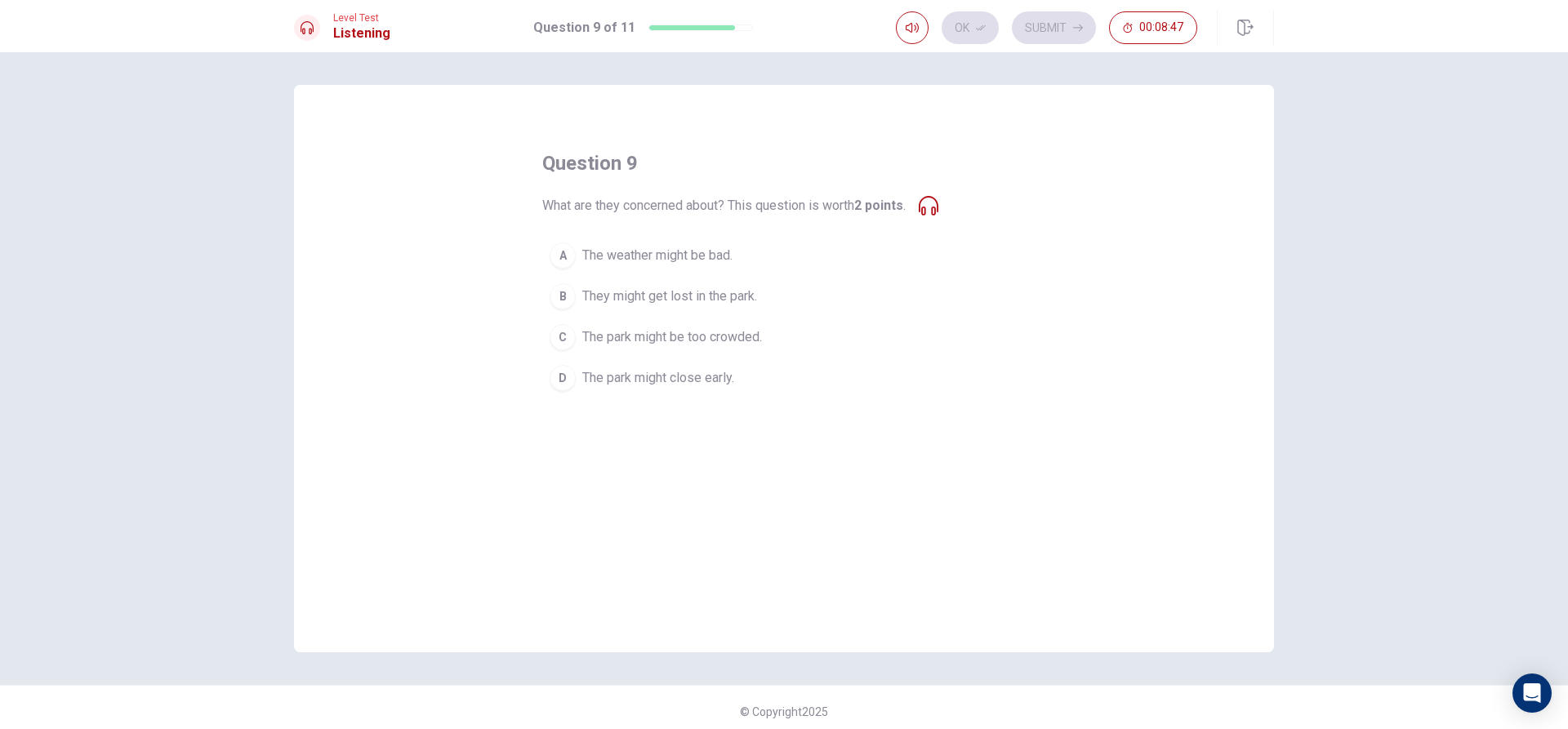
click at [732, 344] on span "The park might be too crowded." at bounding box center [671, 337] width 179 height 20
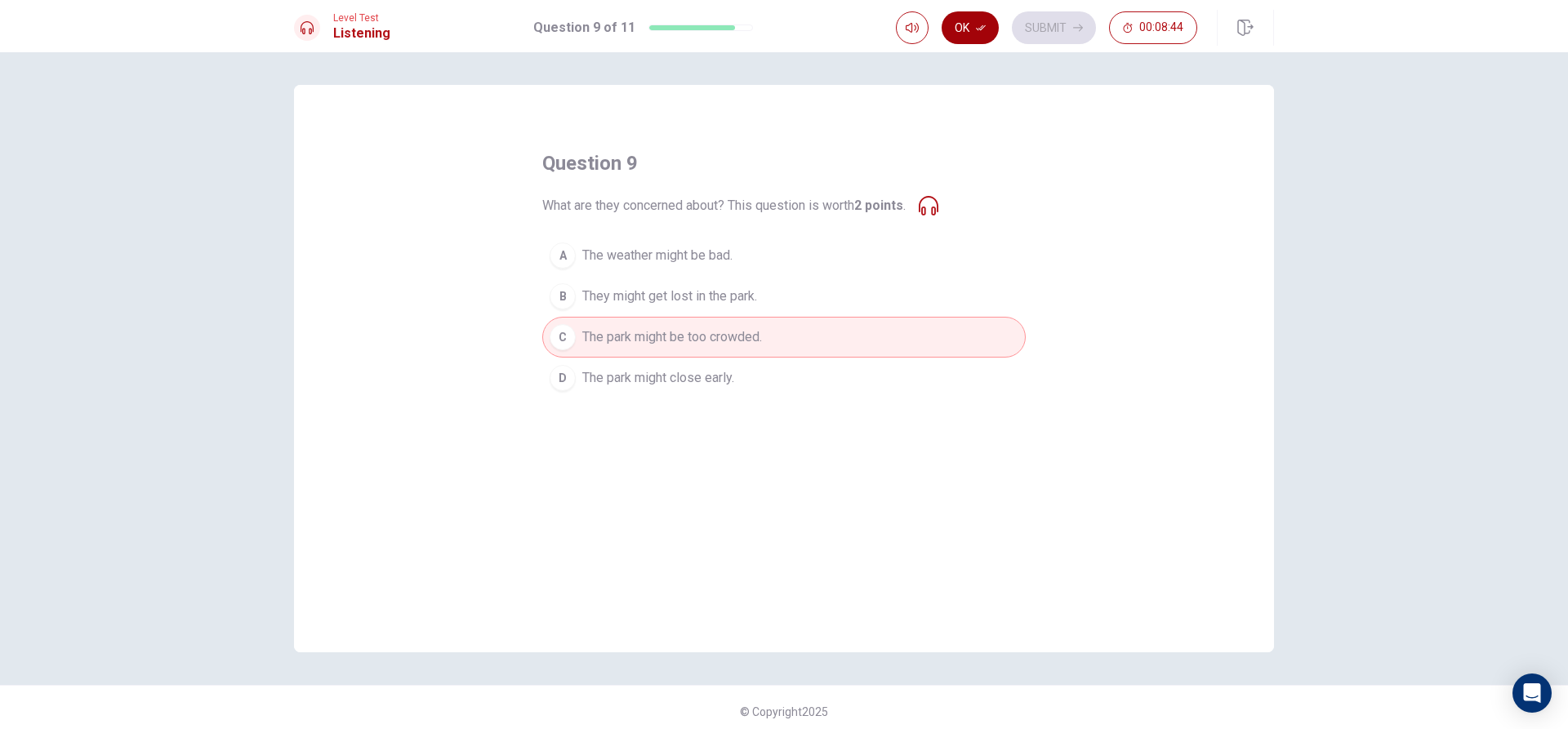
click at [977, 34] on button "Ok" at bounding box center [970, 27] width 57 height 32
click at [1022, 28] on button "Submit" at bounding box center [1054, 27] width 84 height 32
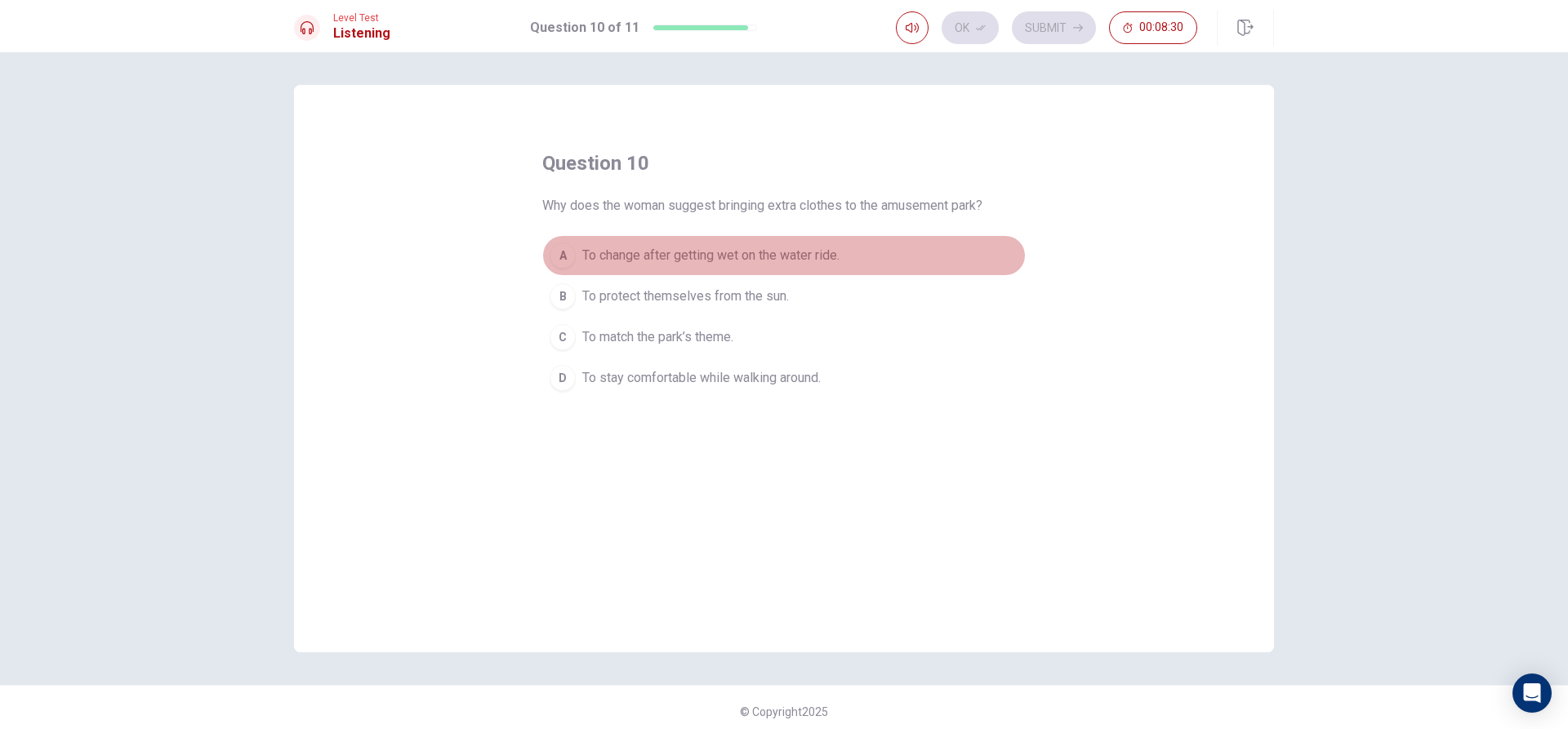
click at [840, 252] on span "To change after getting wet on the water ride." at bounding box center [710, 256] width 257 height 20
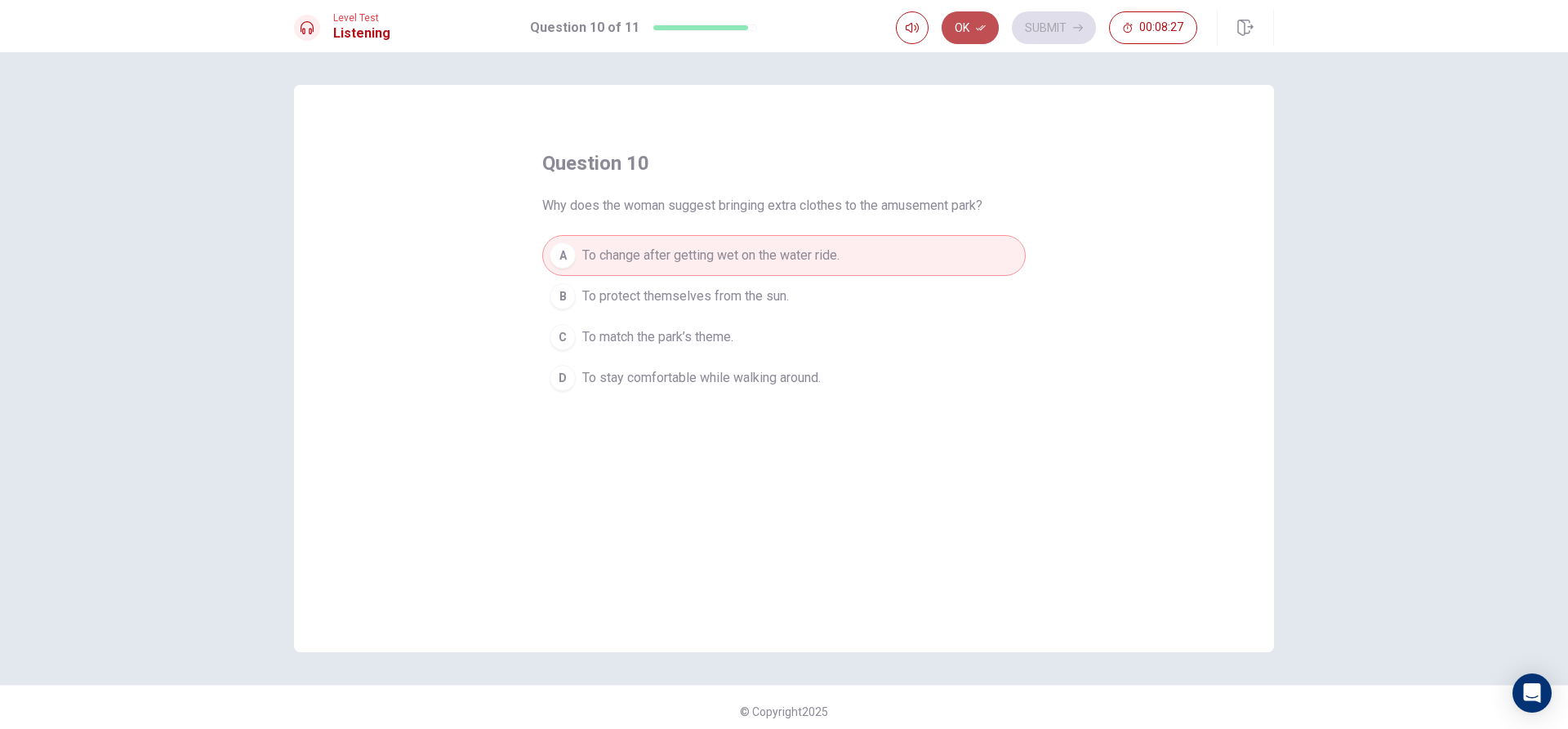
click at [962, 31] on button "Ok" at bounding box center [970, 27] width 57 height 32
click at [1050, 33] on button "Submit" at bounding box center [1054, 27] width 84 height 32
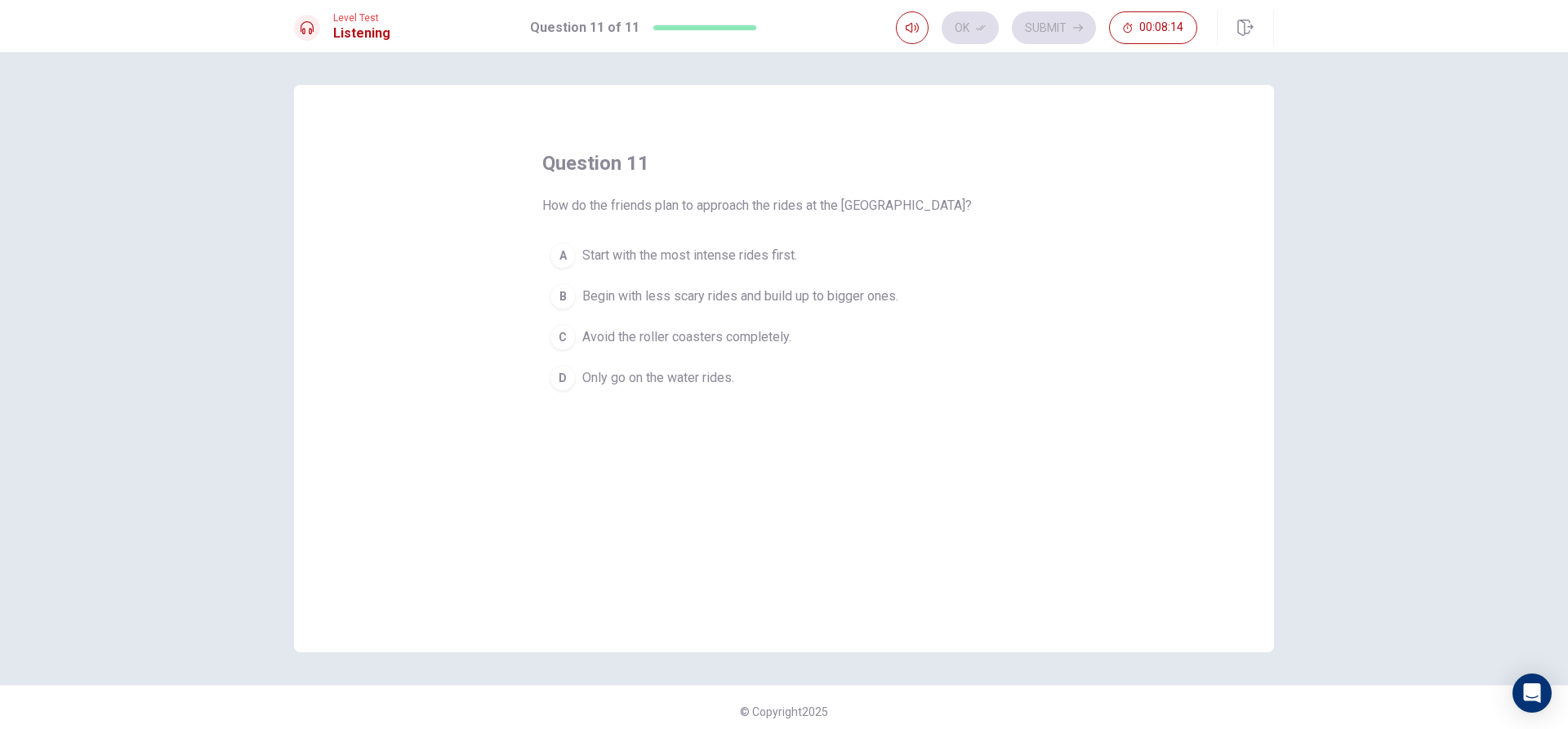
click at [709, 304] on span "Begin with less scary rides and build up to bigger ones." at bounding box center [740, 296] width 316 height 20
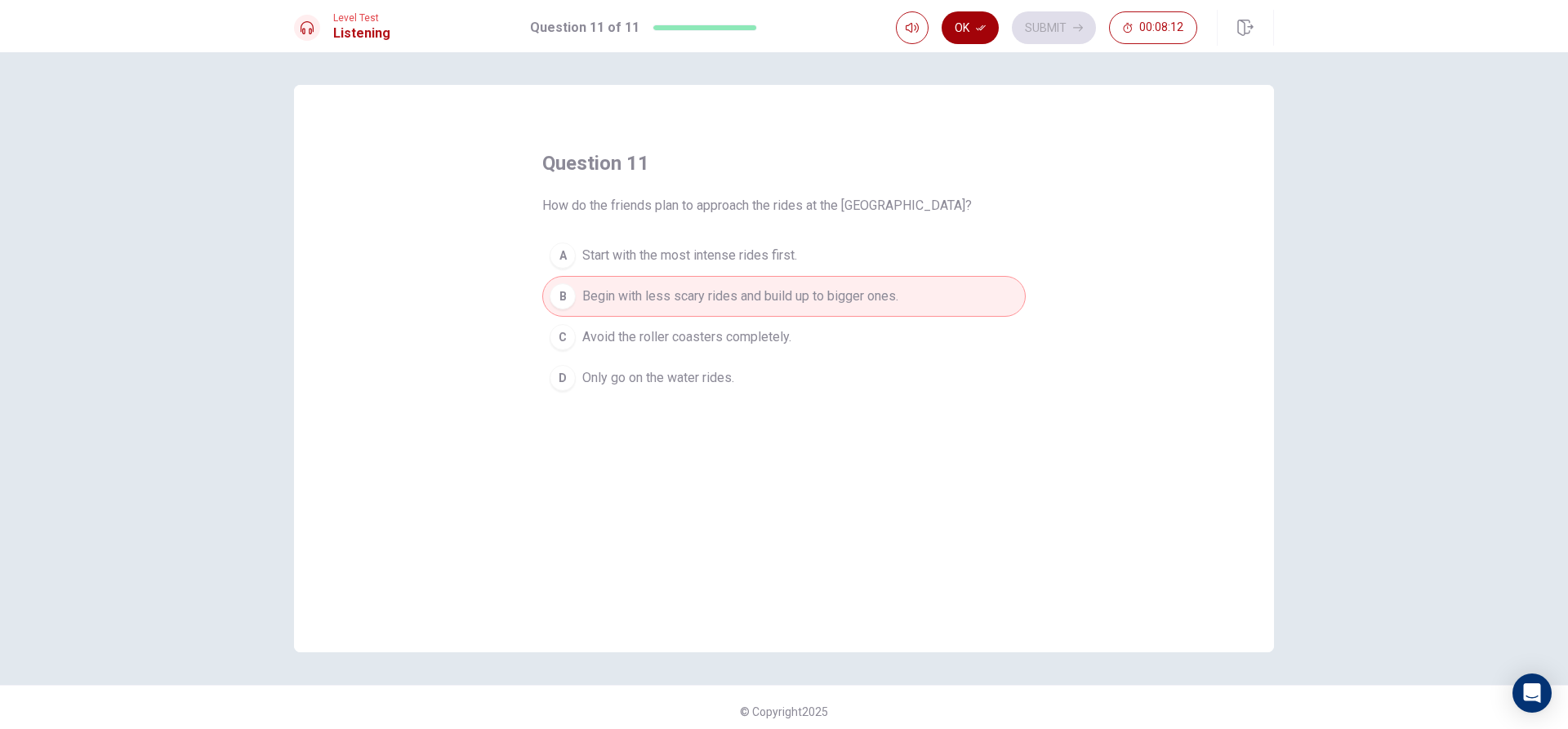
click at [977, 23] on icon "button" at bounding box center [981, 27] width 10 height 10
click at [1031, 26] on button "Submit" at bounding box center [1054, 27] width 84 height 32
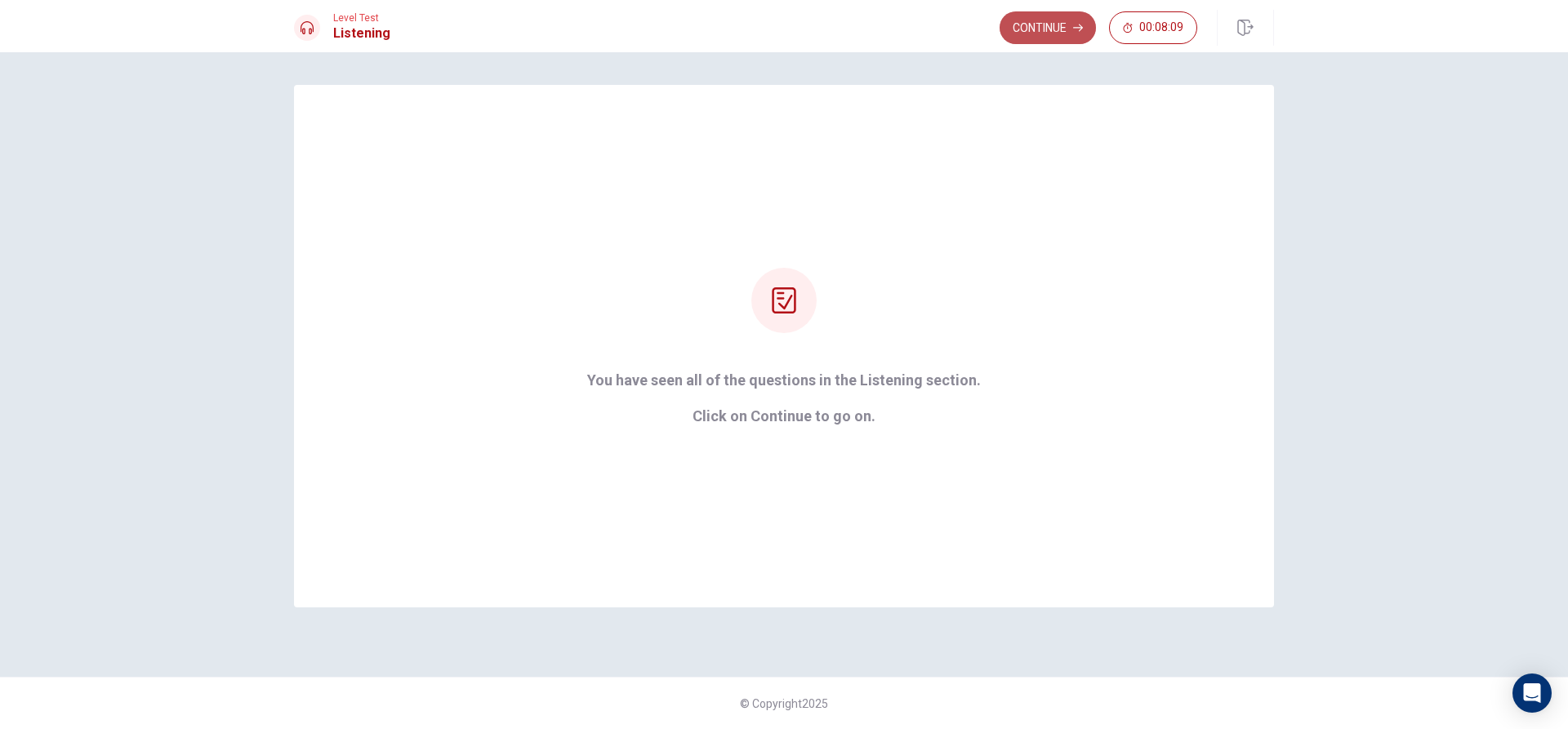
click at [1046, 33] on button "Continue" at bounding box center [1048, 27] width 96 height 32
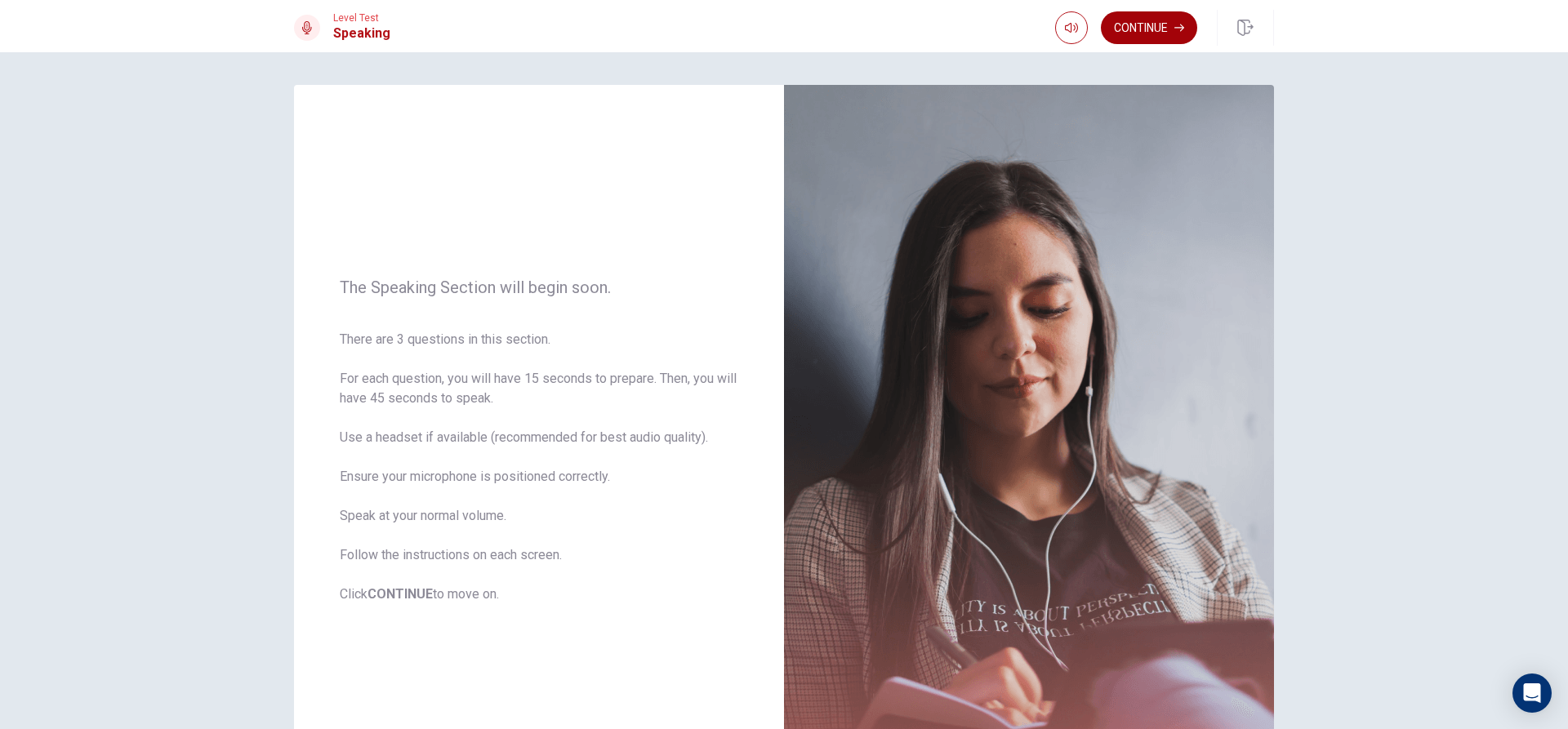
click at [1149, 37] on button "Continue" at bounding box center [1149, 27] width 96 height 32
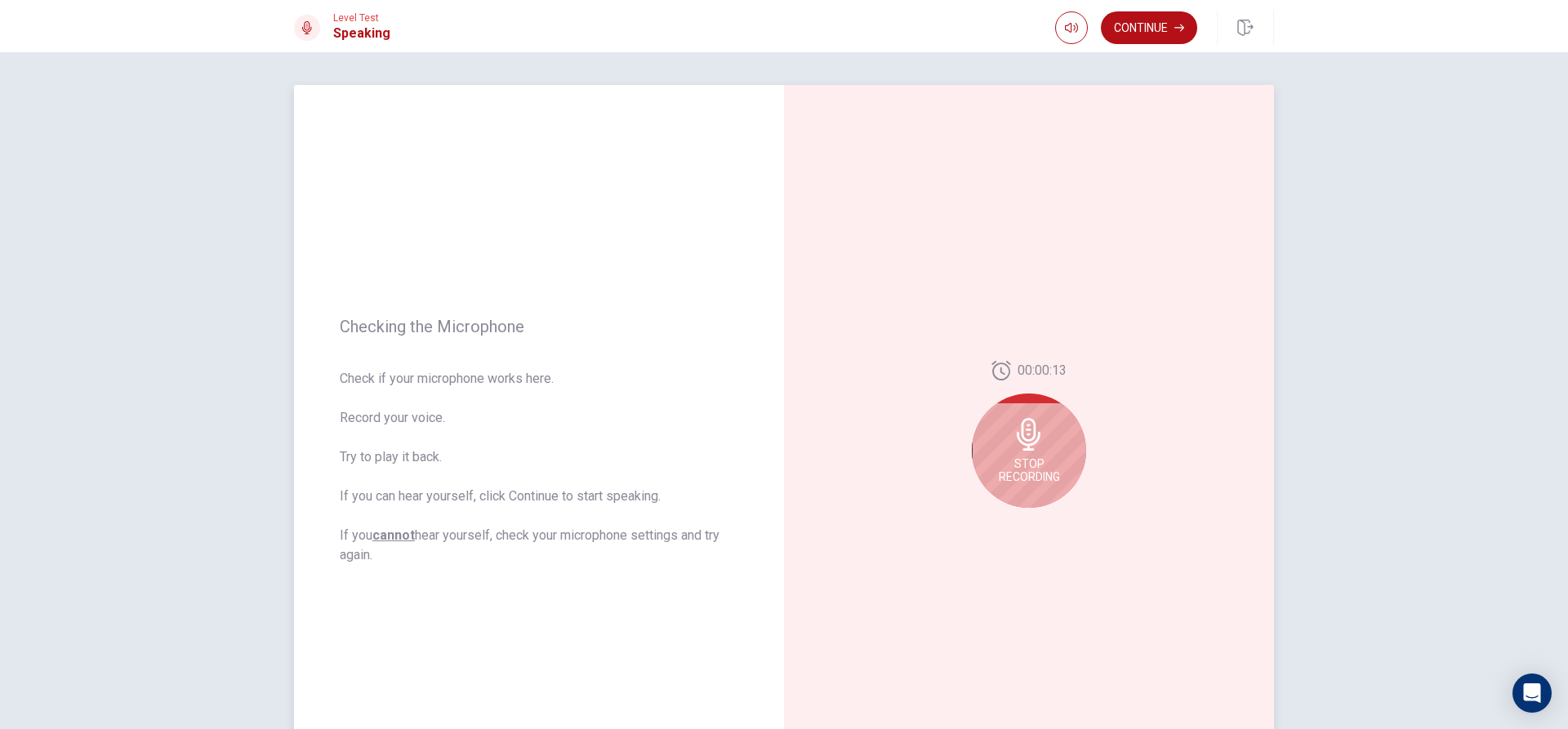
click at [1021, 434] on icon at bounding box center [1028, 434] width 32 height 32
click at [1042, 517] on icon "Play Audio" at bounding box center [1047, 521] width 10 height 10
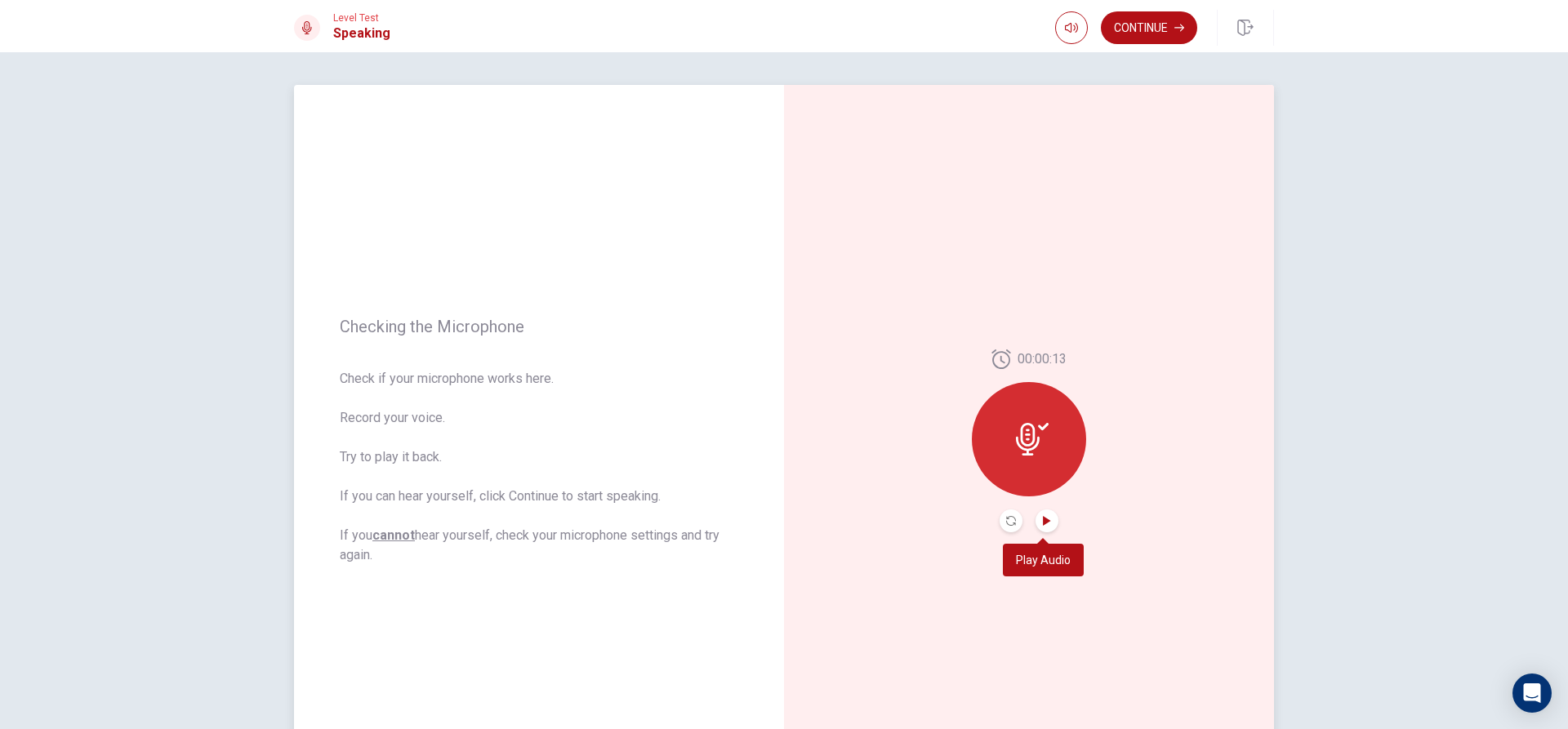
click at [1042, 516] on icon "Play Audio" at bounding box center [1047, 521] width 10 height 10
click at [1021, 439] on icon at bounding box center [1032, 439] width 32 height 32
click at [1006, 524] on icon "Record Again" at bounding box center [1011, 521] width 10 height 10
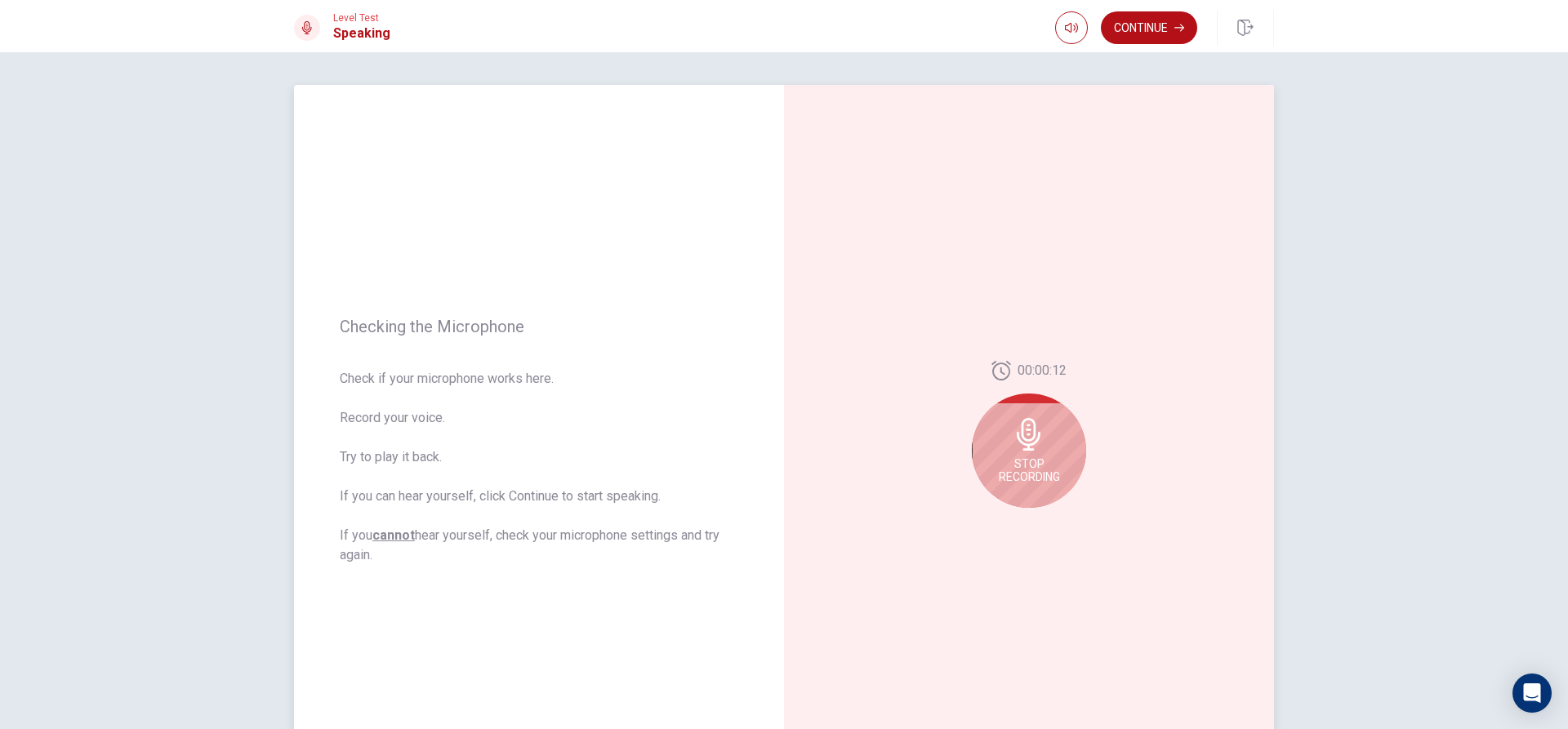
click at [1059, 470] on div "Stop Recording" at bounding box center [1029, 451] width 115 height 115
click at [1047, 516] on icon "Play Audio" at bounding box center [1047, 521] width 10 height 10
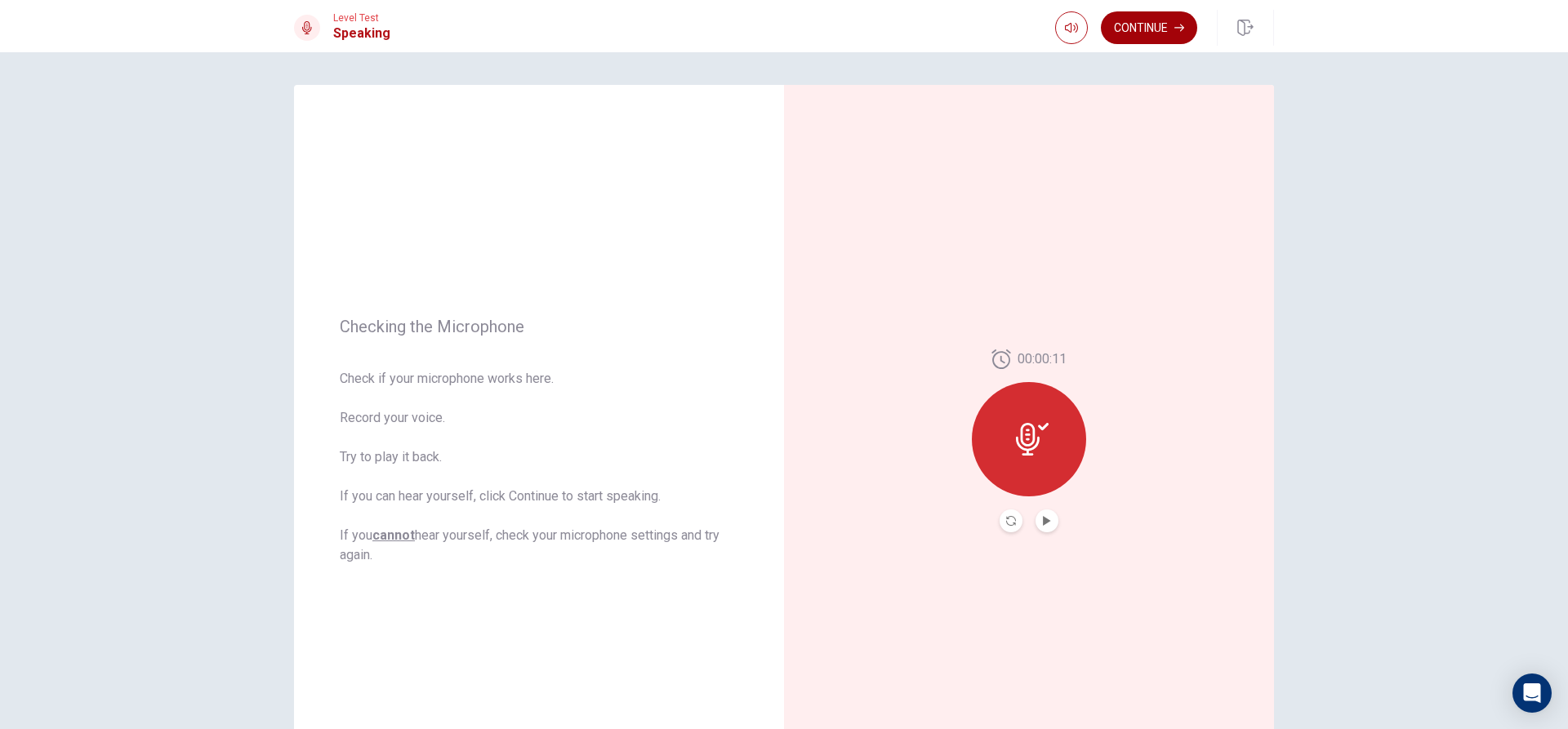
click at [1158, 38] on button "Continue" at bounding box center [1149, 27] width 96 height 32
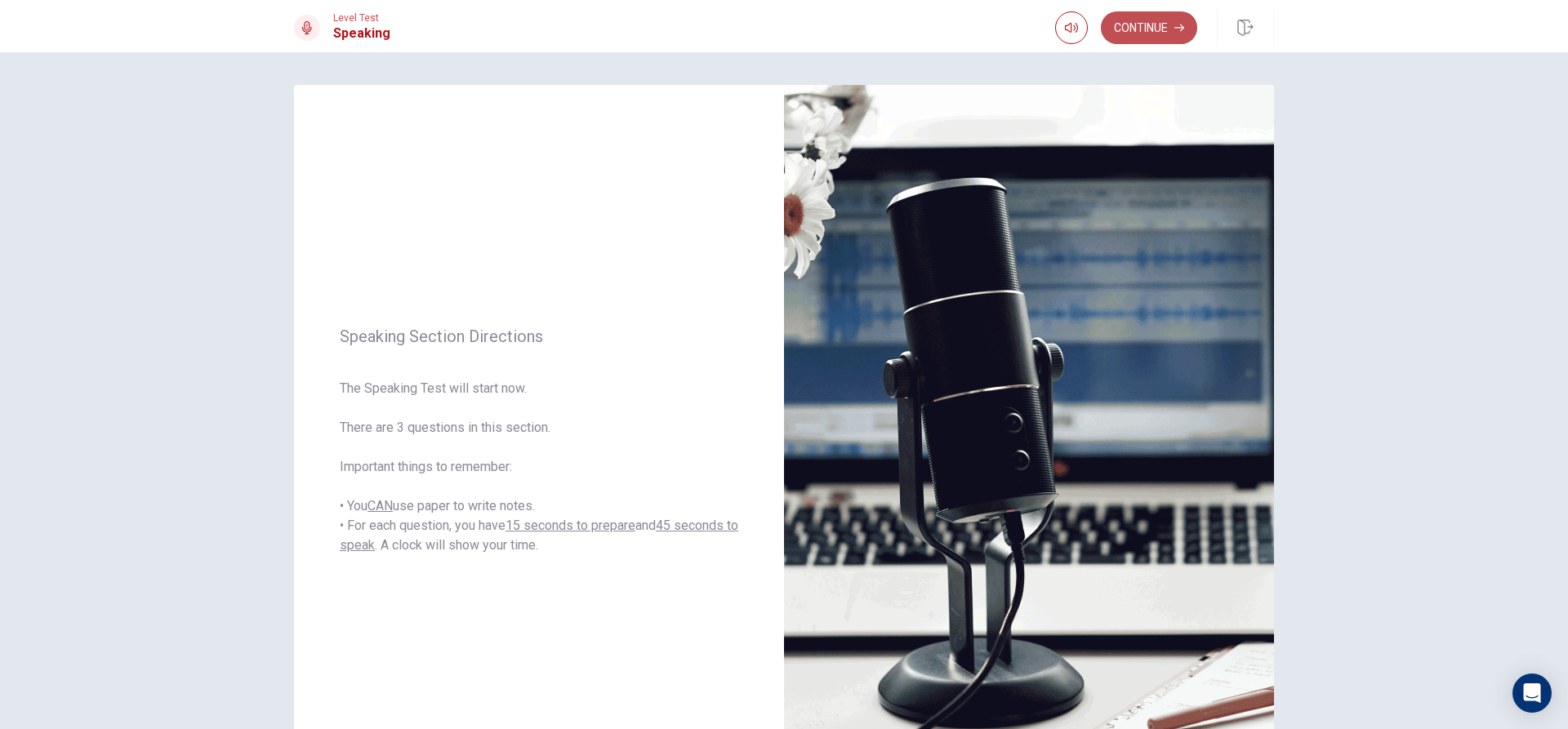
click at [1162, 32] on button "Continue" at bounding box center [1149, 27] width 96 height 32
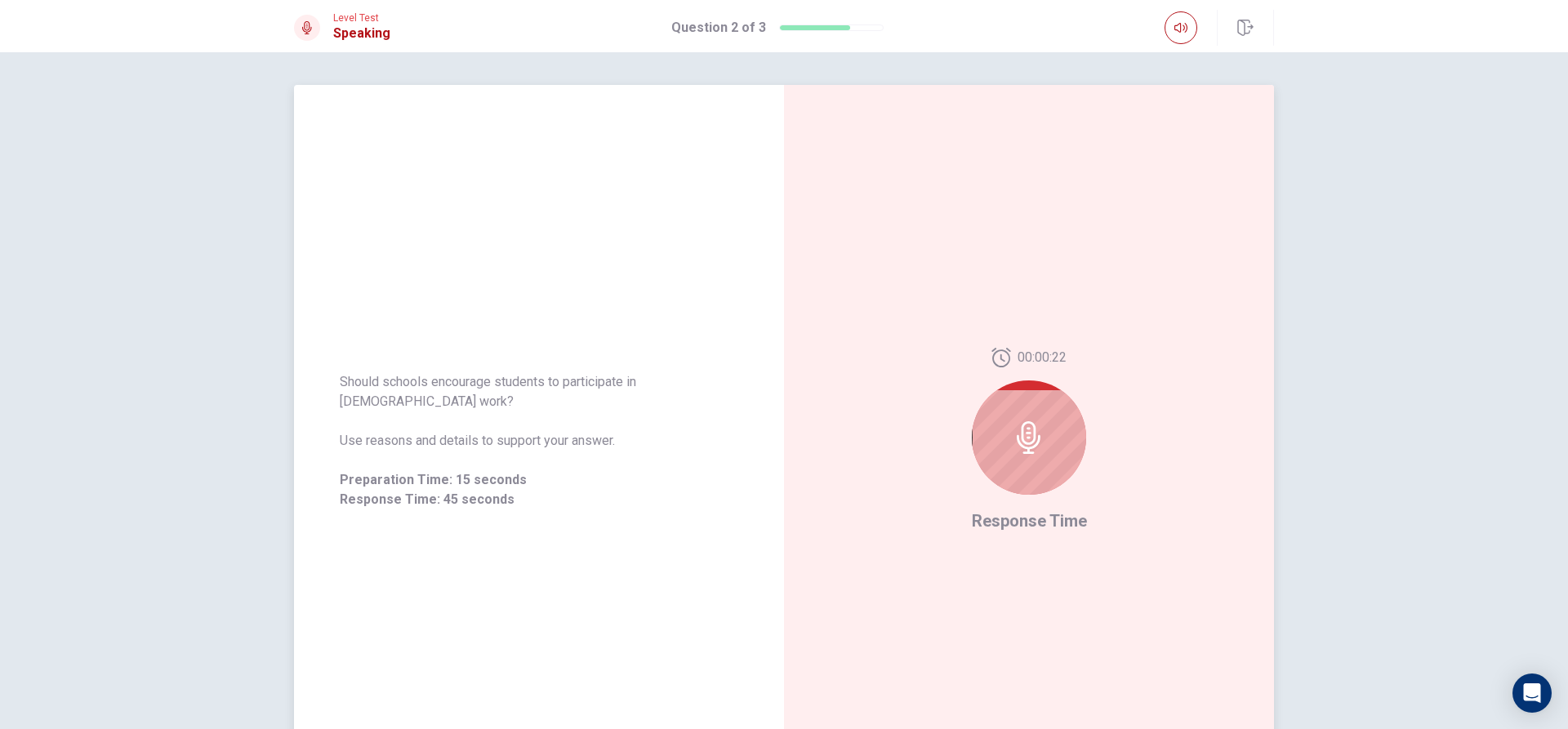
click at [1030, 462] on div at bounding box center [1029, 437] width 115 height 115
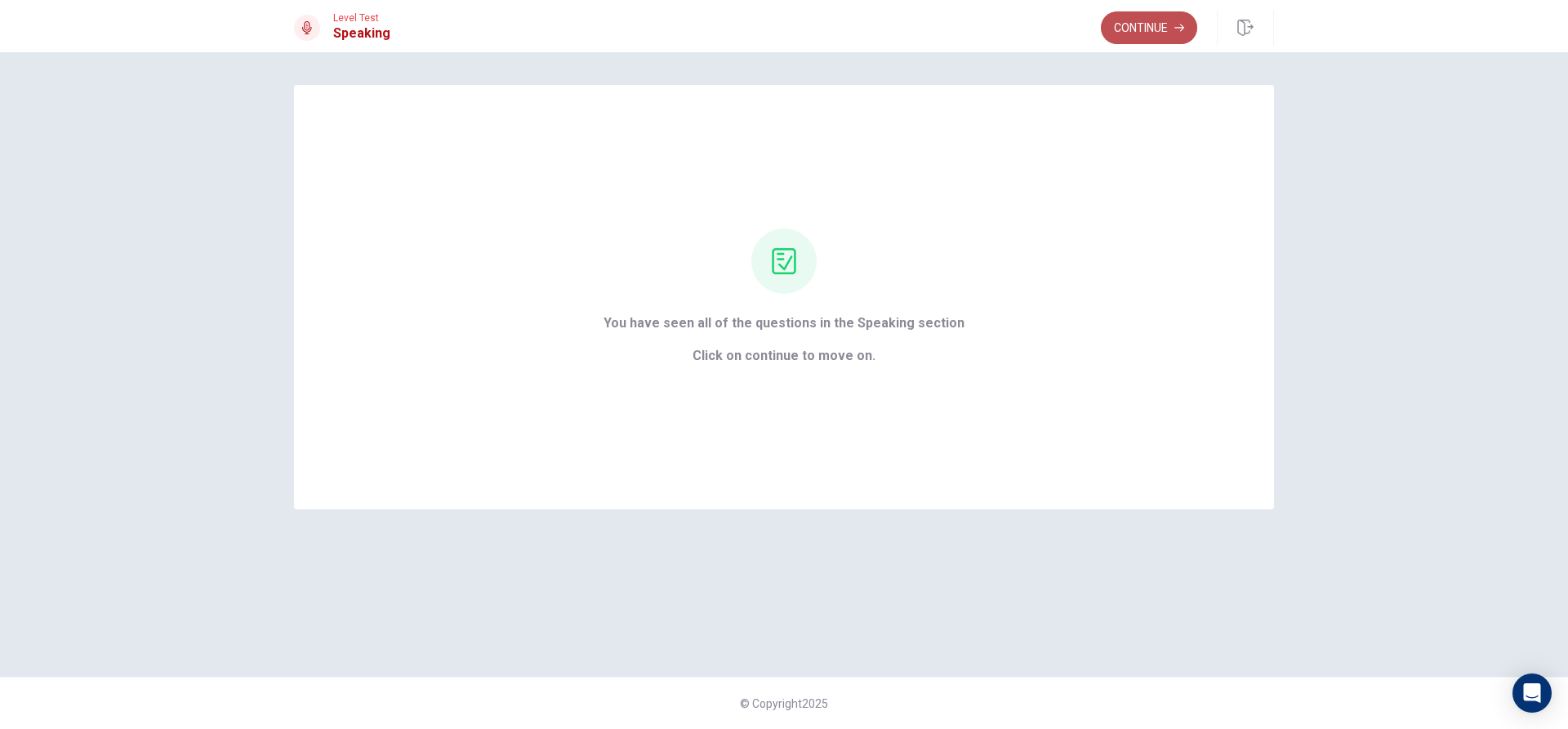
click at [1157, 36] on button "Continue" at bounding box center [1149, 27] width 96 height 32
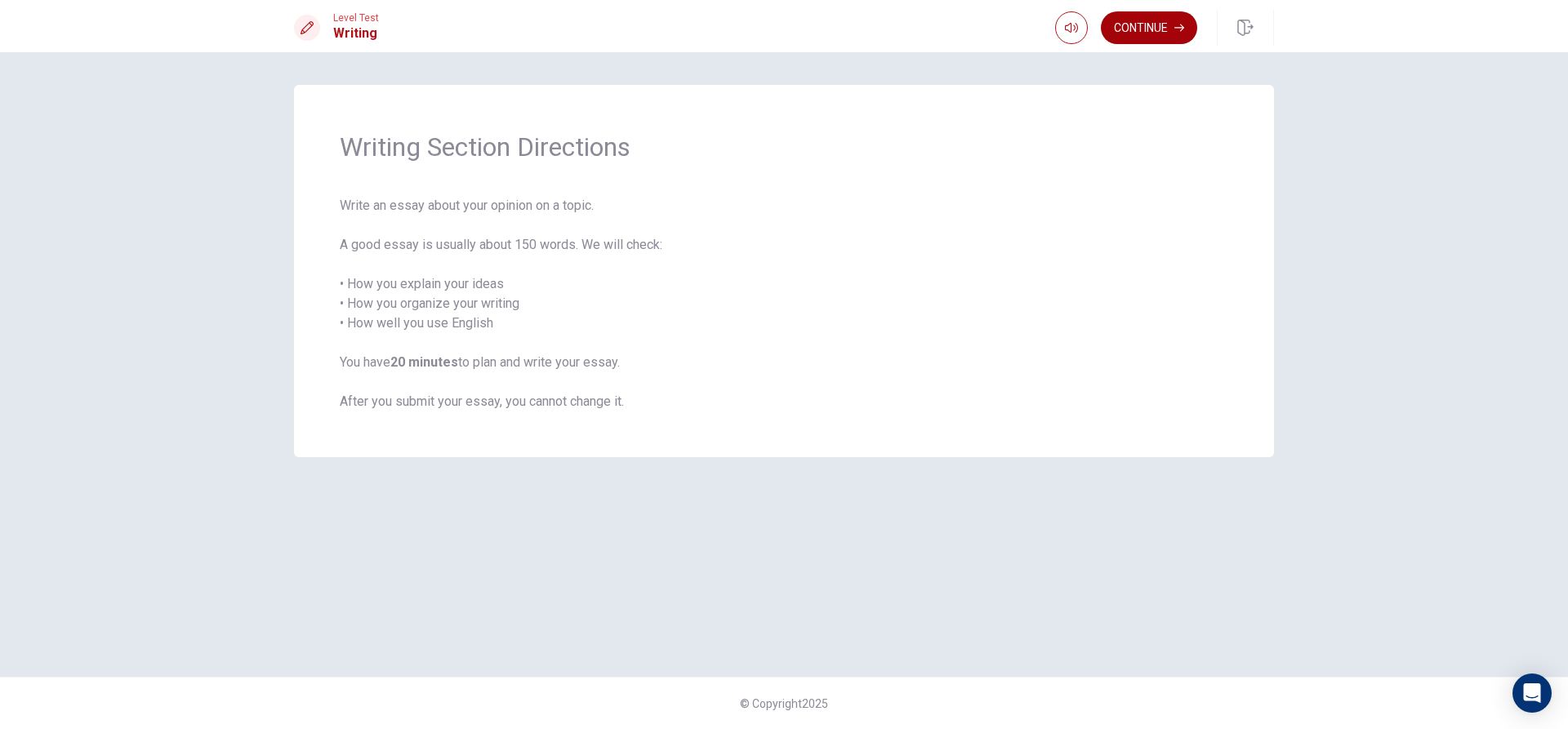
click at [1143, 36] on button "Continue" at bounding box center [1149, 27] width 96 height 32
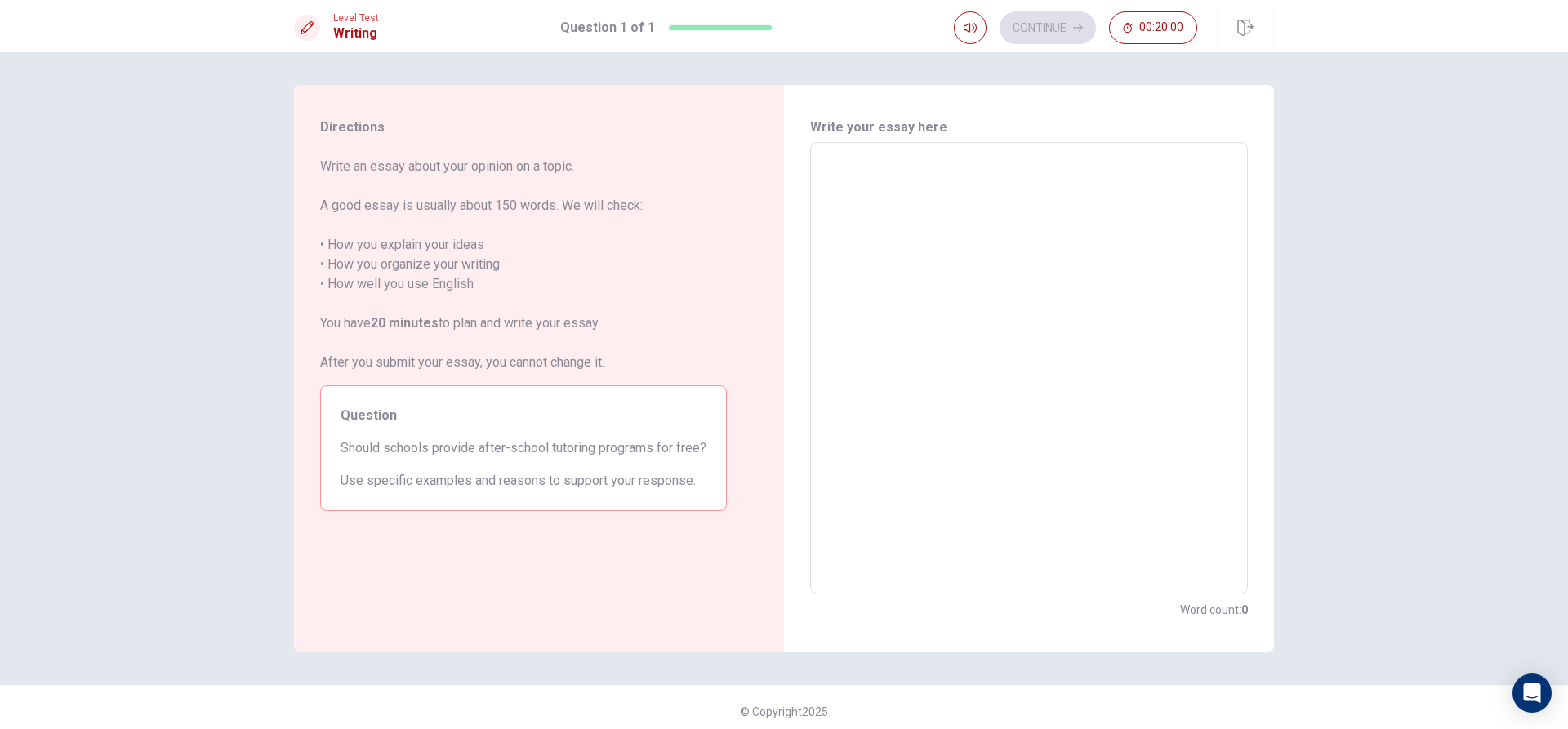
click at [948, 174] on textarea at bounding box center [1028, 367] width 415 height 424
type textarea "Y"
type textarea "x"
type textarea "YE"
type textarea "x"
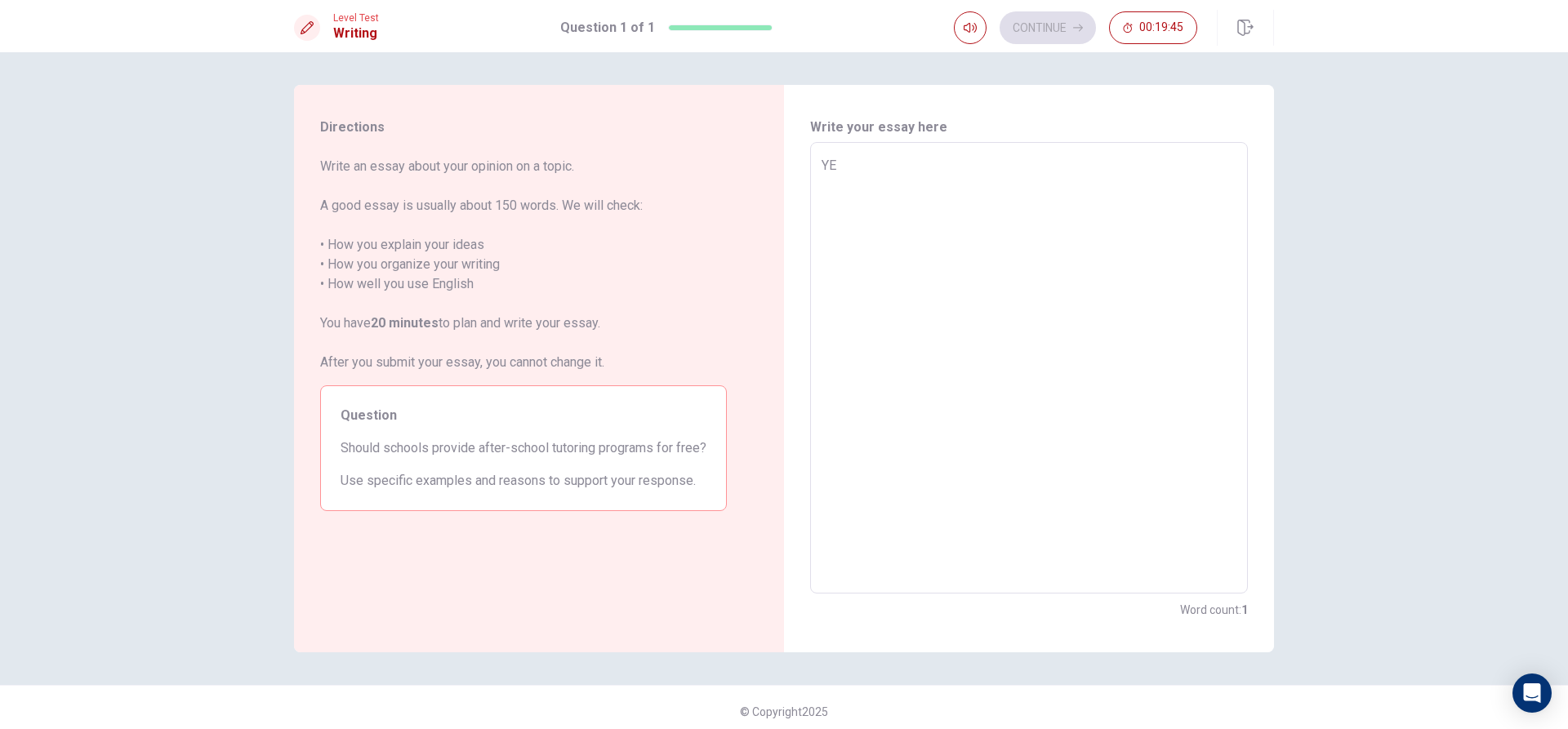
type textarea "YEs"
type textarea "x"
type textarea "YE"
type textarea "x"
type textarea "Y"
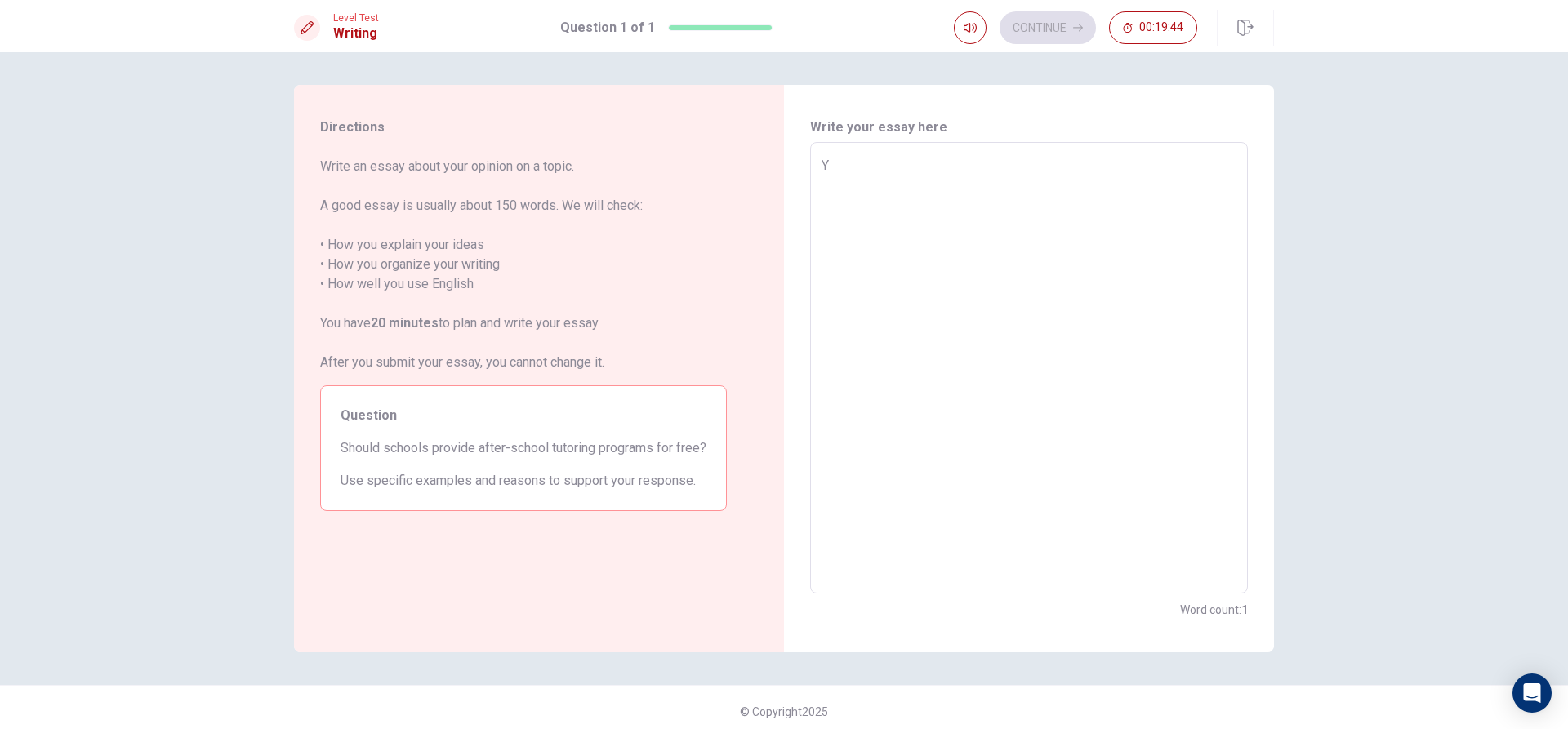
type textarea "x"
type textarea "Ys"
type textarea "x"
type textarea "Ys'"
type textarea "x"
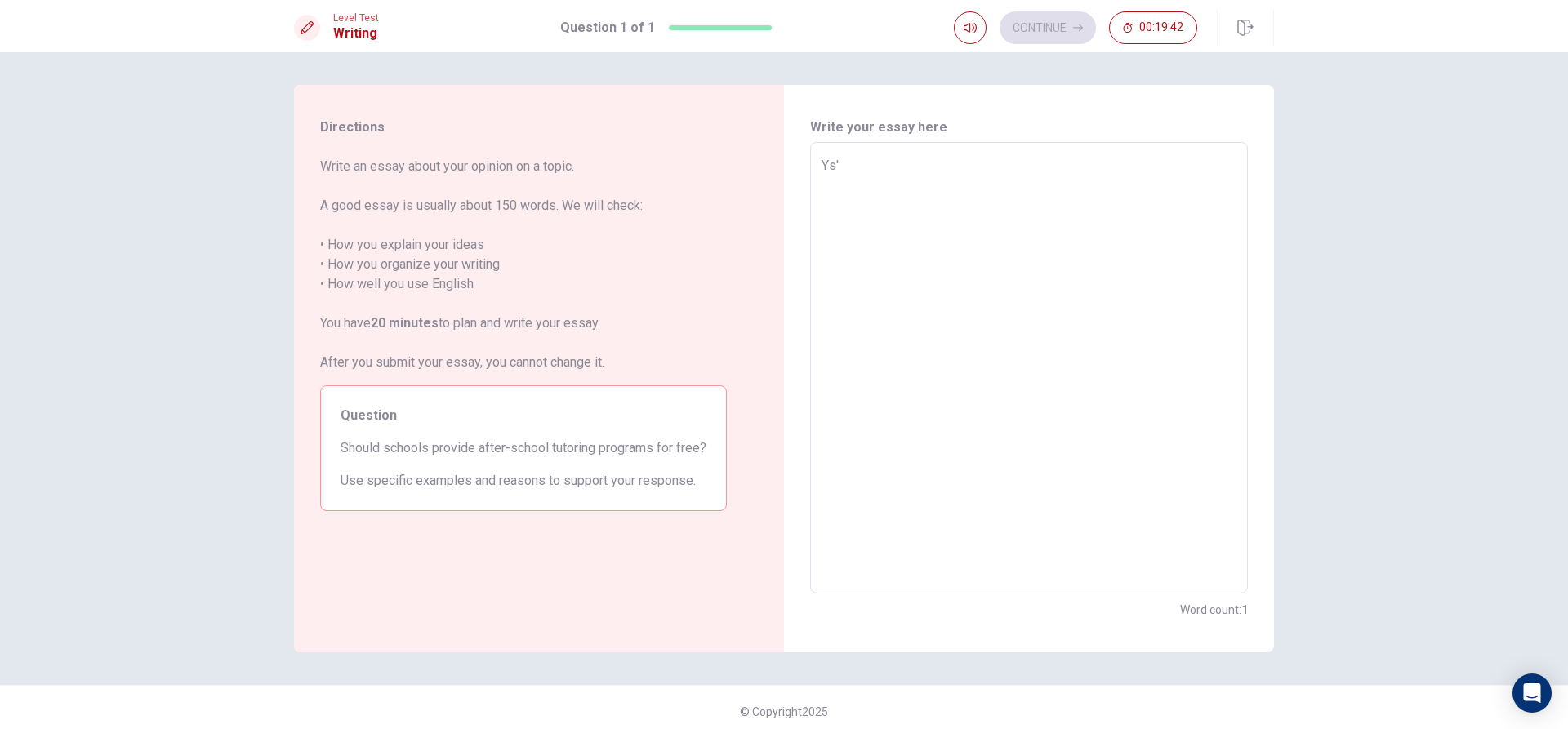
type textarea "Ys"
type textarea "x"
type textarea "Ys,"
type textarea "x"
type textarea "Ys"
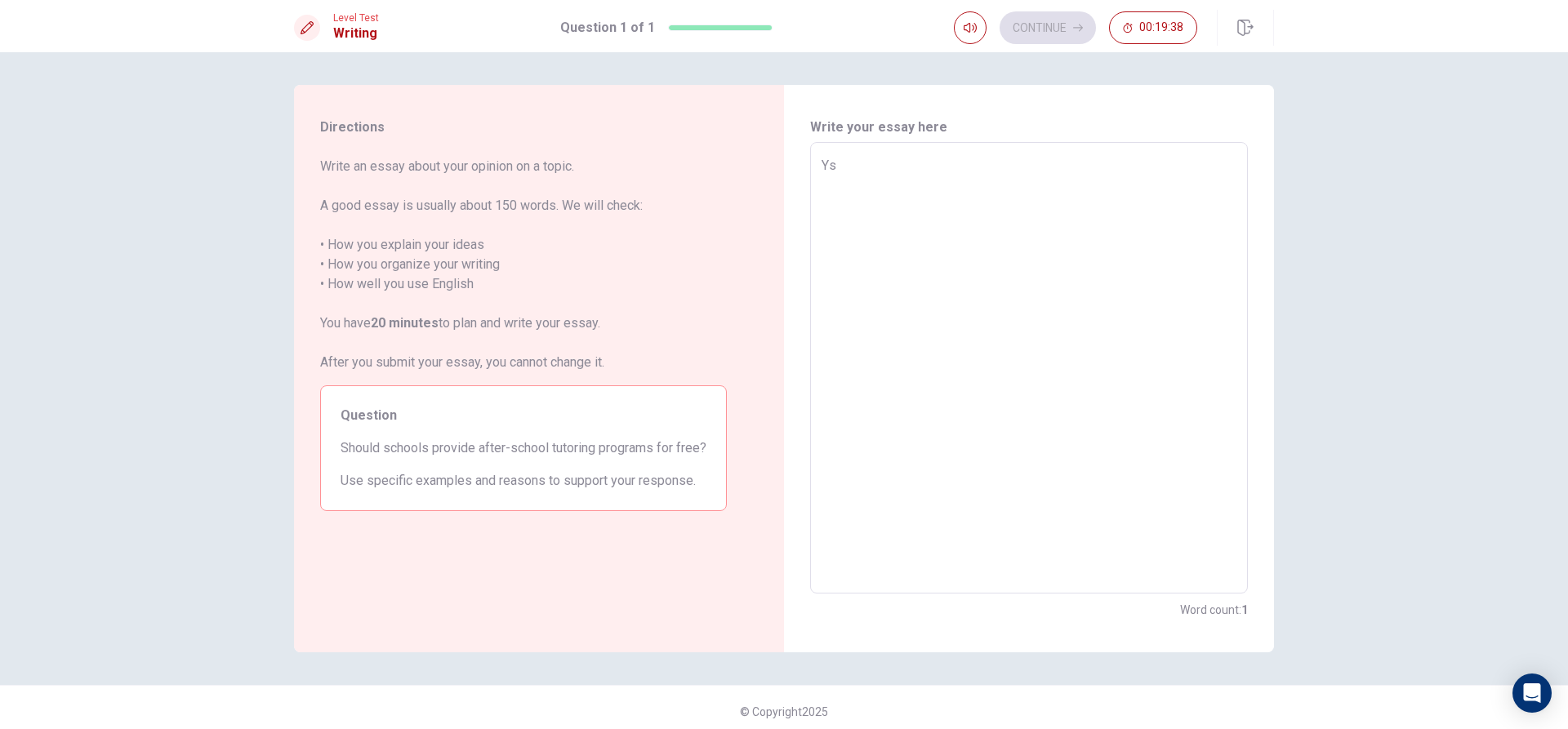
type textarea "x"
type textarea "Y"
type textarea "x"
type textarea "Ye"
type textarea "x"
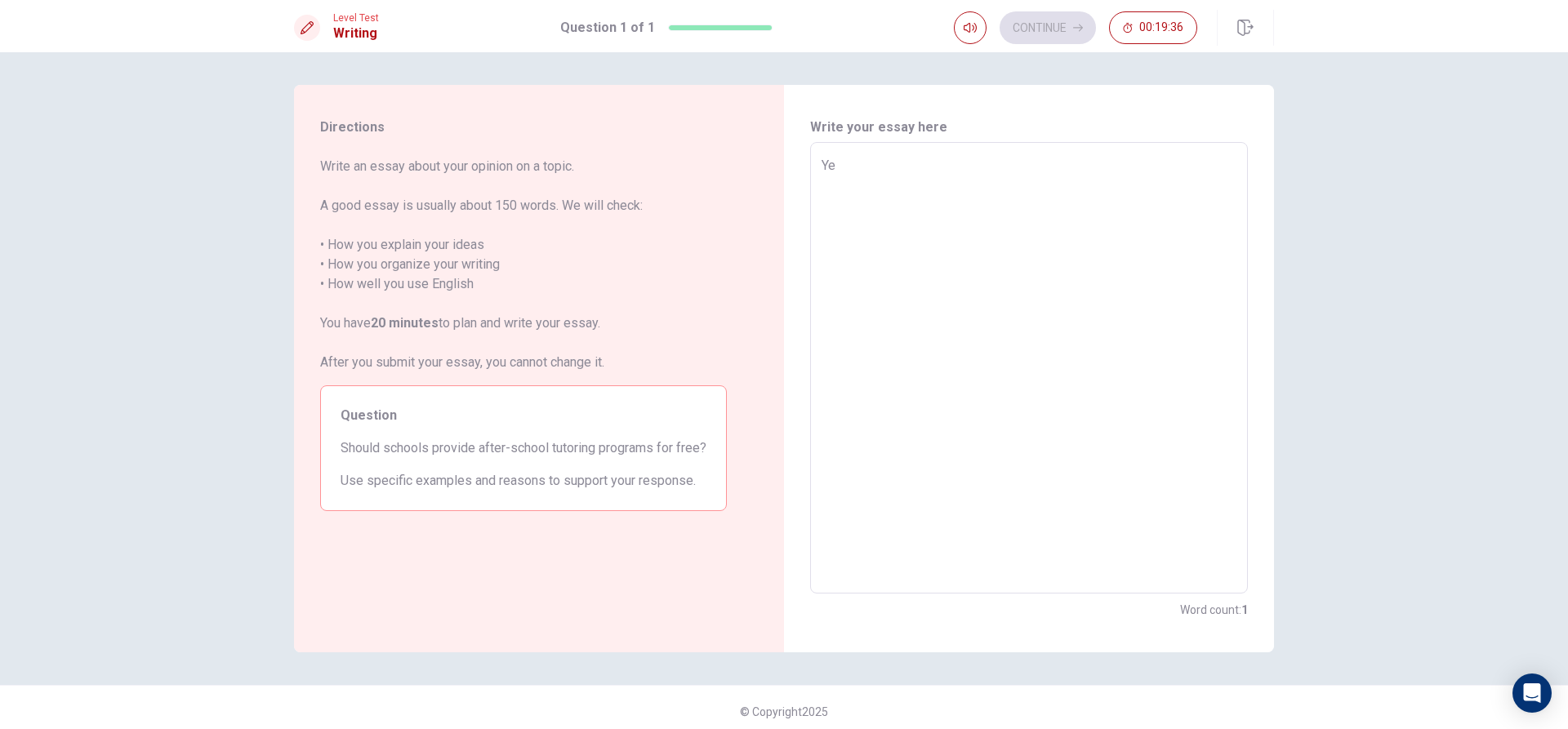
type textarea "Yes"
type textarea "x"
type textarea "Yes,"
type textarea "x"
type textarea "Yes,"
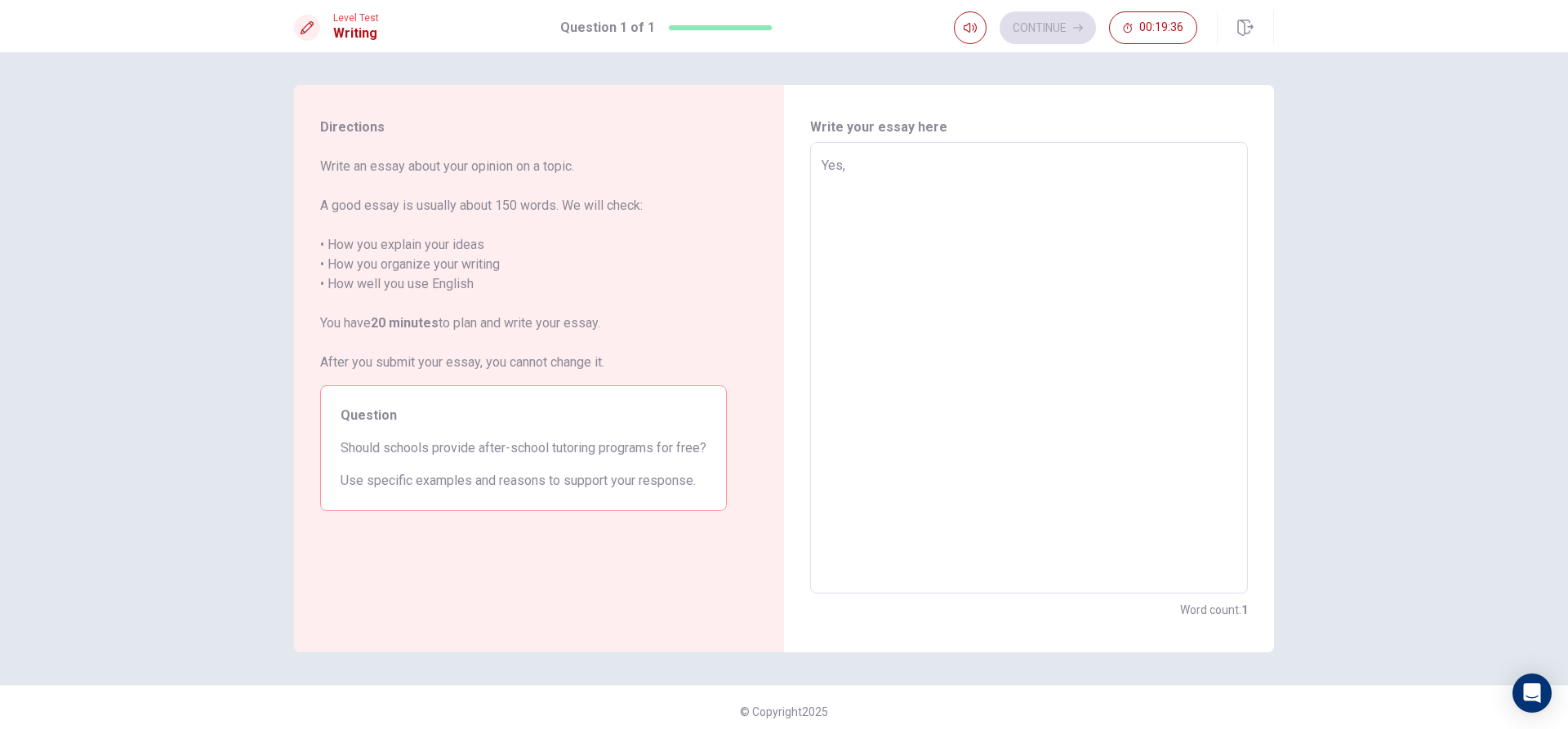
type textarea "x"
type textarea "Yes, I"
type textarea "x"
type textarea "Yes, I"
type textarea "x"
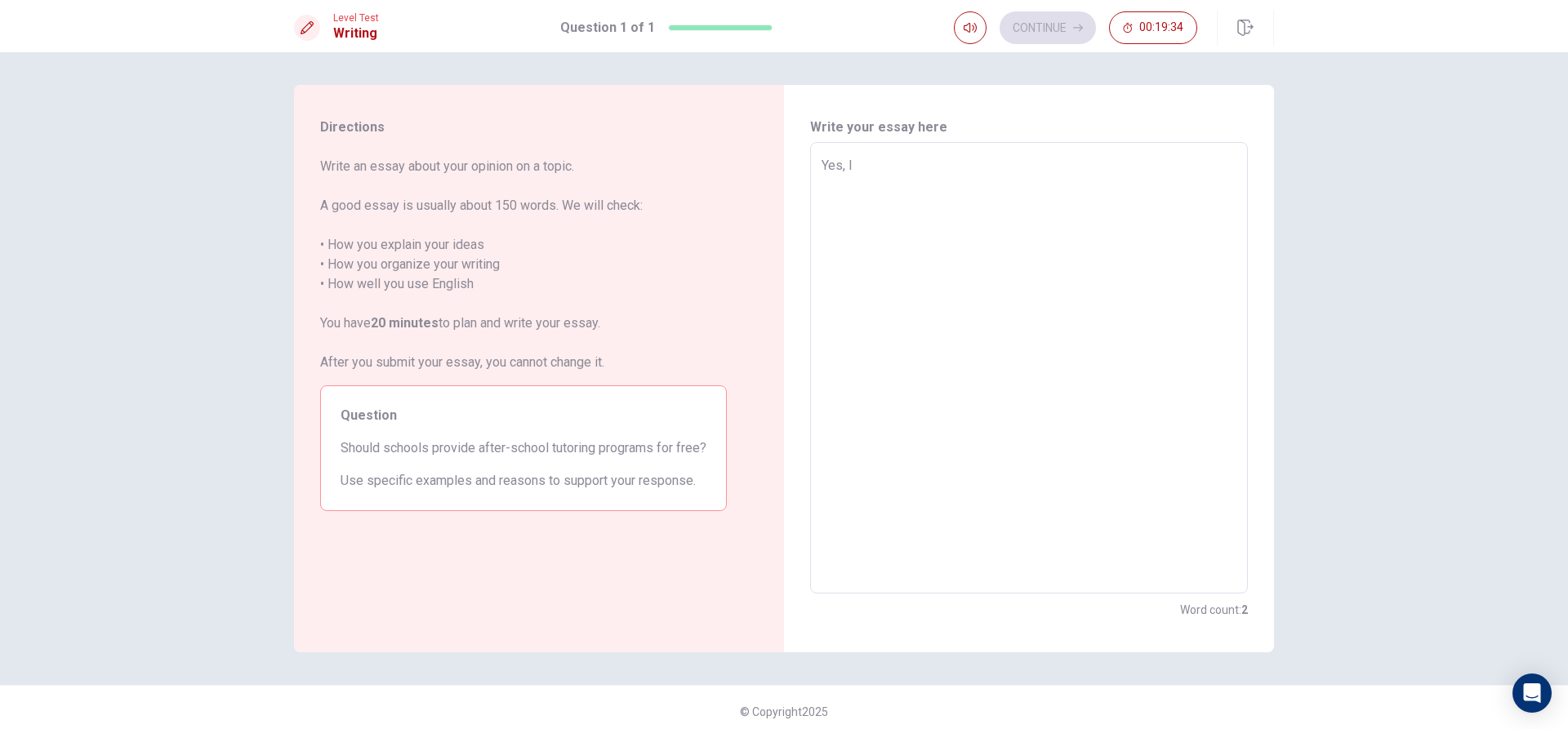
type textarea "Yes, I a"
type textarea "x"
type textarea "Yes, I ag"
type textarea "x"
type textarea "Yes, I agr"
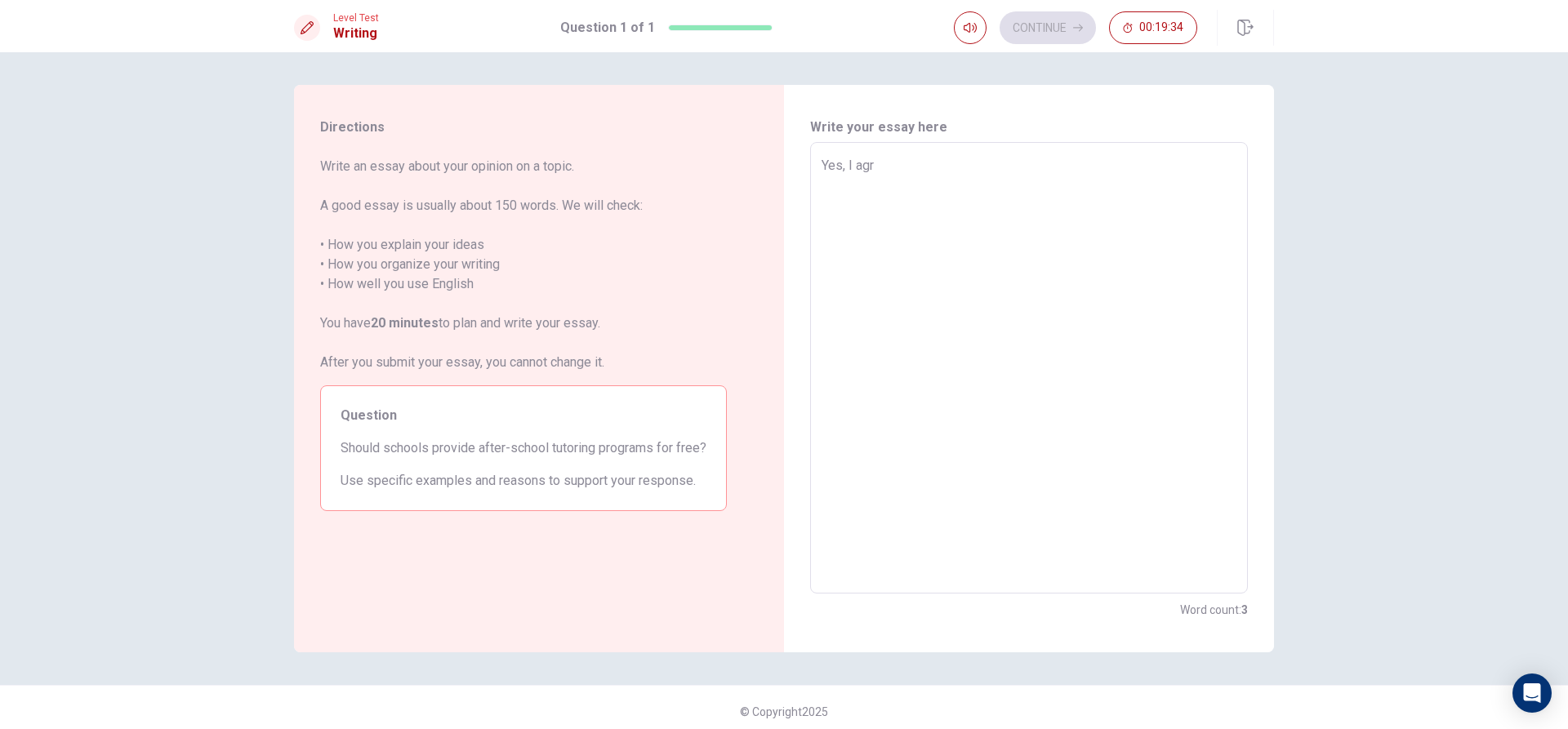
type textarea "x"
type textarea "Yes, I agre"
type textarea "x"
type textarea "Yes, I agree"
type textarea "x"
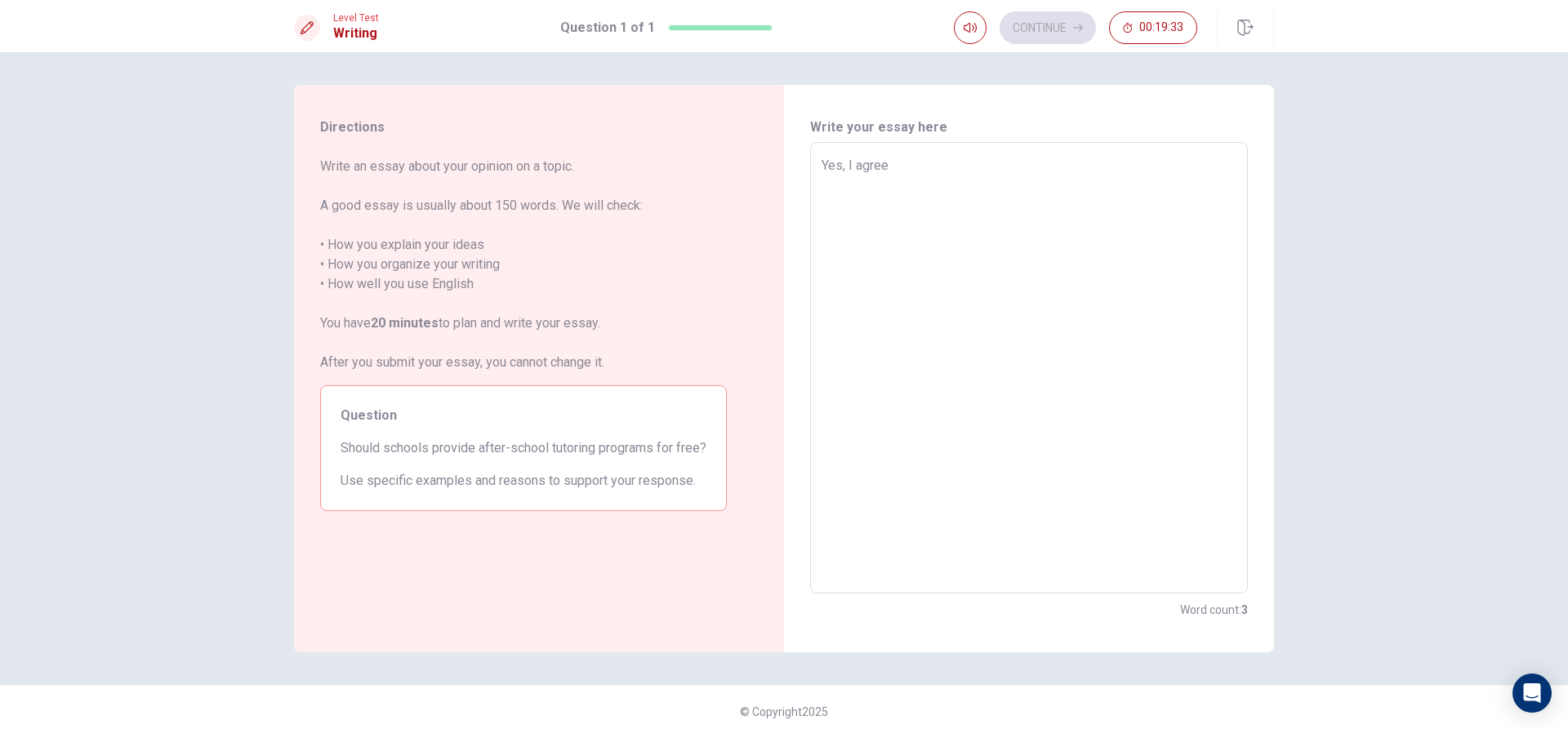
type textarea "Yes, I agreee"
type textarea "x"
type textarea "Yes, I agree"
type textarea "x"
type textarea "Yes, I agree"
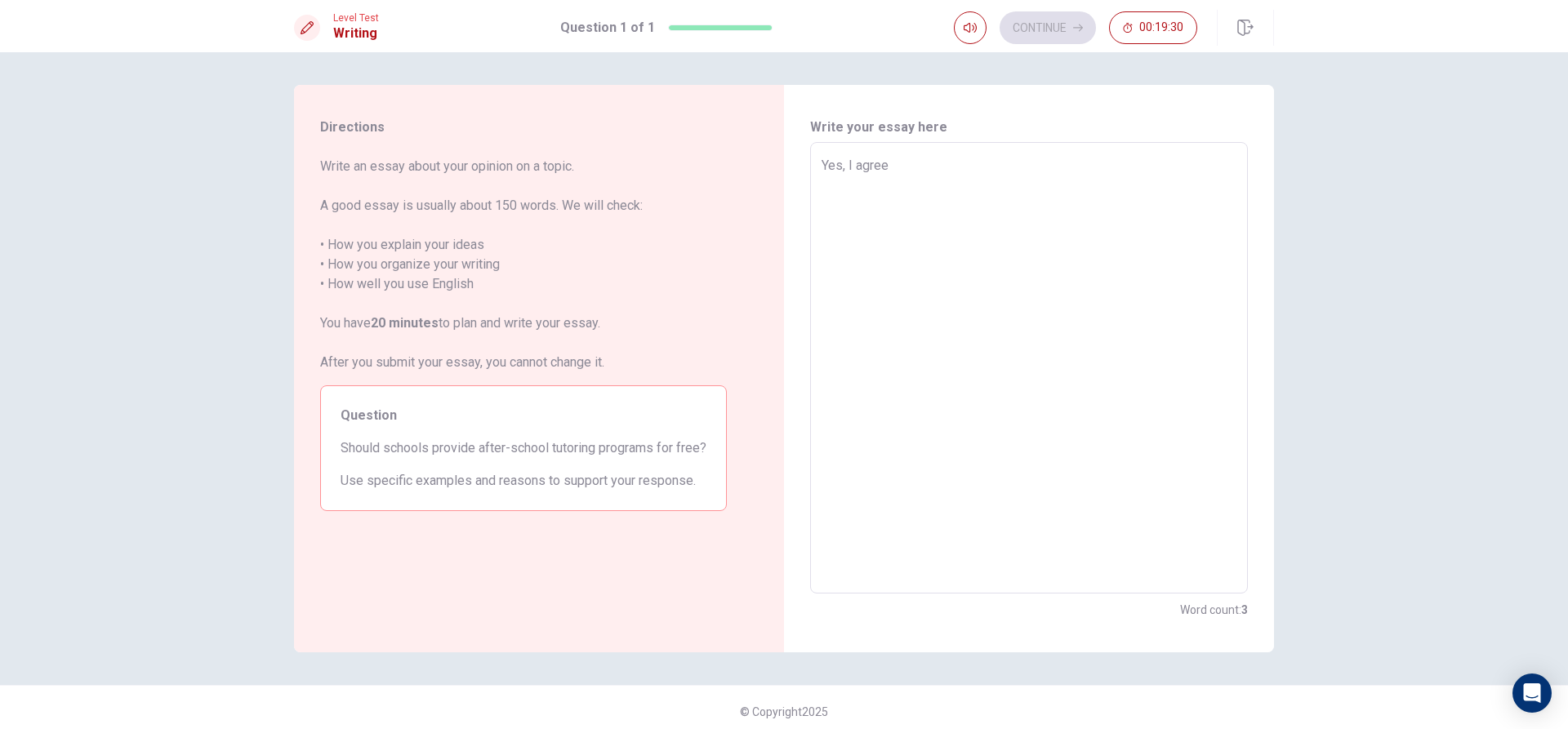
type textarea "x"
type textarea "Yes, I agree s"
type textarea "x"
type textarea "Yes, I agree sc"
type textarea "x"
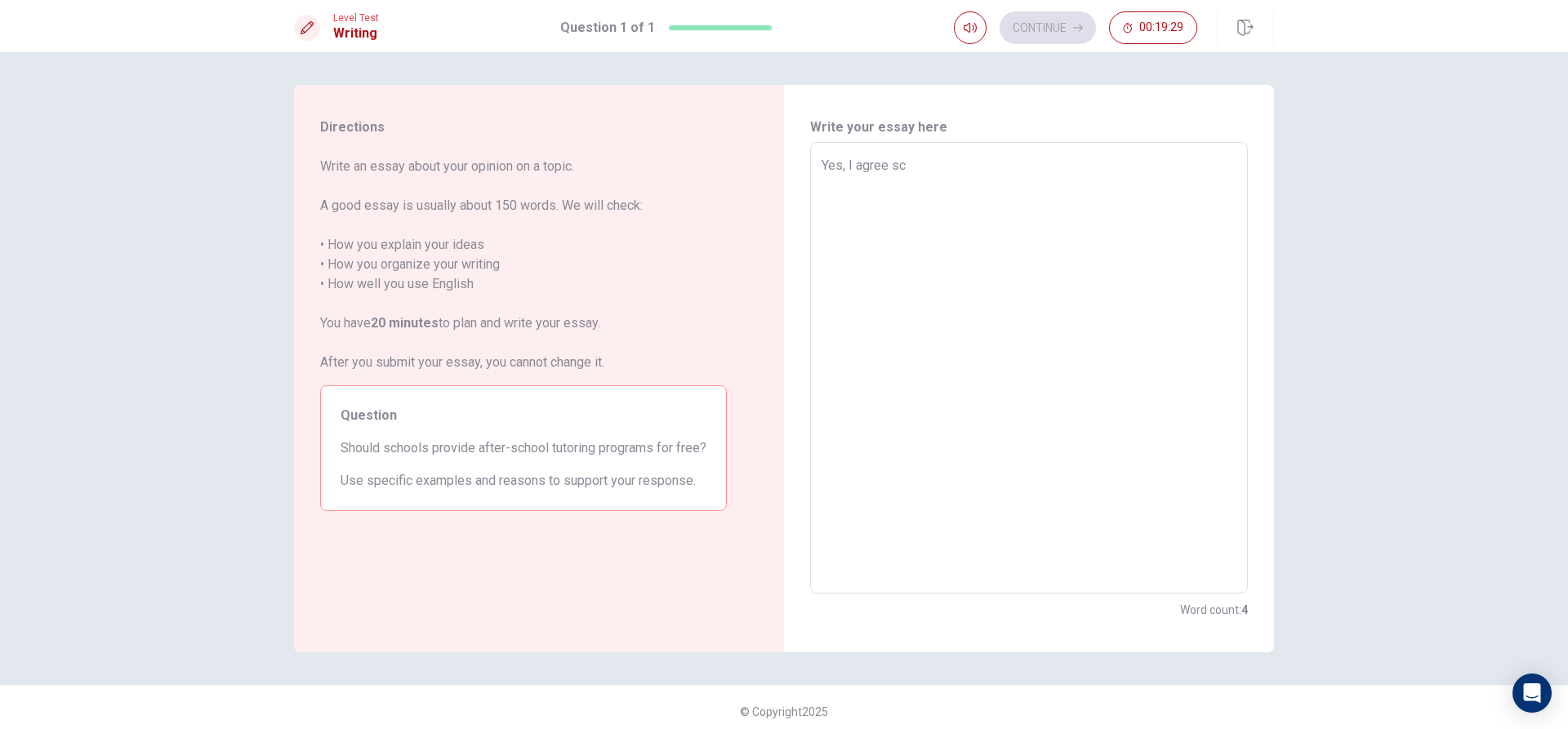
type textarea "Yes, I agree sch"
type textarea "x"
type textarea "Yes, I agree scho"
type textarea "x"
type textarea "Yes, I agree schoo"
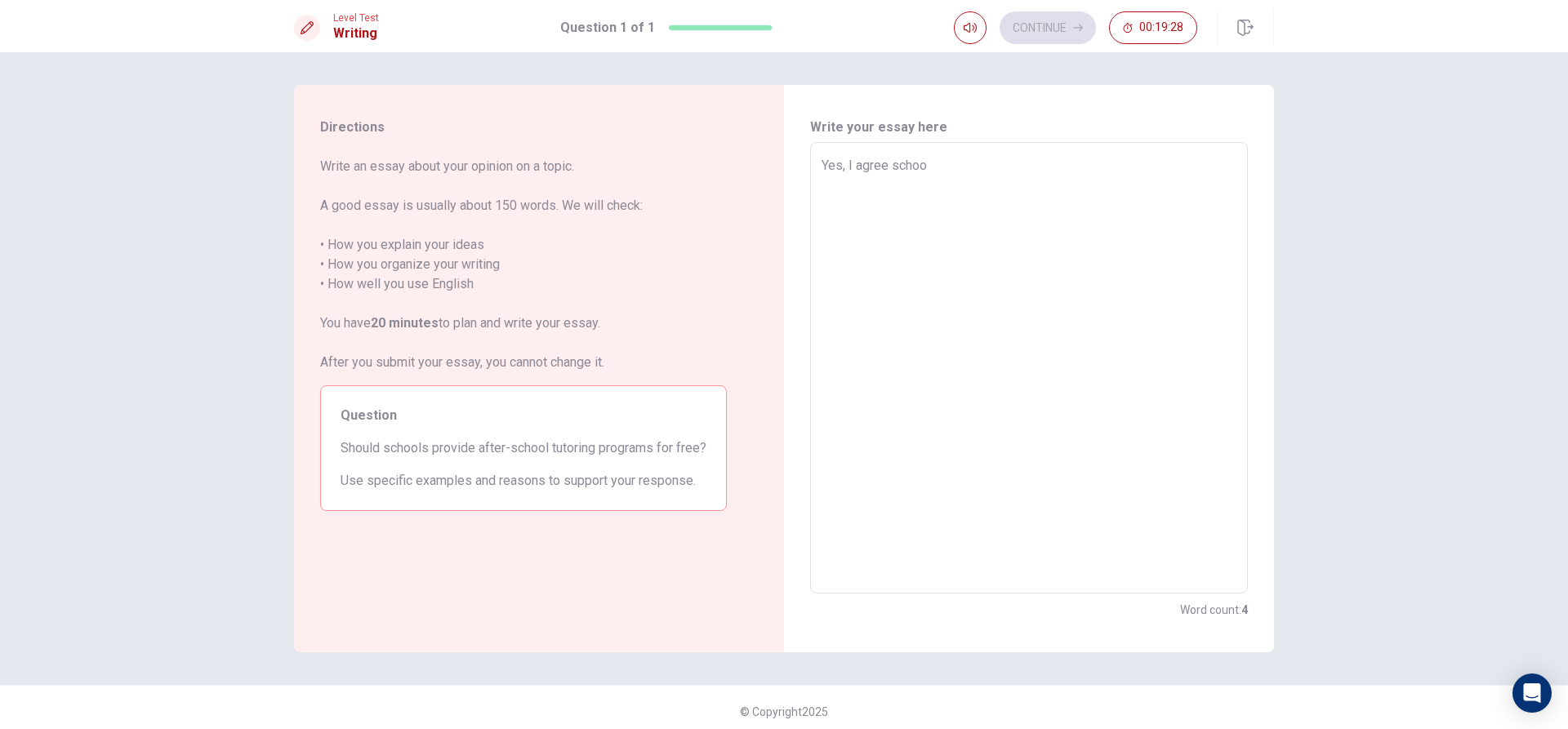
type textarea "x"
type textarea "Yes, I agree school"
type textarea "x"
type textarea "Yes, I agree school"
type textarea "x"
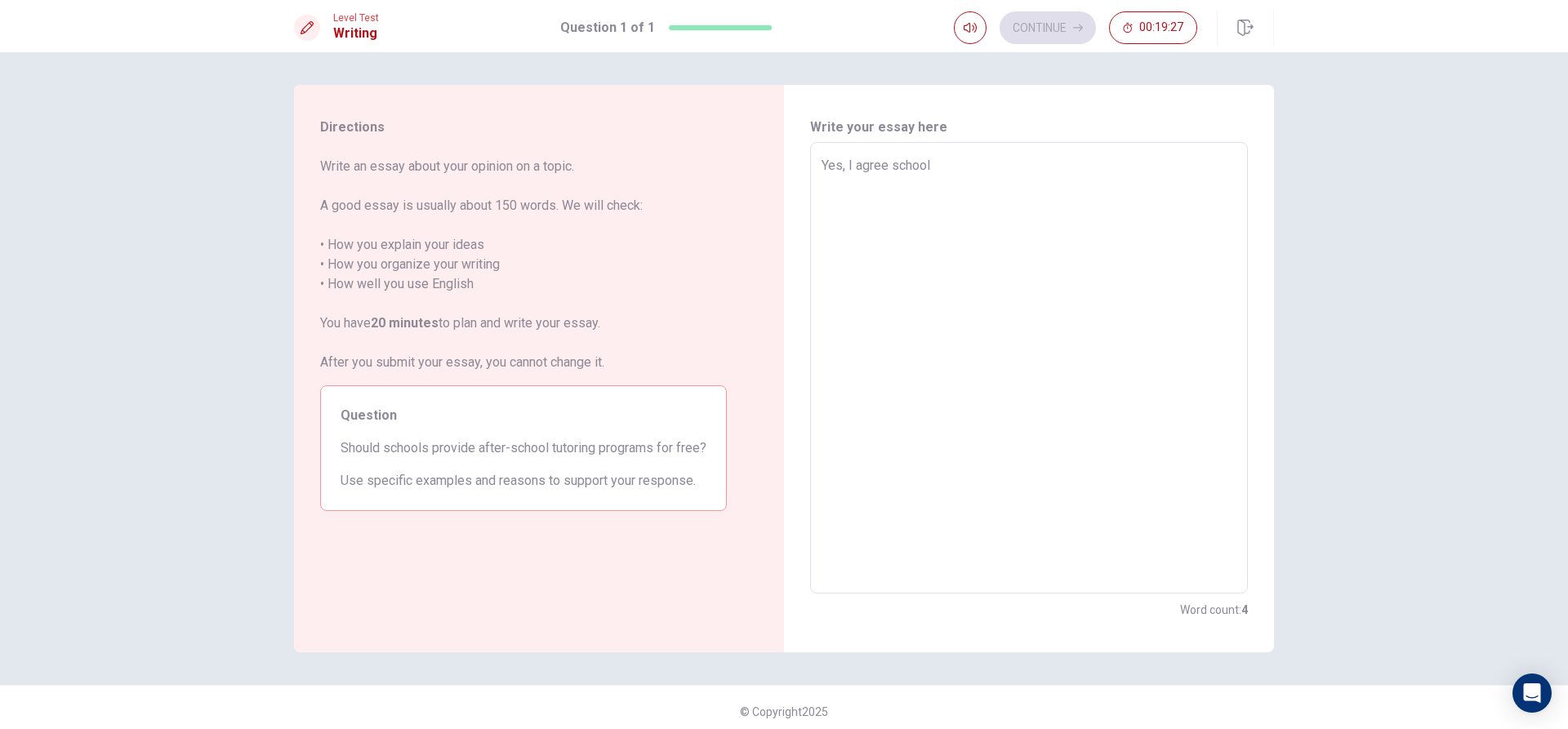
type textarea "Yes, I agree school s"
type textarea "x"
type textarea "Yes, I agree school sh"
type textarea "x"
type textarea "Yes, I agree school sho"
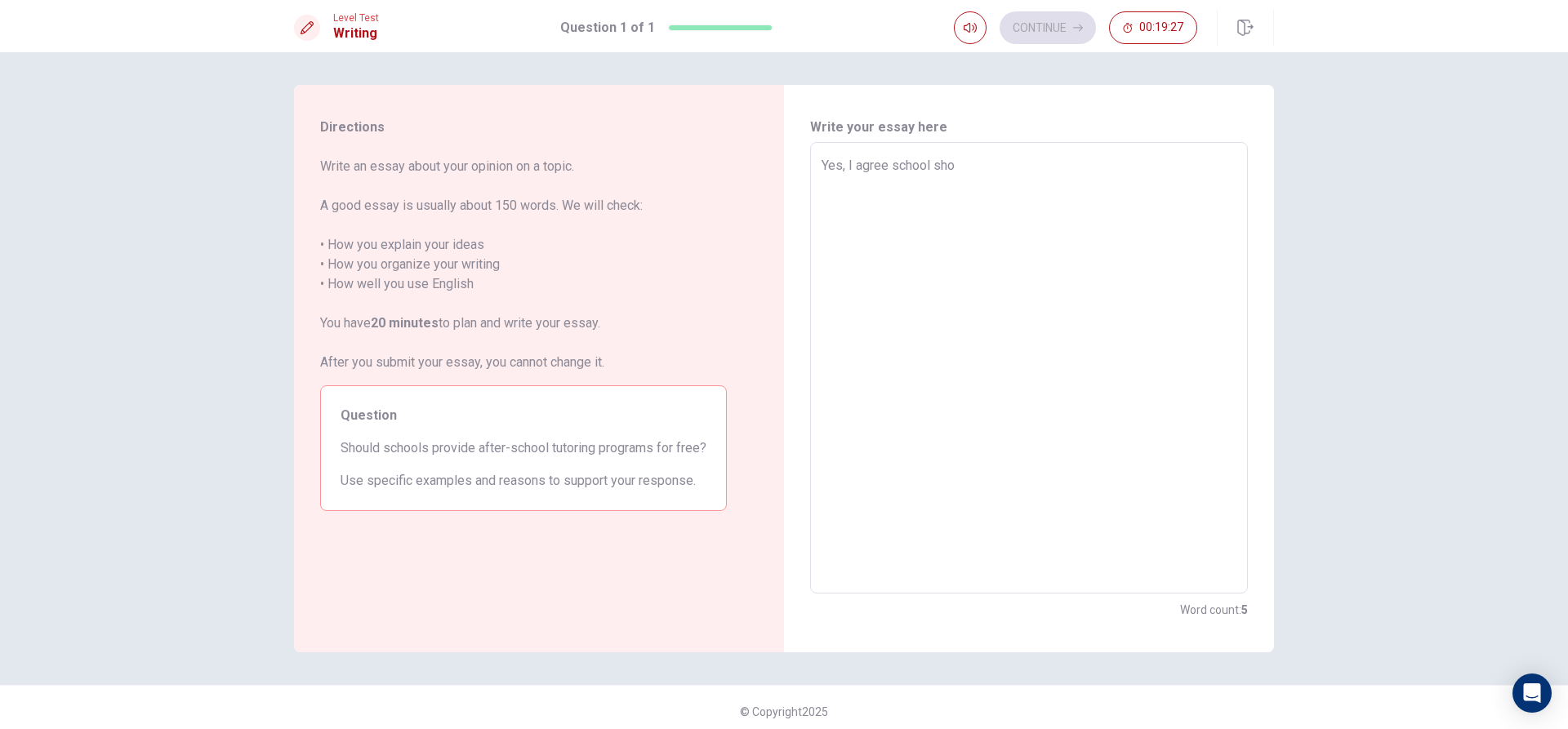
type textarea "x"
type textarea "Yes, I agree school shou"
type textarea "x"
type textarea "Yes, I agree school shoul"
type textarea "x"
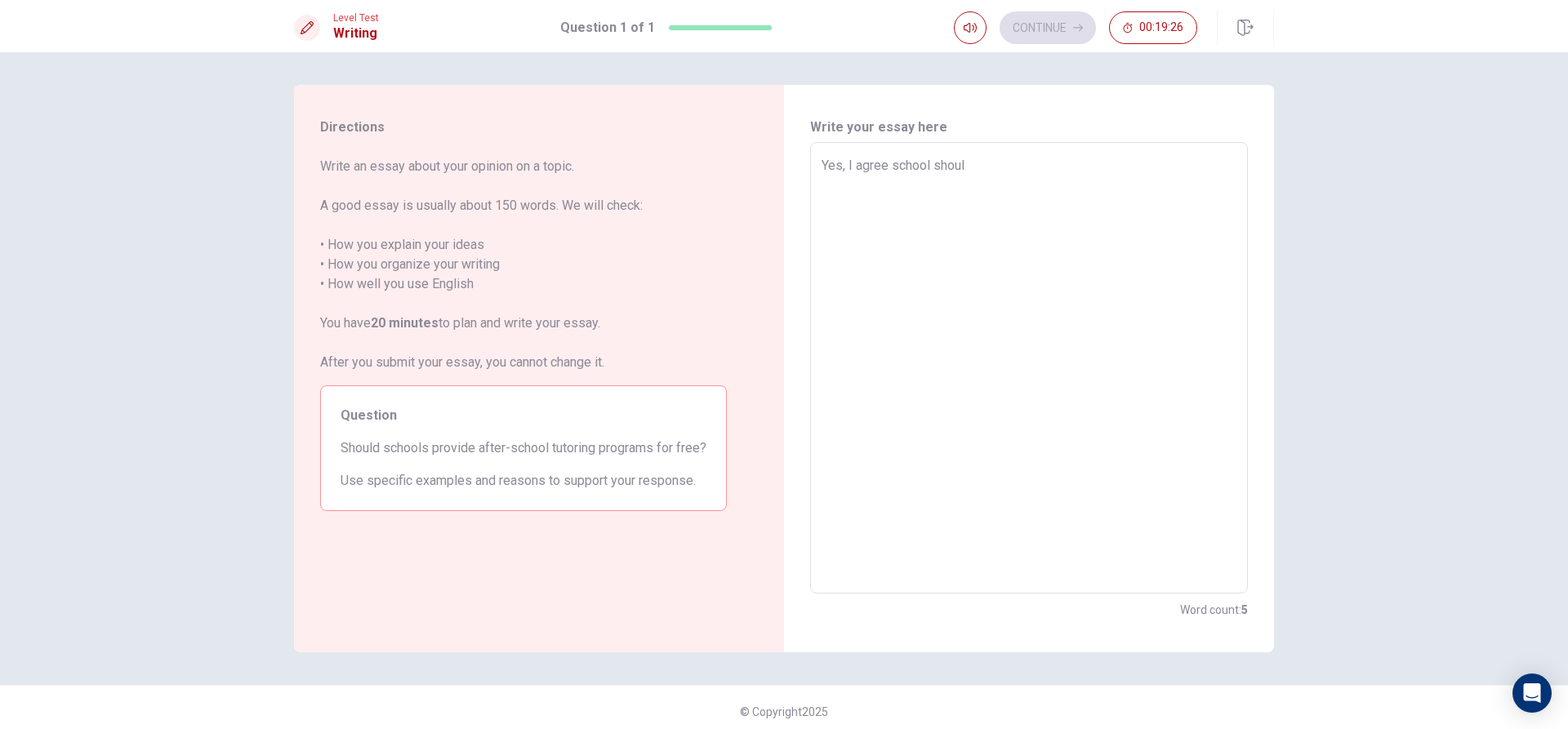
type textarea "Yes, I agree school should"
type textarea "x"
type textarea "Yes, I agree school should"
type textarea "x"
type textarea "Yes, I agree school should h"
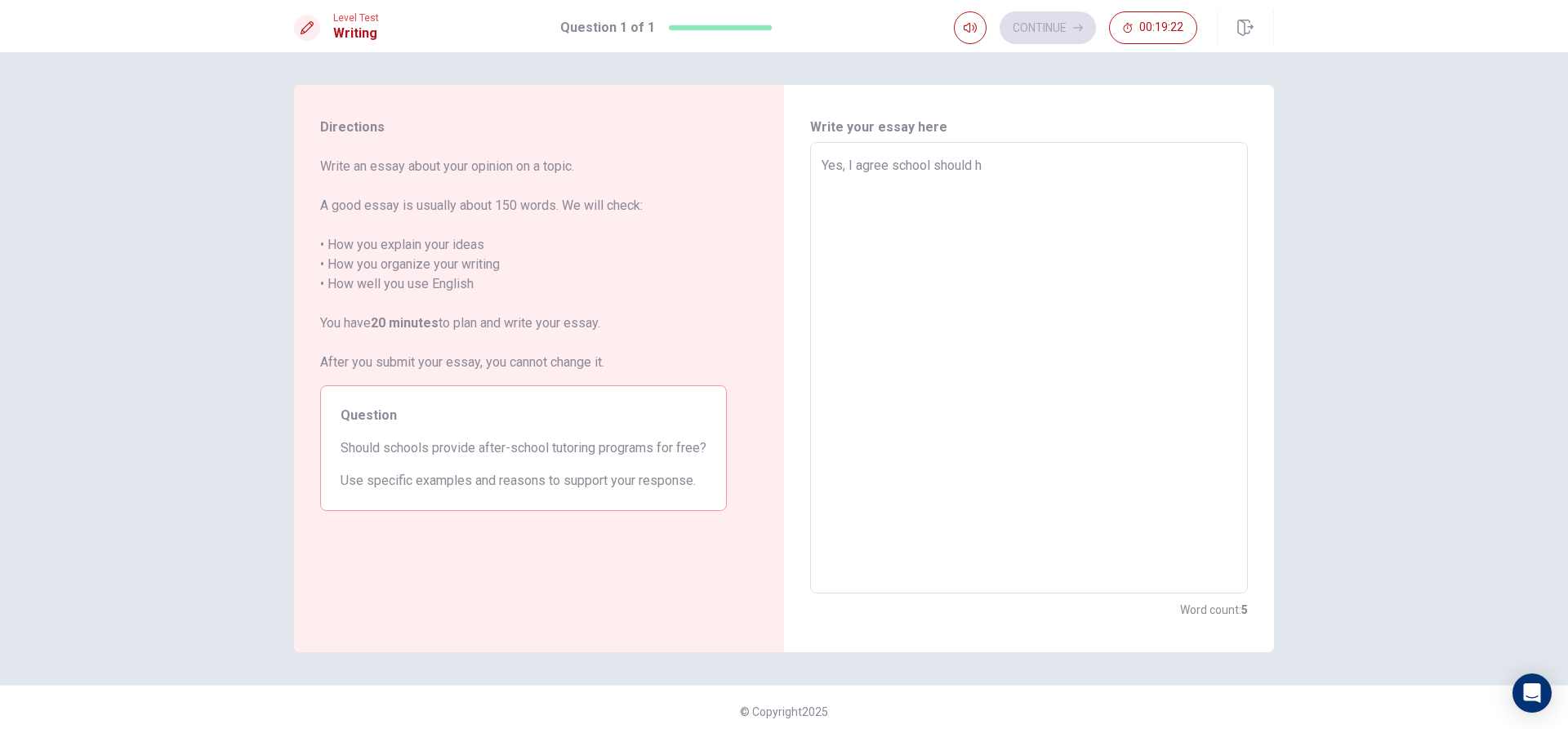
type textarea "x"
type textarea "Yes, I agree school should ha"
type textarea "x"
type textarea "Yes, I agree school should hav"
type textarea "x"
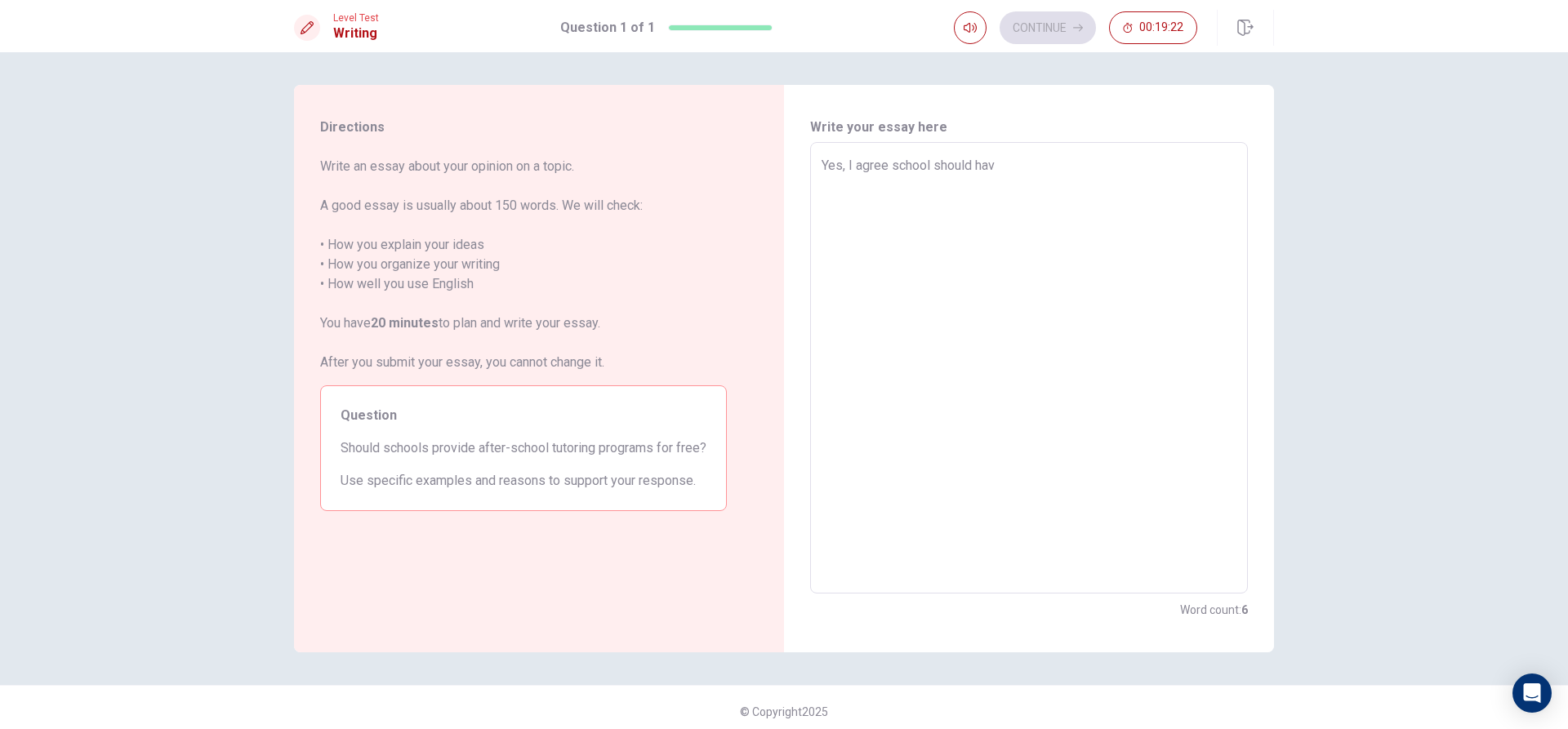
type textarea "Yes, I agree school should have"
type textarea "x"
type textarea "Yes, I agree school should have"
type textarea "x"
type textarea "Yes, I agree school should have t"
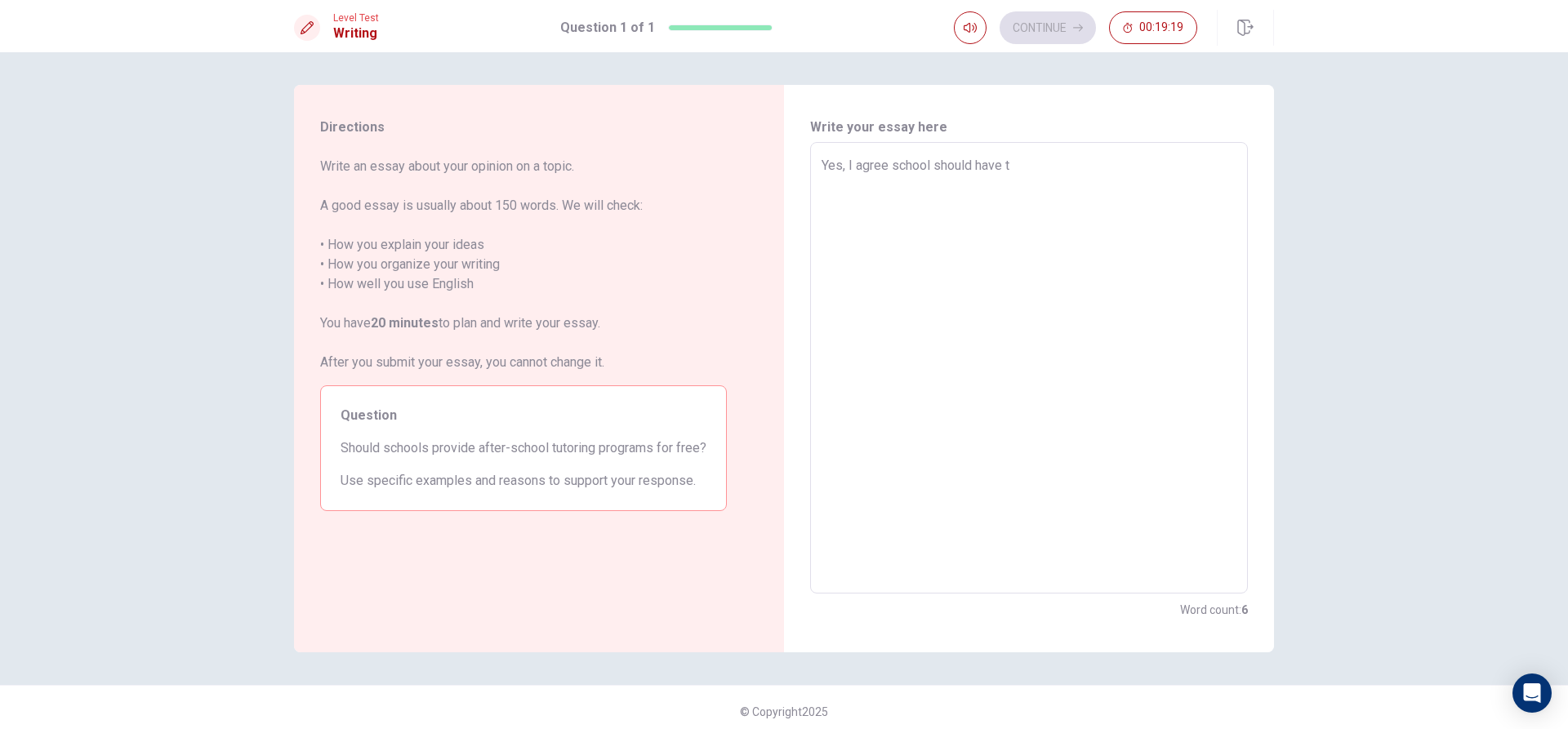
type textarea "x"
type textarea "Yes, I agree school should have tu"
type textarea "x"
type textarea "Yes, I agree school should have tut"
type textarea "x"
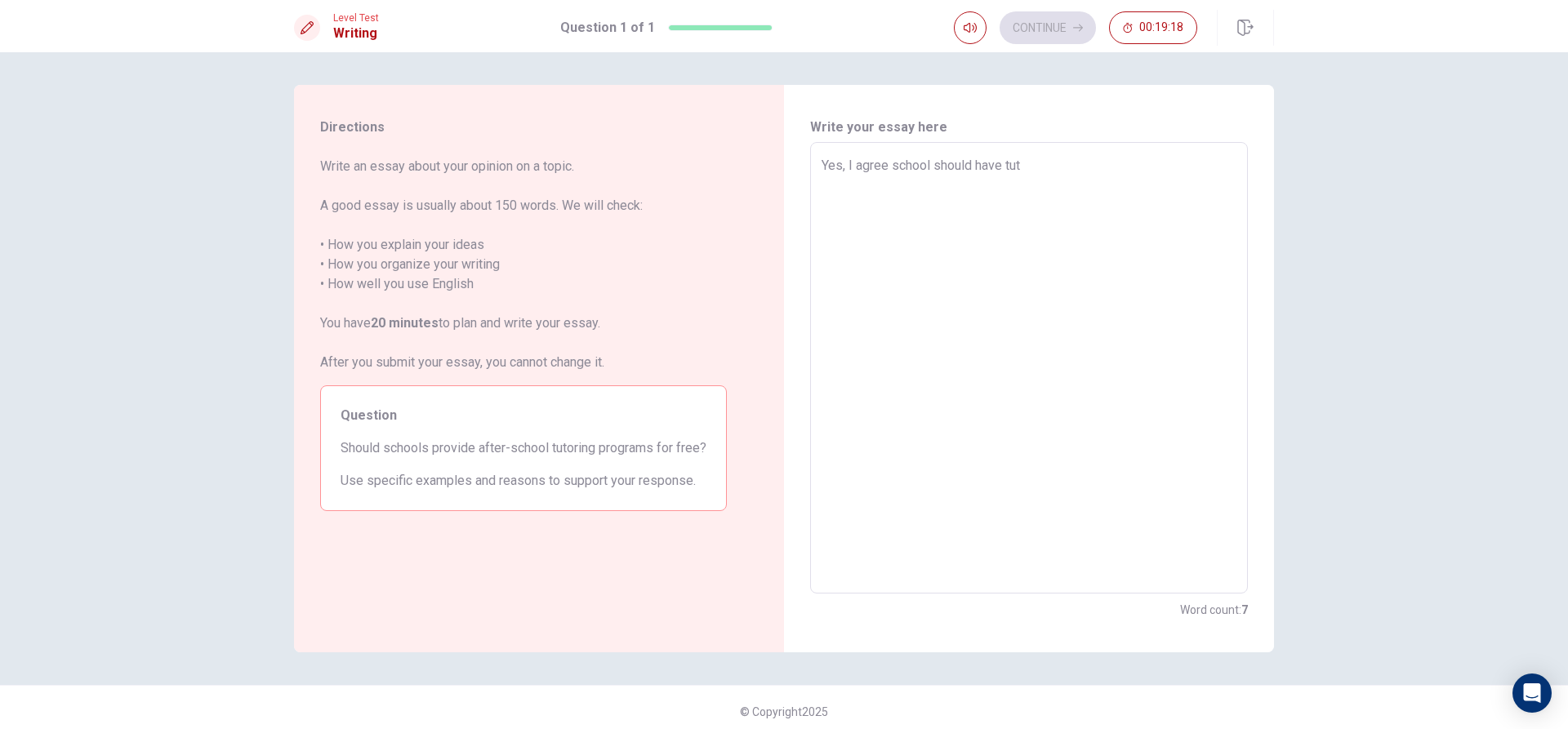
type textarea "Yes, I agree school should have tuto"
type textarea "x"
type textarea "Yes, I agree school should have tutor"
type textarea "x"
type textarea "Yes, I agree school should have tutori"
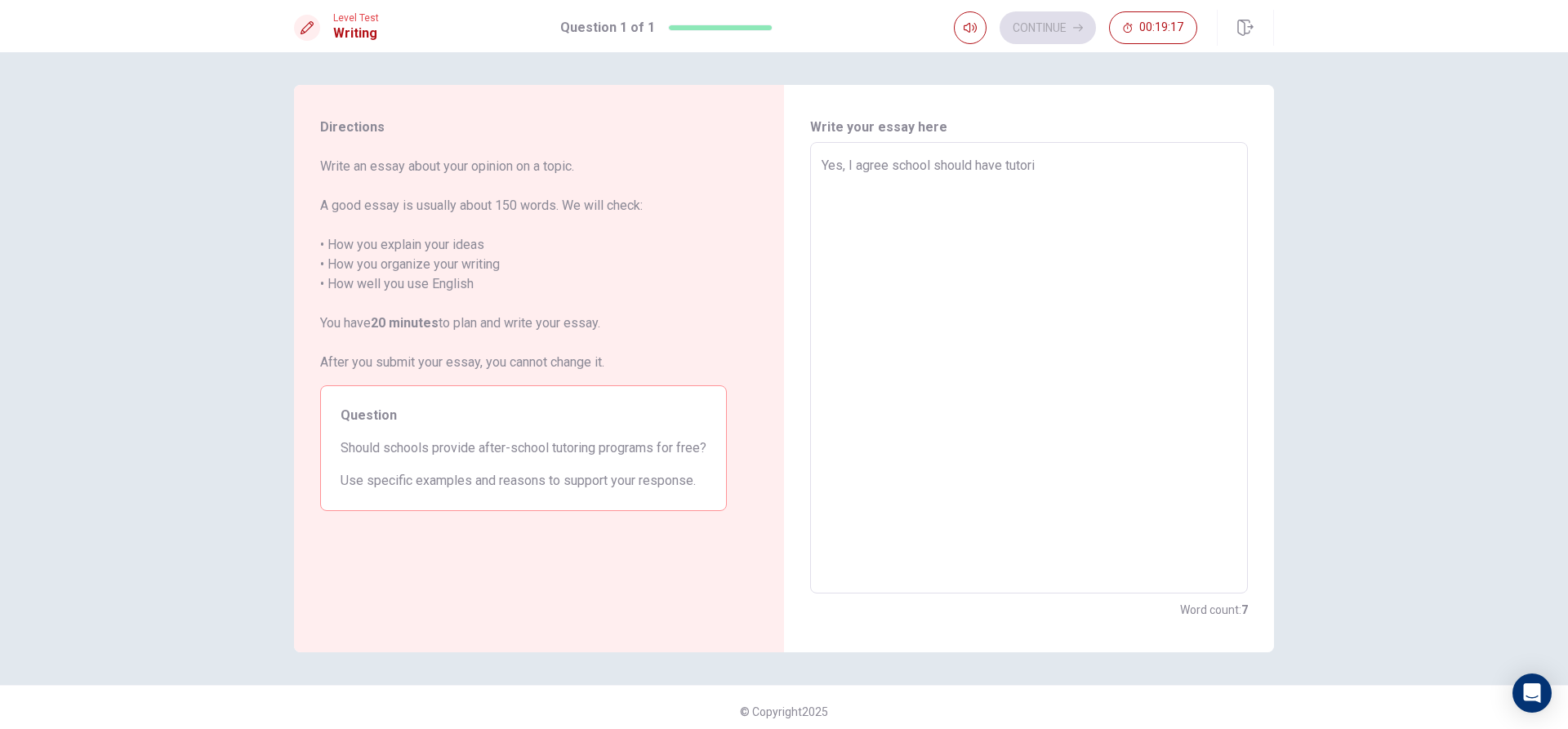
type textarea "x"
type textarea "Yes, I agree school should have tutorin"
type textarea "x"
type textarea "Yes, I agree school should have tutoring"
type textarea "x"
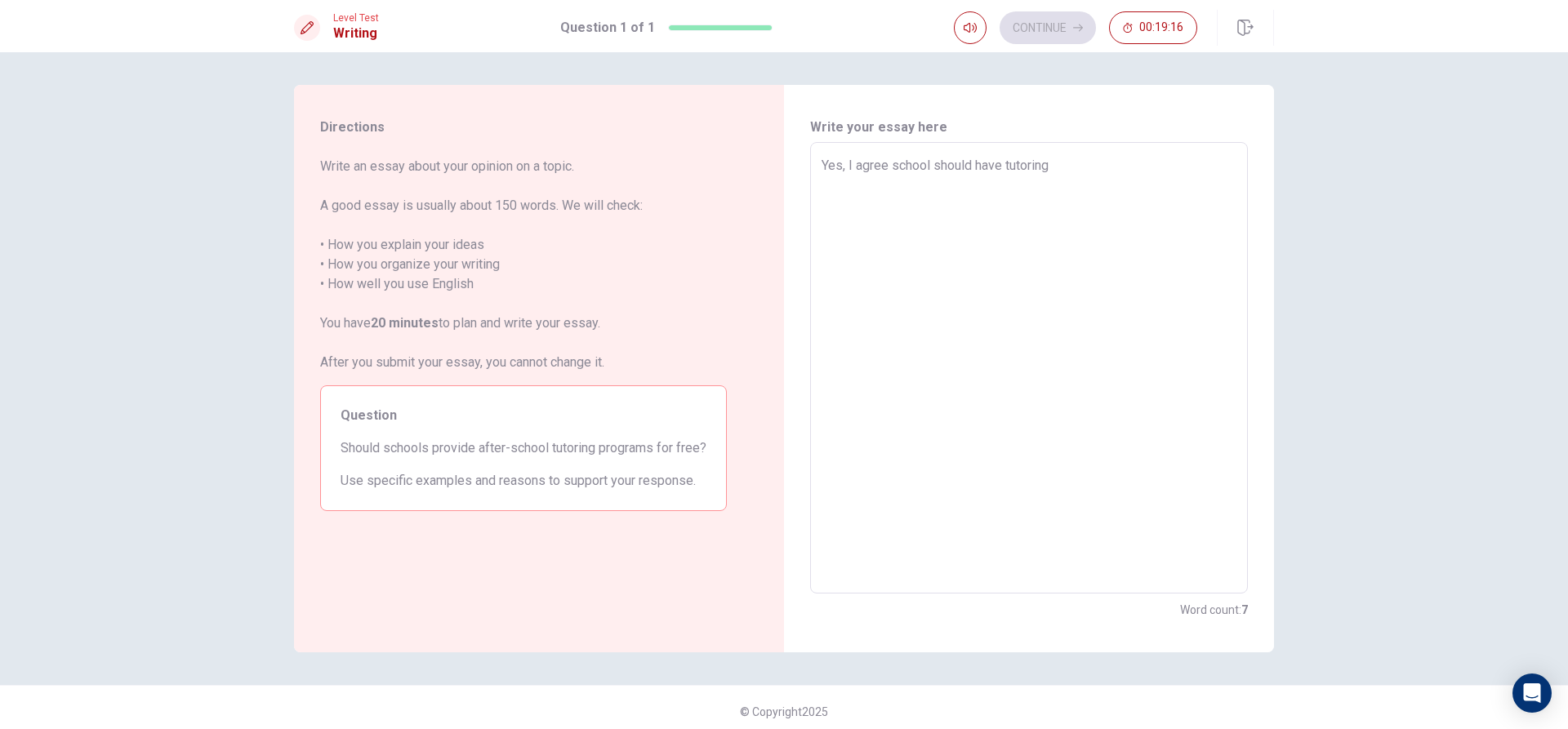
type textarea "Yes, I agree school should have tutoring"
type textarea "x"
type textarea "Yes, I agree school should have tutoring a"
type textarea "x"
type textarea "Yes, I agree school should have tutoring af"
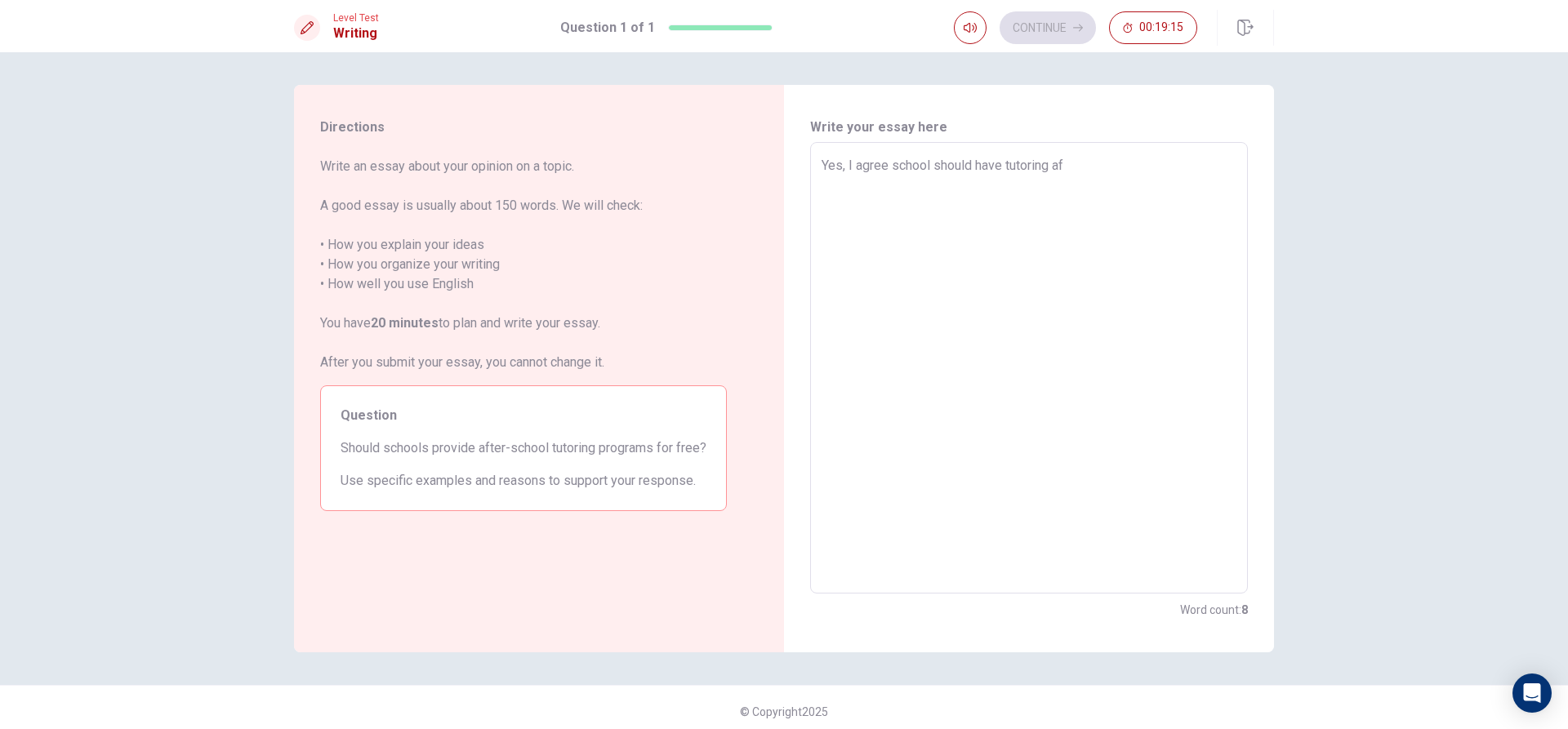
type textarea "x"
type textarea "Yes, I agree school should have tutoring aft"
type textarea "x"
type textarea "Yes, I agree school should have tutoring afte"
type textarea "x"
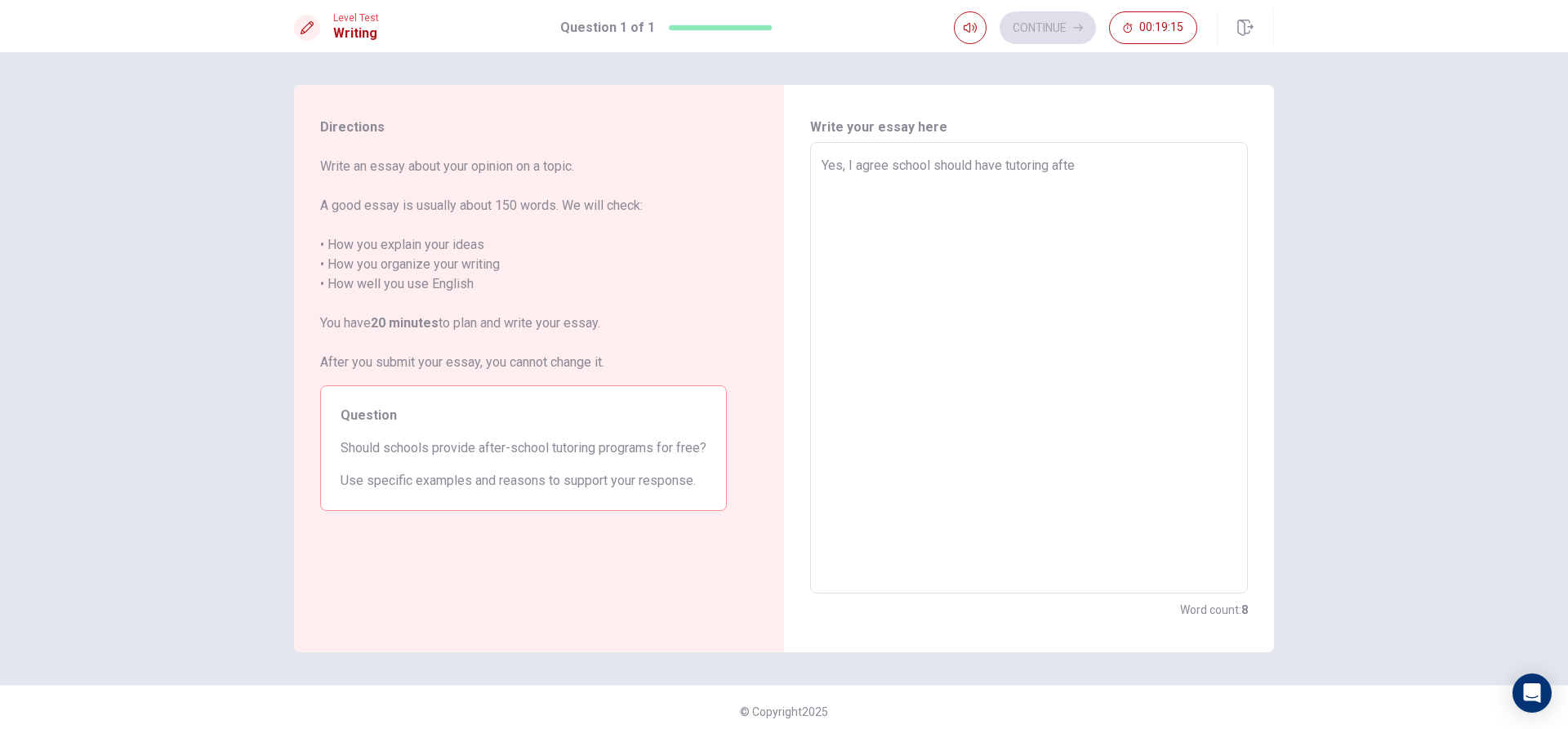
type textarea "Yes, I agree school should have tutoring after"
type textarea "x"
type textarea "Yes, I agree school should have tutoring after"
type textarea "x"
type textarea "Yes, I agree school should have tutoring after s"
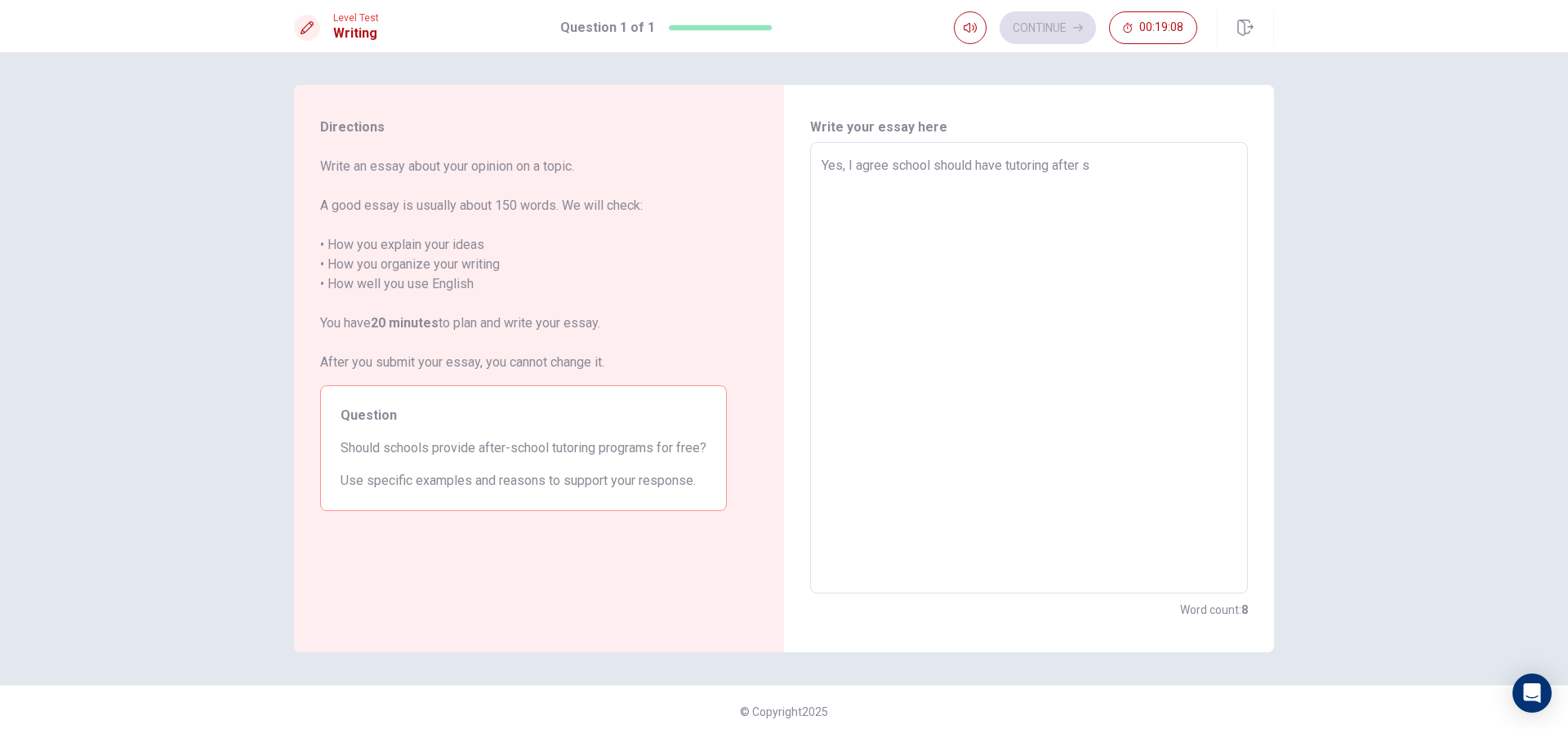
type textarea "x"
type textarea "Yes, I agree school should have tutoring after sc"
type textarea "x"
type textarea "Yes, I agree school should have tutoring after sch"
type textarea "x"
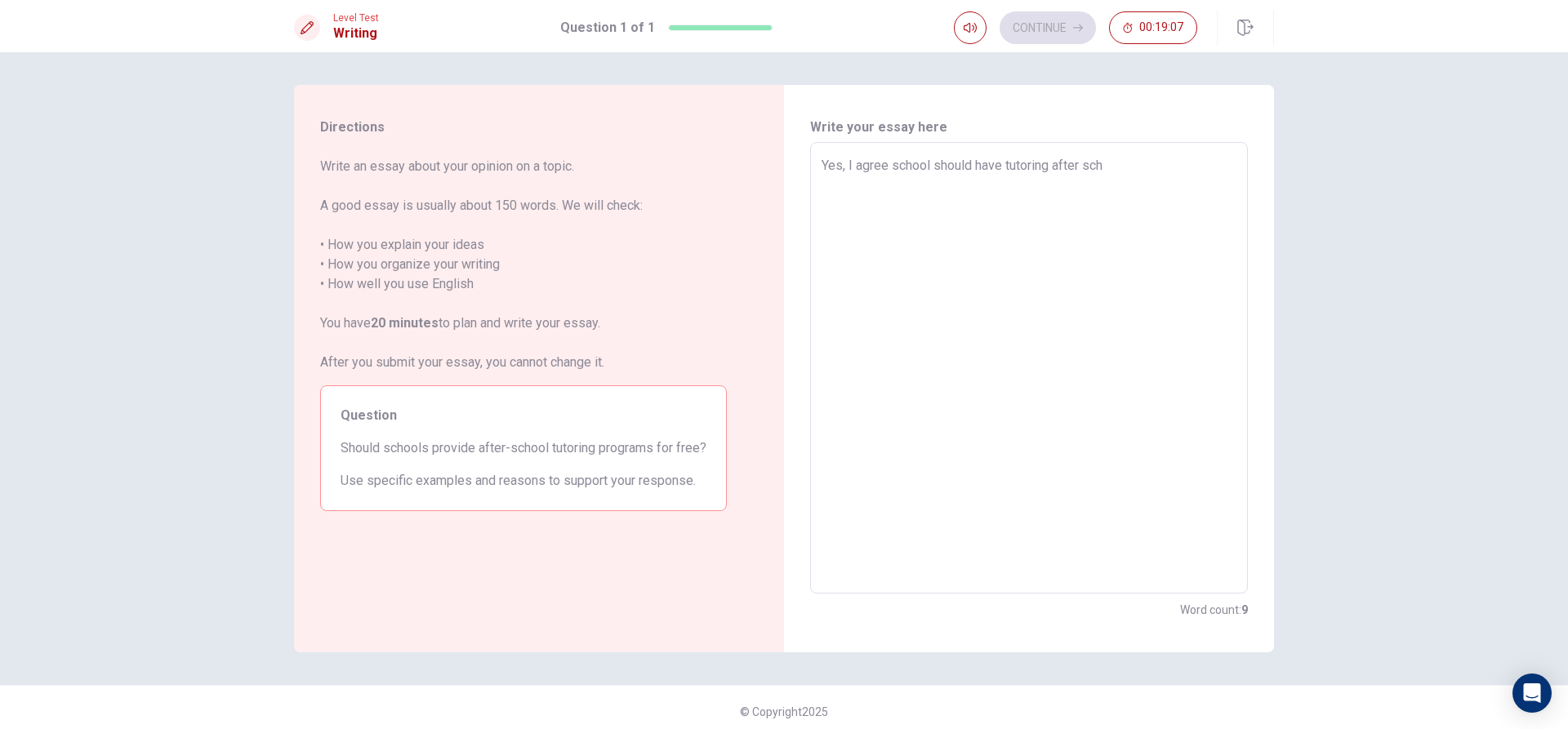
type textarea "Yes, I agree school should have tutoring after scho"
type textarea "x"
type textarea "Yes, I agree school should have tutoring after schoo"
type textarea "x"
type textarea "Yes, I agree school should have tutoring after school"
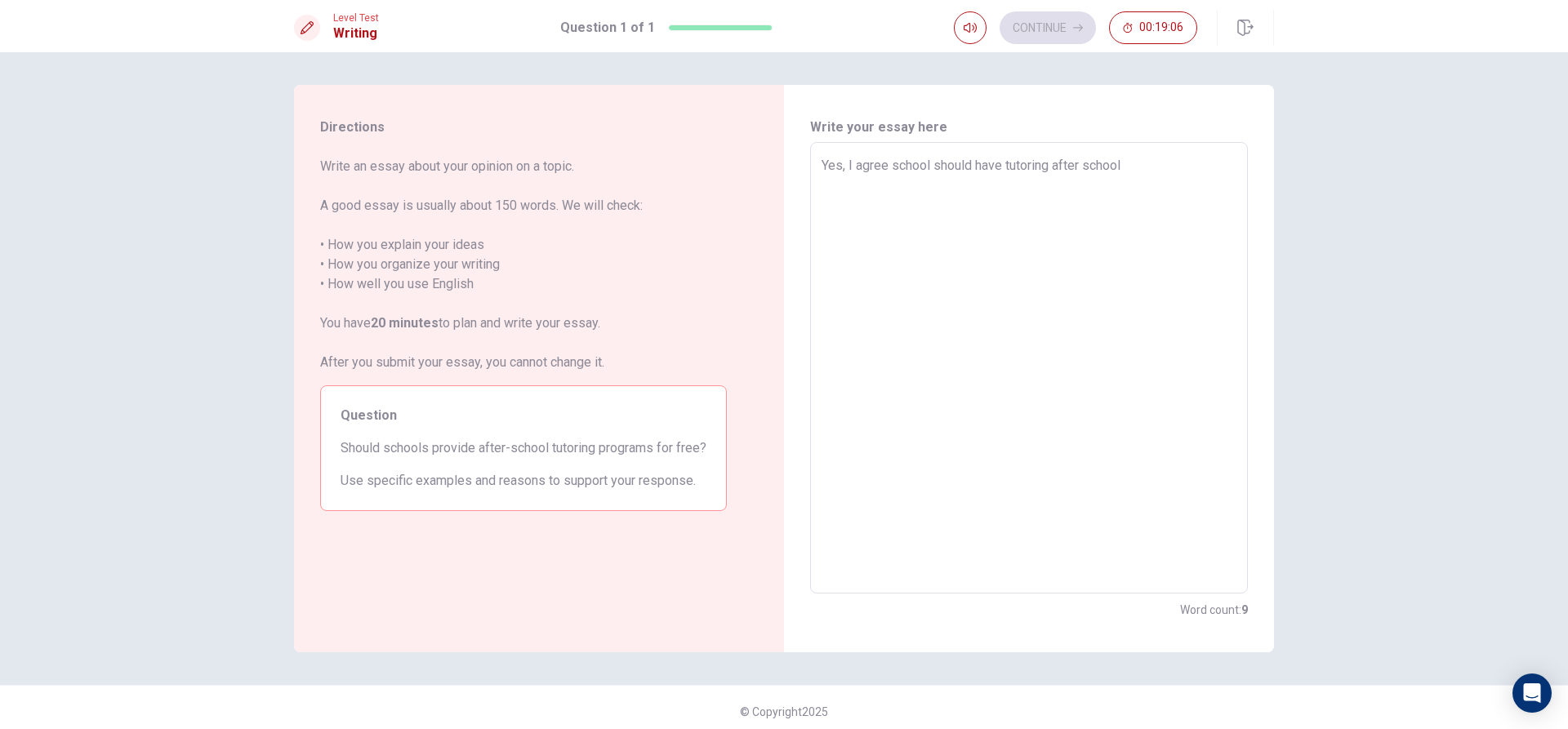
type textarea "x"
type textarea "Yes, I agree school should have tutoring after school"
type textarea "x"
type textarea "Yes, I agree school should have tutoring after school f"
type textarea "x"
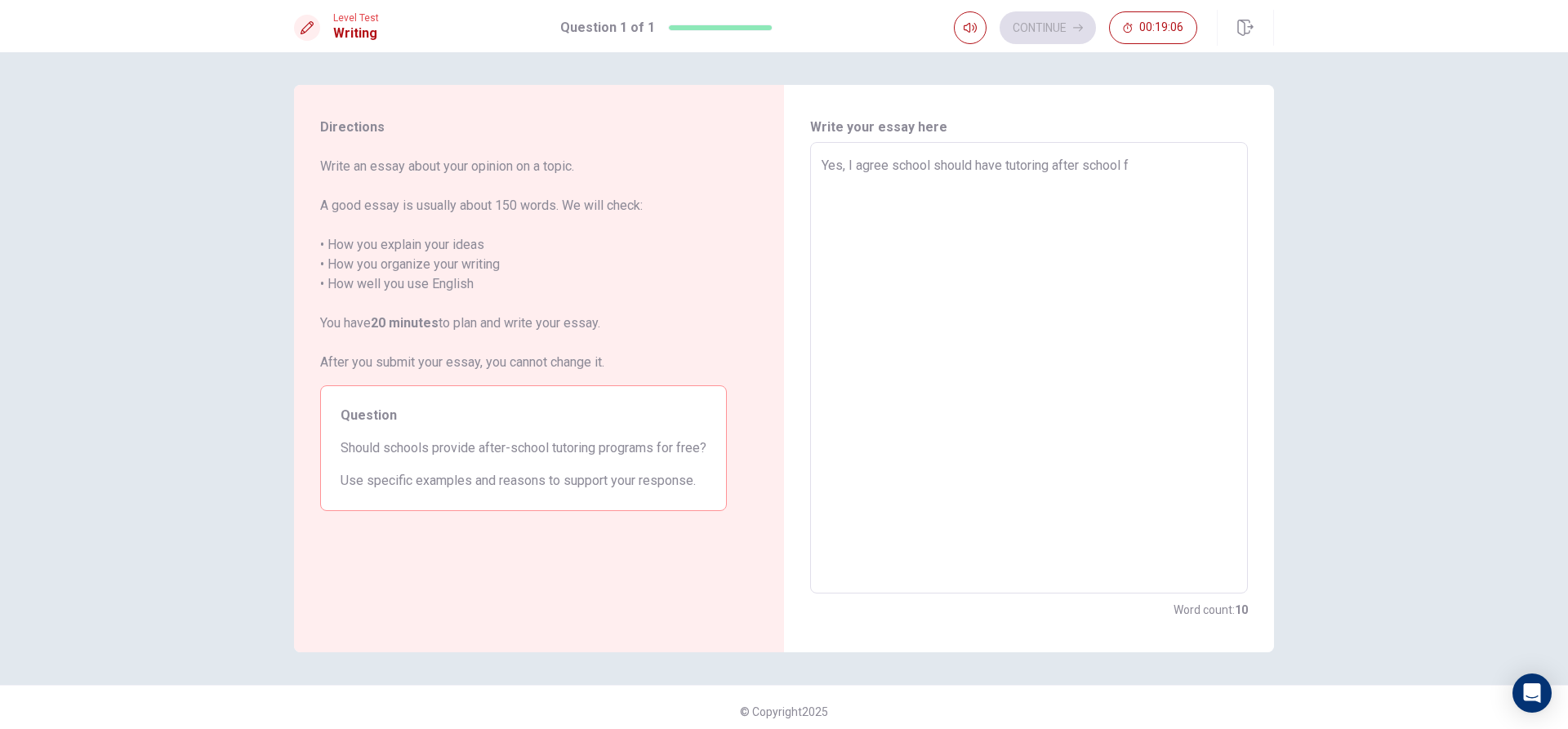
type textarea "Yes, I agree school should have tutoring after school fo"
type textarea "x"
type textarea "Yes, I agree school should have tutoring after school for"
type textarea "x"
type textarea "Yes, I agree school should have tutoring after school for"
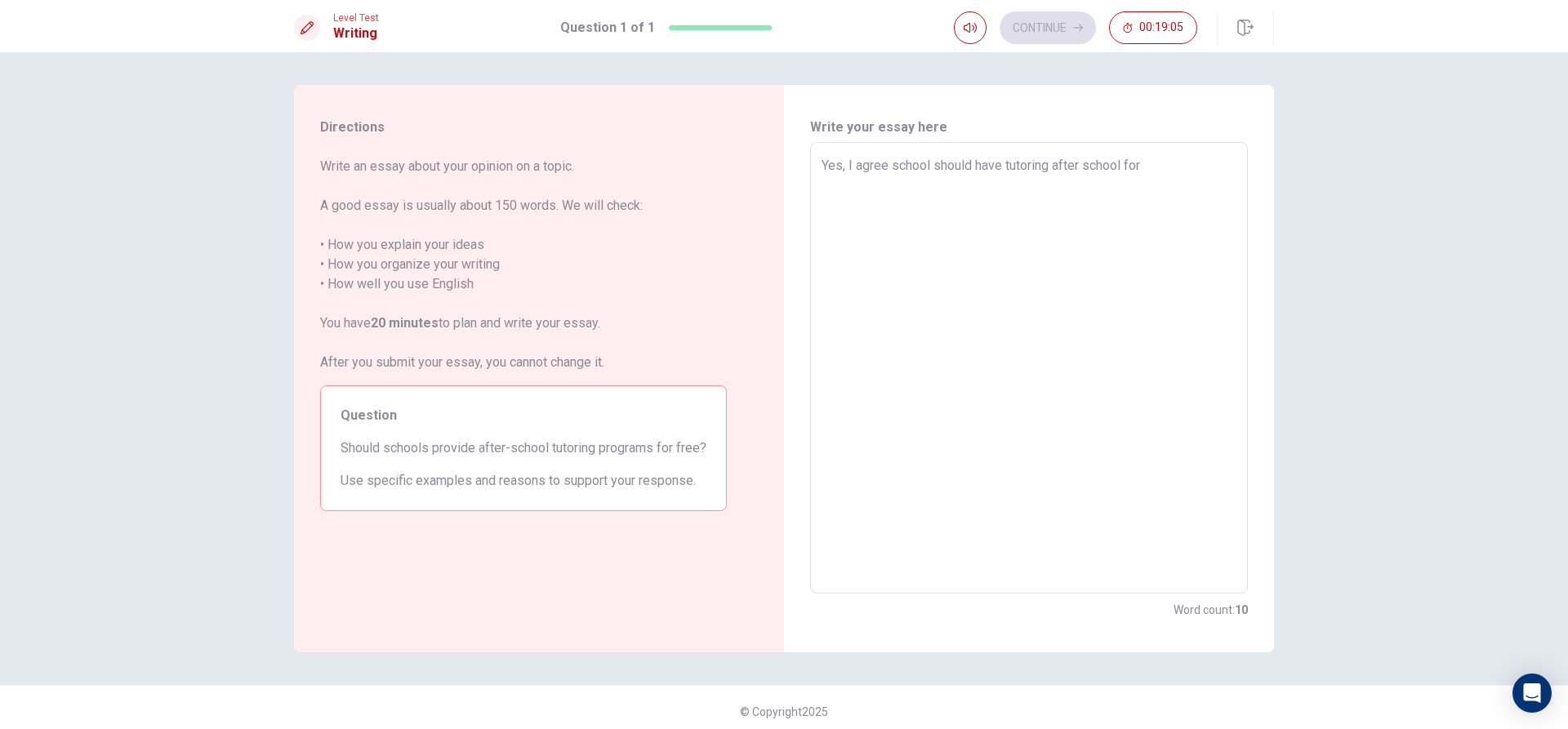
type textarea "x"
type textarea "Yes, I agree school should have tutoring after school for"
type textarea "x"
type textarea "Yes, I agree school should have tutoring after school fo"
type textarea "x"
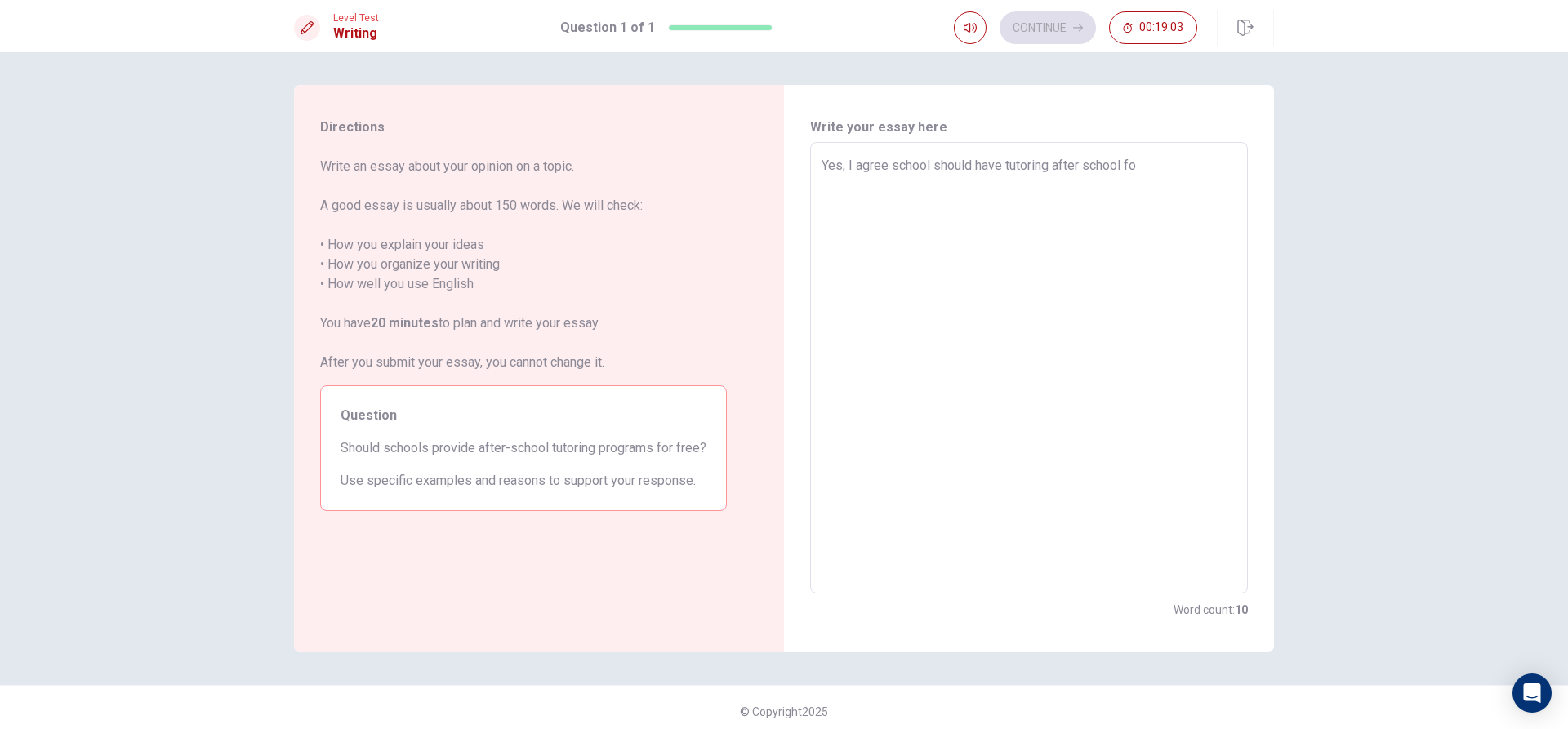
type textarea "Yes, I agree school should have tutoring after school for"
type textarea "x"
type textarea "Yes, I agree school should have tutoring after school for"
type textarea "x"
type textarea "Yes, I agree school should have tutoring after school for f"
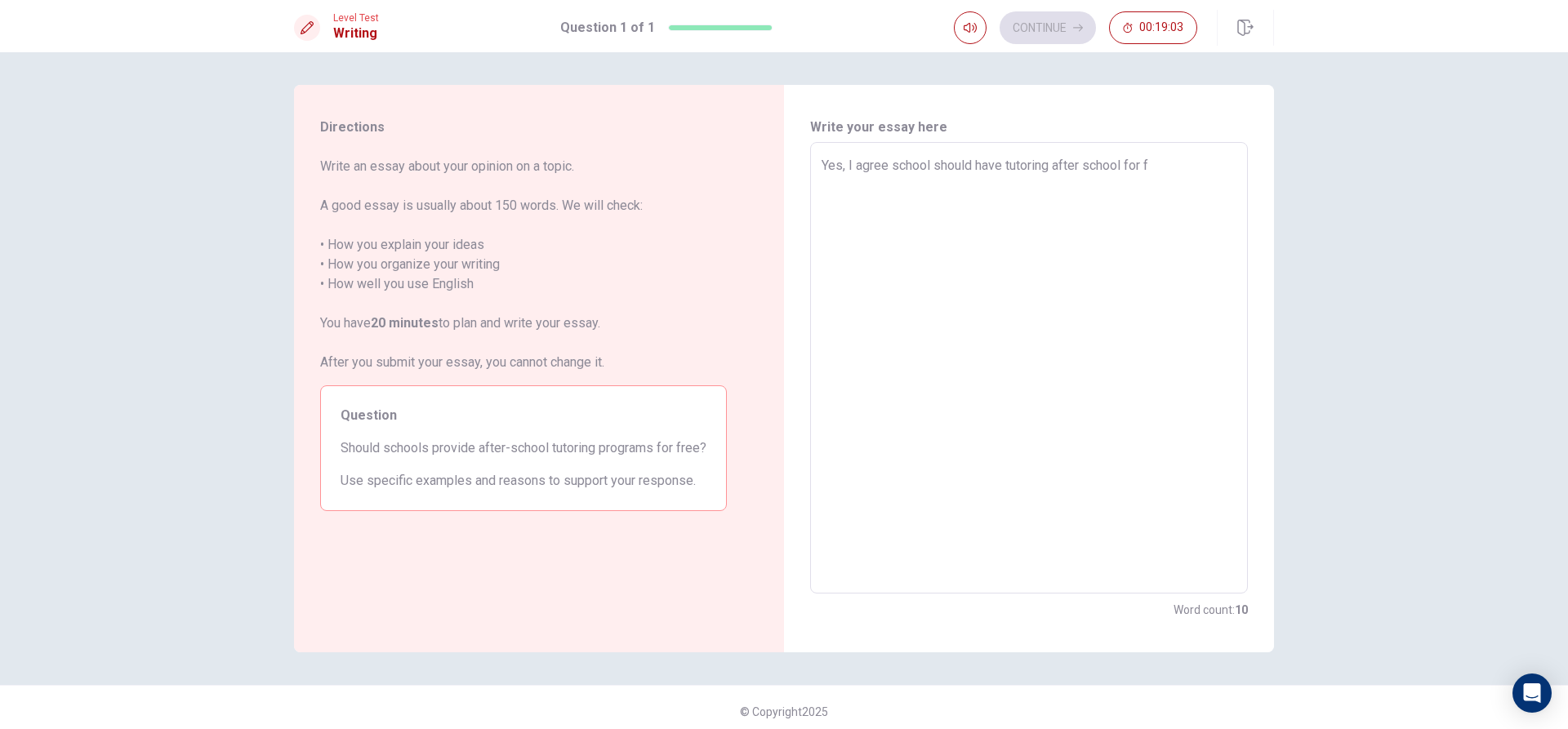
type textarea "x"
type textarea "Yes, I agree school should have tutoring after school for fr"
type textarea "x"
type textarea "Yes, I agree school should have tutoring after school for fre"
type textarea "x"
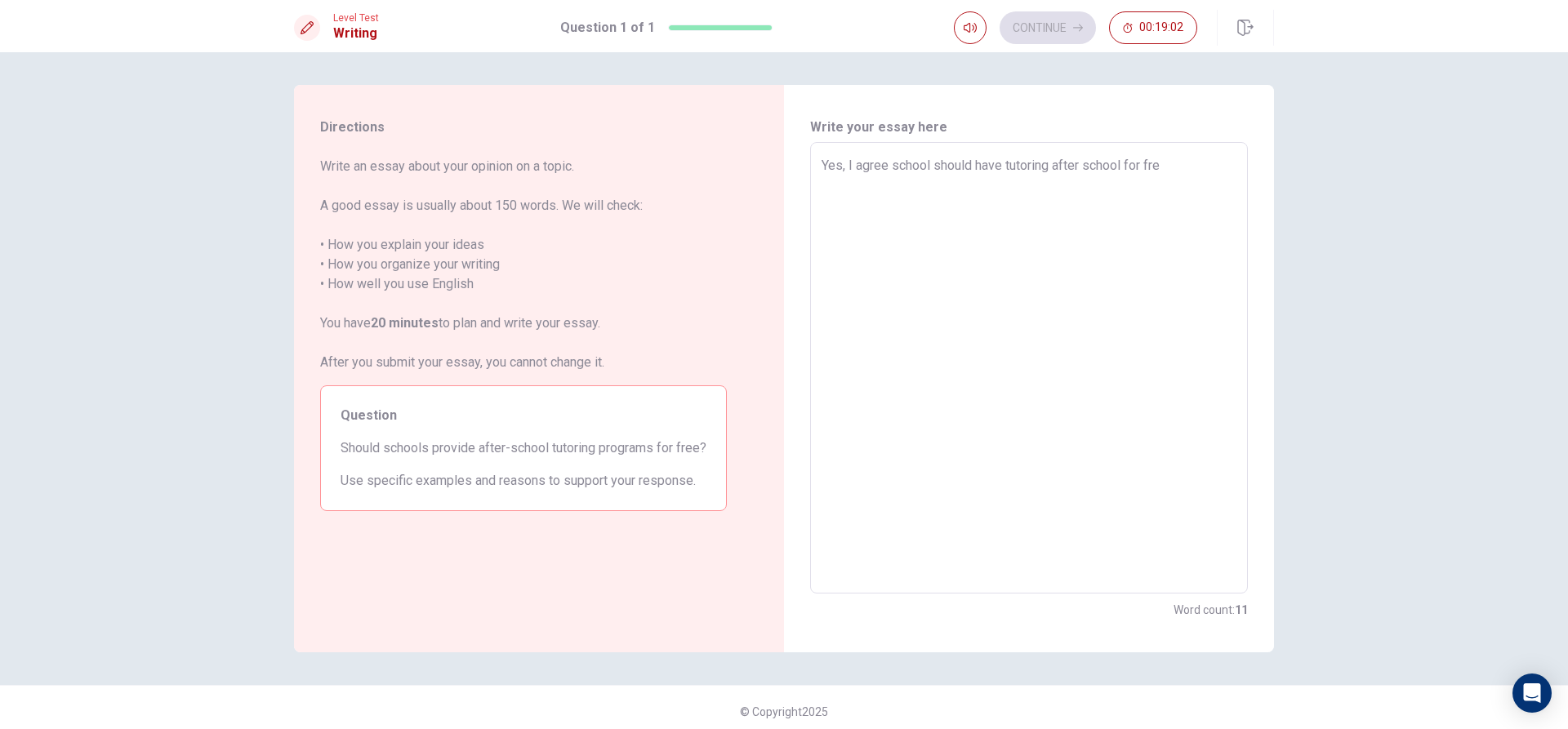
type textarea "Yes, I agree school should have tutoring after school for free"
type textarea "x"
type textarea "Yes, I agree school should have tutoring after school for free"
type textarea "x"
type textarea "Yes, I agree school should have tutoring after school for free i"
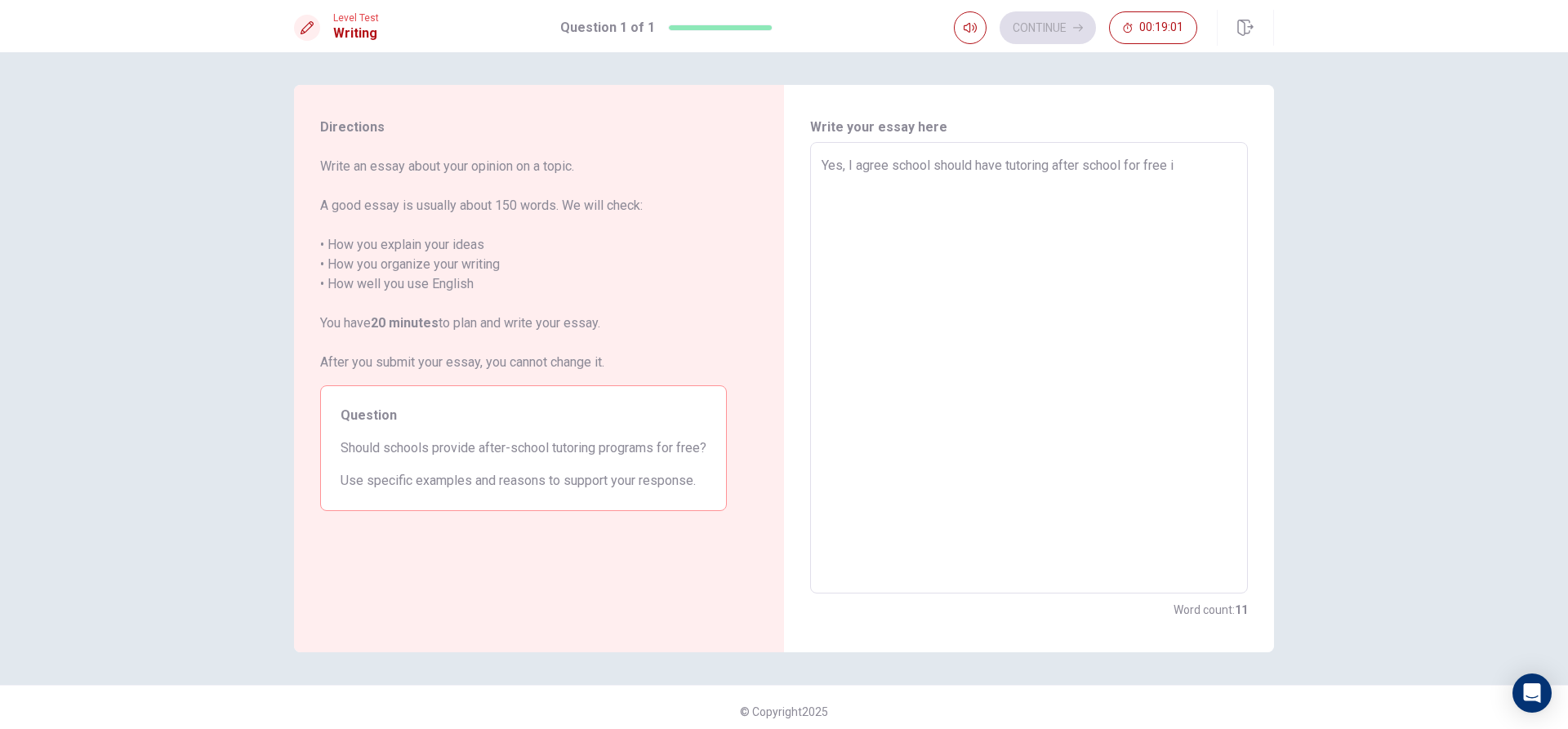
type textarea "x"
type textarea "Yes, I agree school should have tutoring after school for free it"
type textarea "x"
type textarea "Yes, I agree school should have tutoring after school for free it"
type textarea "x"
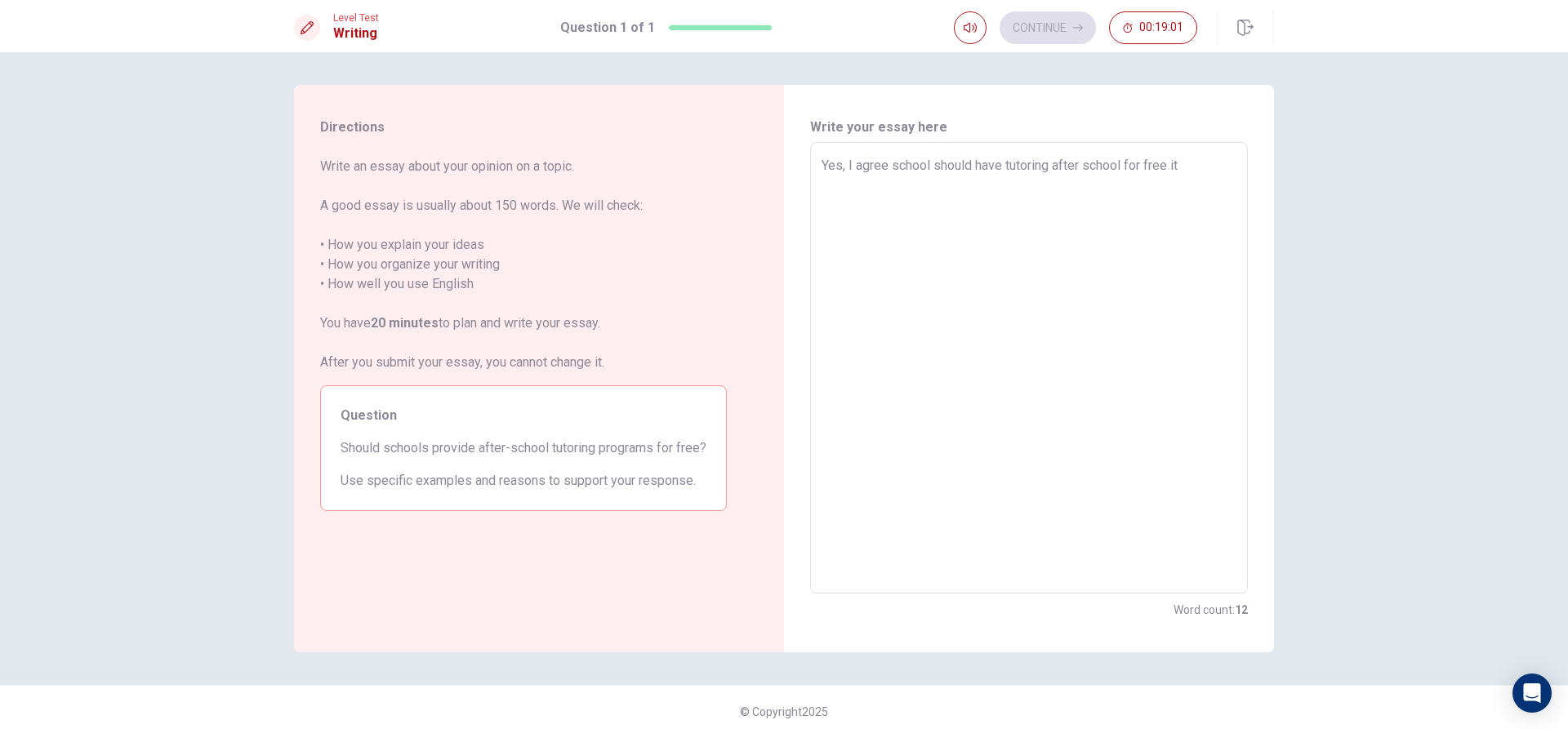
type textarea "Yes, I agree school should have tutoring after school for free it f"
type textarea "x"
type textarea "Yes, I agree school should have tutoring after school for free it fo"
type textarea "x"
type textarea "Yes, I agree school should have tutoring after school for free it for"
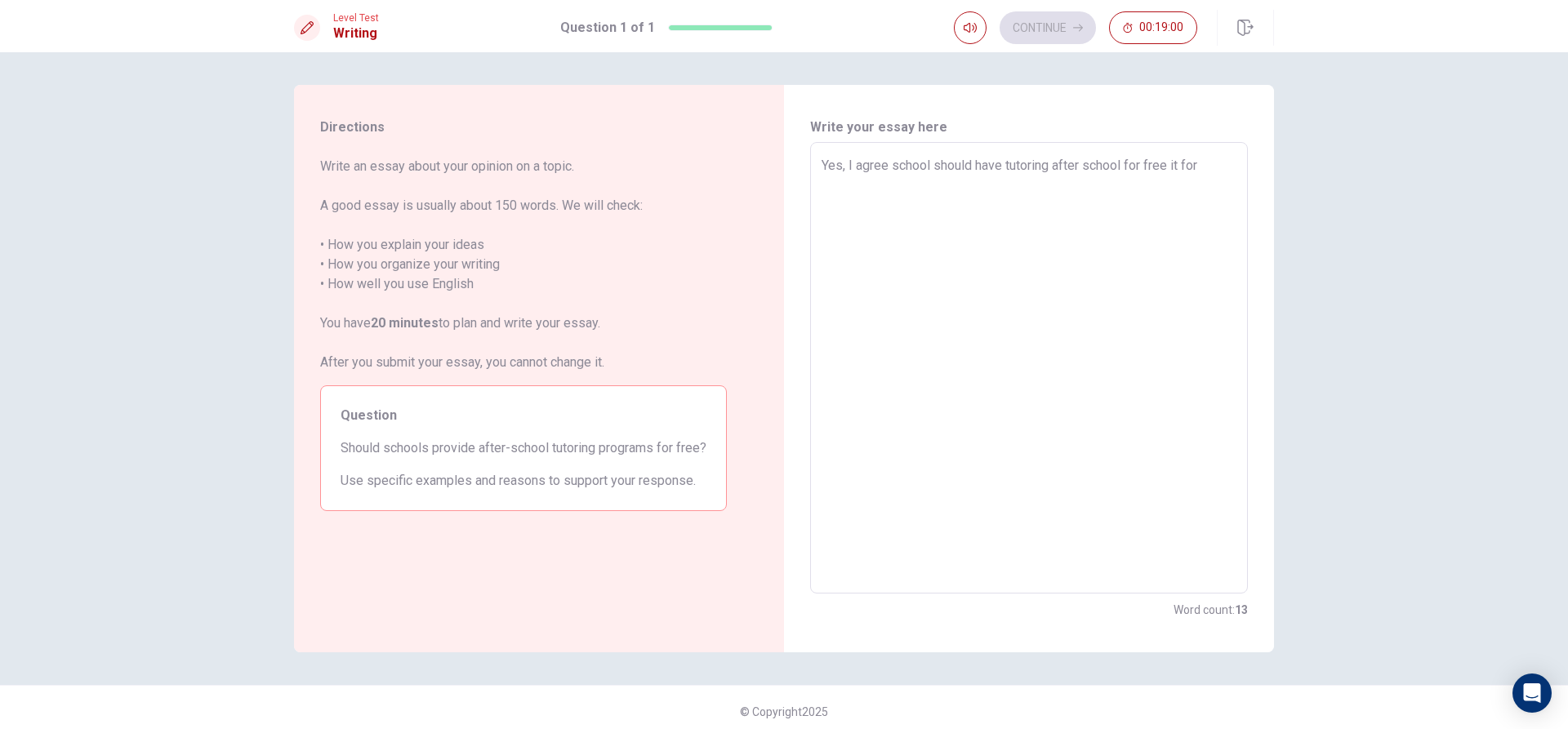
type textarea "x"
type textarea "Yes, I agree school should have tutoring after school for free it for"
type textarea "x"
type textarea "Yes, I agree school should have tutoring after school for free it for k"
type textarea "x"
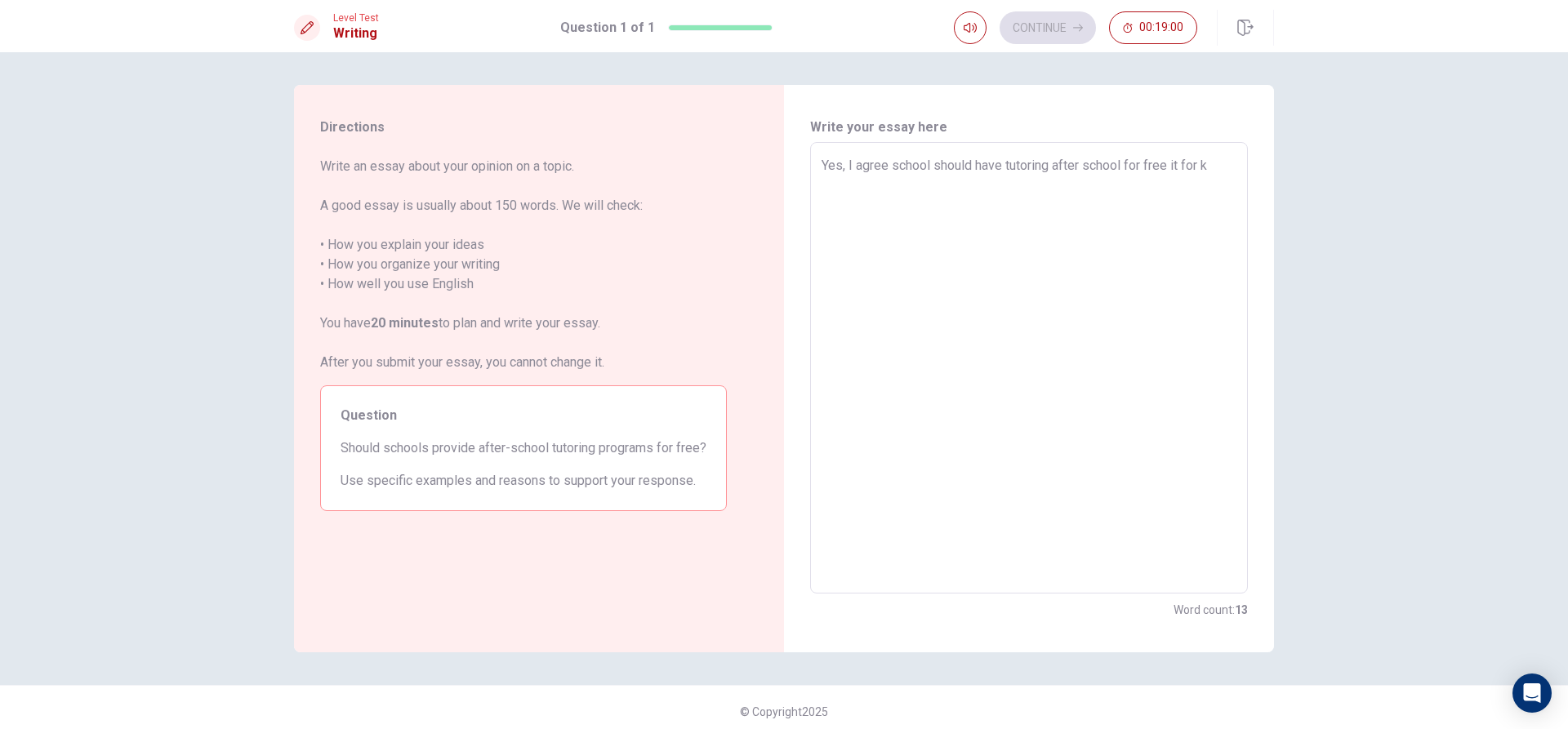
type textarea "Yes, I agree school should have tutoring after school for free it for ki"
type textarea "x"
type textarea "Yes, I agree school should have tutoring after school for free it for kid"
type textarea "x"
type textarea "Yes, I agree school should have tutoring after school for free it for kid"
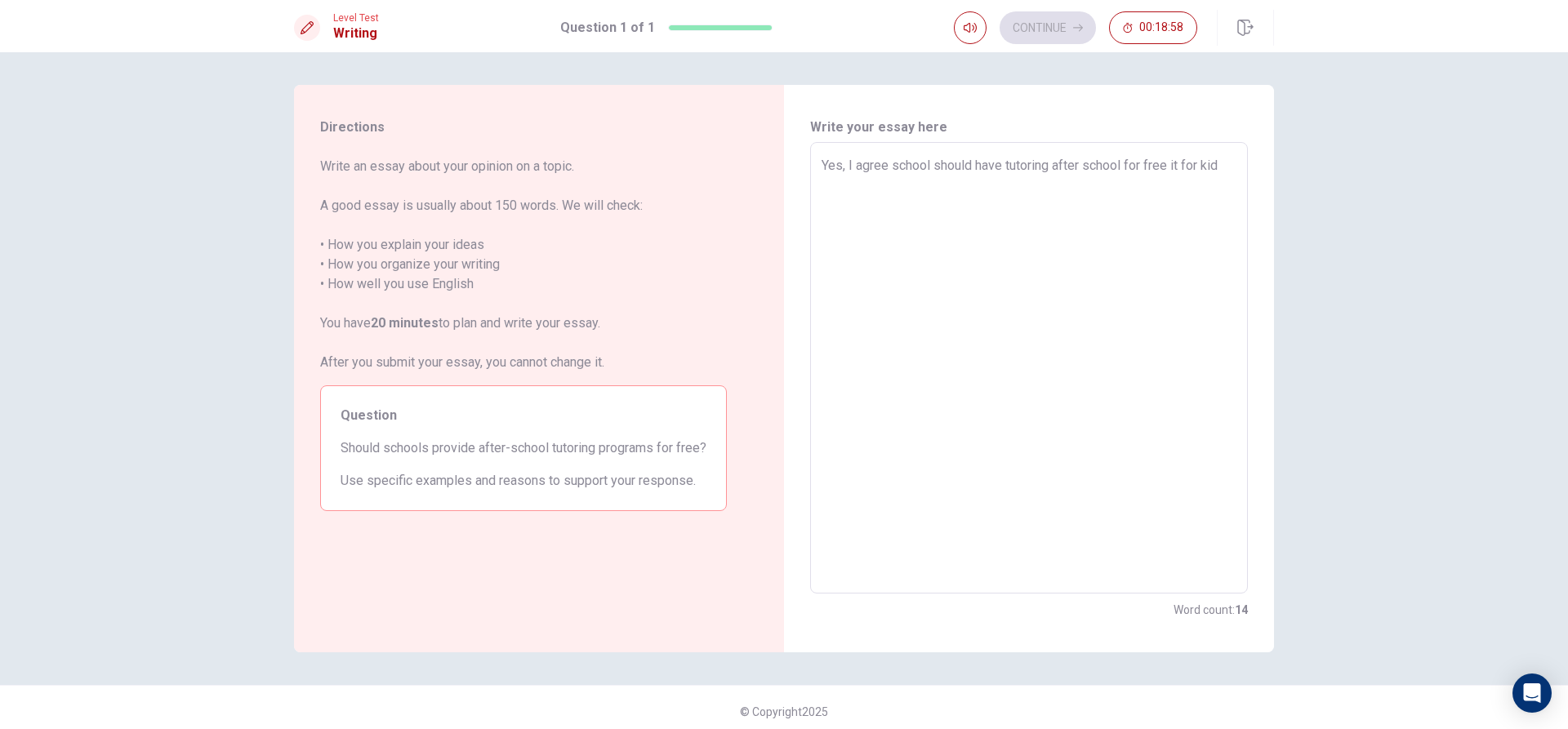
type textarea "x"
type textarea "Yes, I agree school should have tutoring after school for free it for [PERSON_N…"
type textarea "x"
type textarea "Yes, I agree school should have tutoring after school for free it for [PERSON_N…"
type textarea "x"
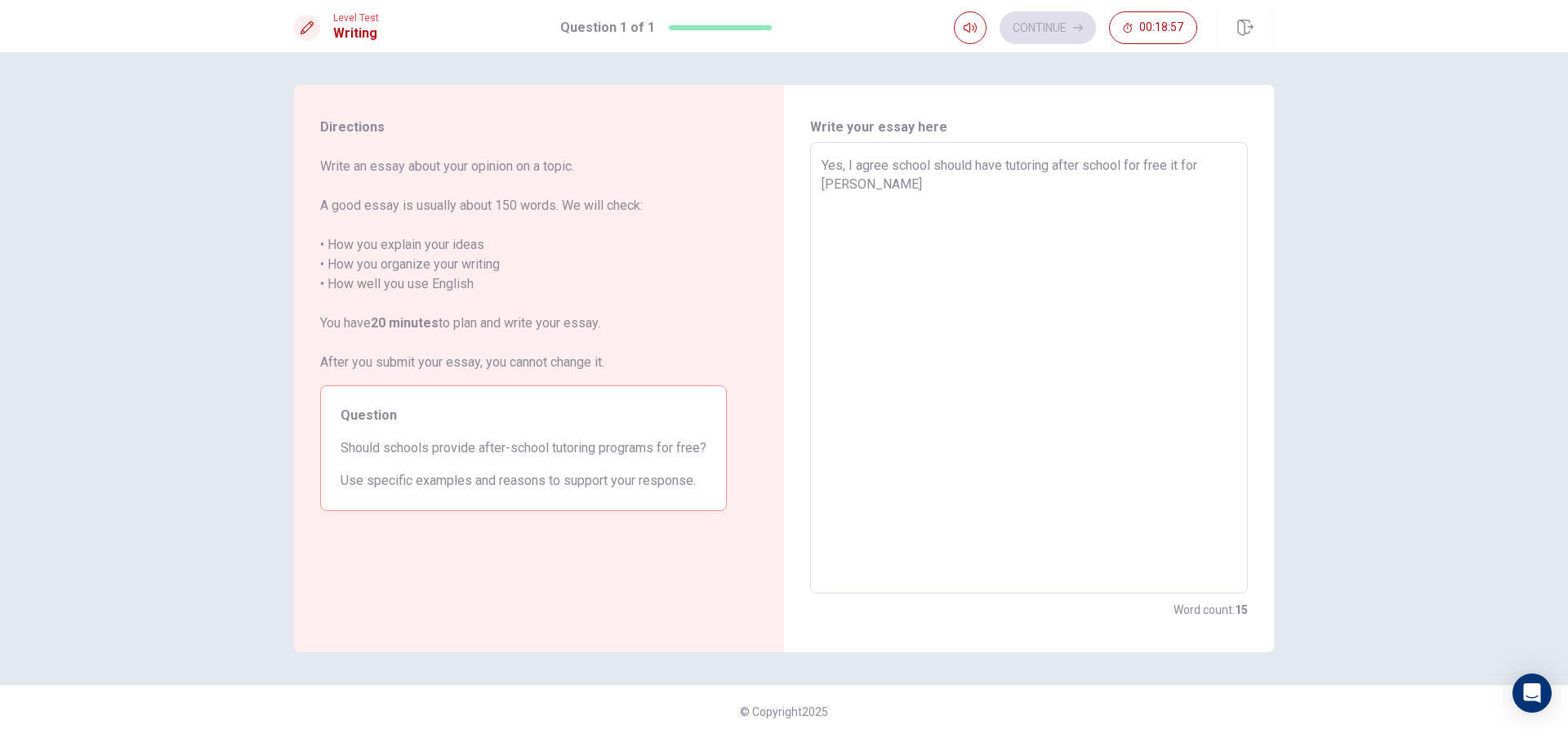
type textarea "Yes, I agree school should have tutoring after school for free it for kid who"
type textarea "x"
type textarea "Yes, I agree school should have tutoring after school for free it for kid who"
type textarea "x"
type textarea "Yes, I agree school should have tutoring after school for free it for kid who d"
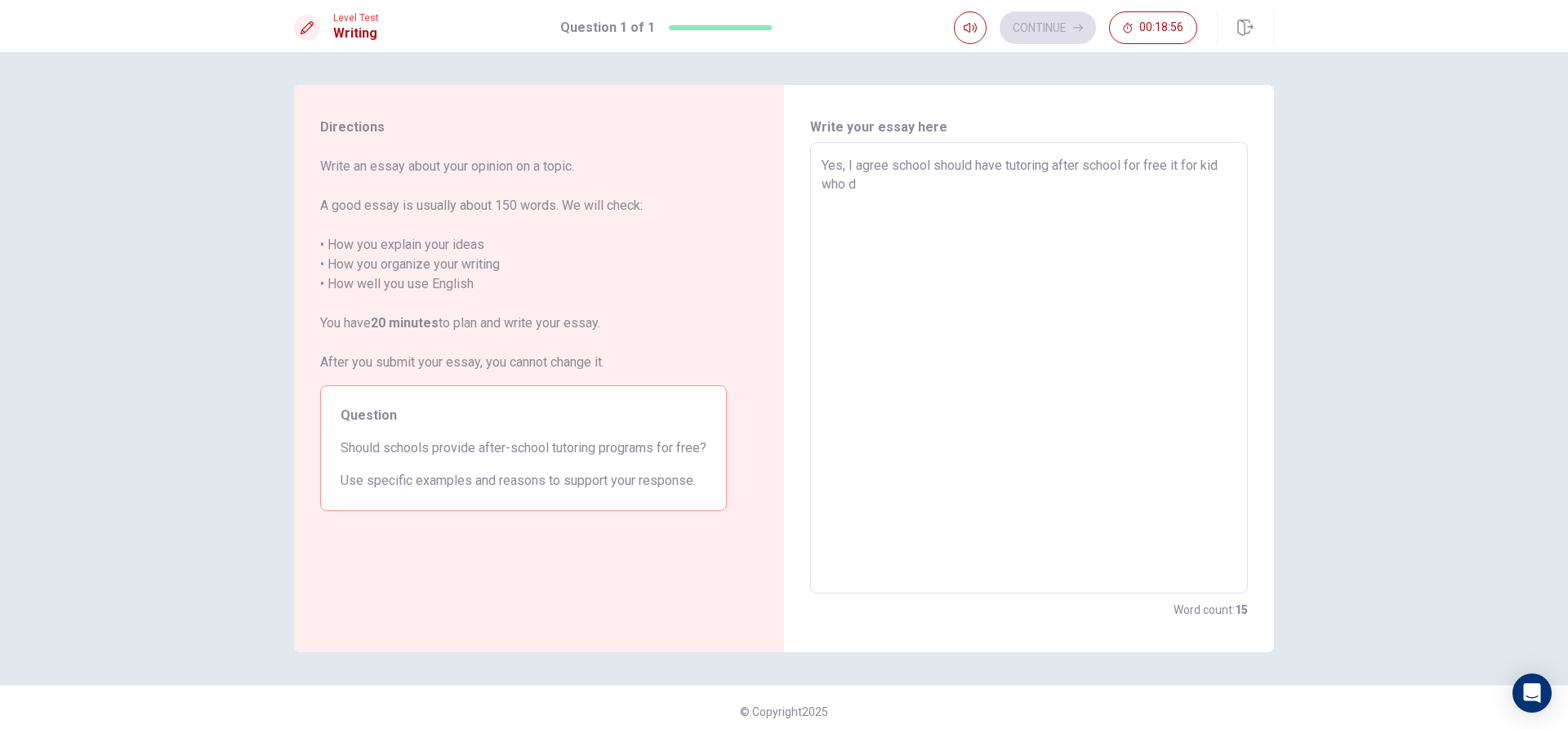
type textarea "x"
type textarea "Yes, I agree school should have tutoring after school for free it for kid who do"
type textarea "x"
type textarea "Yes, I agree school should have tutoring after school for free it for kid who d…"
type textarea "x"
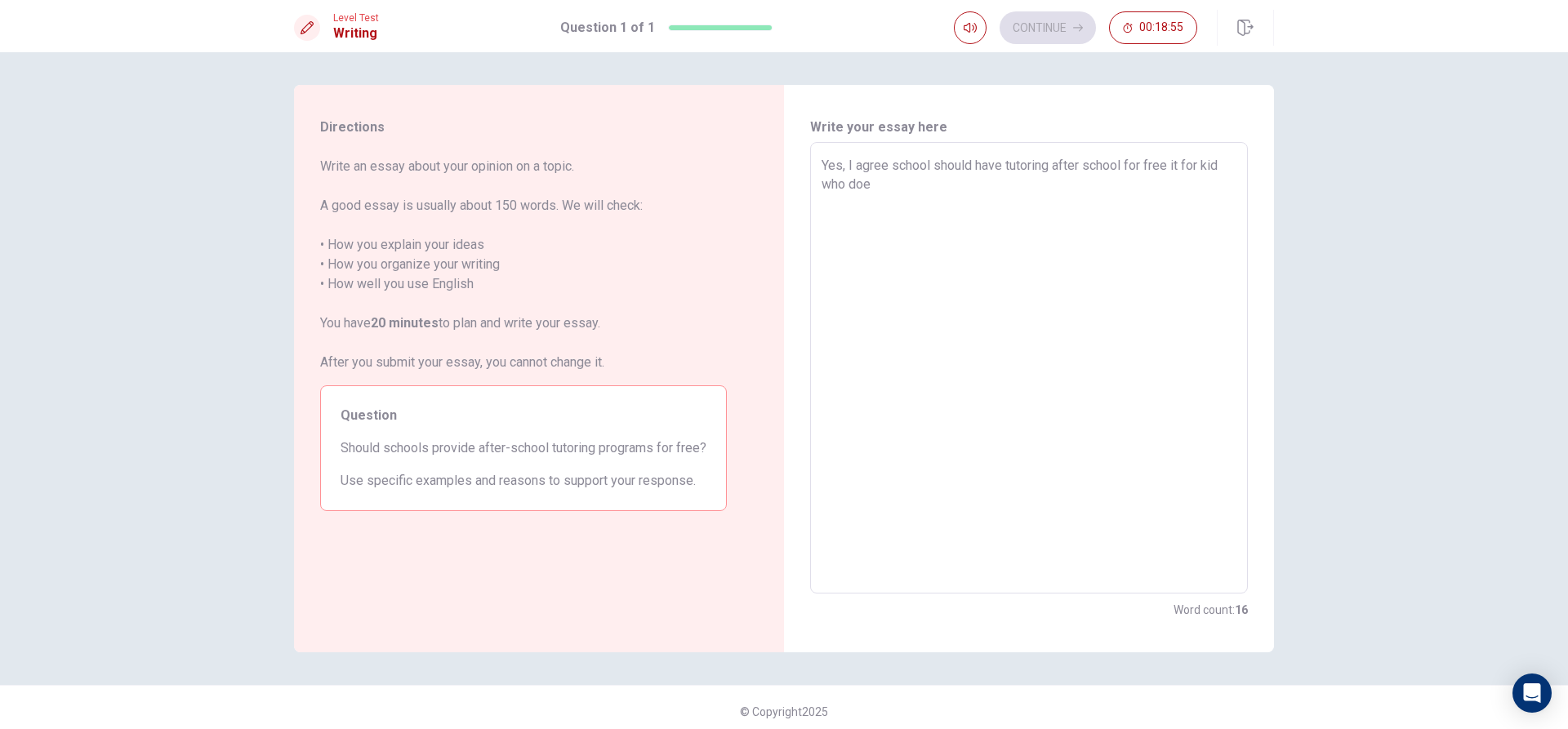
type textarea "Yes, I agree school should have tutoring after school for free it for kid who d…"
type textarea "x"
type textarea "Yes, I agree school should have tutoring after school for free it for kid who d…"
type textarea "x"
type textarea "Yes, I agree school should have tutoring after school for free it for kid who d…"
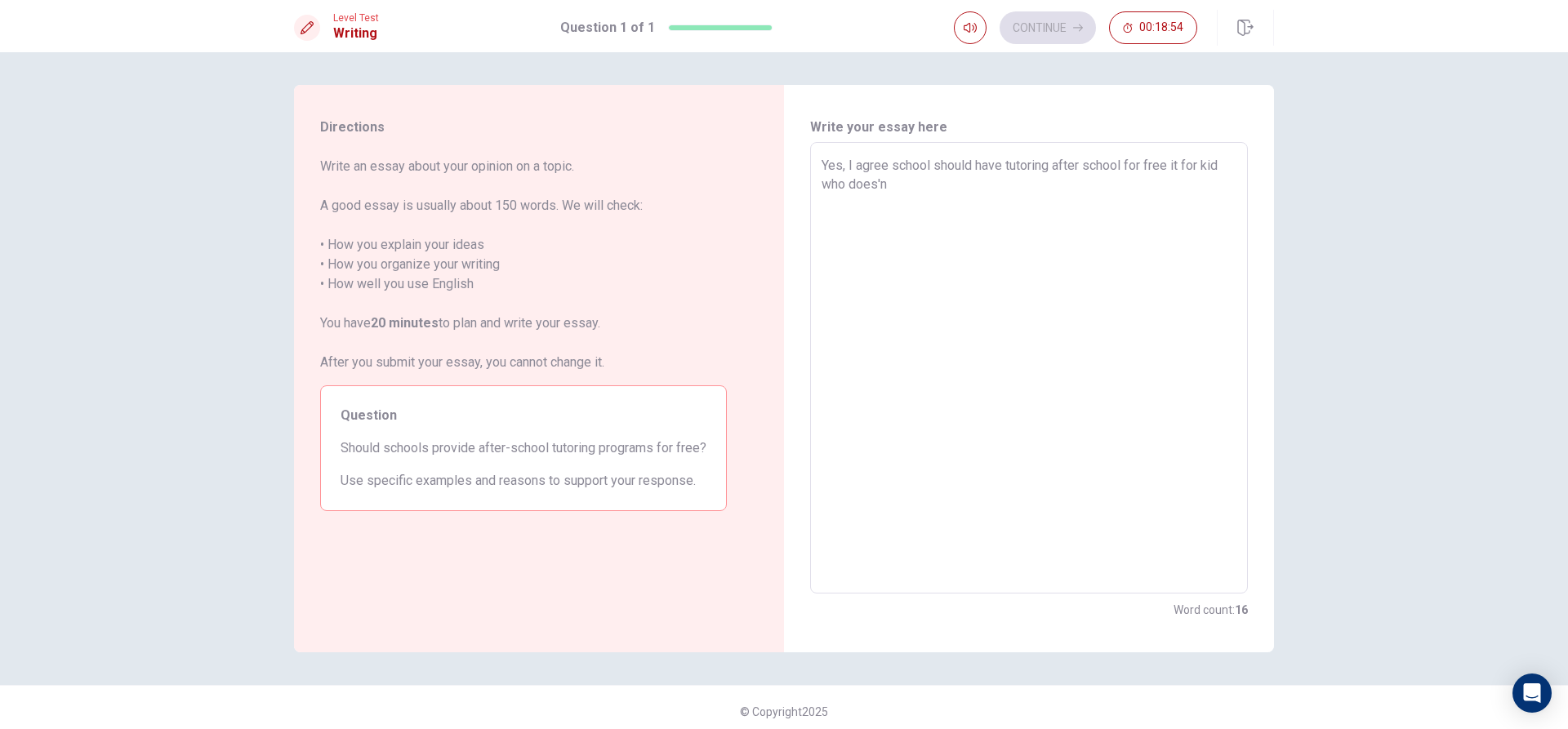
type textarea "x"
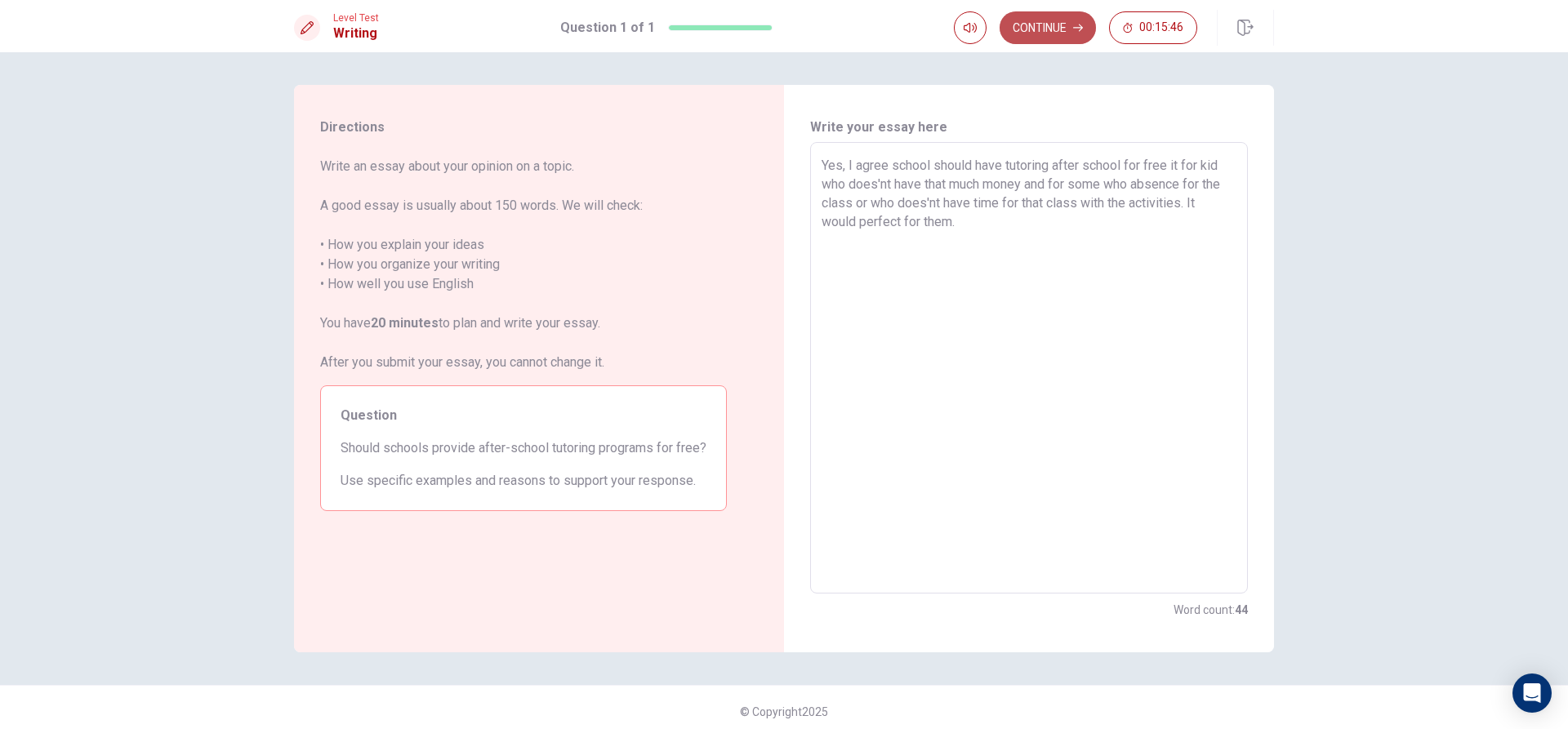
click at [1054, 22] on button "Continue" at bounding box center [1048, 27] width 96 height 32
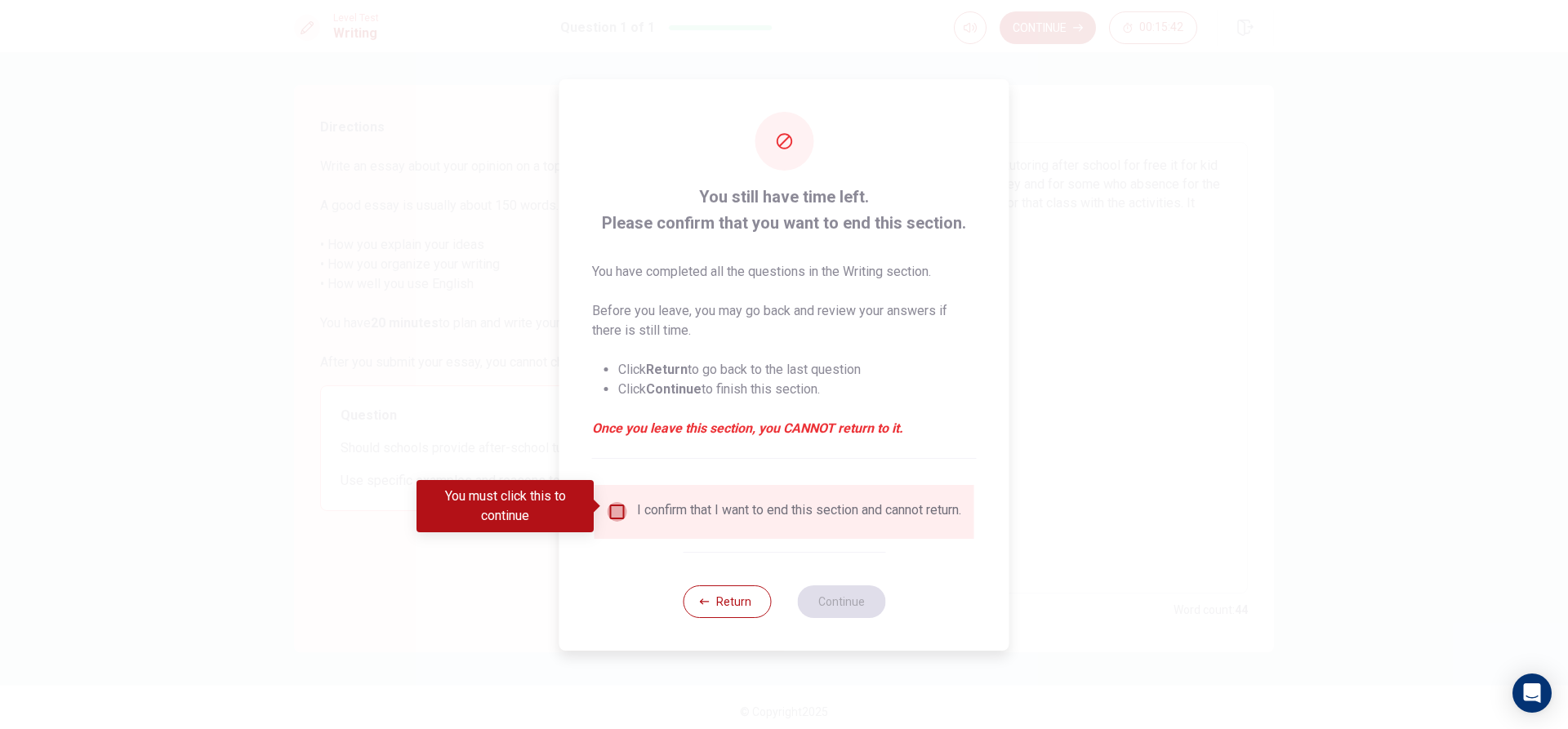
click at [612, 511] on input "You must click this to continue" at bounding box center [617, 511] width 20 height 20
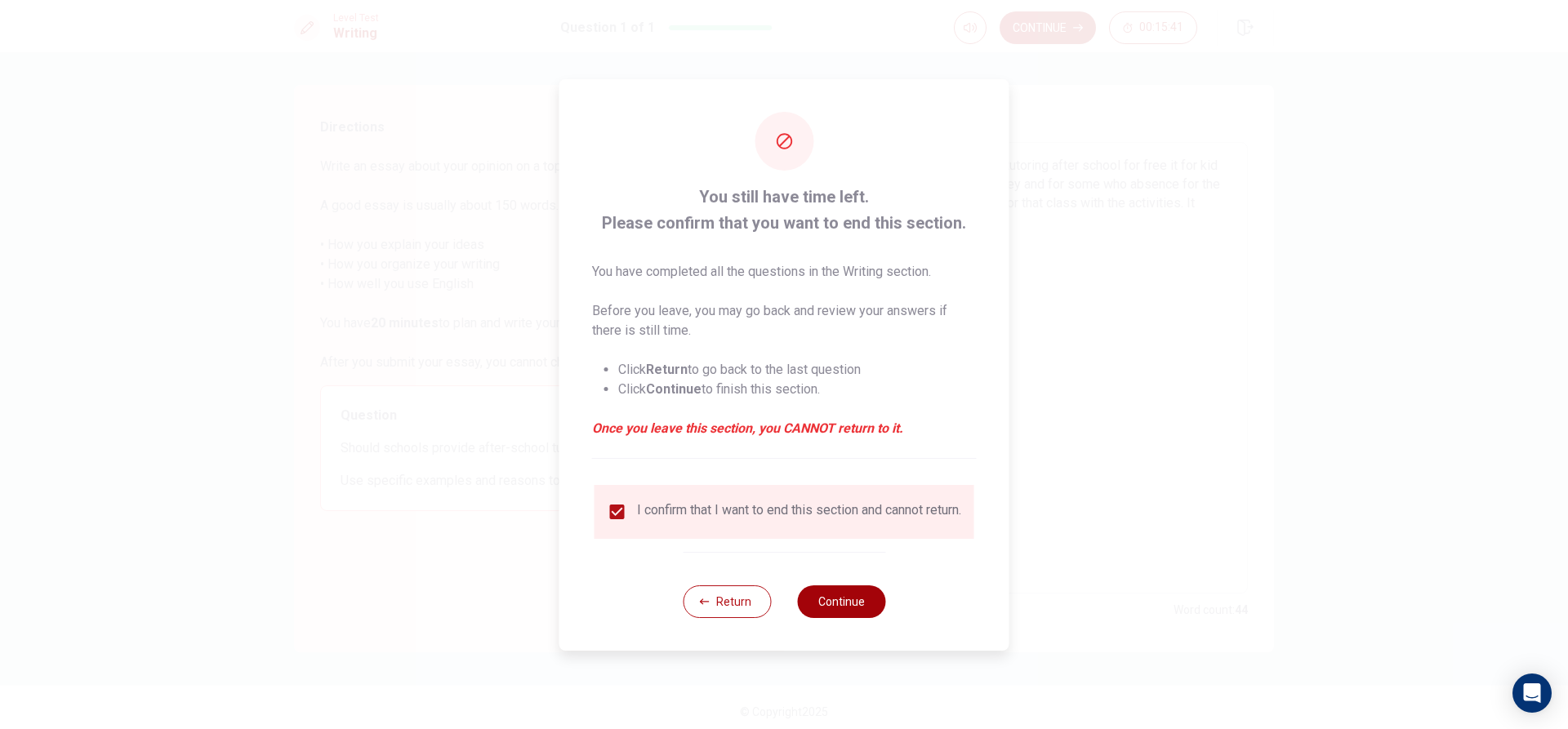
click at [820, 606] on button "Continue" at bounding box center [841, 601] width 88 height 32
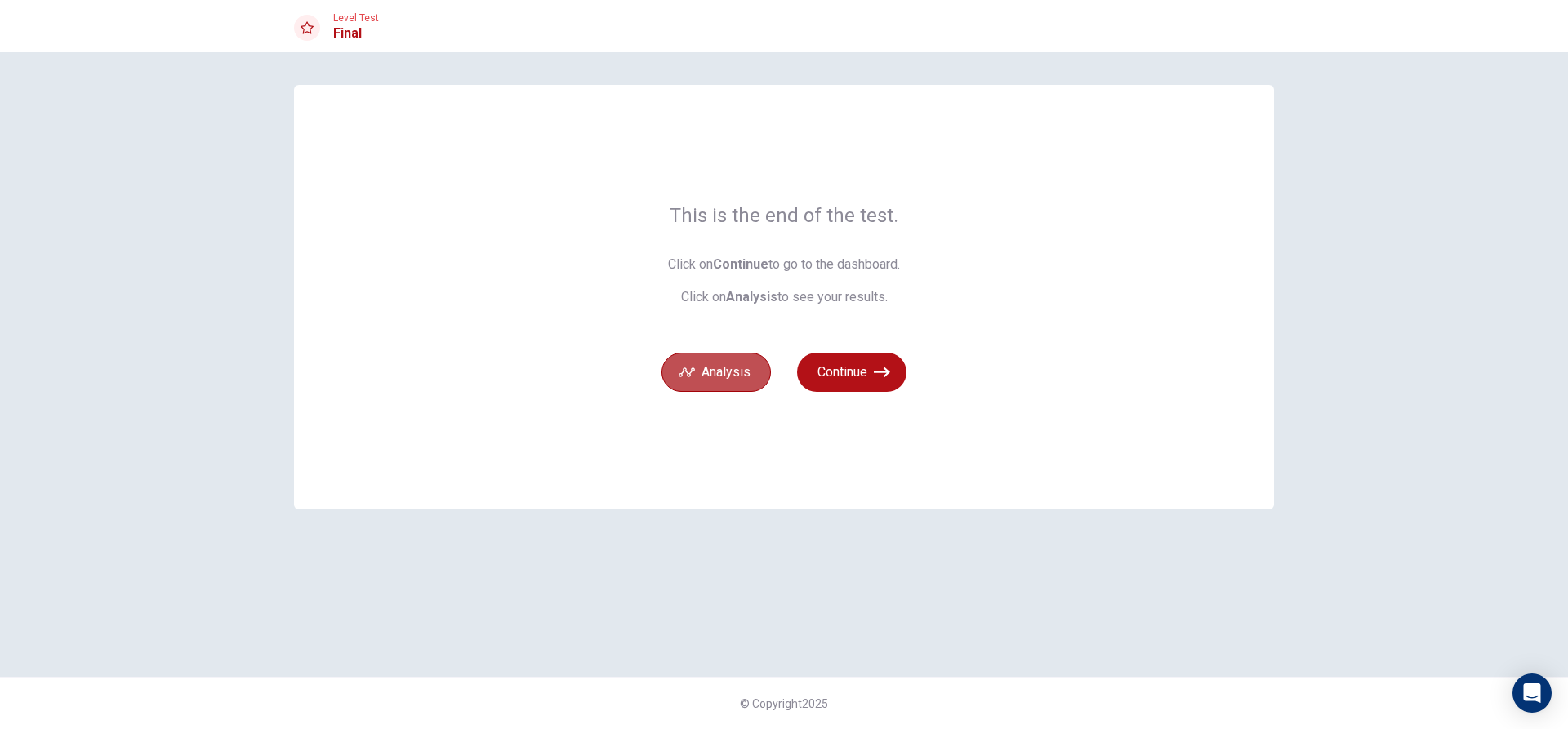
click at [722, 375] on button "Analysis" at bounding box center [716, 372] width 110 height 39
